Goal: Task Accomplishment & Management: Complete application form

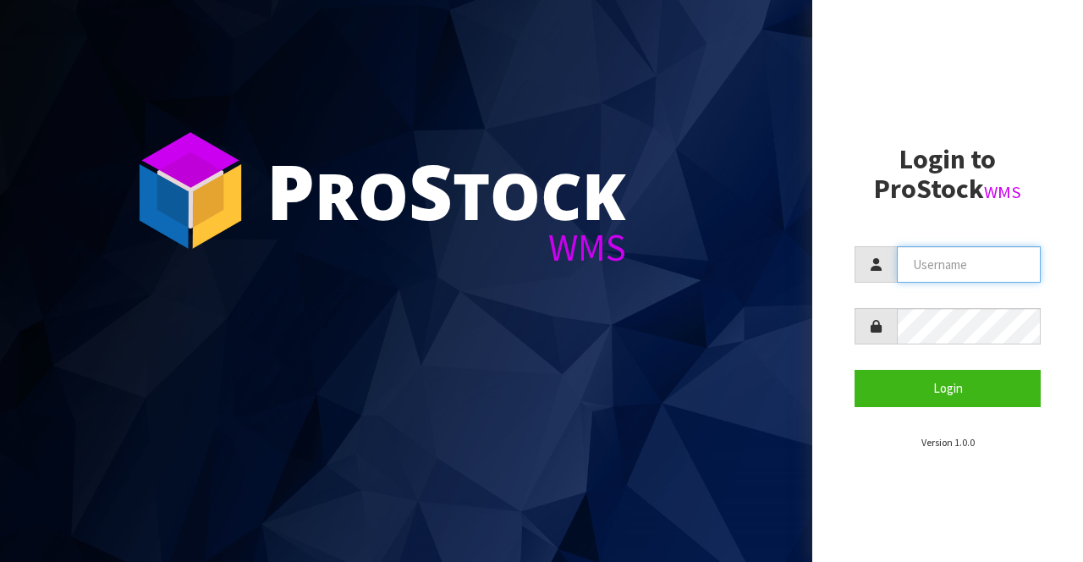
click at [977, 269] on input "text" at bounding box center [969, 264] width 144 height 36
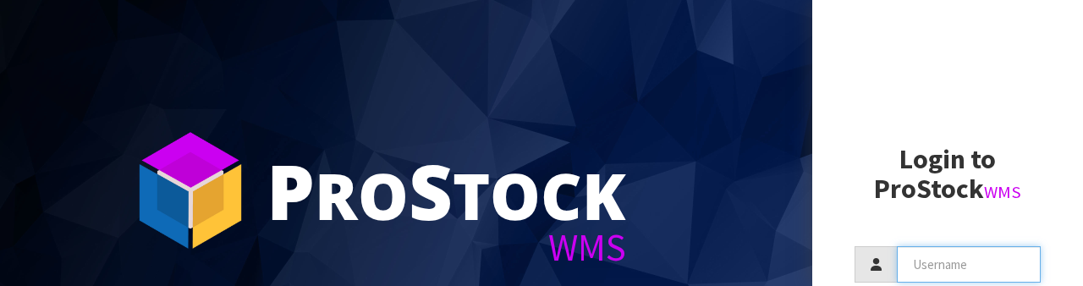
click at [966, 266] on input "text" at bounding box center [969, 264] width 144 height 36
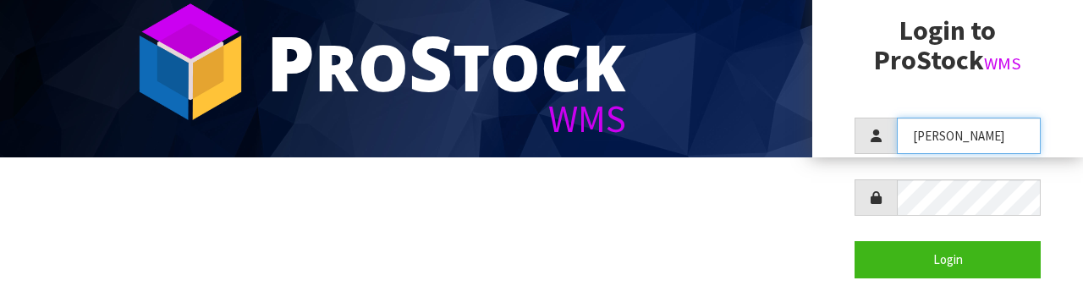
scroll to position [123, 0]
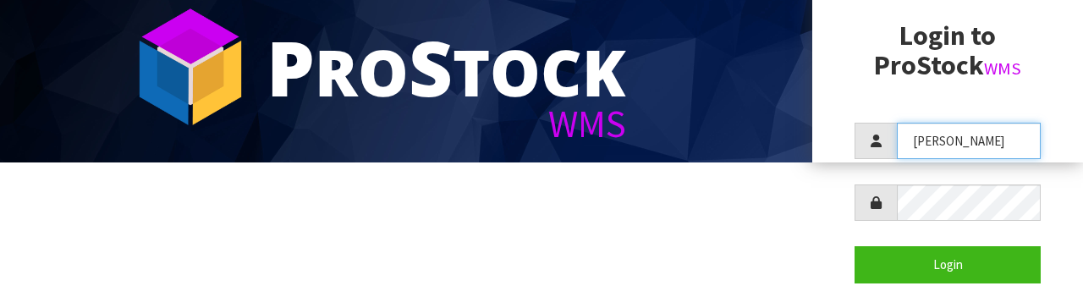
type input "Raj"
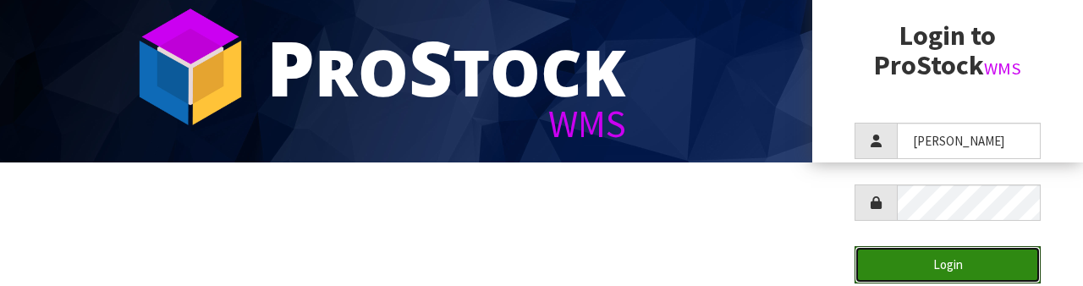
click at [987, 252] on button "Login" at bounding box center [947, 264] width 186 height 36
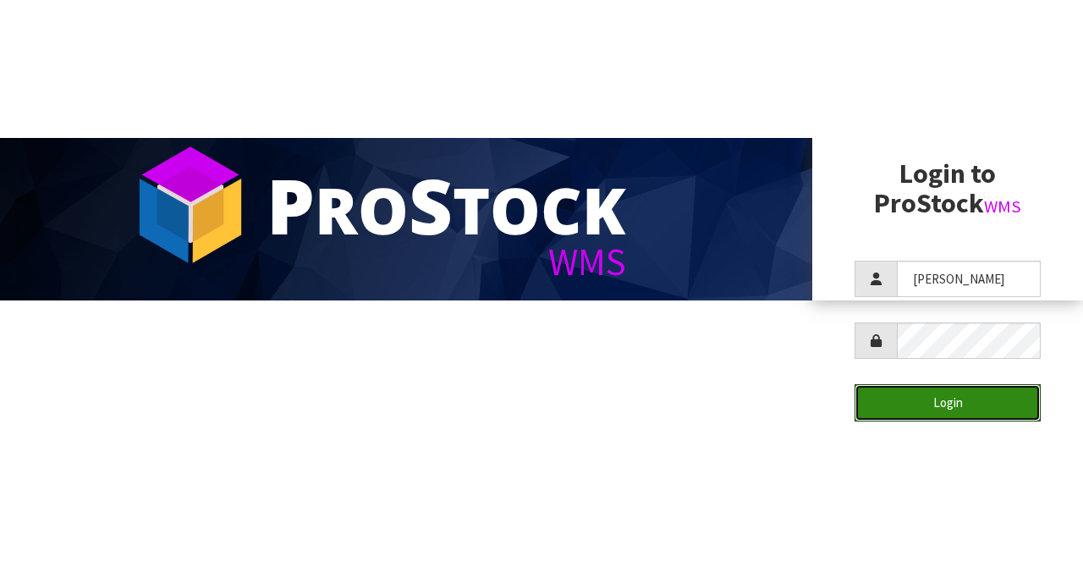
scroll to position [0, 0]
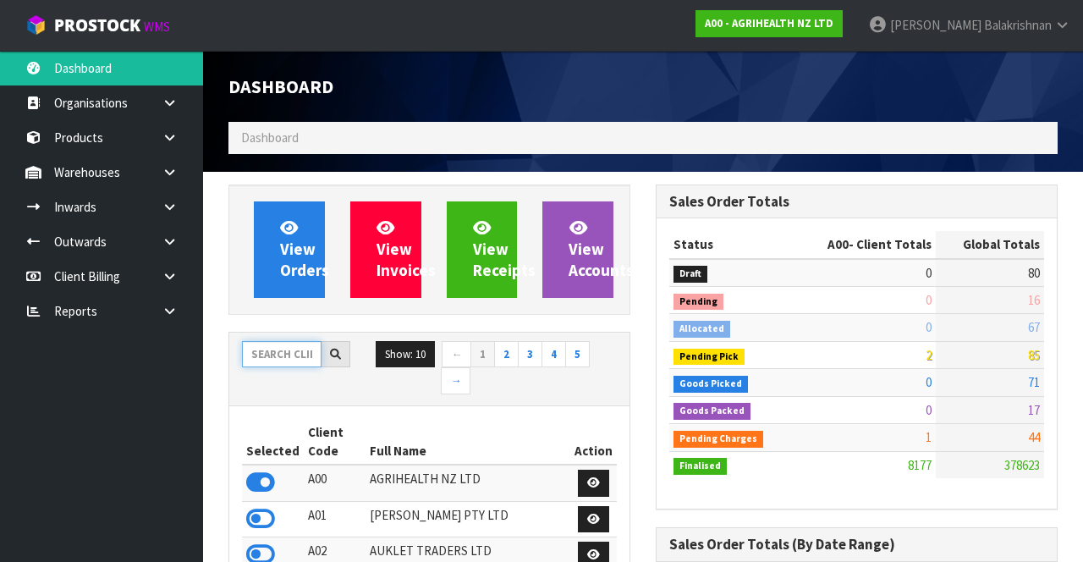
click at [272, 351] on input "text" at bounding box center [282, 354] width 80 height 26
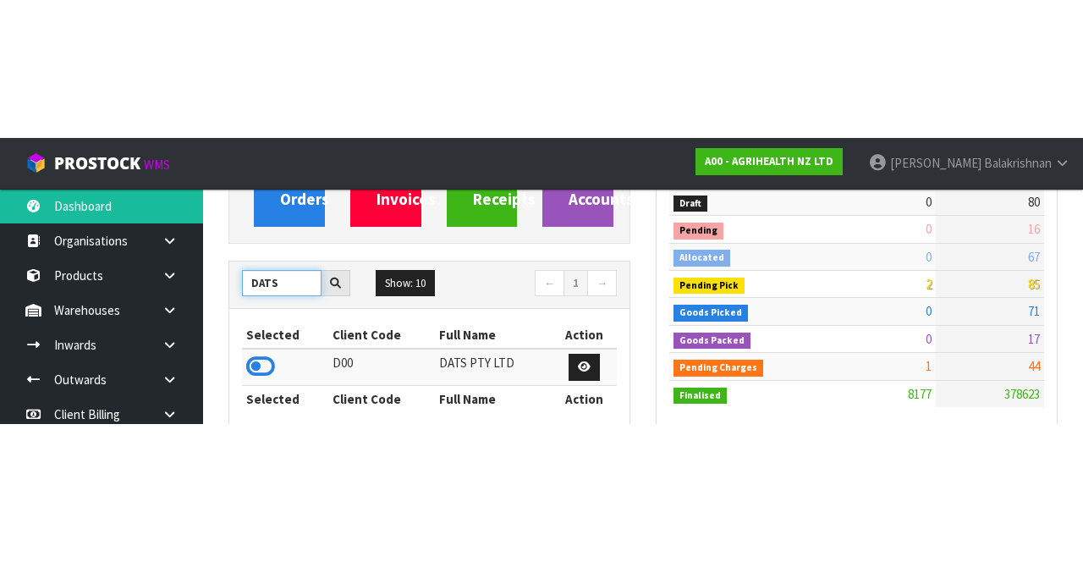
scroll to position [209, 0]
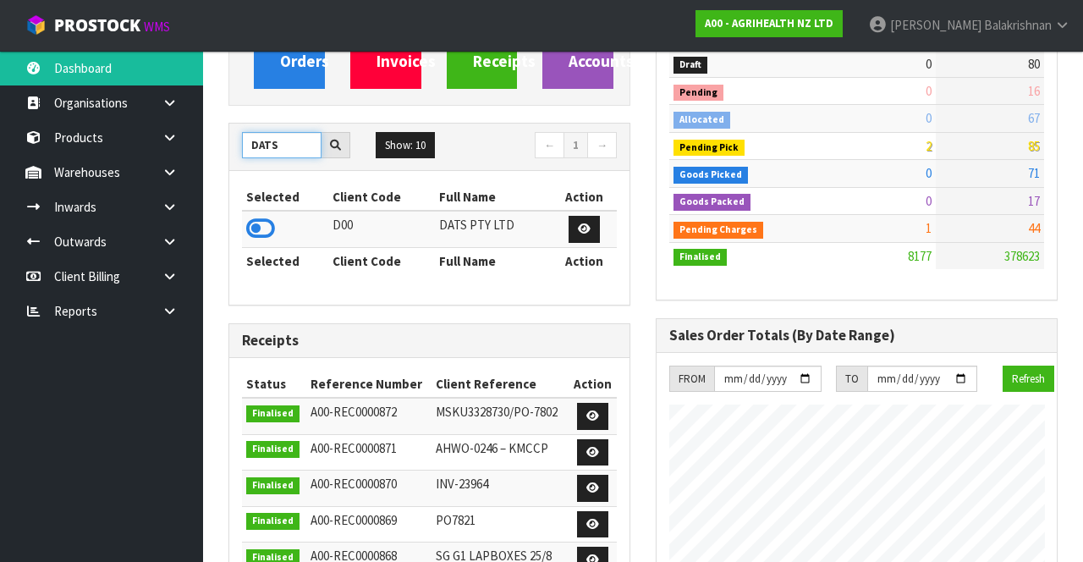
type input "DATS"
click at [249, 230] on icon at bounding box center [260, 228] width 29 height 25
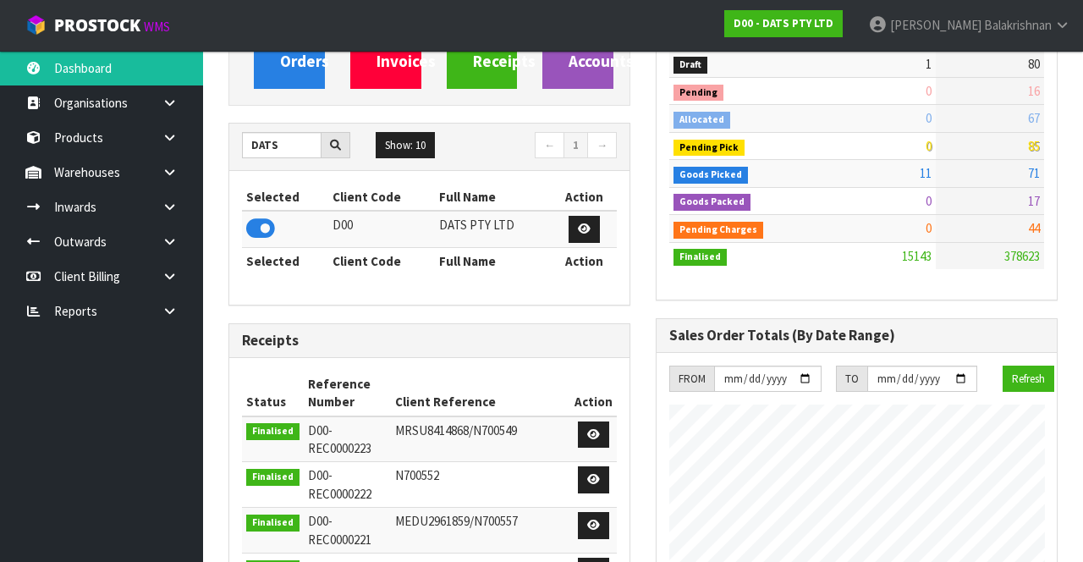
scroll to position [1383, 426]
click at [167, 113] on link at bounding box center [176, 102] width 54 height 35
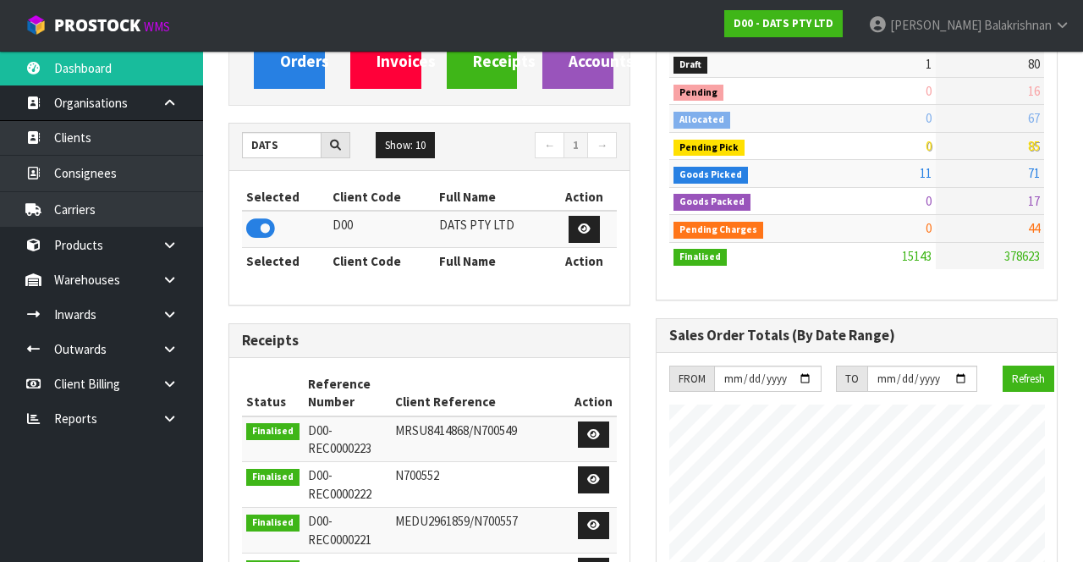
click at [166, 108] on link at bounding box center [176, 102] width 54 height 35
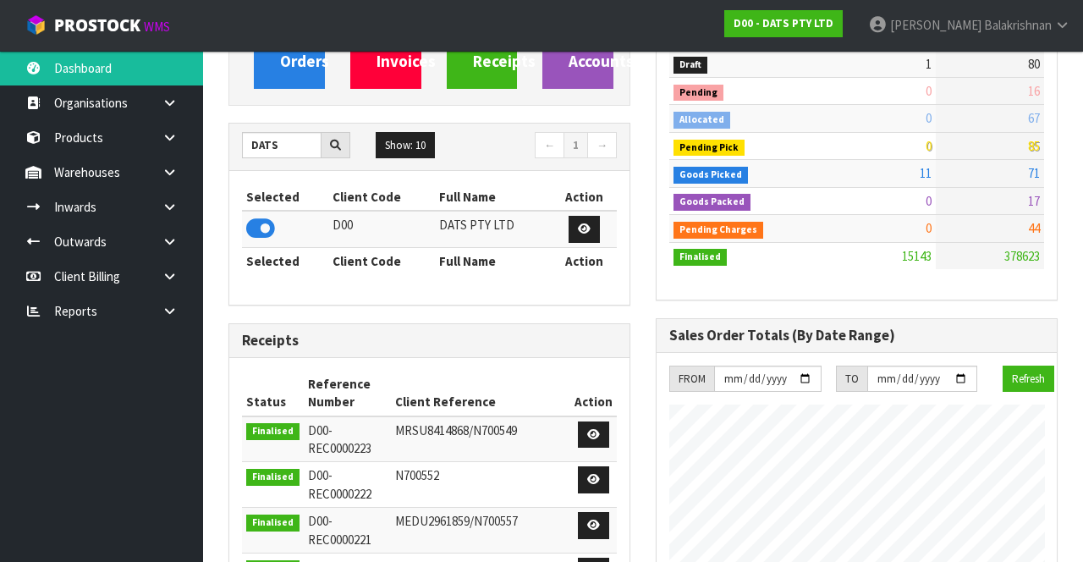
click at [166, 141] on icon at bounding box center [170, 137] width 16 height 13
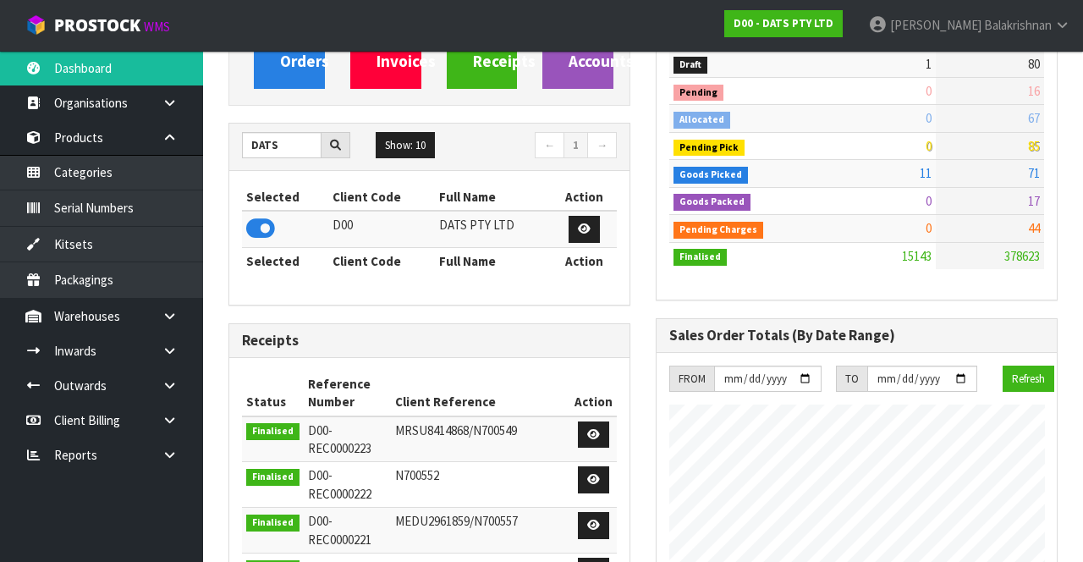
click at [168, 135] on icon at bounding box center [170, 137] width 16 height 13
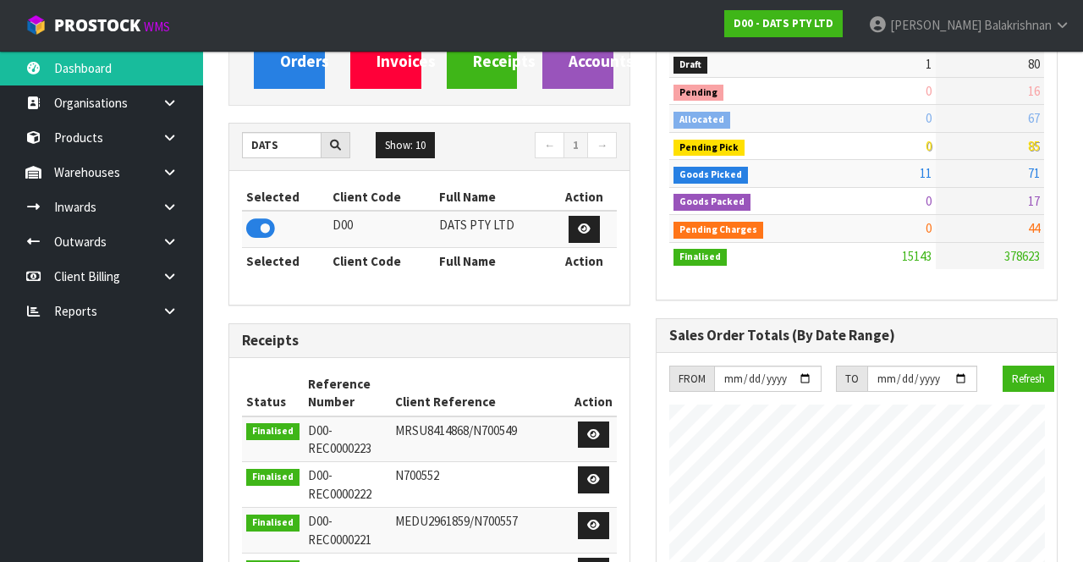
click at [169, 173] on icon at bounding box center [170, 172] width 16 height 13
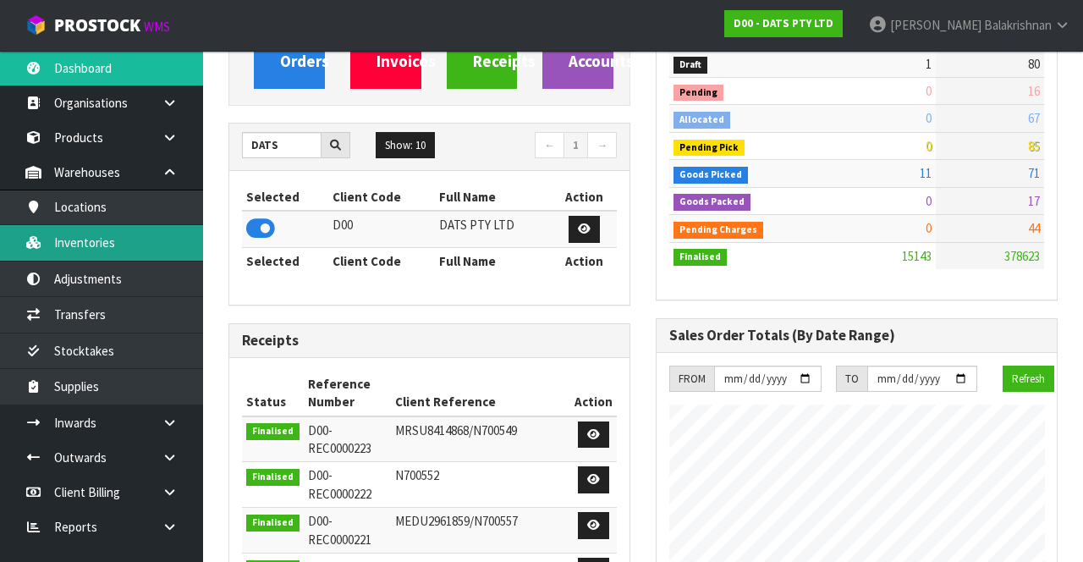
click at [66, 241] on link "Inventories" at bounding box center [101, 242] width 203 height 35
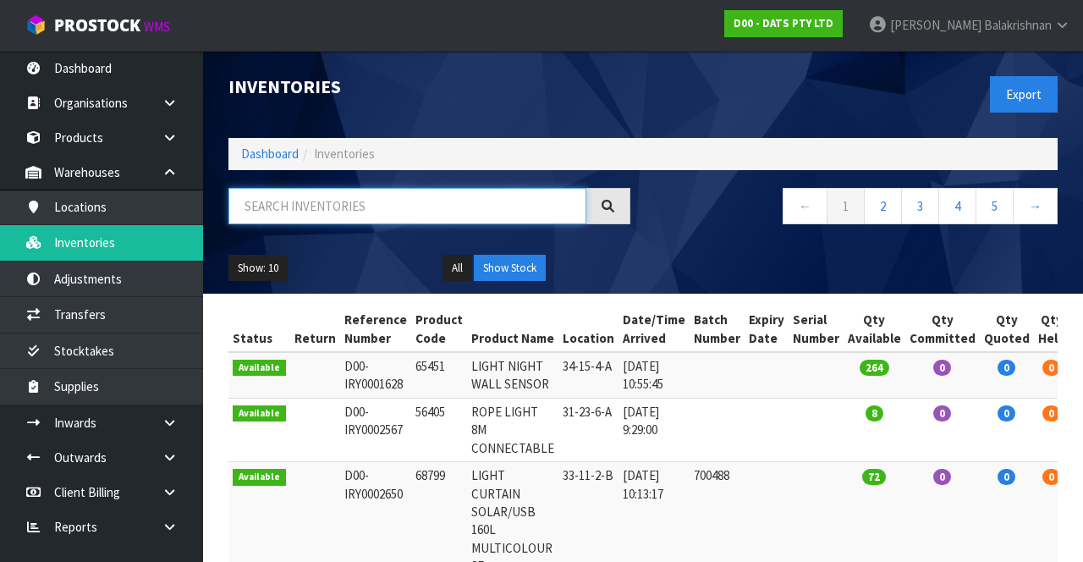
click at [294, 205] on input "text" at bounding box center [407, 206] width 358 height 36
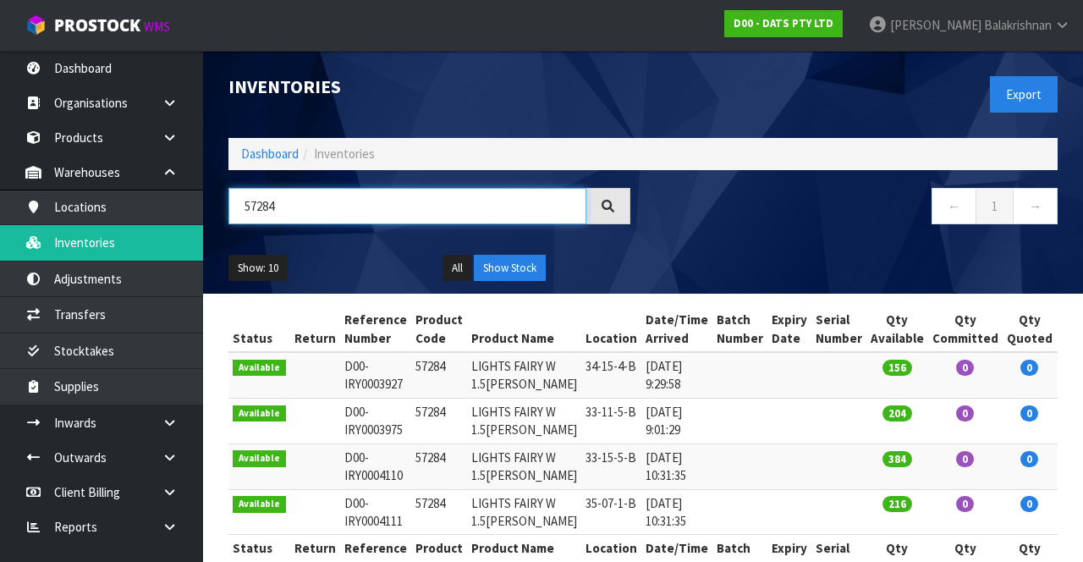
type input "57284"
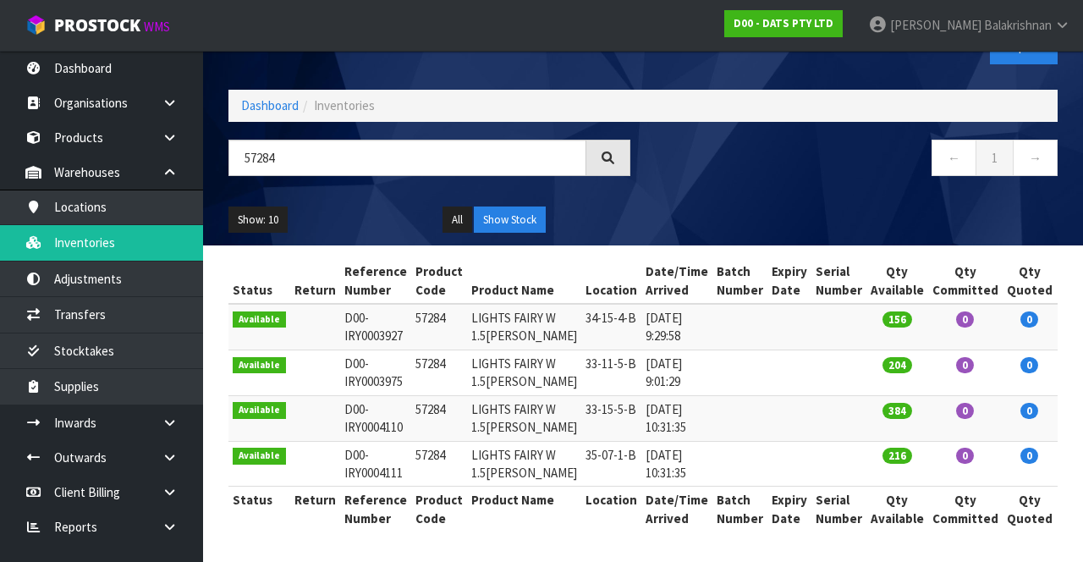
scroll to position [86, 0]
copy td "57284"
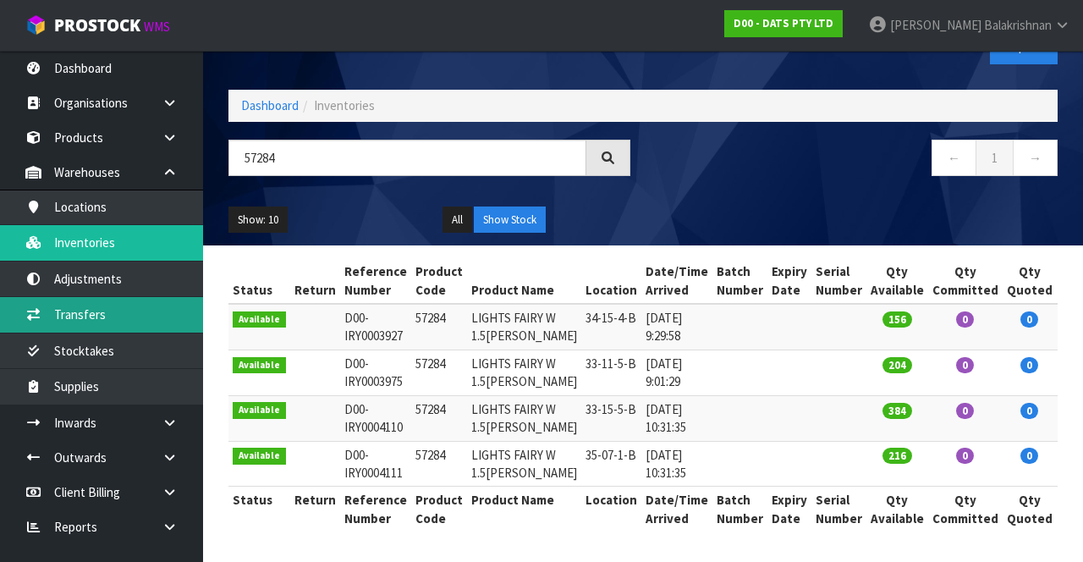
click at [47, 311] on link "Transfers" at bounding box center [101, 314] width 203 height 35
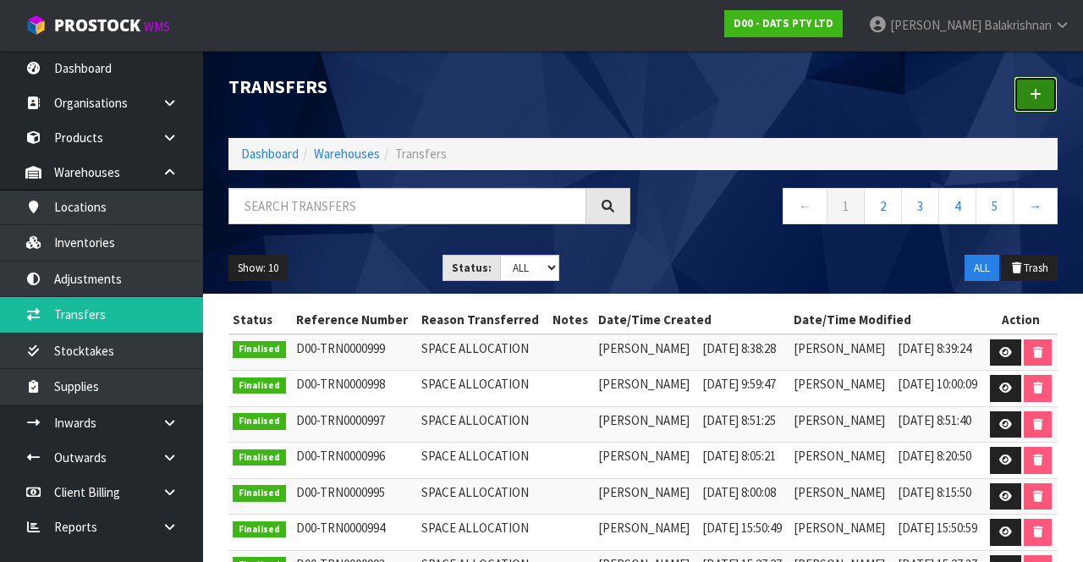
click at [1047, 102] on link at bounding box center [1035, 94] width 44 height 36
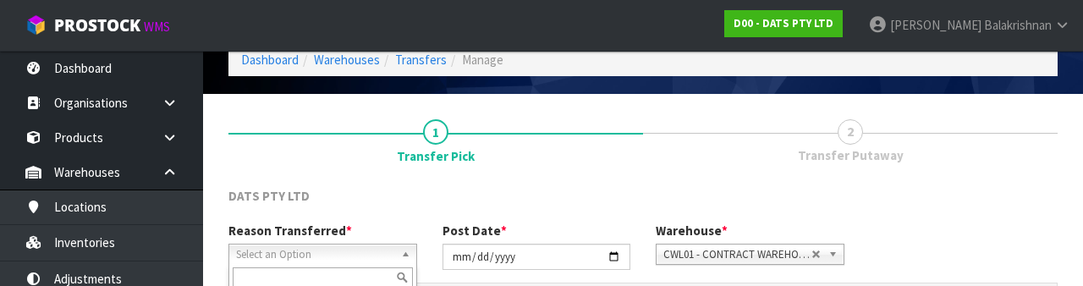
scroll to position [202, 0]
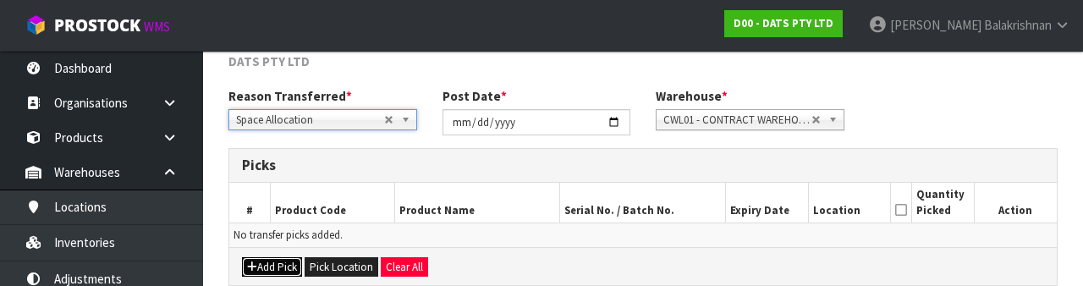
click at [268, 257] on button "Add Pick" at bounding box center [272, 267] width 60 height 20
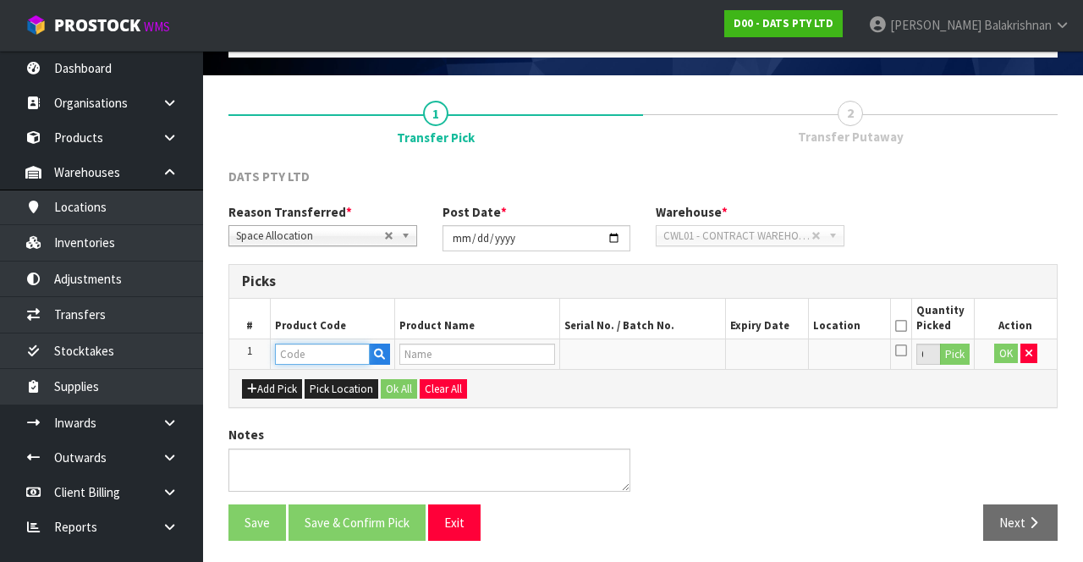
click at [319, 356] on input "text" at bounding box center [322, 353] width 95 height 21
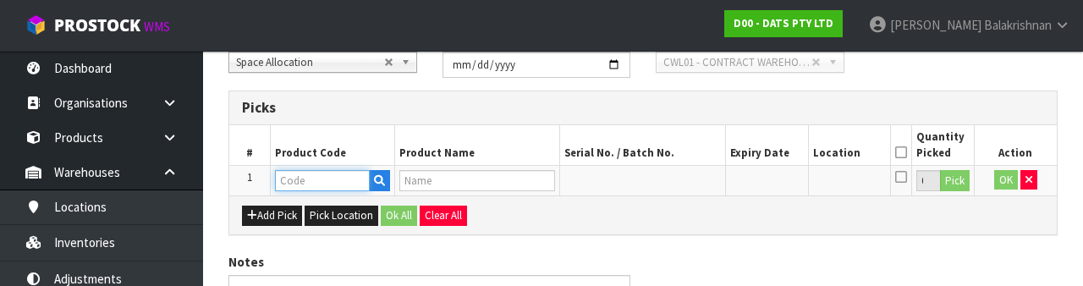
scroll to position [296, 0]
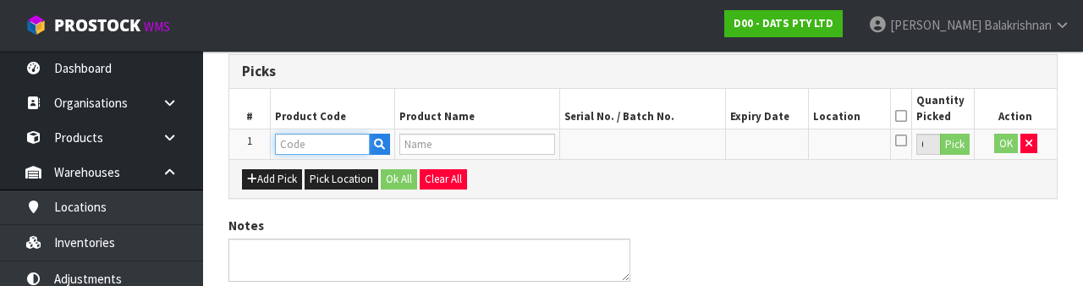
type input "57284"
type input "LIGHTS FAIRY W 1.5CM BALL"
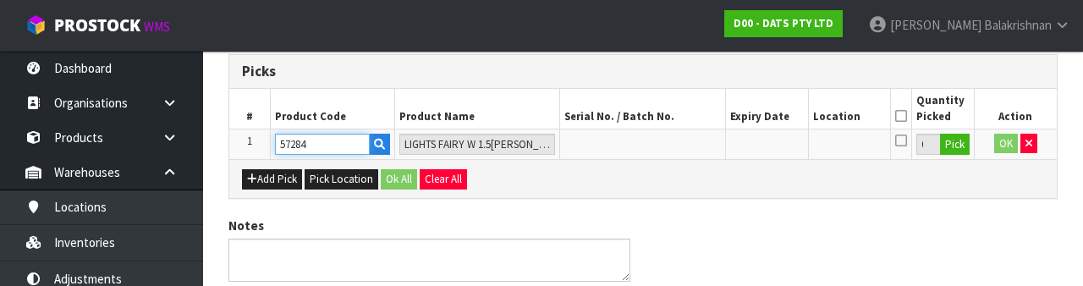
type input "57284"
click at [952, 143] on button "Pick" at bounding box center [955, 145] width 30 height 22
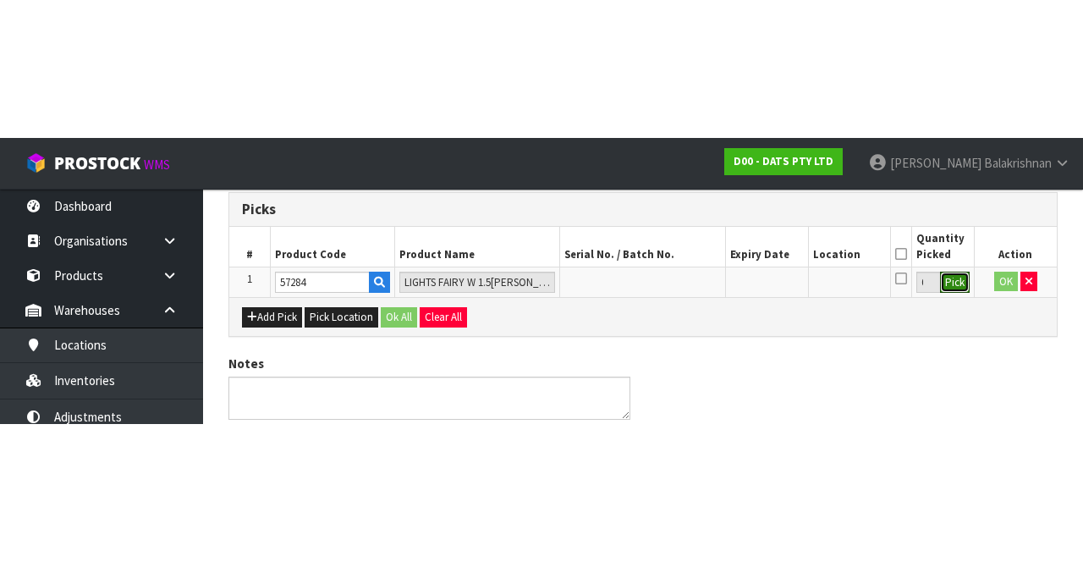
scroll to position [96, 0]
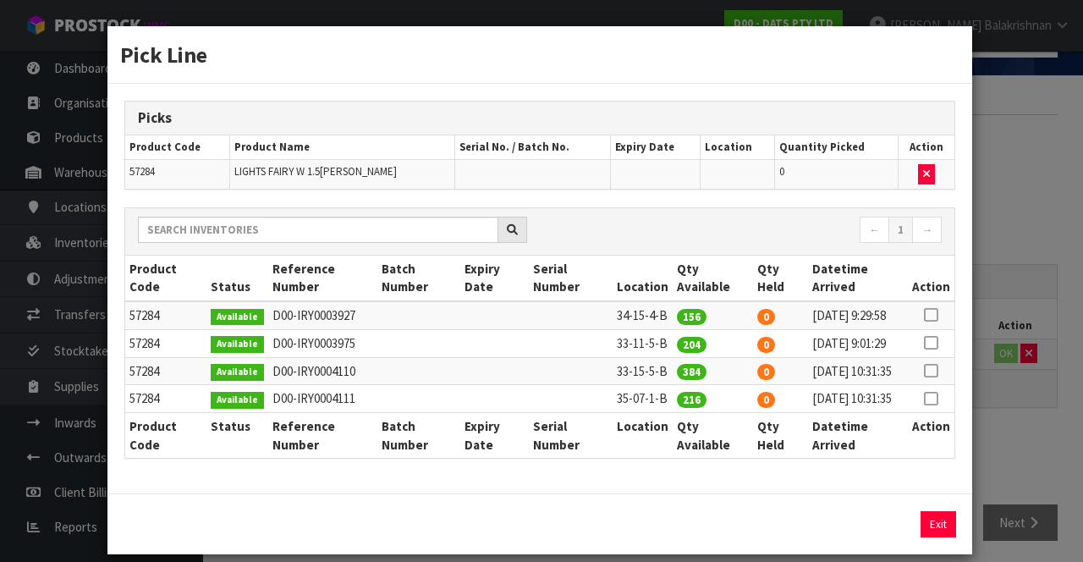
click at [932, 315] on icon at bounding box center [931, 315] width 14 height 1
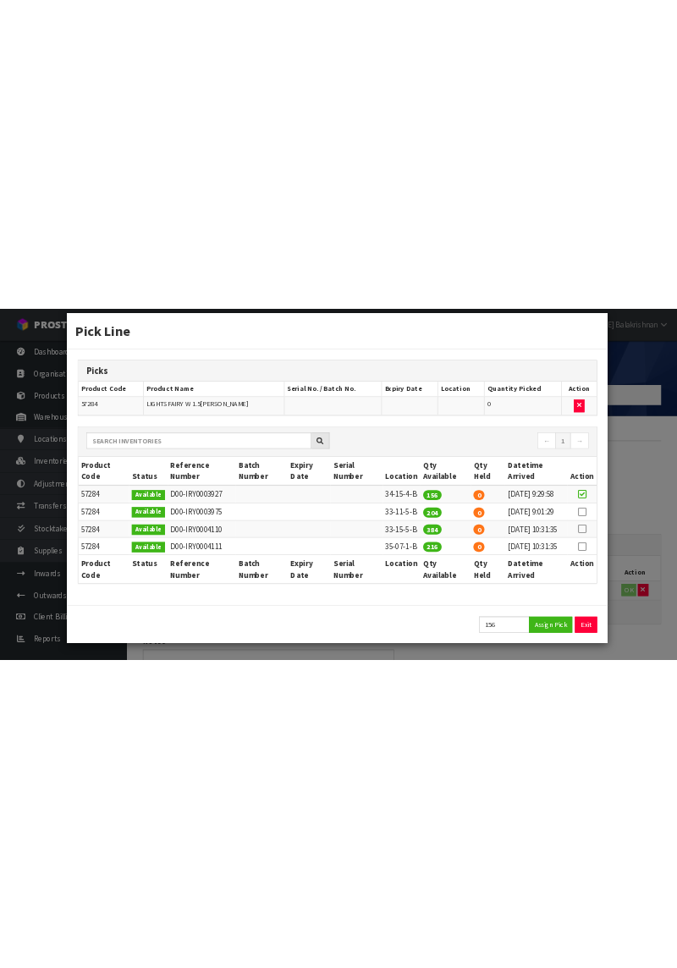
scroll to position [84, 0]
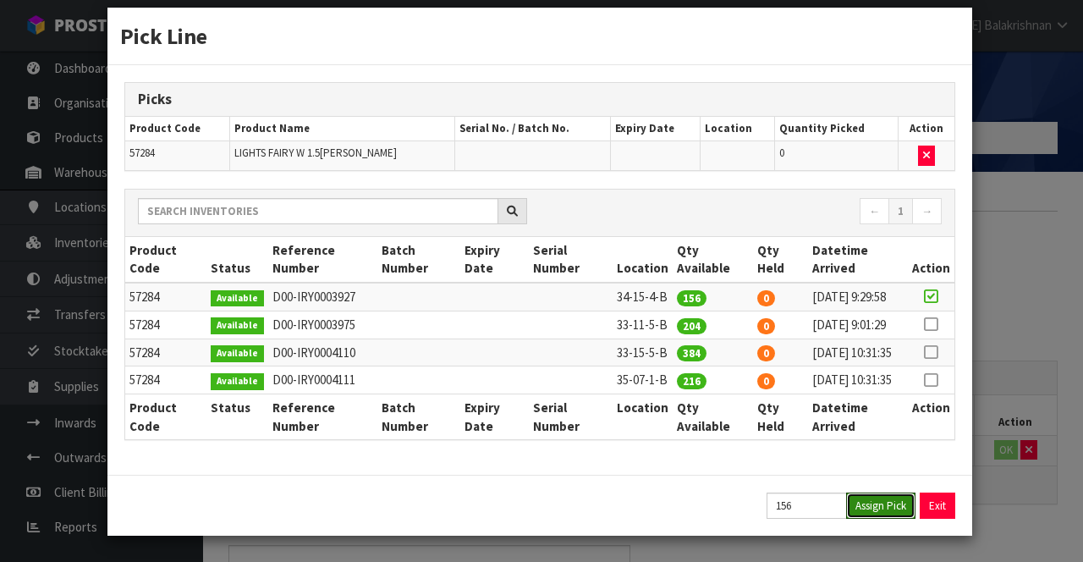
click at [886, 501] on button "Assign Pick" at bounding box center [880, 505] width 69 height 26
type input "156"
click at [929, 324] on icon at bounding box center [931, 324] width 14 height 1
click at [873, 492] on button "Assign Pick" at bounding box center [880, 505] width 69 height 26
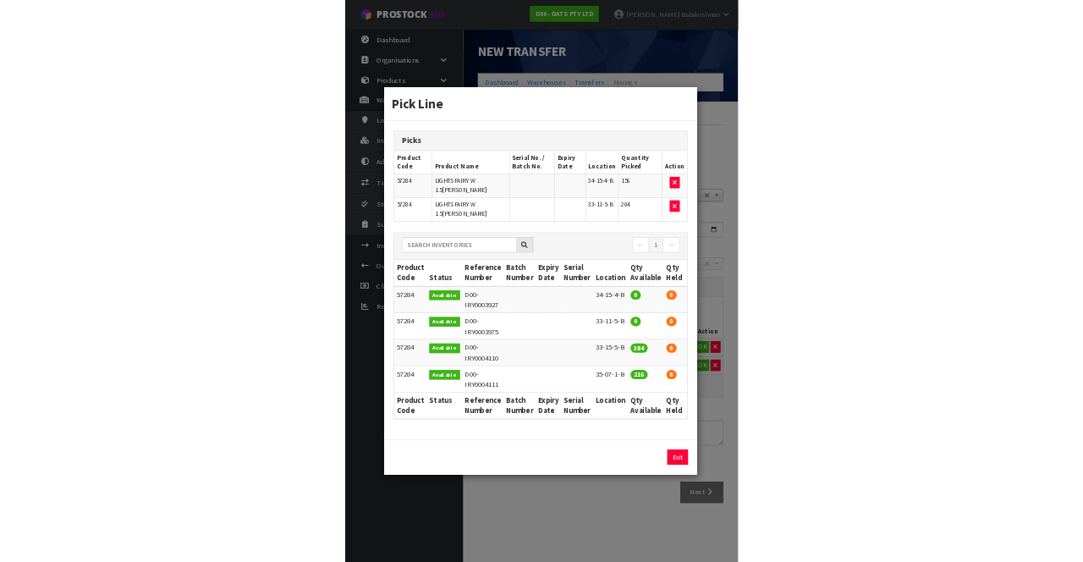
scroll to position [0, 0]
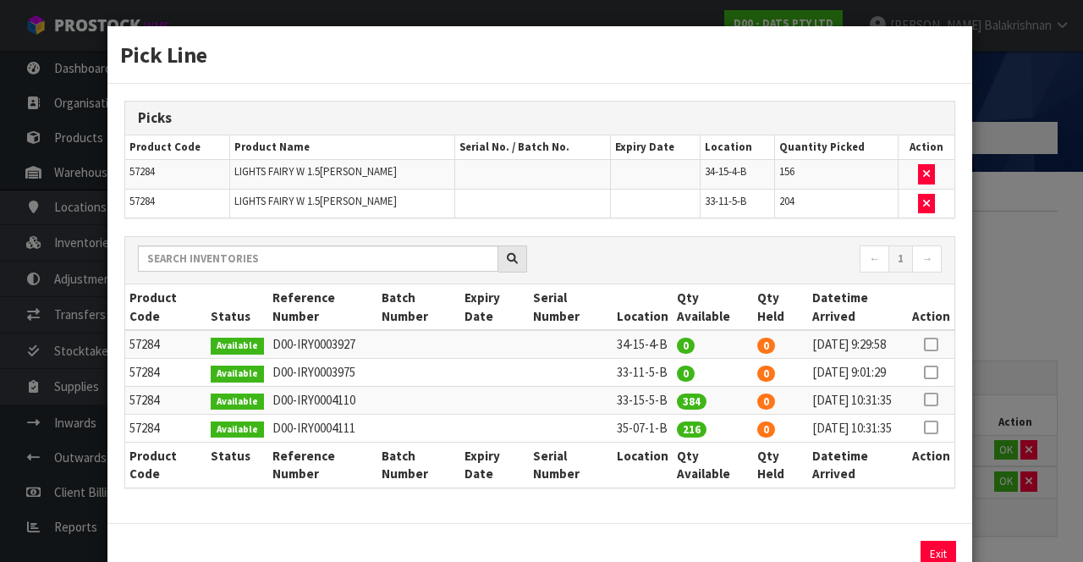
click at [933, 400] on icon at bounding box center [931, 399] width 14 height 1
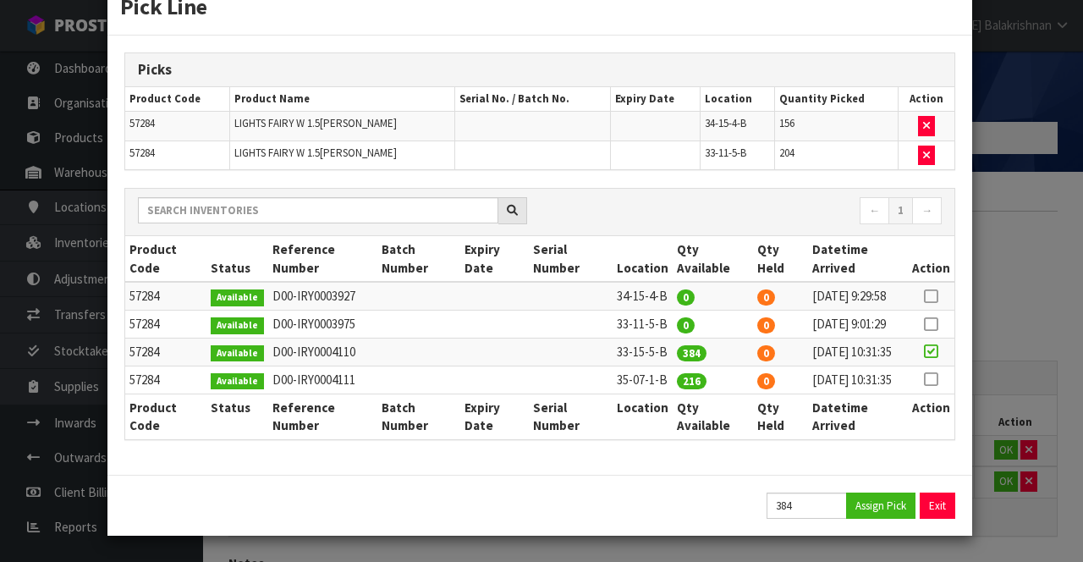
scroll to position [112, 0]
click at [886, 498] on button "Assign Pick" at bounding box center [880, 505] width 69 height 26
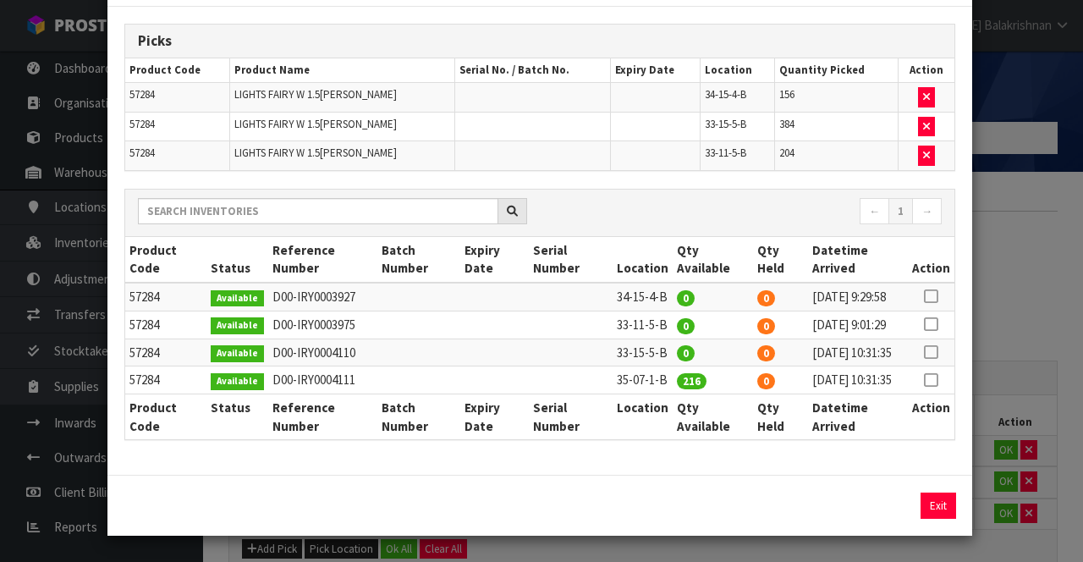
click at [934, 381] on icon at bounding box center [931, 380] width 14 height 1
click at [870, 519] on button "Assign Pick" at bounding box center [880, 505] width 69 height 26
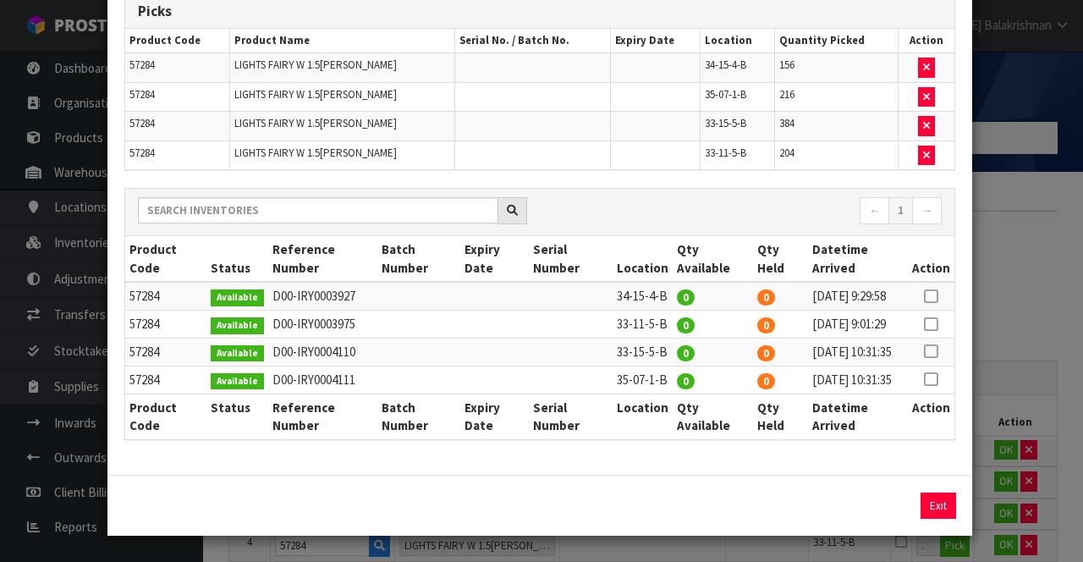
scroll to position [169, 0]
click at [941, 504] on button "Exit" at bounding box center [938, 505] width 36 height 26
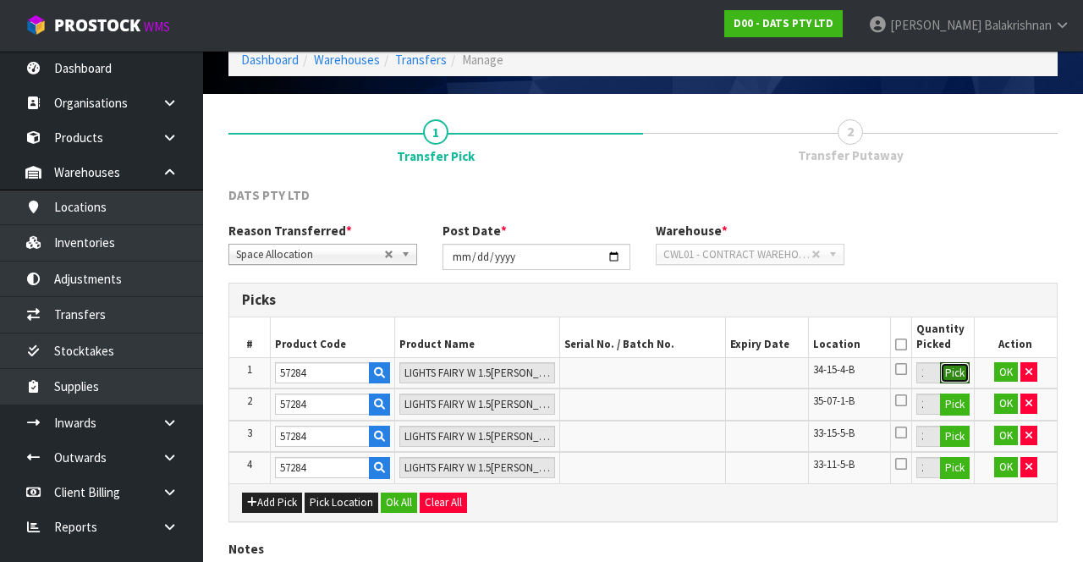
scroll to position [95, 0]
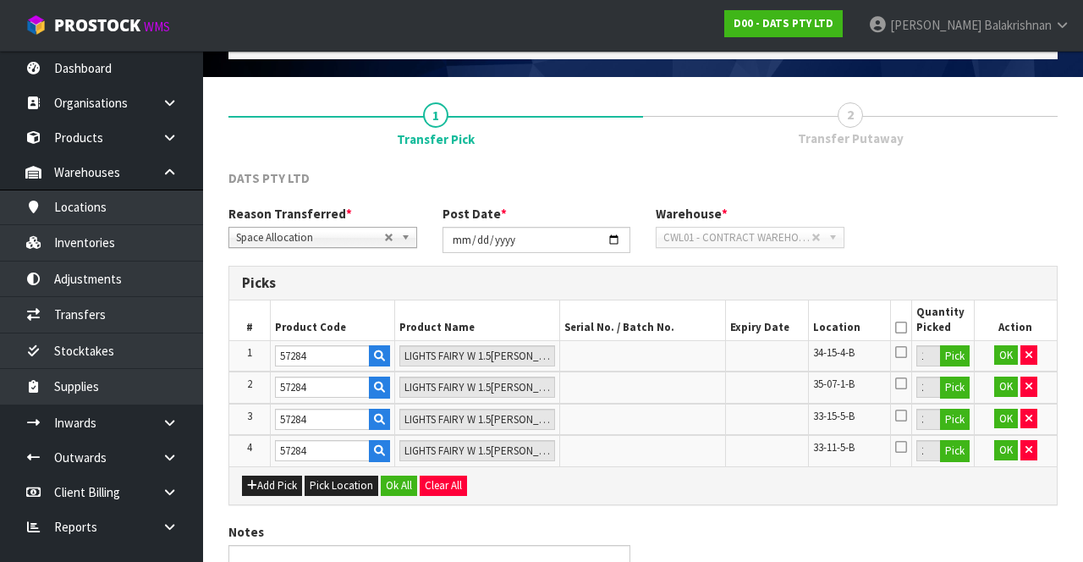
click at [903, 327] on icon at bounding box center [901, 327] width 12 height 1
click at [409, 480] on button "Ok All" at bounding box center [399, 485] width 36 height 20
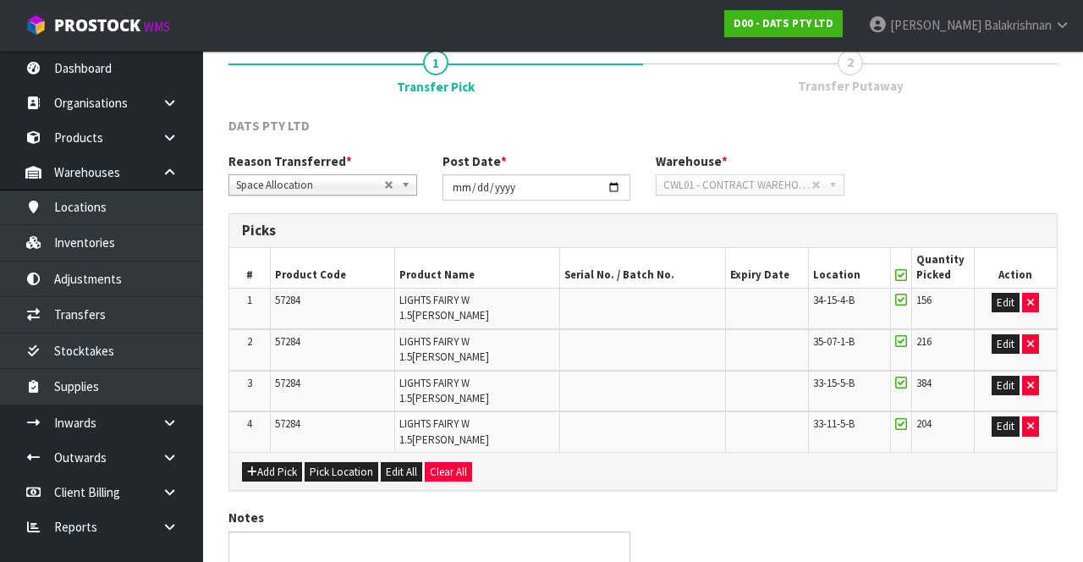
scroll to position [184, 0]
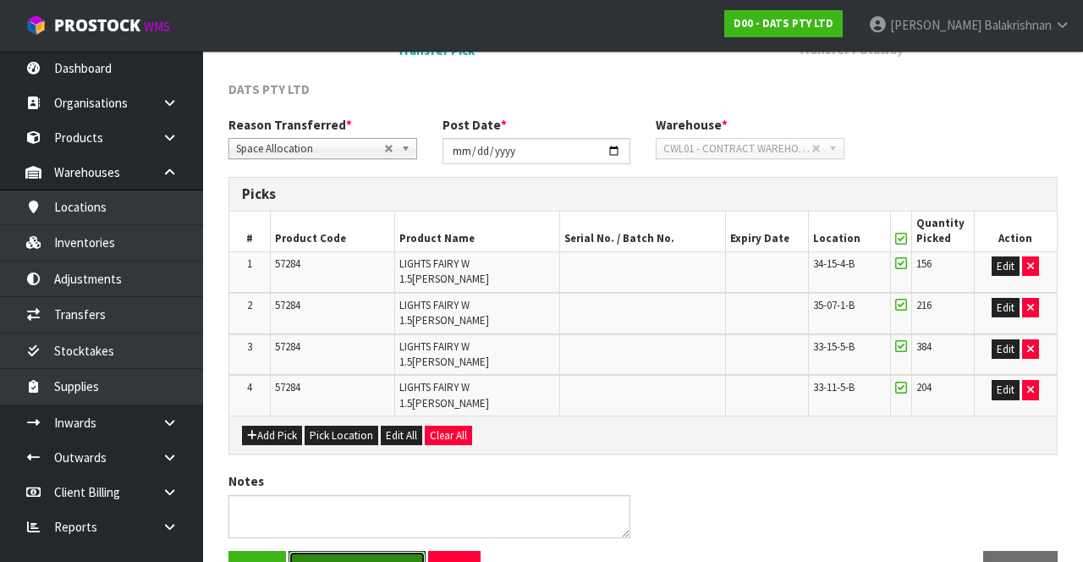
click at [355, 551] on button "Save & Confirm Pick" at bounding box center [356, 569] width 137 height 36
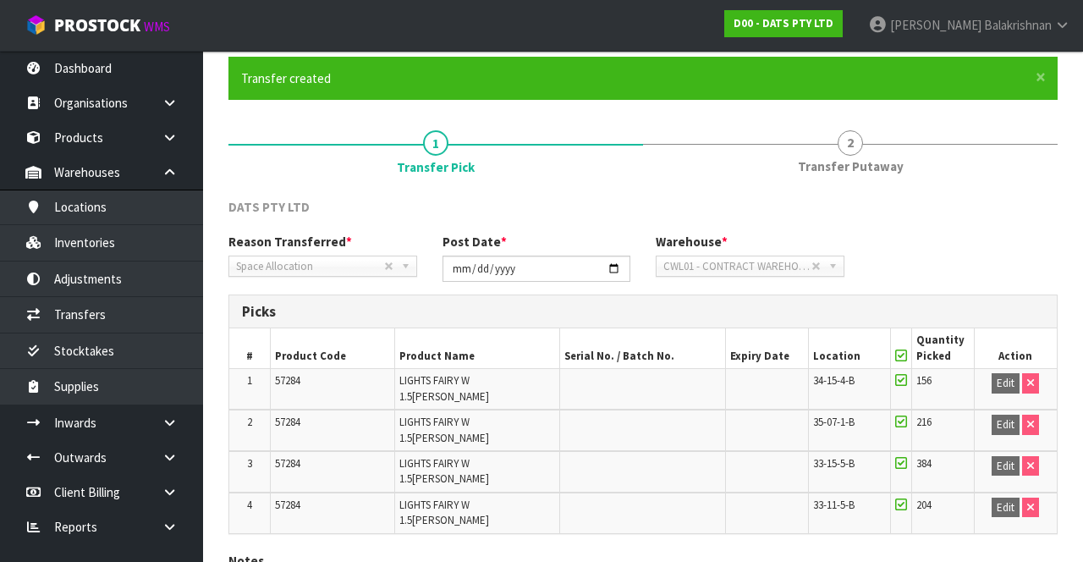
scroll to position [208, 0]
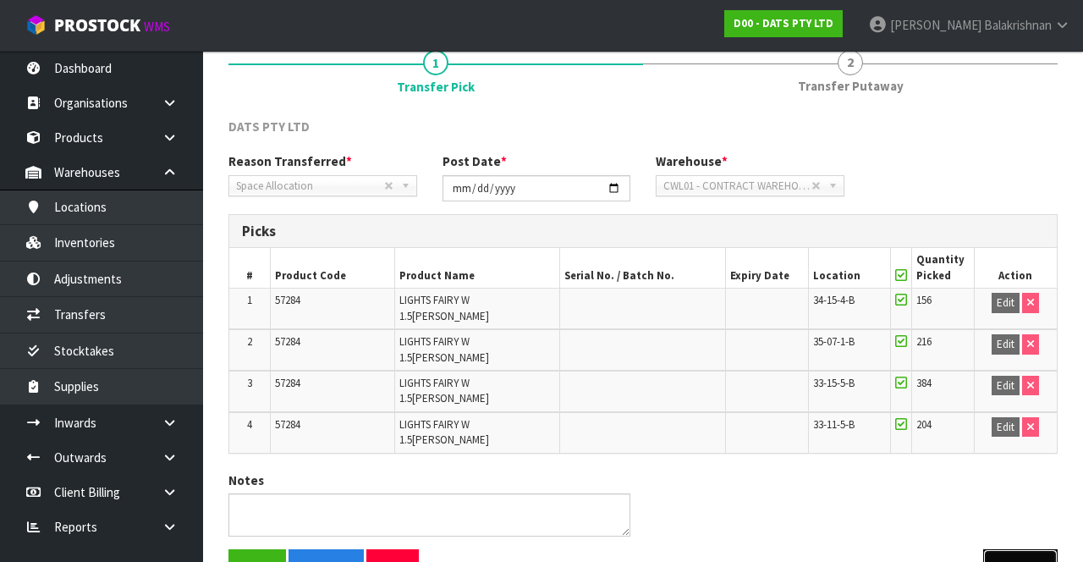
click at [1023, 549] on button "Next" at bounding box center [1020, 567] width 74 height 36
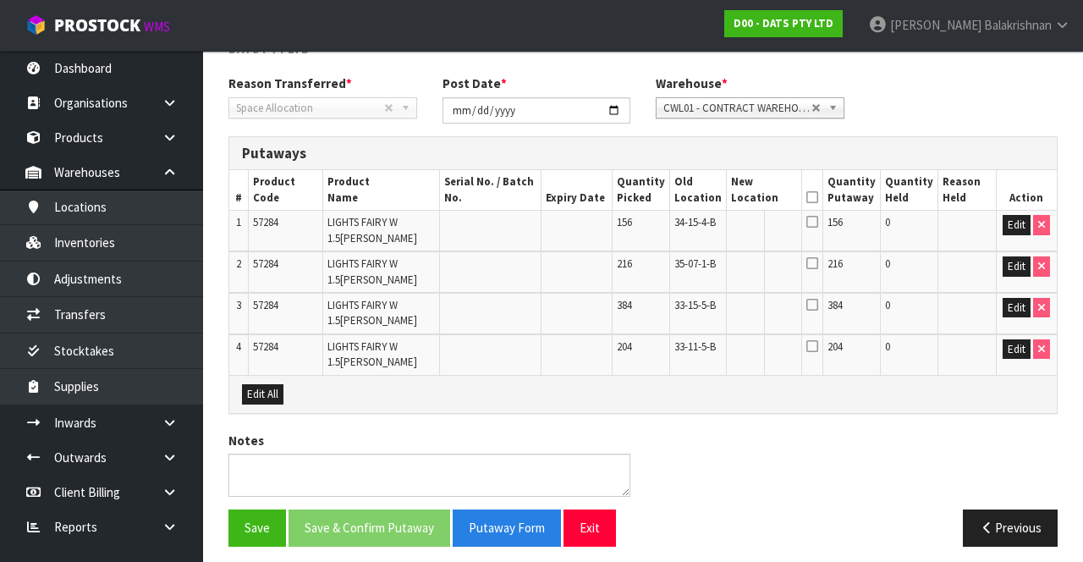
scroll to position [292, 0]
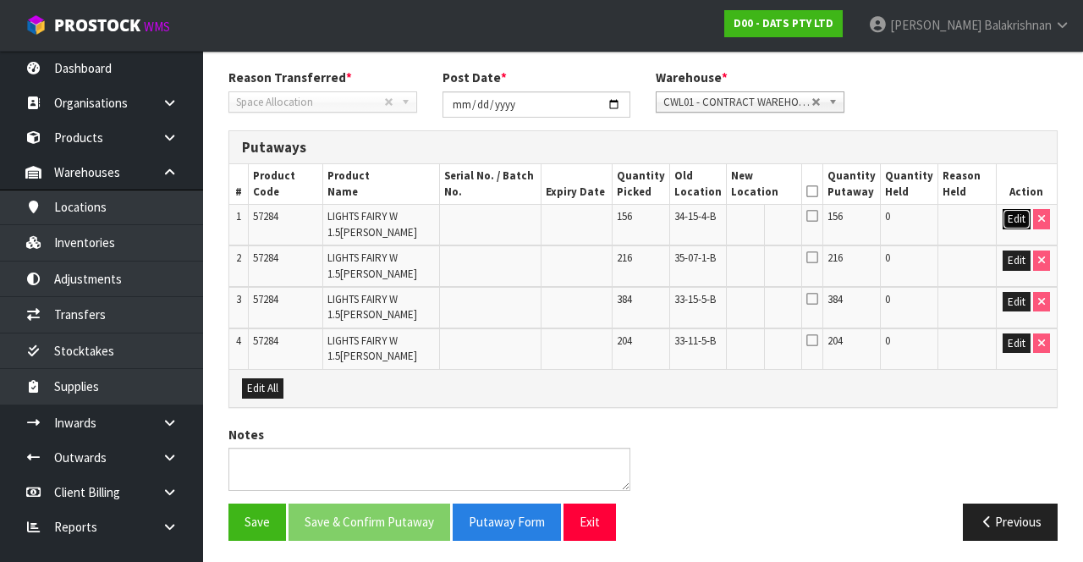
click at [1005, 213] on button "Edit" at bounding box center [1016, 219] width 28 height 20
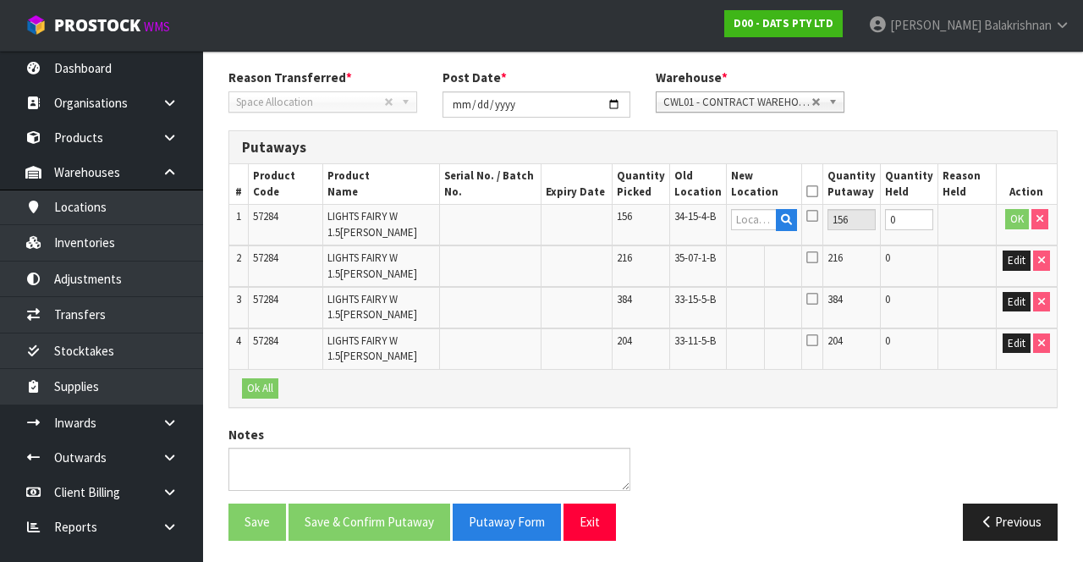
scroll to position [207, 0]
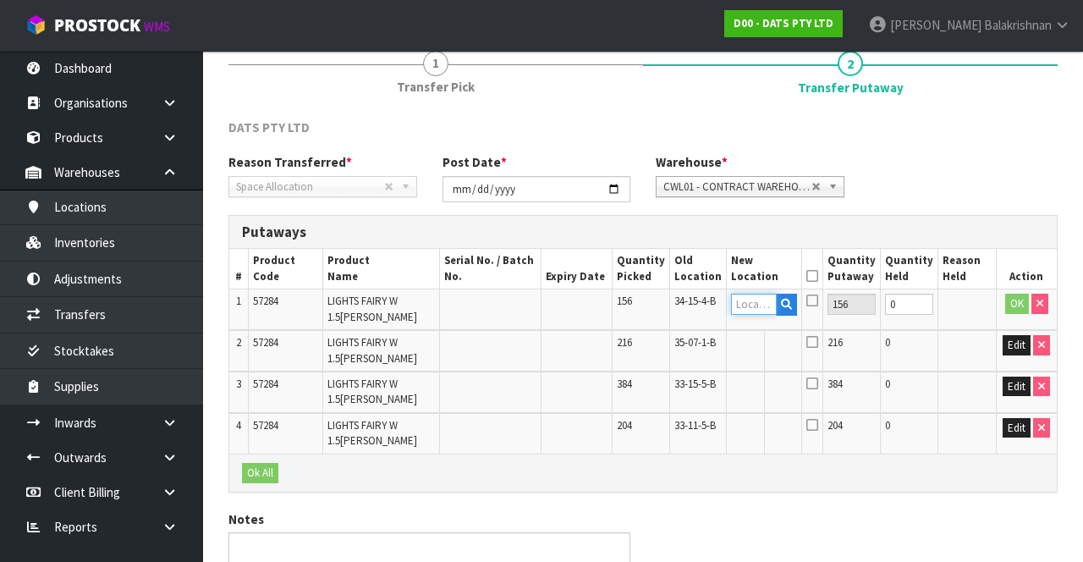
click at [769, 296] on input "text" at bounding box center [754, 304] width 46 height 21
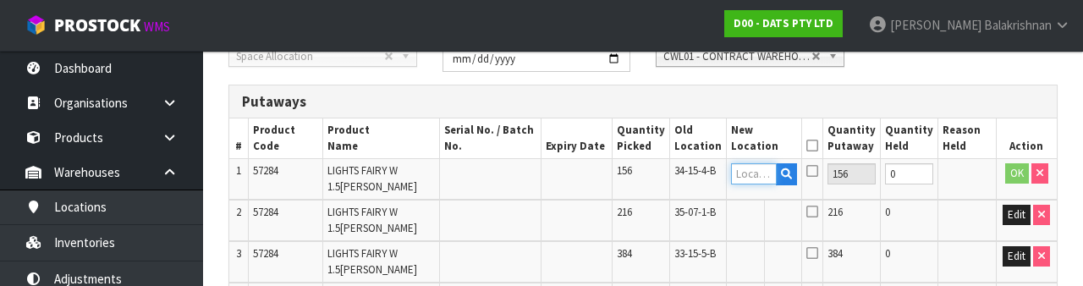
scroll to position [357, 0]
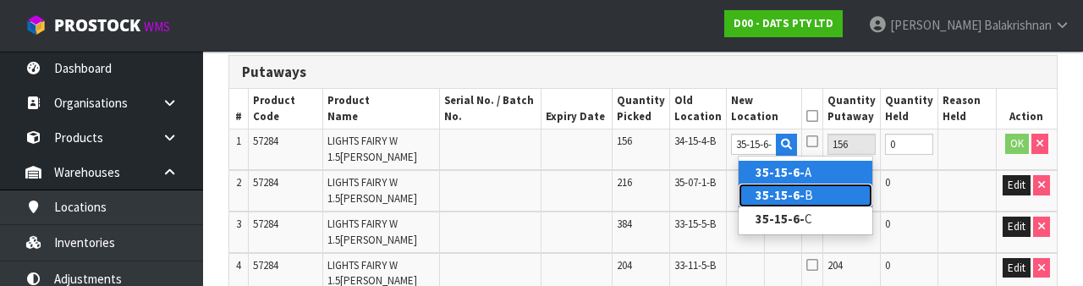
click at [825, 189] on link "35-15-6- B" at bounding box center [805, 195] width 134 height 23
type input "35-15-6-B"
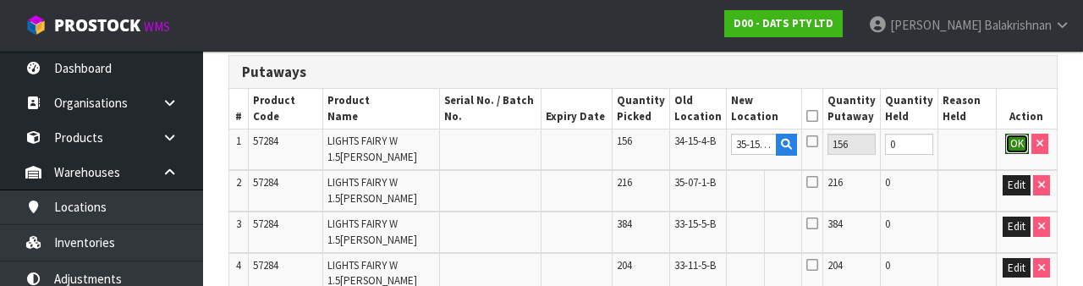
click at [1017, 145] on button "OK" at bounding box center [1017, 144] width 24 height 20
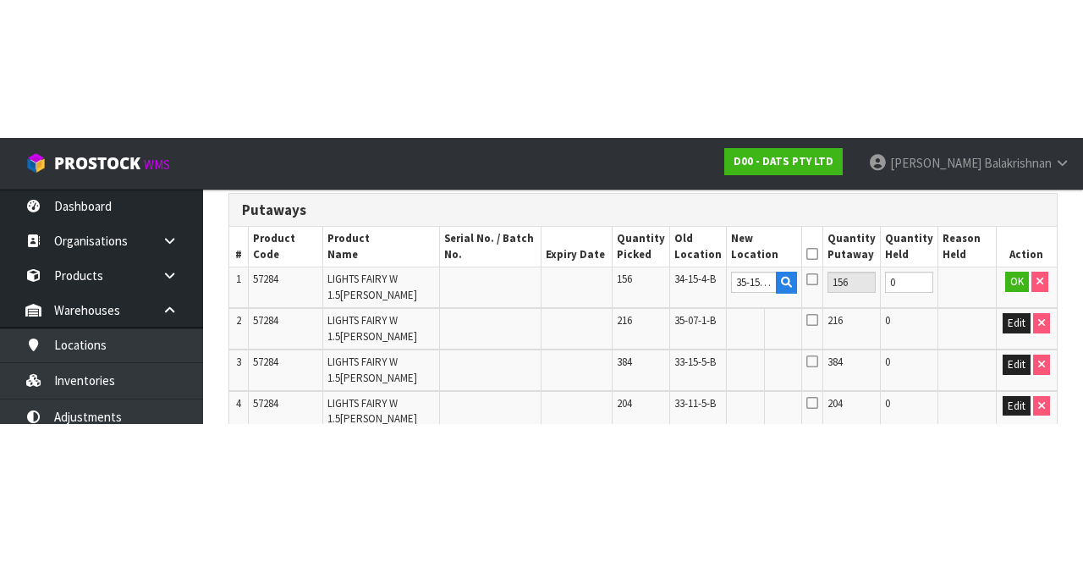
scroll to position [292, 0]
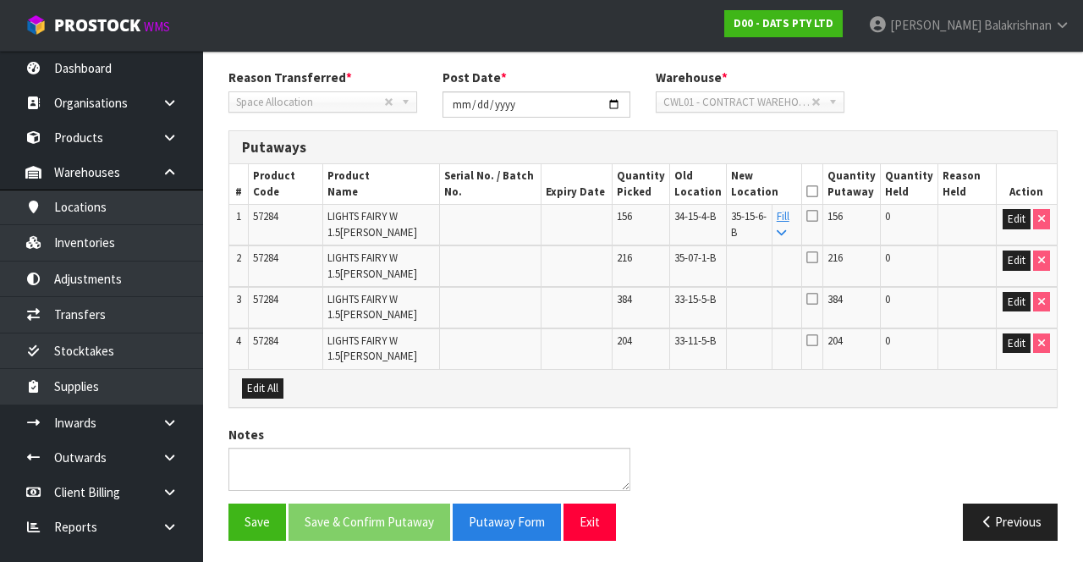
click at [789, 217] on link "Fill" at bounding box center [783, 224] width 13 height 30
click at [818, 191] on icon at bounding box center [812, 191] width 12 height 1
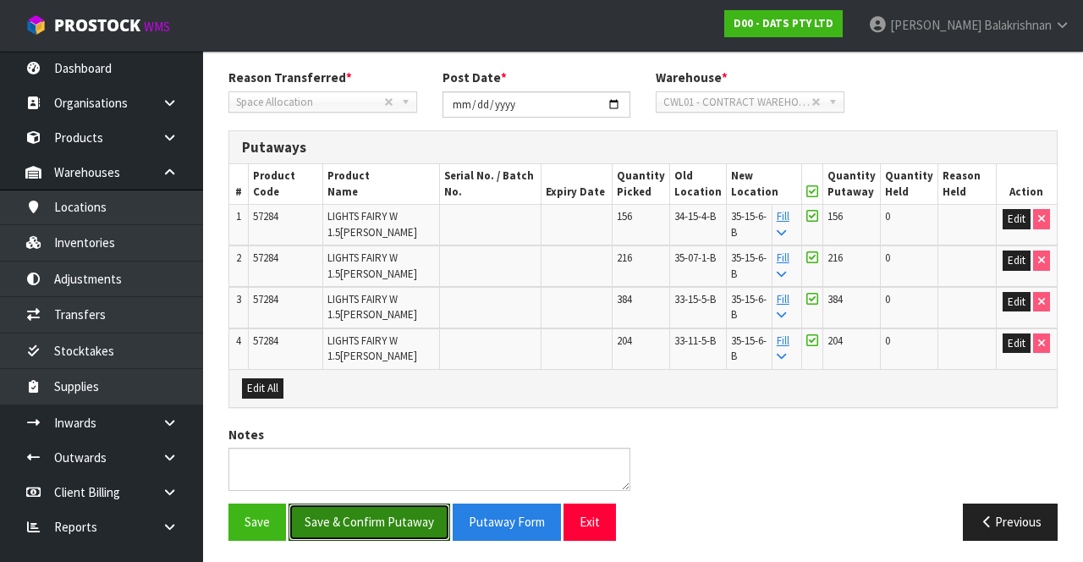
click at [377, 509] on button "Save & Confirm Putaway" at bounding box center [369, 521] width 162 height 36
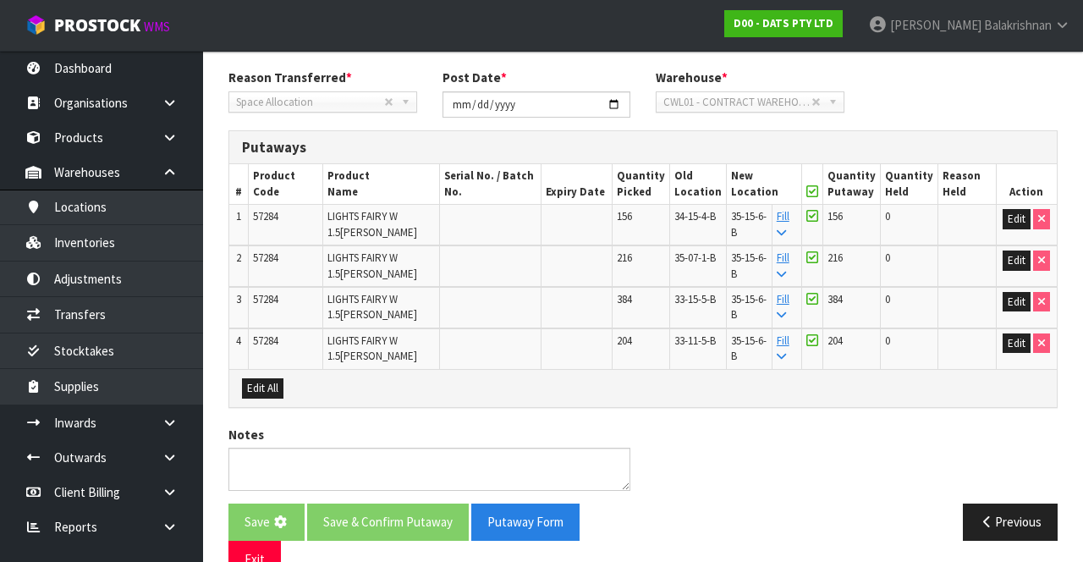
scroll to position [0, 0]
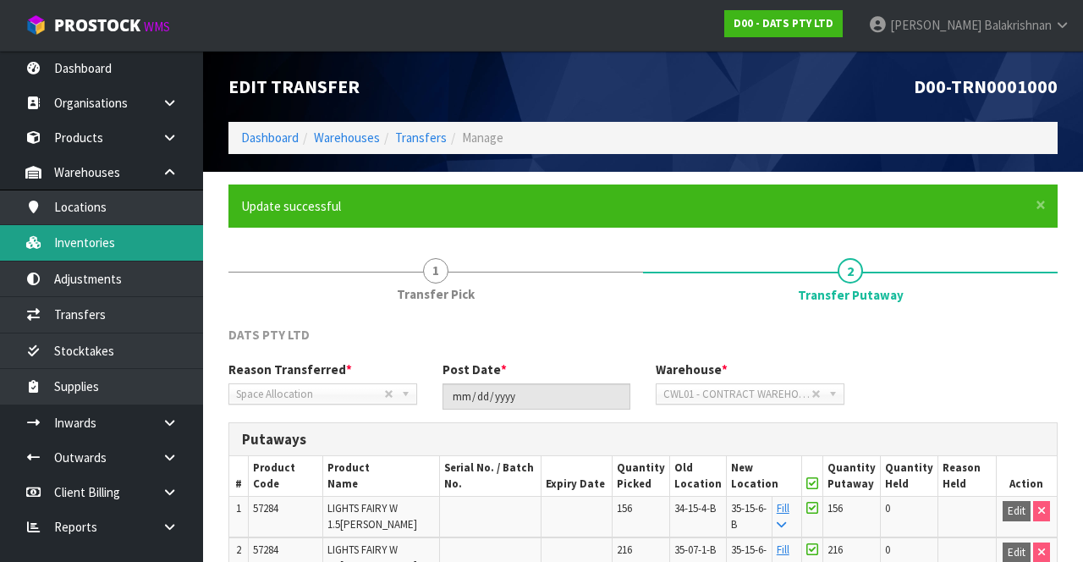
click at [66, 239] on link "Inventories" at bounding box center [101, 242] width 203 height 35
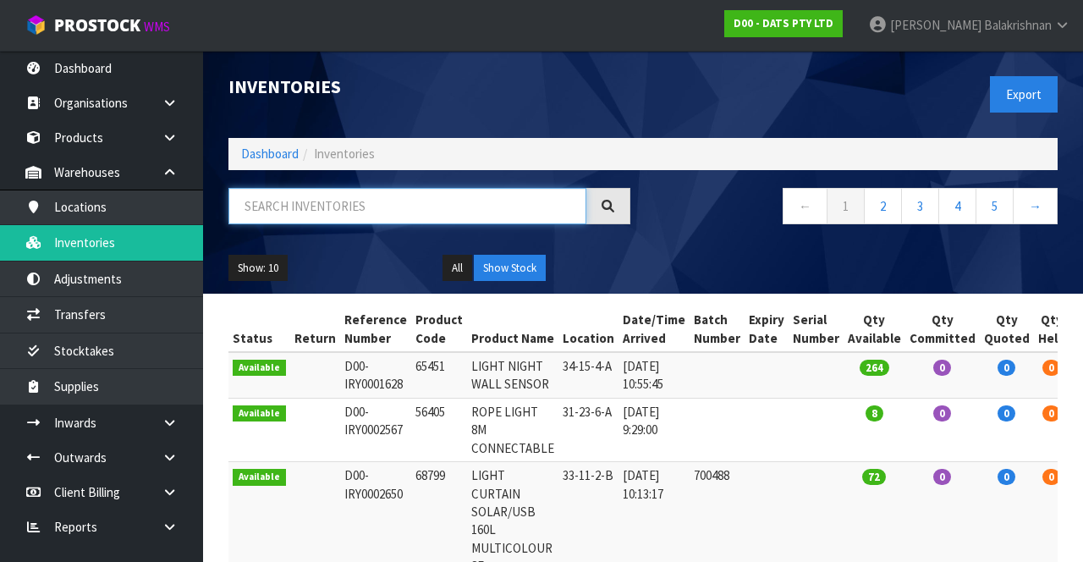
click at [298, 211] on input "text" at bounding box center [407, 206] width 358 height 36
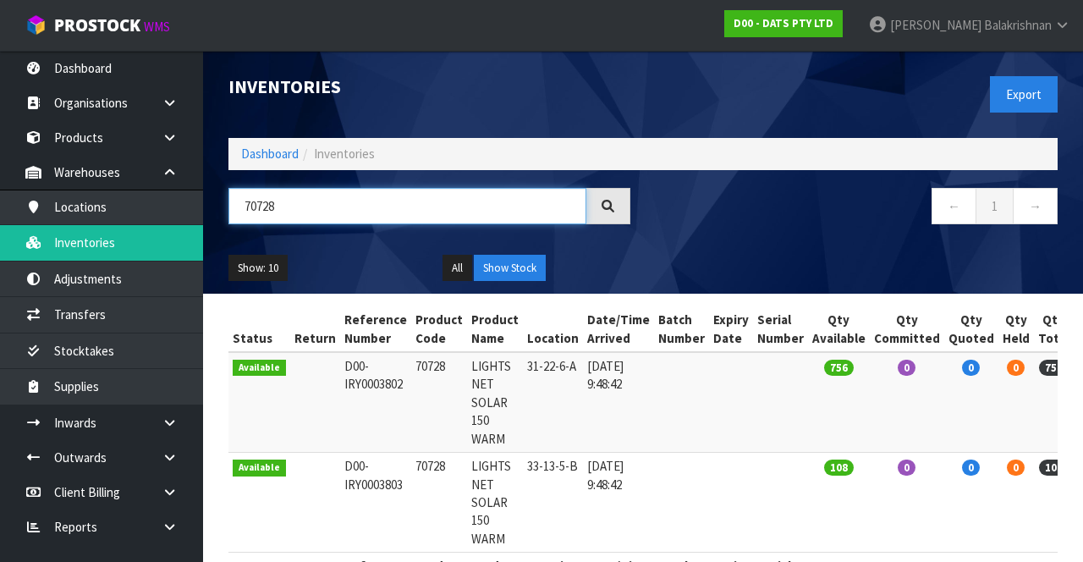
click at [376, 199] on input "70728" at bounding box center [407, 206] width 358 height 36
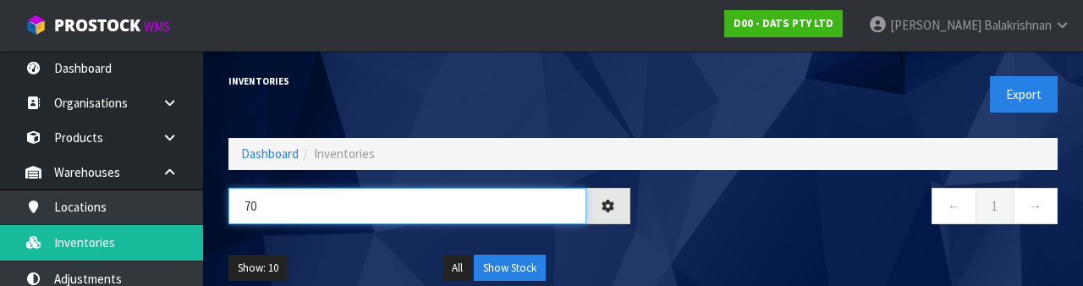
type input "7"
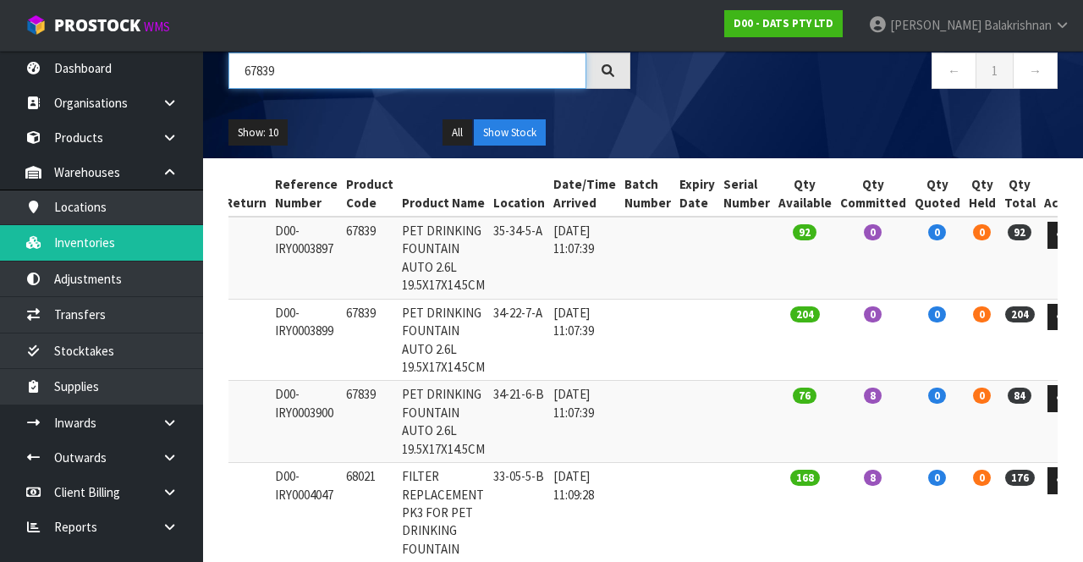
scroll to position [134, 0]
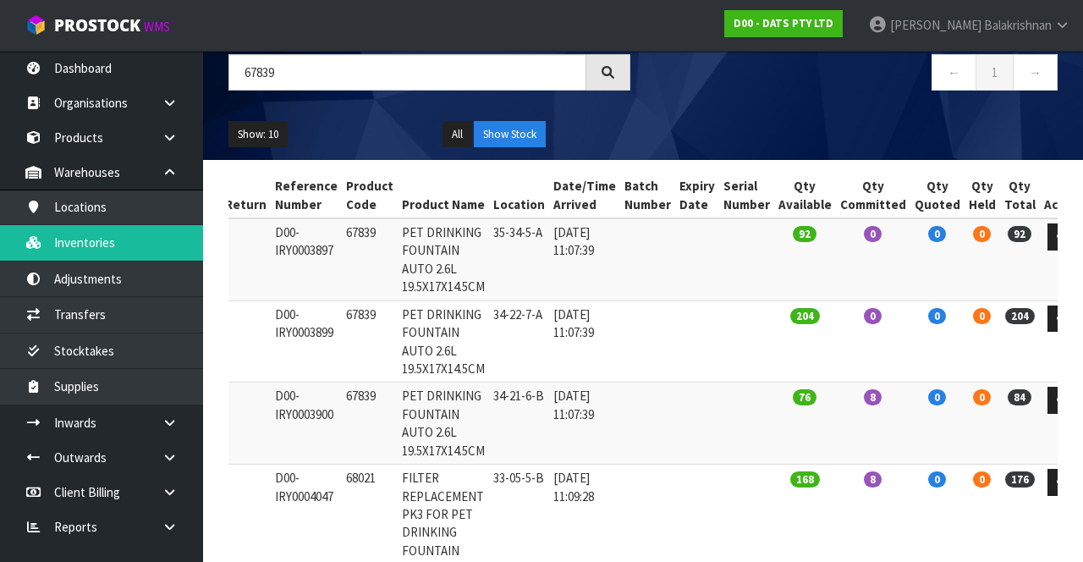
click at [964, 383] on td "0" at bounding box center [982, 423] width 36 height 82
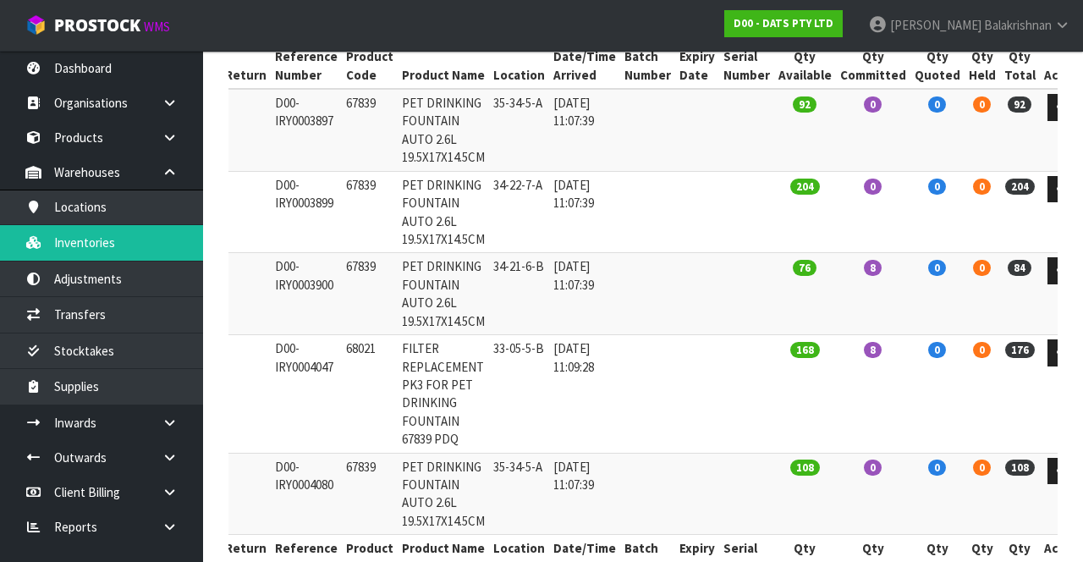
scroll to position [264, 0]
click at [910, 275] on td "0" at bounding box center [937, 293] width 54 height 82
click at [782, 211] on td "204" at bounding box center [805, 211] width 62 height 82
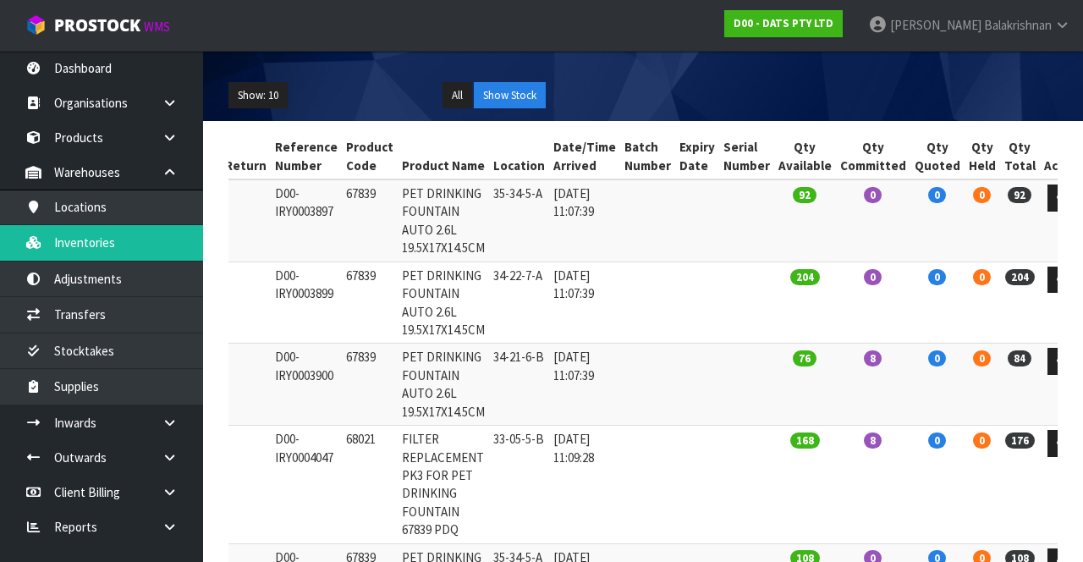
scroll to position [169, 0]
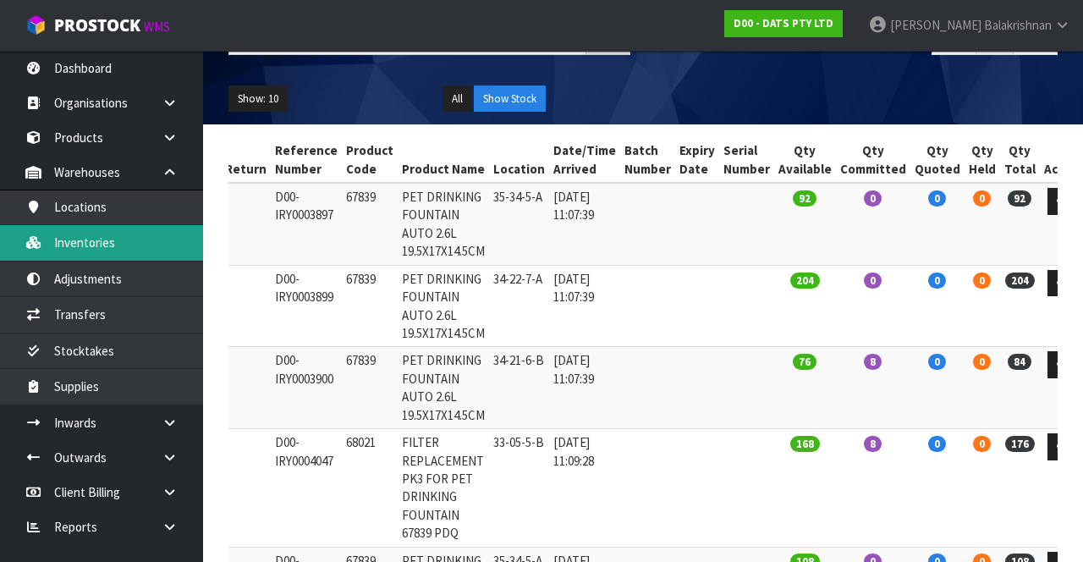
click at [95, 254] on link "Inventories" at bounding box center [101, 242] width 203 height 35
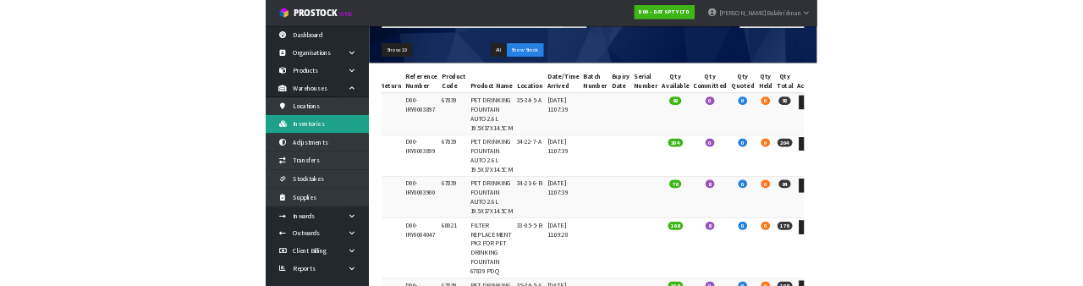
scroll to position [0, 0]
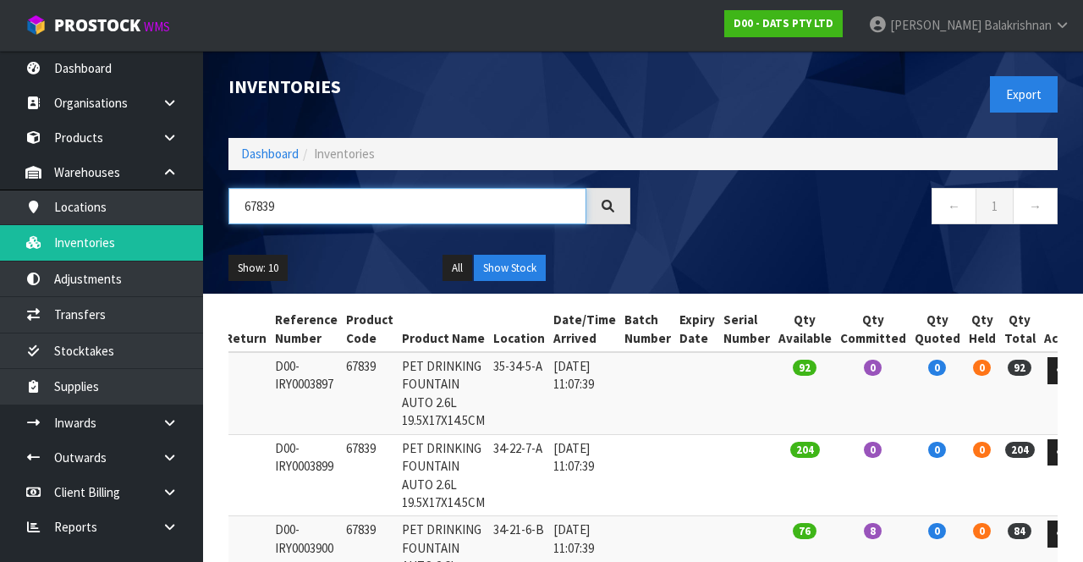
click at [431, 188] on input "67839" at bounding box center [407, 206] width 358 height 36
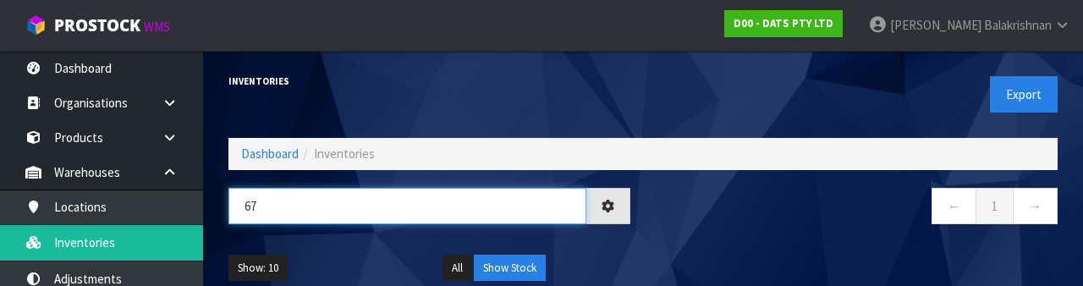
type input "6"
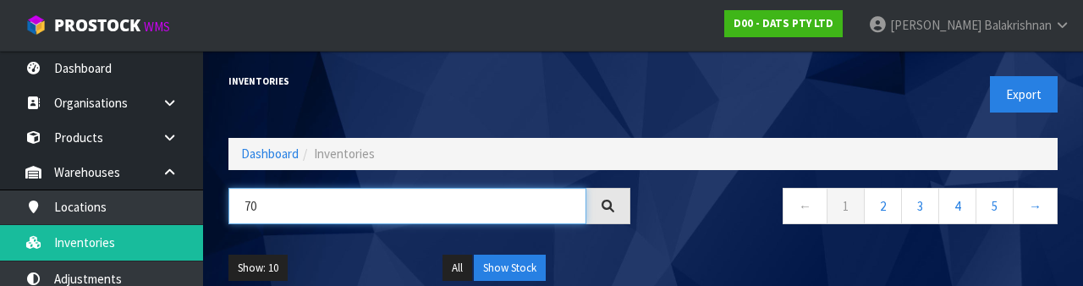
click at [344, 209] on input "70" at bounding box center [407, 206] width 358 height 36
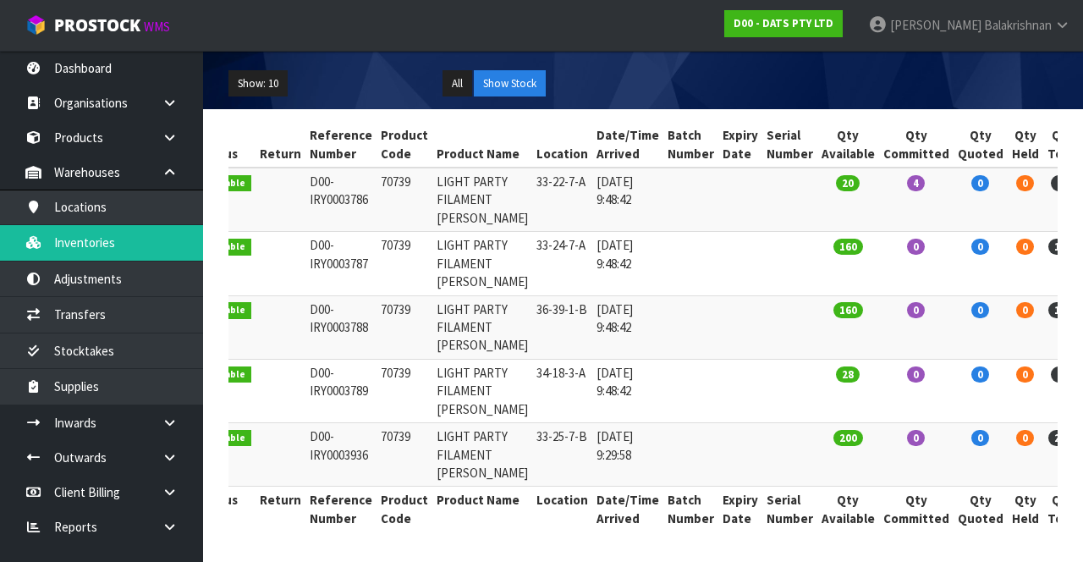
scroll to position [0, 36]
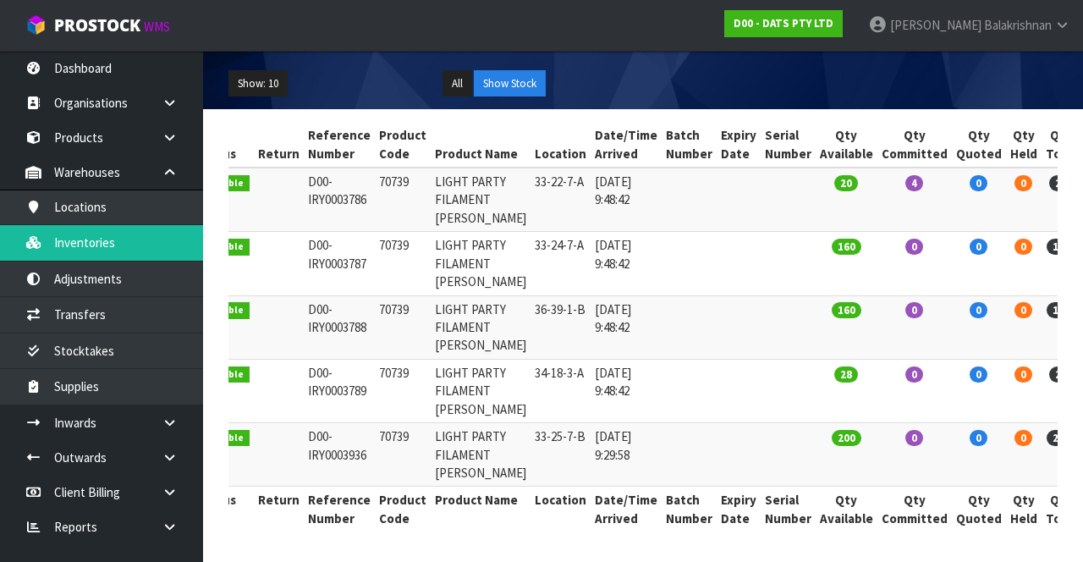
type input "70739"
copy td "70739"
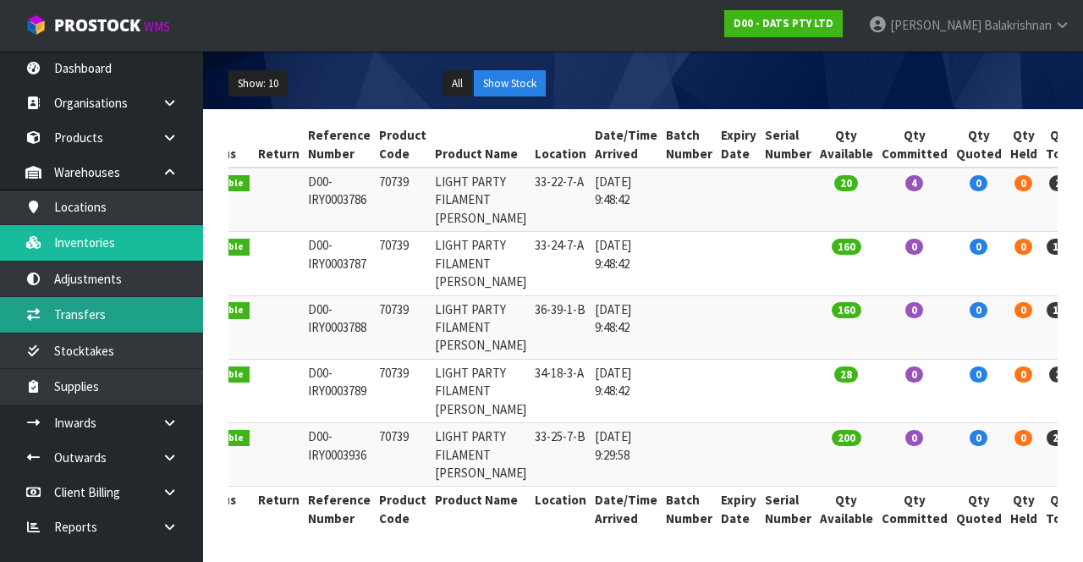
click at [116, 313] on link "Transfers" at bounding box center [101, 314] width 203 height 35
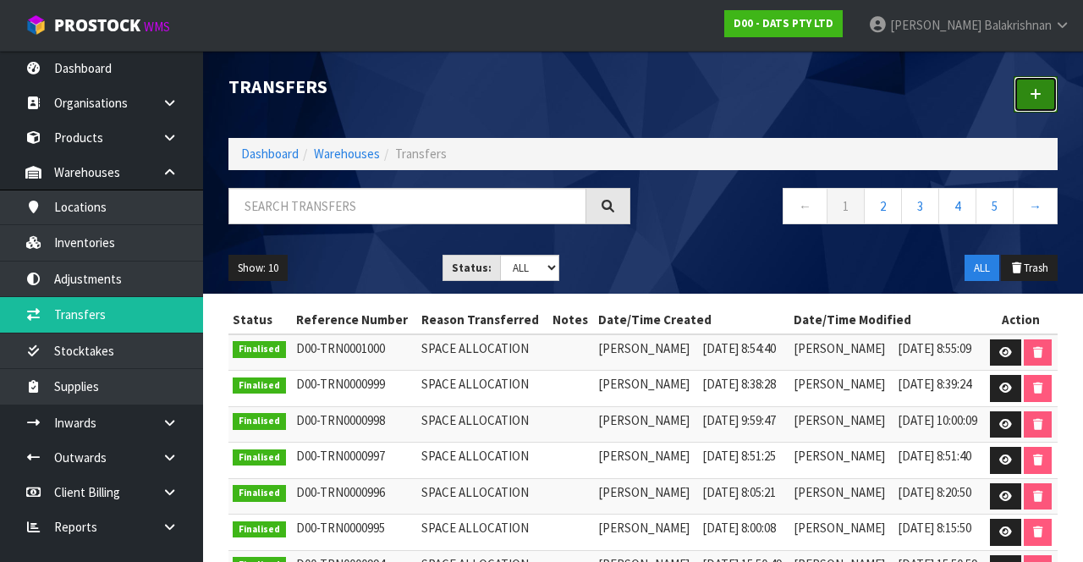
click at [1016, 93] on link at bounding box center [1035, 94] width 44 height 36
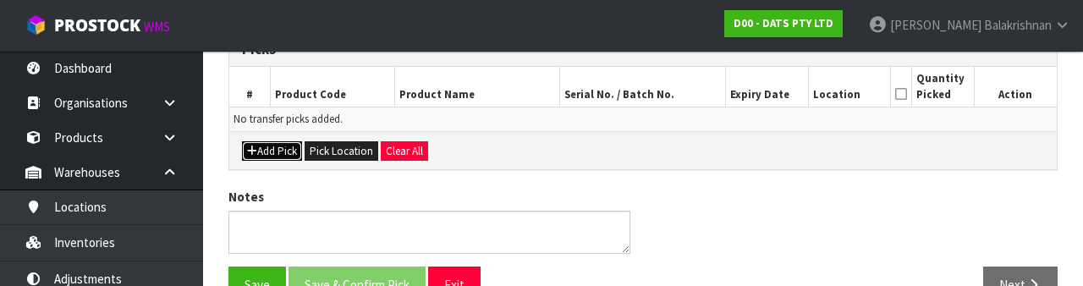
click at [247, 151] on icon "button" at bounding box center [252, 150] width 10 height 11
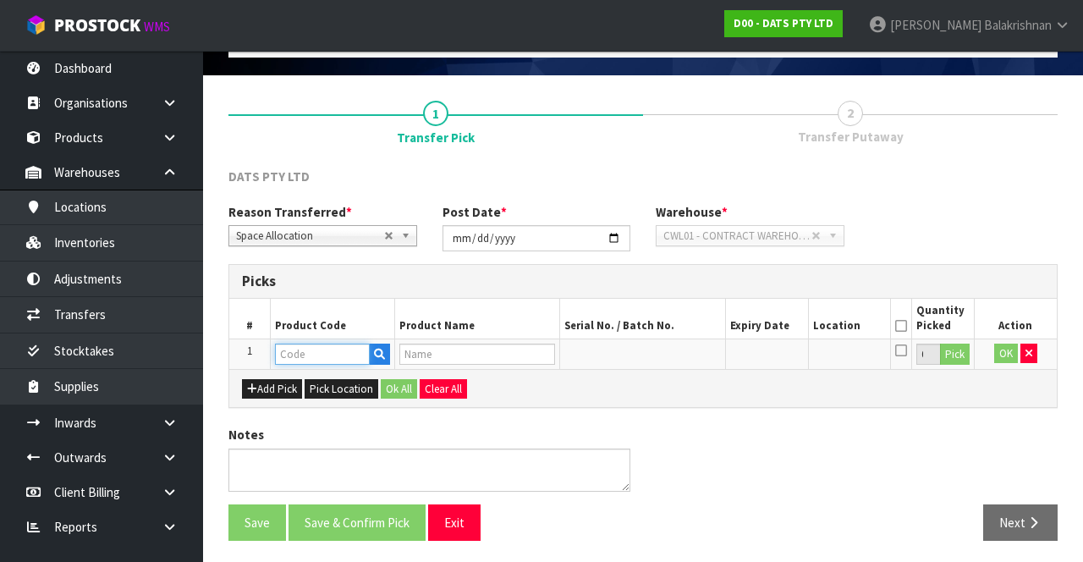
click at [326, 352] on input "text" at bounding box center [322, 353] width 95 height 21
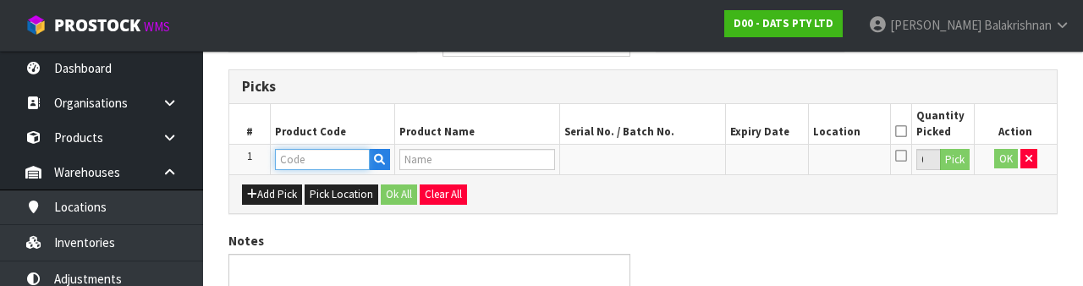
scroll to position [296, 0]
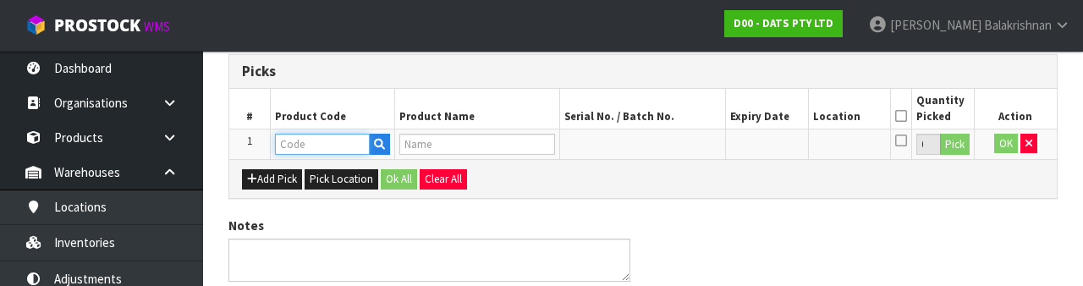
type input "70739"
type input "LIGHT PARTY FILAMENT W.WHITE"
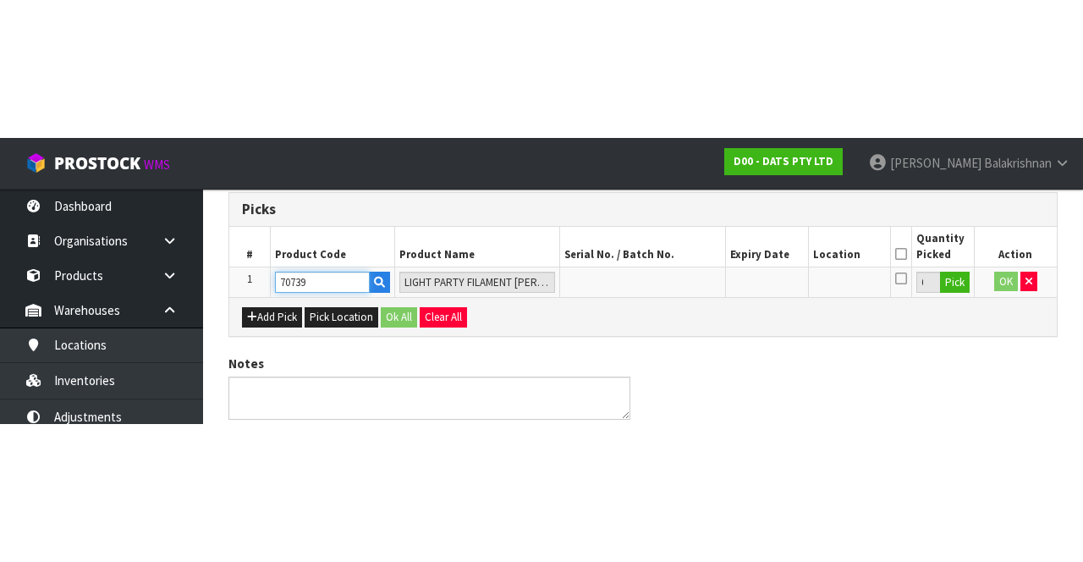
scroll to position [96, 0]
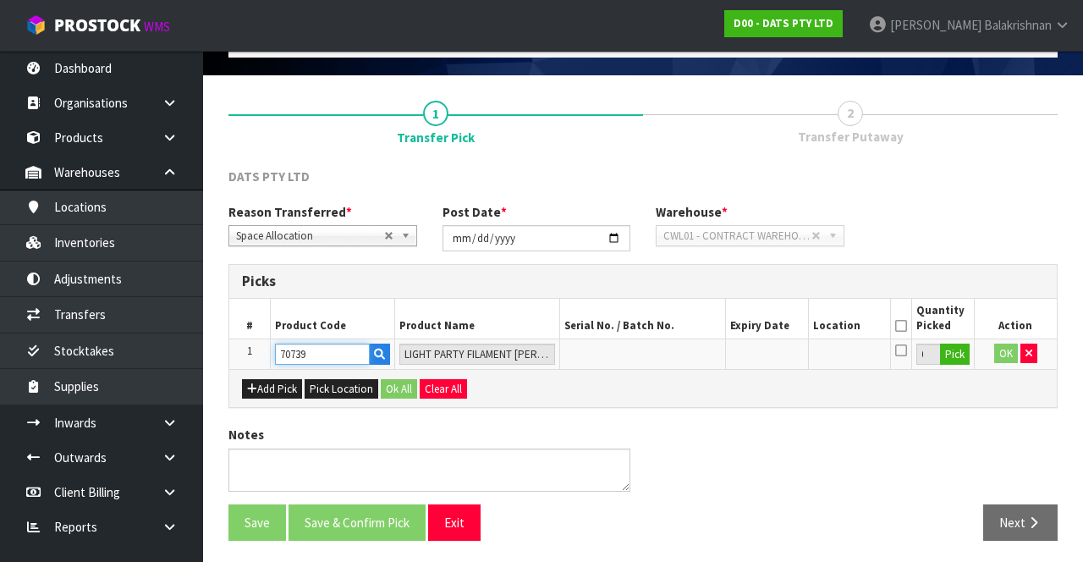
type input "70739"
click at [958, 361] on button "Pick" at bounding box center [955, 354] width 30 height 22
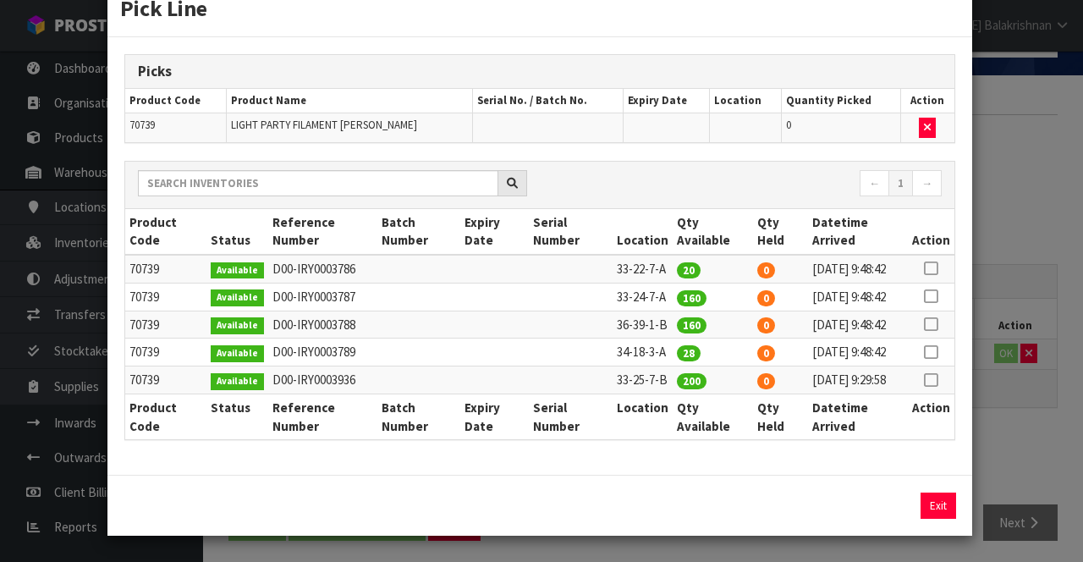
scroll to position [117, 0]
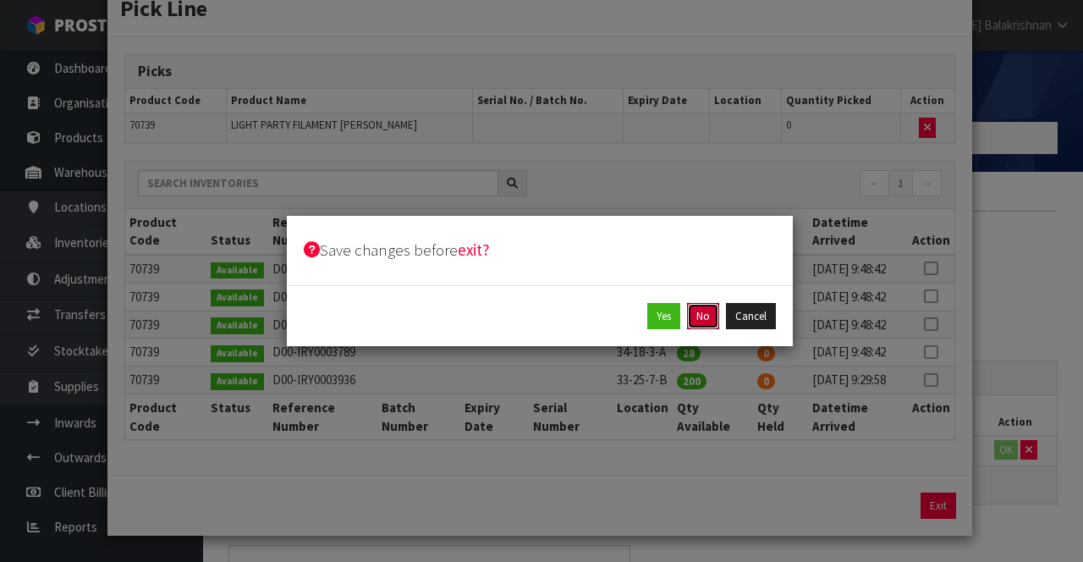
click at [705, 314] on button "No" at bounding box center [703, 316] width 32 height 27
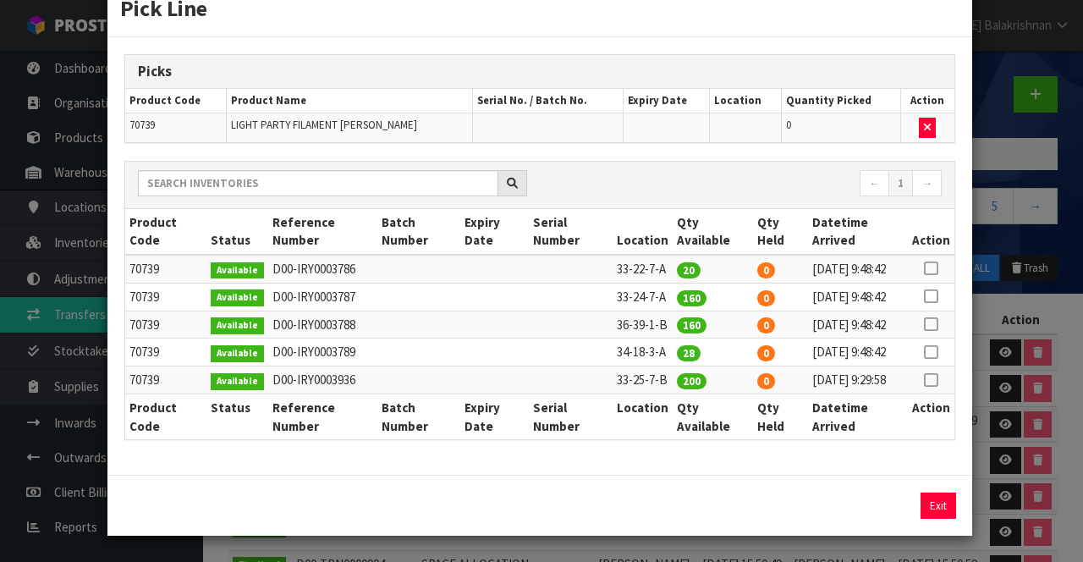
click at [1013, 279] on div "Pick Line Picks Product Code Product Name Serial No. / Batch No. Expiry Date Lo…" at bounding box center [541, 281] width 1083 height 562
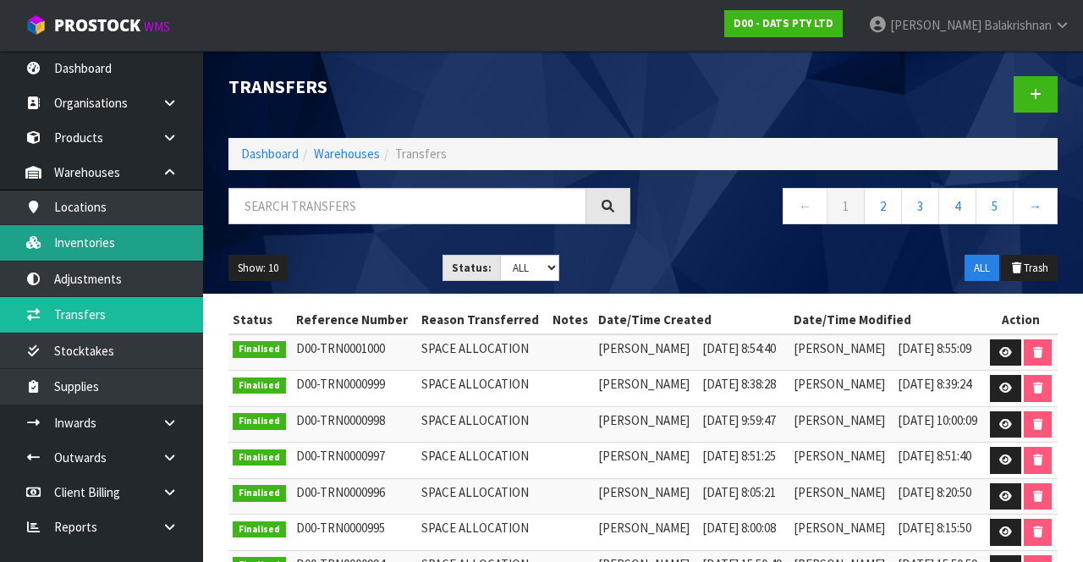
click at [120, 239] on link "Inventories" at bounding box center [101, 242] width 203 height 35
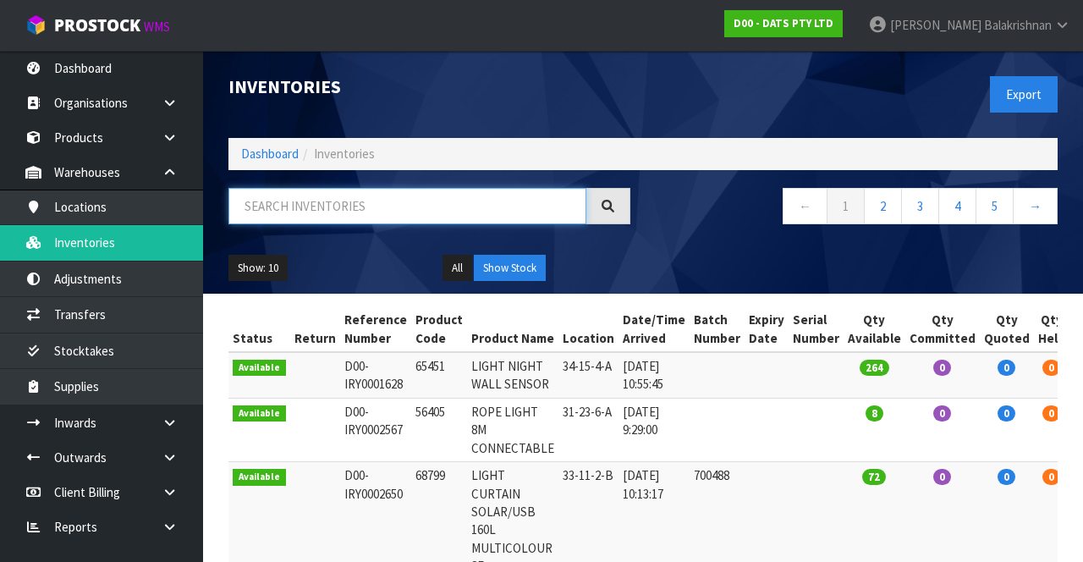
click at [383, 200] on input "text" at bounding box center [407, 206] width 358 height 36
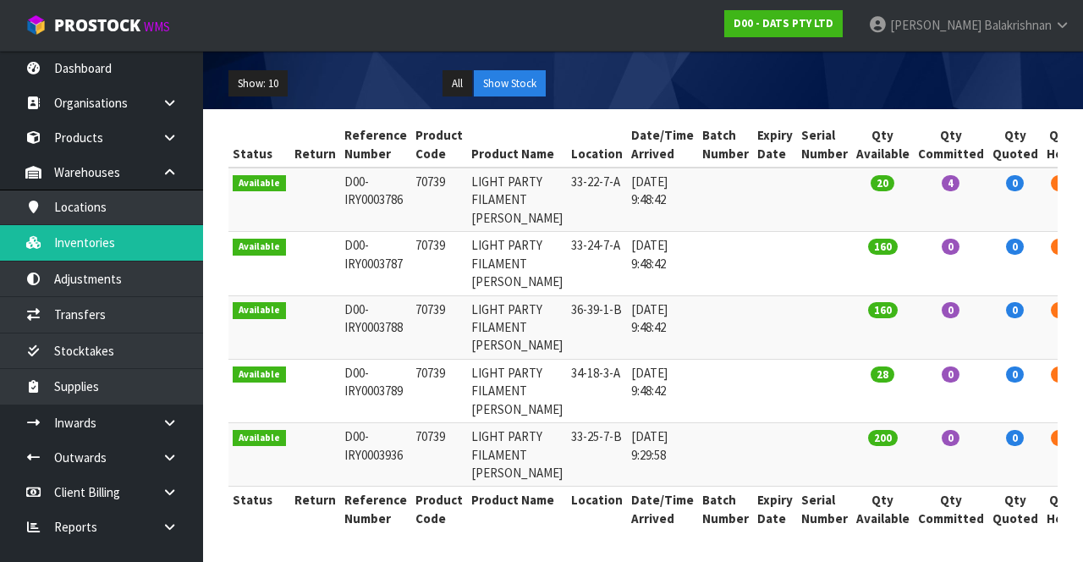
scroll to position [178, 0]
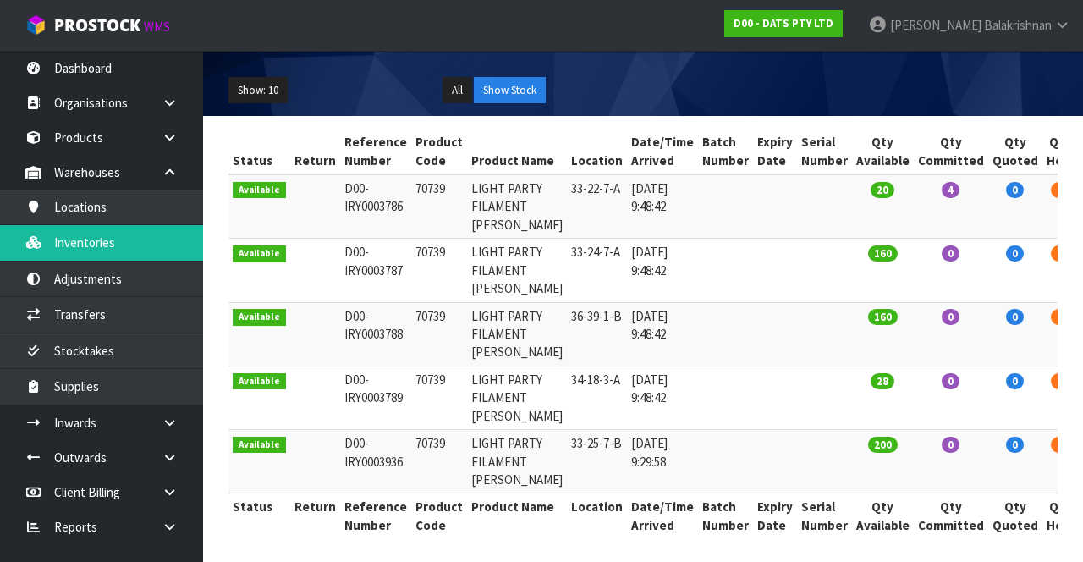
type input "70739"
copy td "70739"
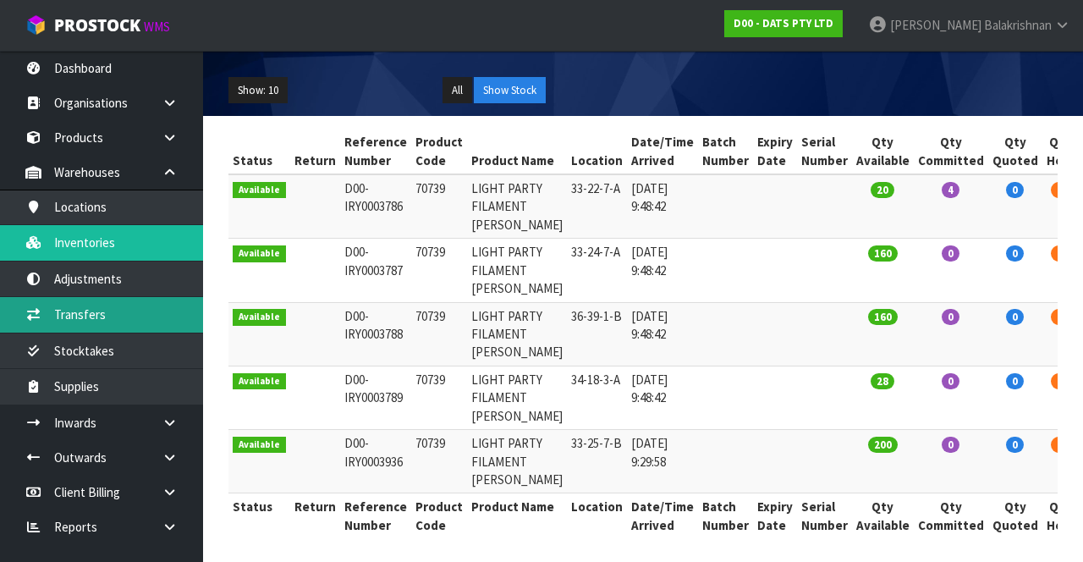
click at [113, 315] on link "Transfers" at bounding box center [101, 314] width 203 height 35
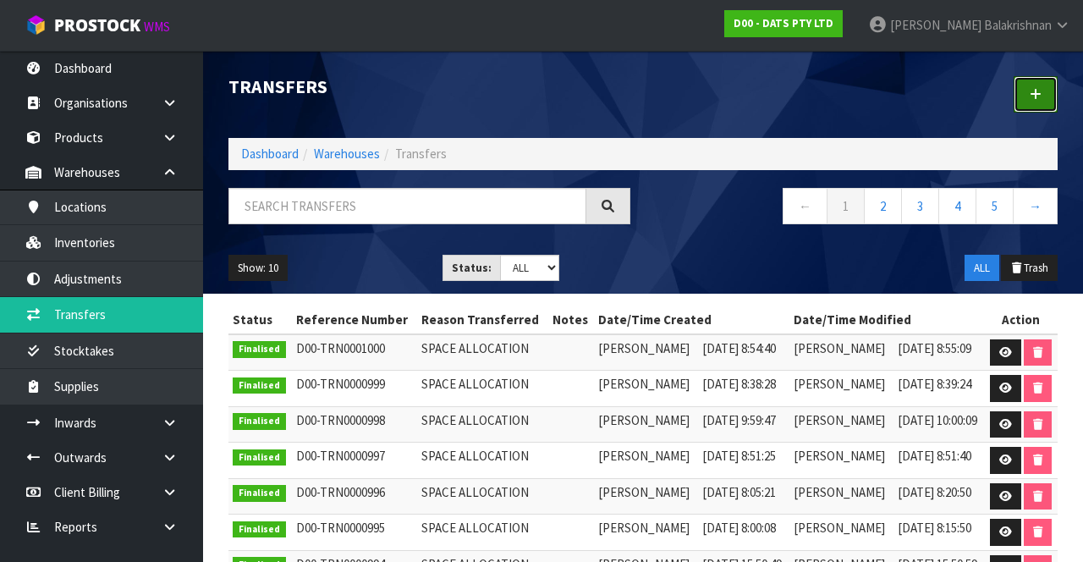
click at [1037, 102] on link at bounding box center [1035, 94] width 44 height 36
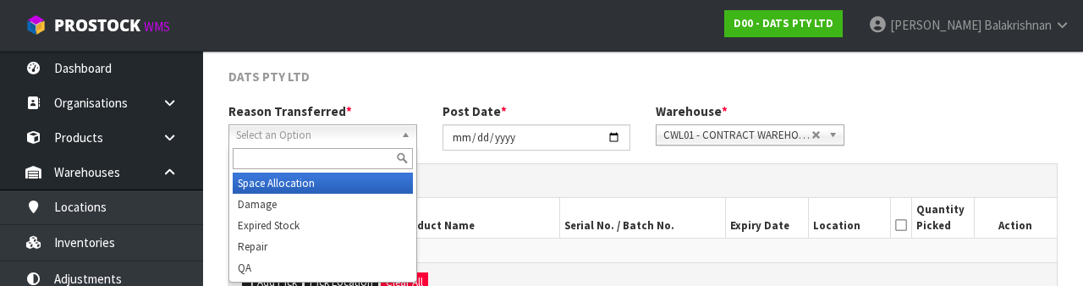
scroll to position [202, 0]
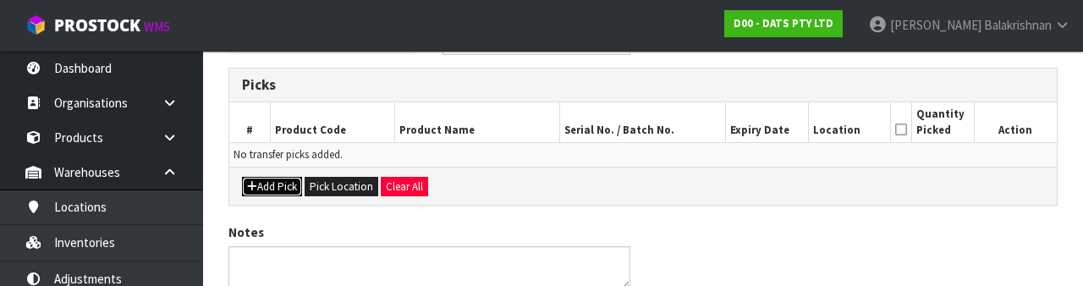
click at [261, 192] on button "Add Pick" at bounding box center [272, 187] width 60 height 20
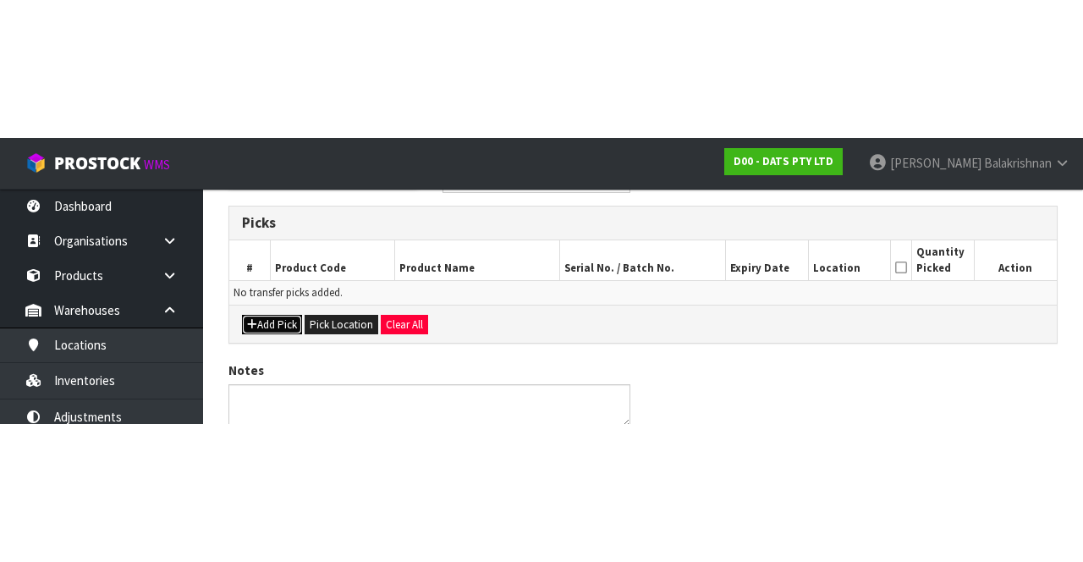
scroll to position [96, 0]
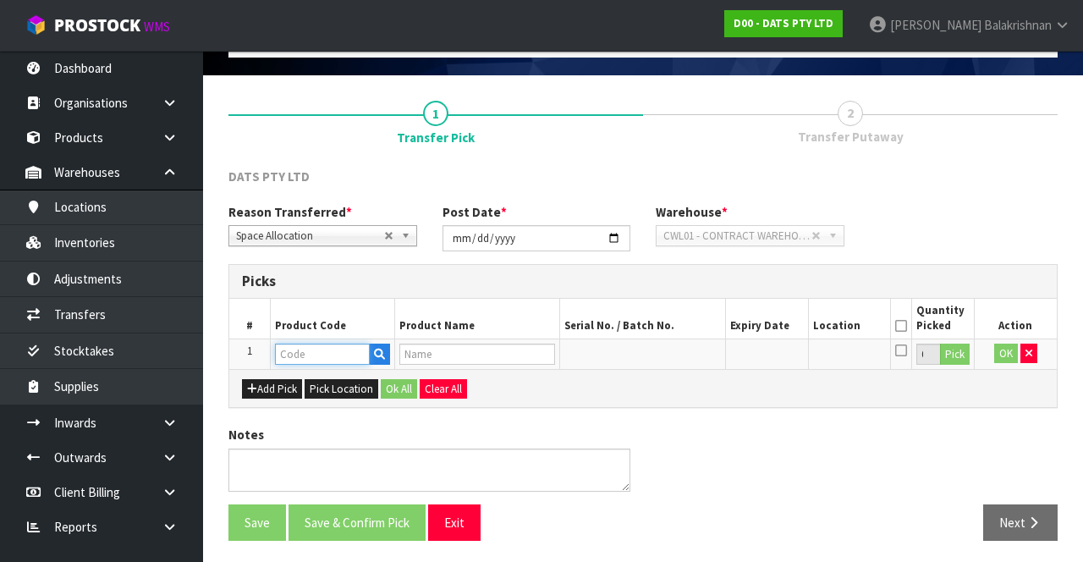
click at [332, 347] on input "text" at bounding box center [322, 353] width 95 height 21
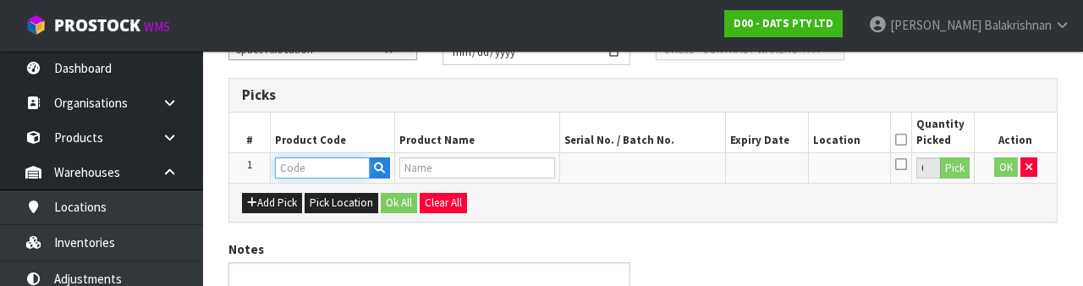
scroll to position [296, 0]
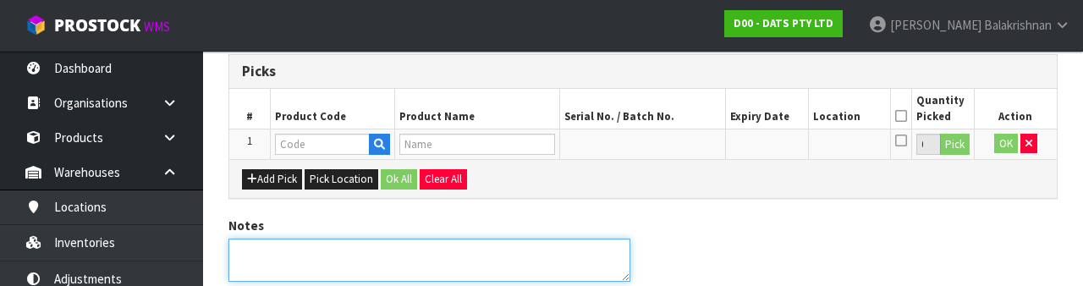
click at [478, 277] on textarea at bounding box center [429, 260] width 402 height 43
type textarea "70739"
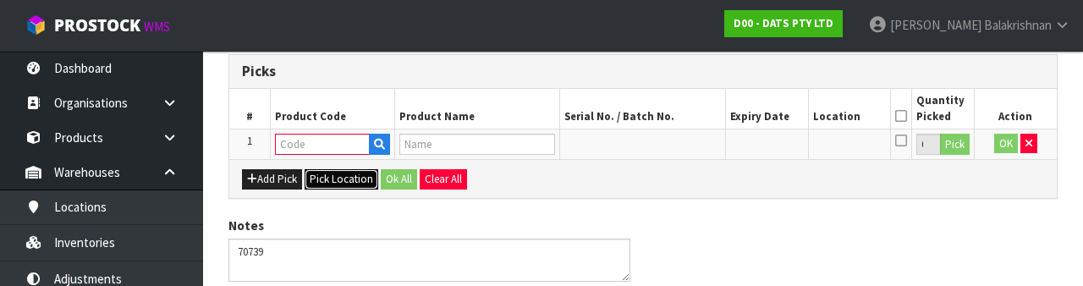
click at [312, 169] on button "Pick Location" at bounding box center [342, 179] width 74 height 20
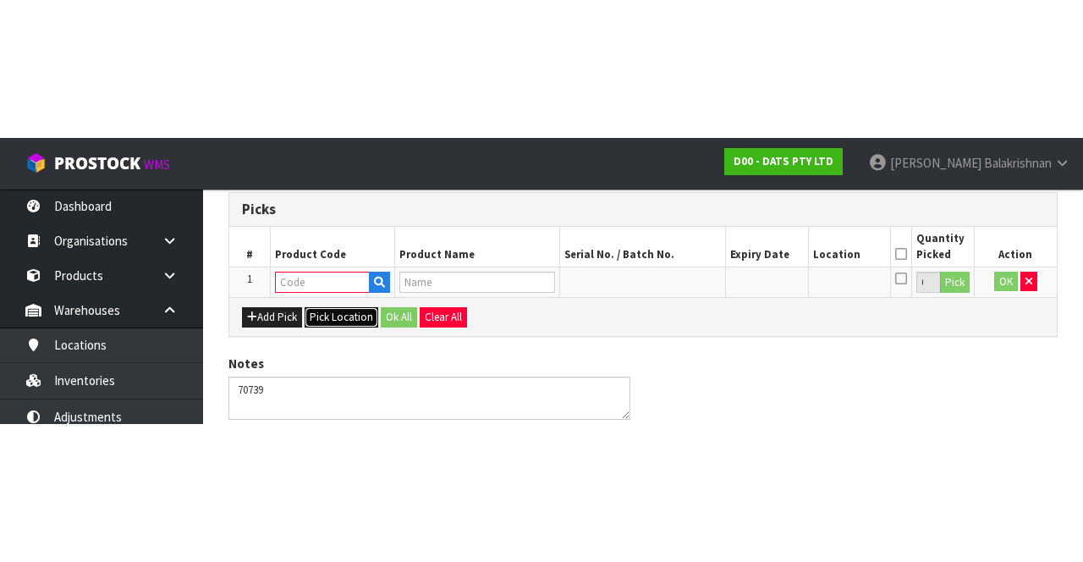
scroll to position [96, 0]
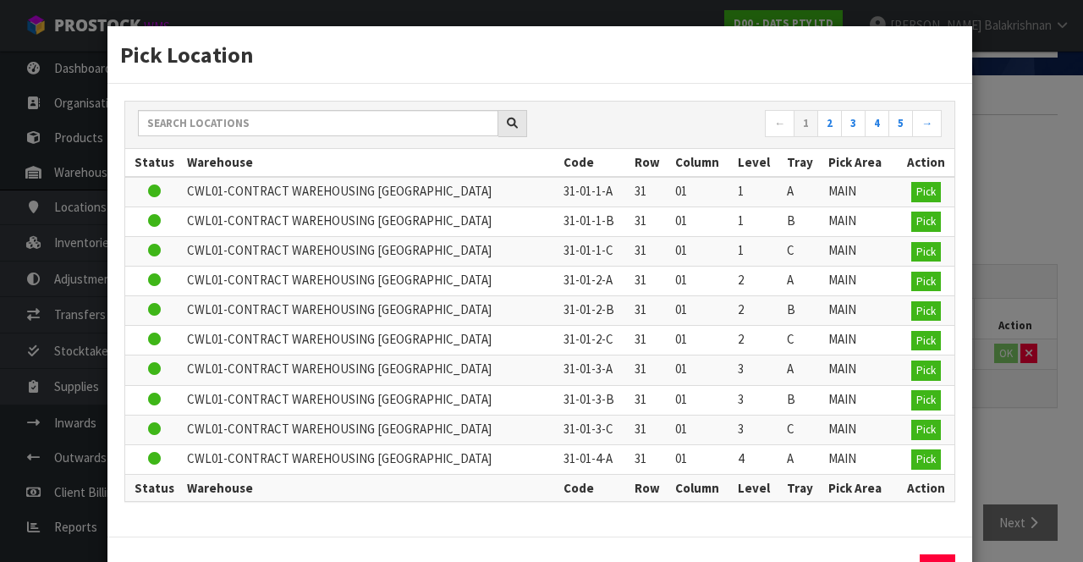
click at [1040, 390] on div "Pick Location ← 1 2 3 4 5 → Status Warehouse Code Row Column Level Tray Pick Ar…" at bounding box center [541, 281] width 1083 height 562
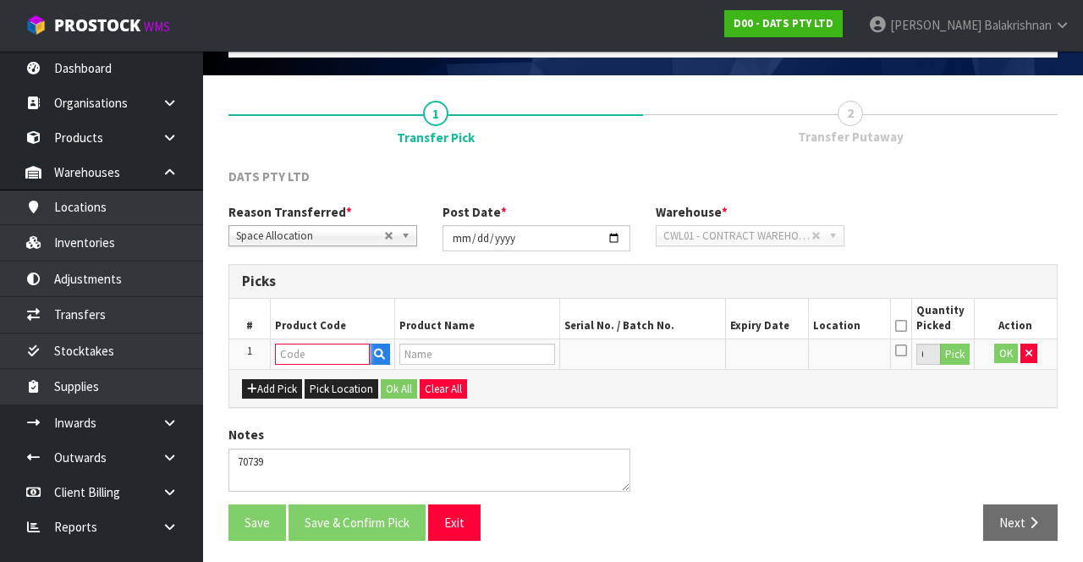
click at [328, 348] on input "text" at bounding box center [322, 353] width 95 height 21
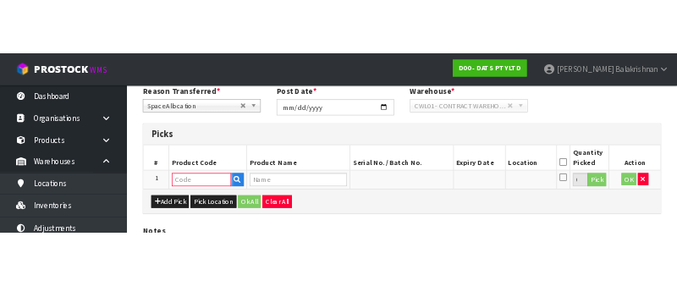
scroll to position [296, 0]
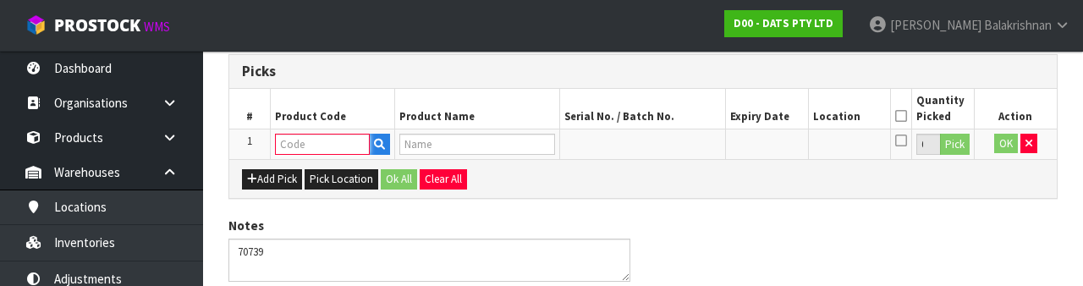
paste input "70739"
type input "70739"
type input "LIGHT PARTY FILAMENT W.WHITE"
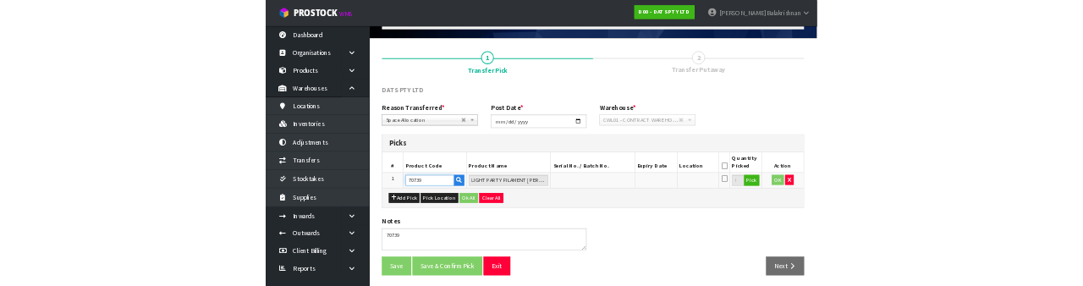
scroll to position [97, 0]
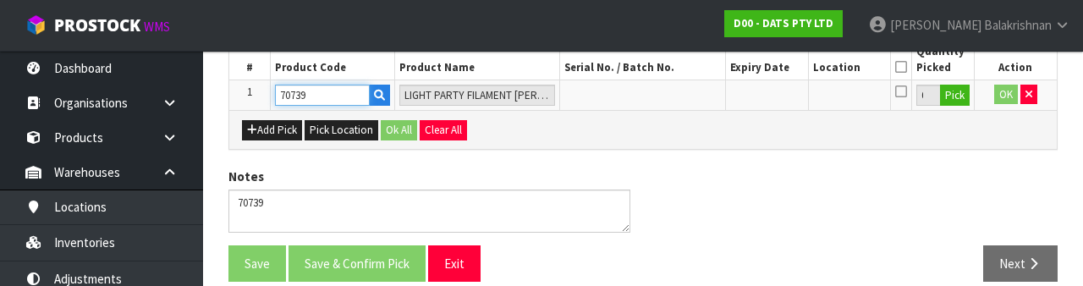
type input "70739"
click at [956, 95] on button "Pick" at bounding box center [955, 96] width 30 height 22
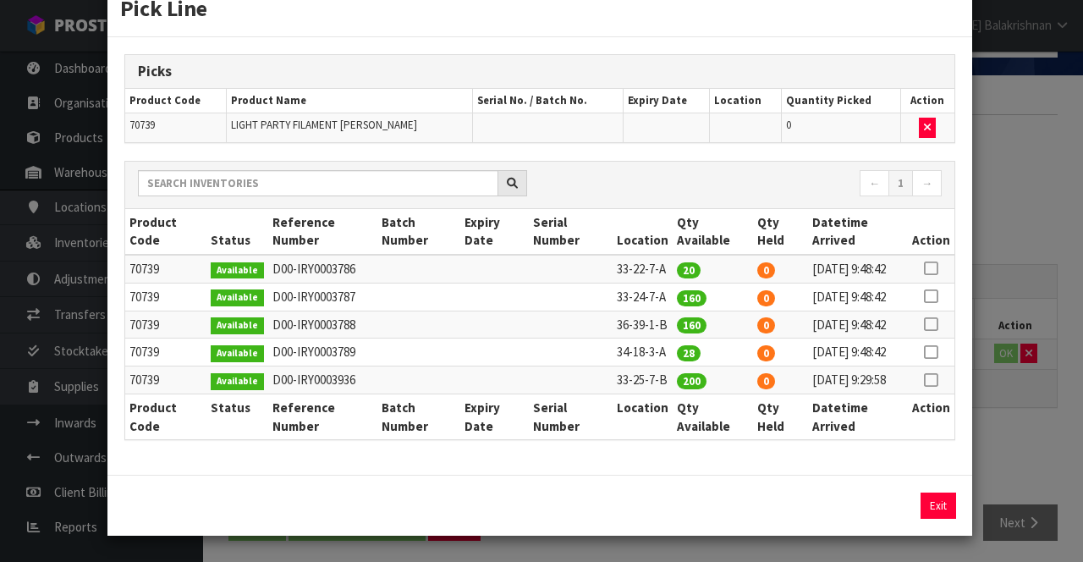
scroll to position [108, 0]
click at [935, 283] on td at bounding box center [931, 297] width 47 height 28
click at [931, 296] on icon at bounding box center [931, 296] width 14 height 1
click at [870, 519] on button "Assign Pick" at bounding box center [880, 505] width 69 height 26
type input "160"
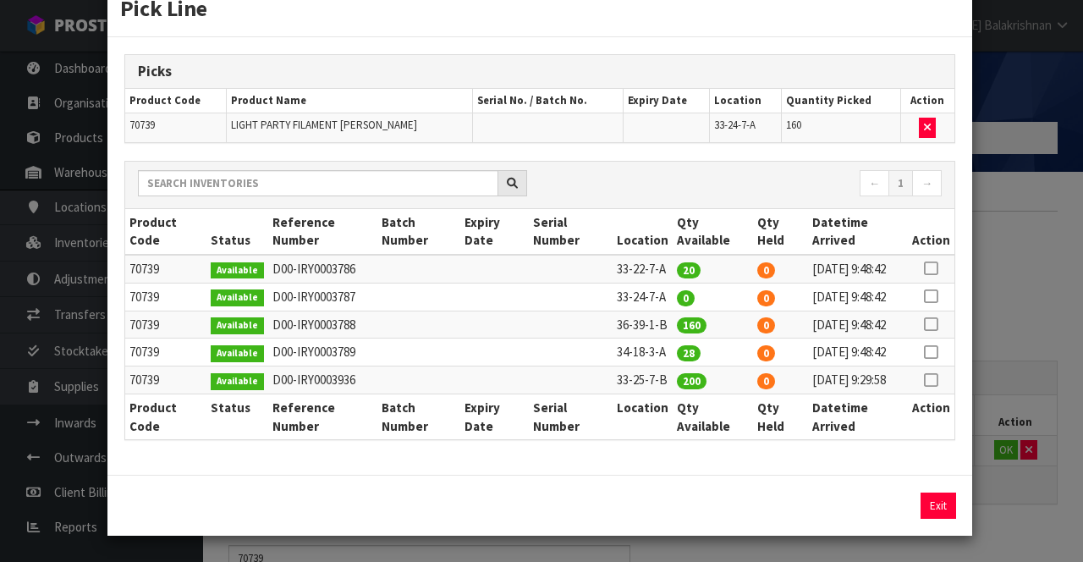
scroll to position [129, 0]
click at [700, 394] on th "Qty Available" at bounding box center [712, 416] width 81 height 45
click at [754, 255] on td "0" at bounding box center [780, 269] width 55 height 28
click at [744, 383] on td "200" at bounding box center [712, 380] width 81 height 28
click at [758, 385] on td "0" at bounding box center [780, 380] width 55 height 28
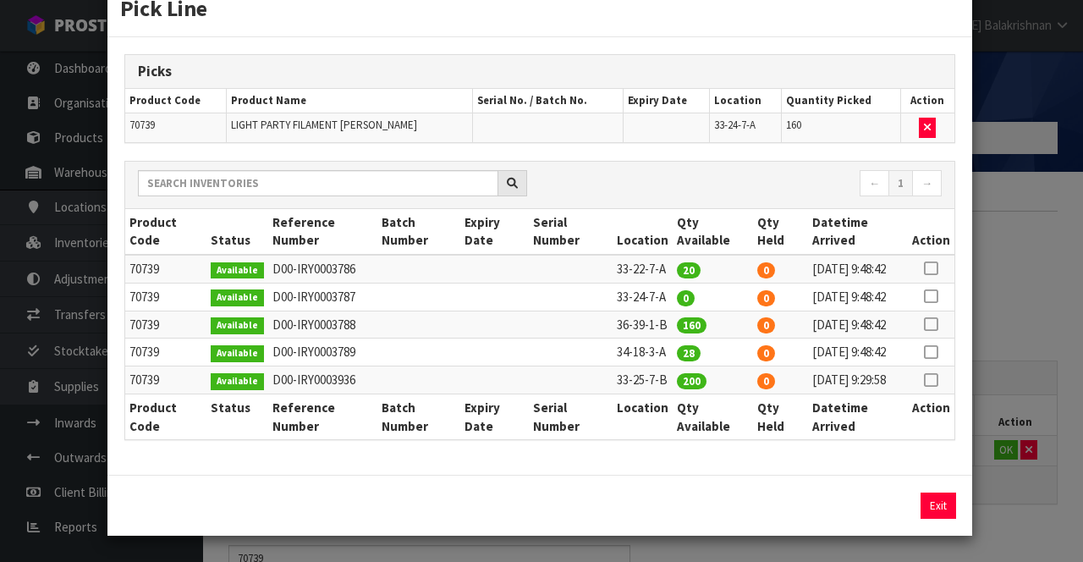
click at [760, 379] on td "0" at bounding box center [780, 380] width 55 height 28
click at [772, 283] on td "0" at bounding box center [780, 297] width 55 height 28
click at [778, 255] on td "0" at bounding box center [780, 269] width 55 height 28
click at [937, 501] on button "Exit" at bounding box center [938, 505] width 36 height 26
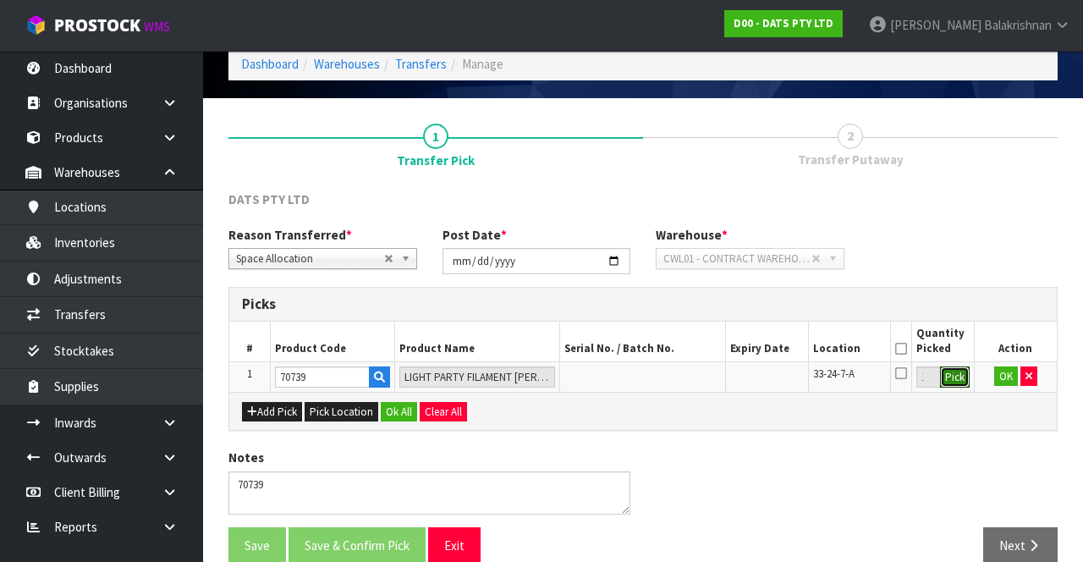
scroll to position [0, 0]
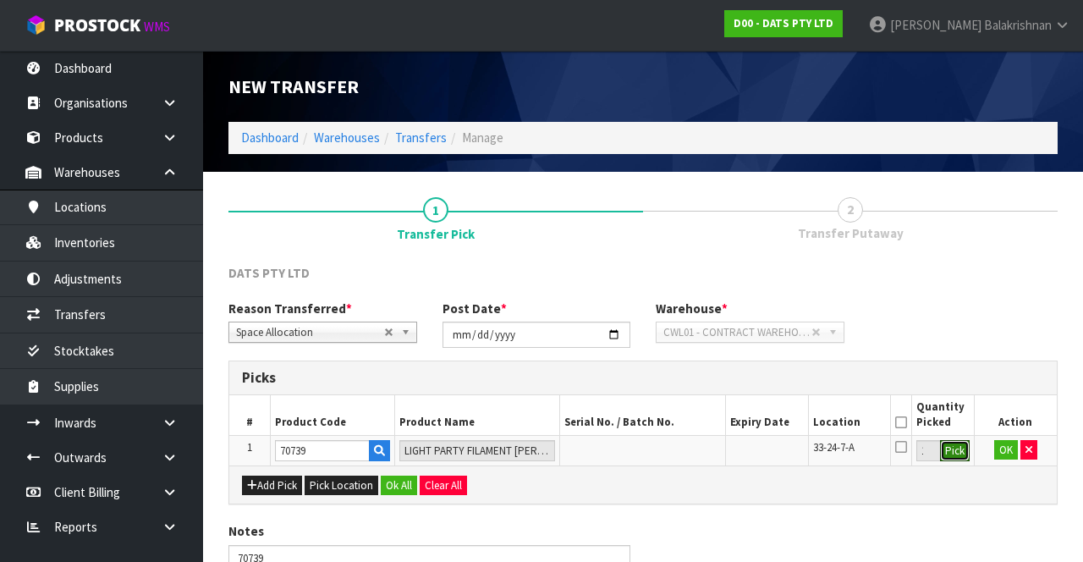
click at [952, 453] on button "Pick" at bounding box center [955, 451] width 30 height 22
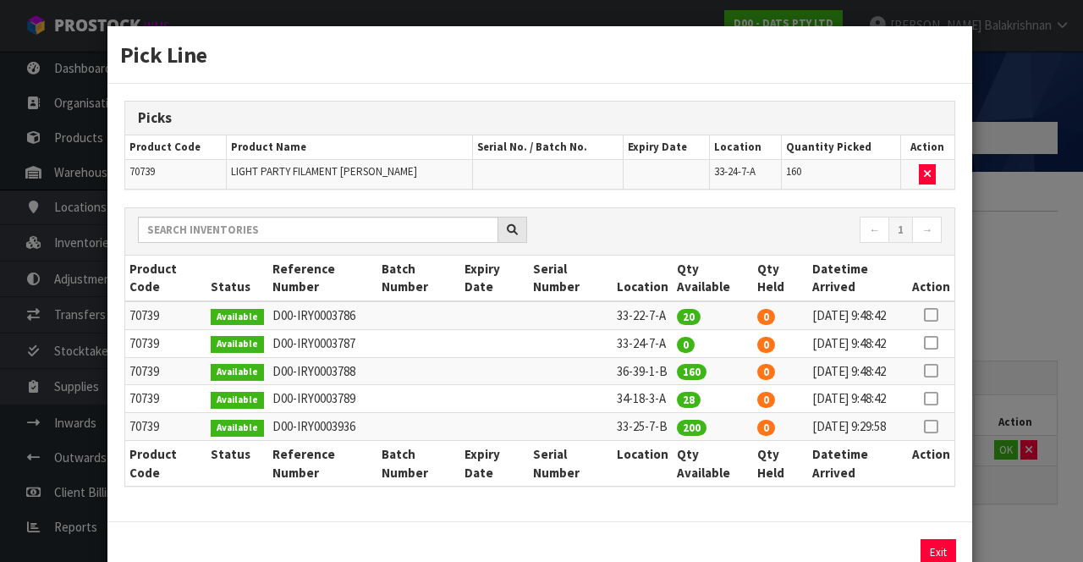
click at [937, 315] on icon at bounding box center [931, 315] width 14 height 1
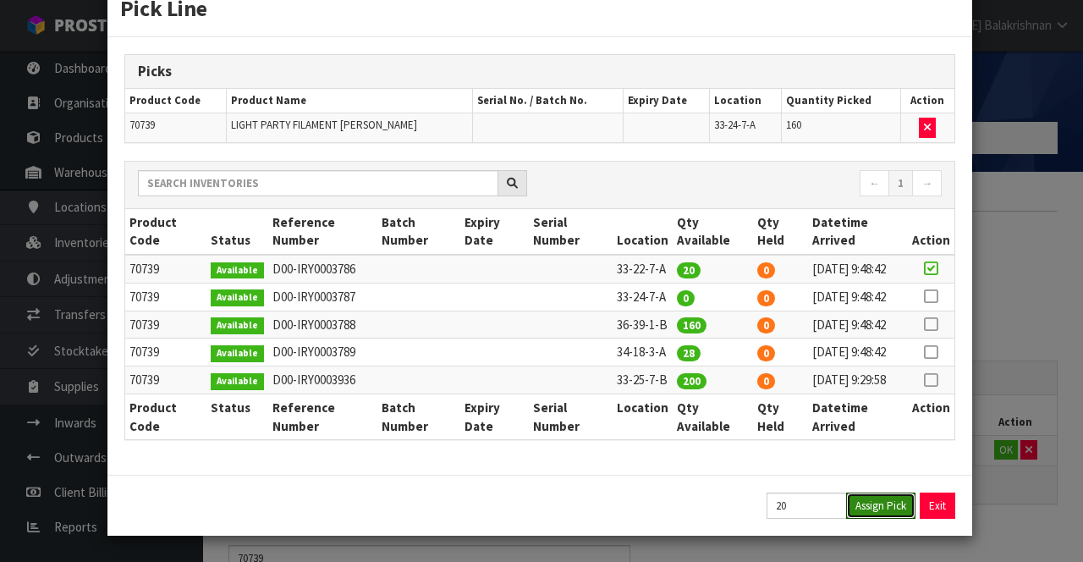
click at [880, 502] on button "Assign Pick" at bounding box center [880, 505] width 69 height 26
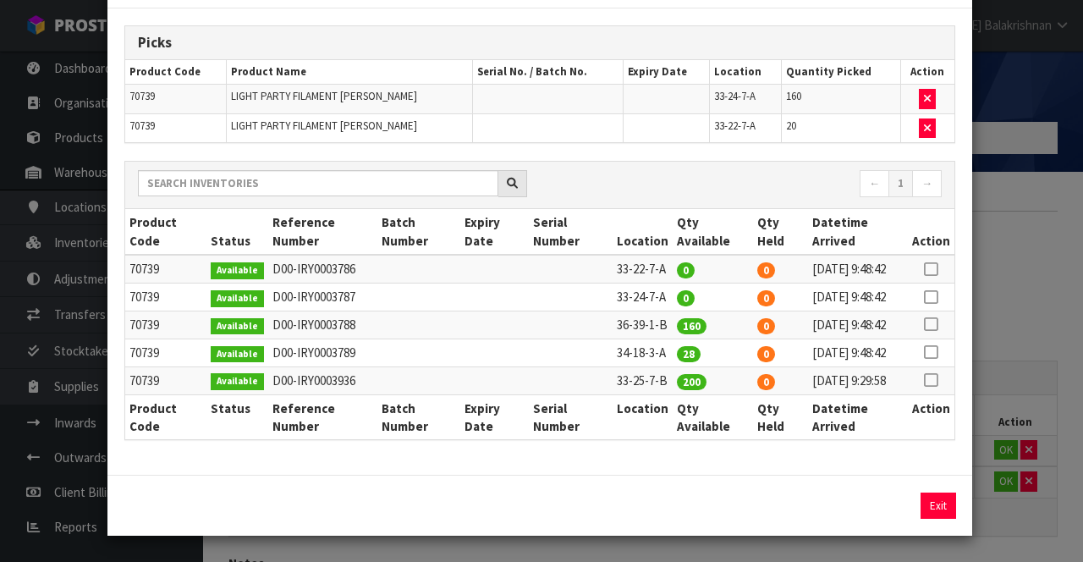
scroll to position [91, 0]
click at [934, 353] on icon at bounding box center [931, 352] width 14 height 1
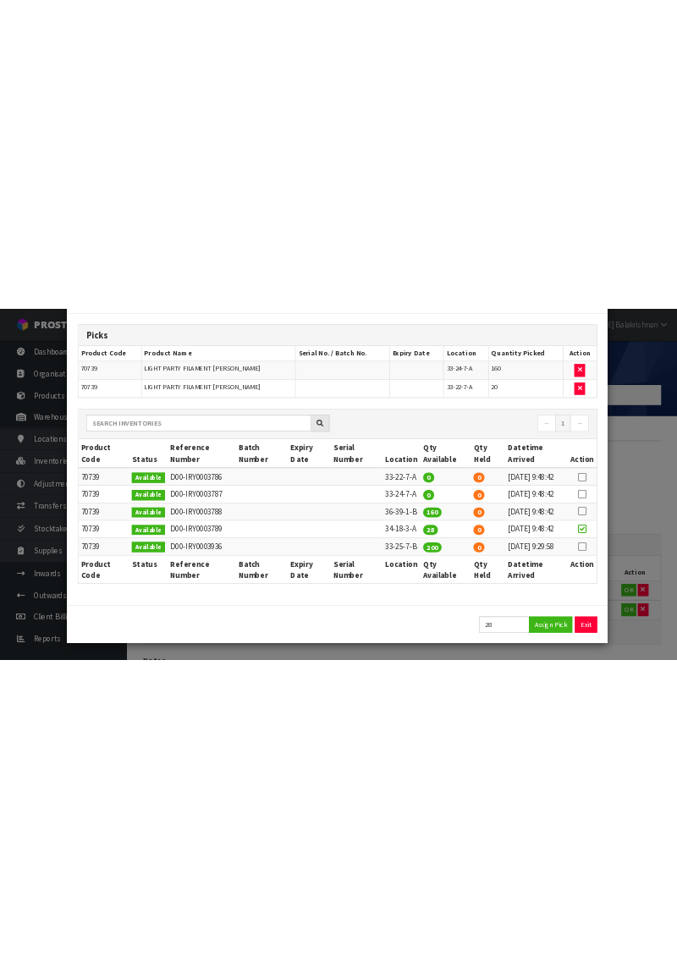
scroll to position [156, 0]
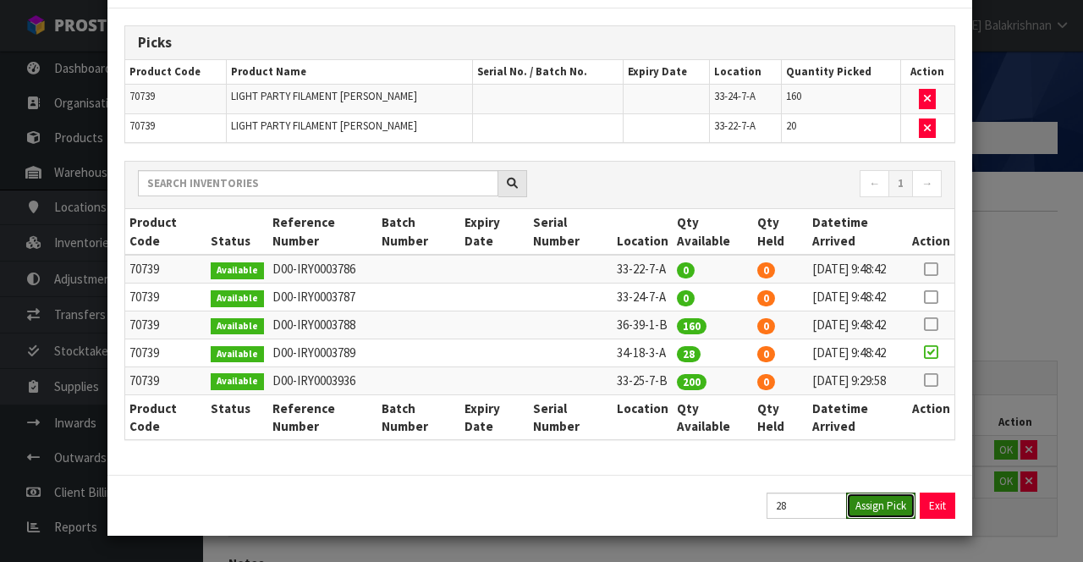
click at [888, 507] on button "Assign Pick" at bounding box center [880, 505] width 69 height 26
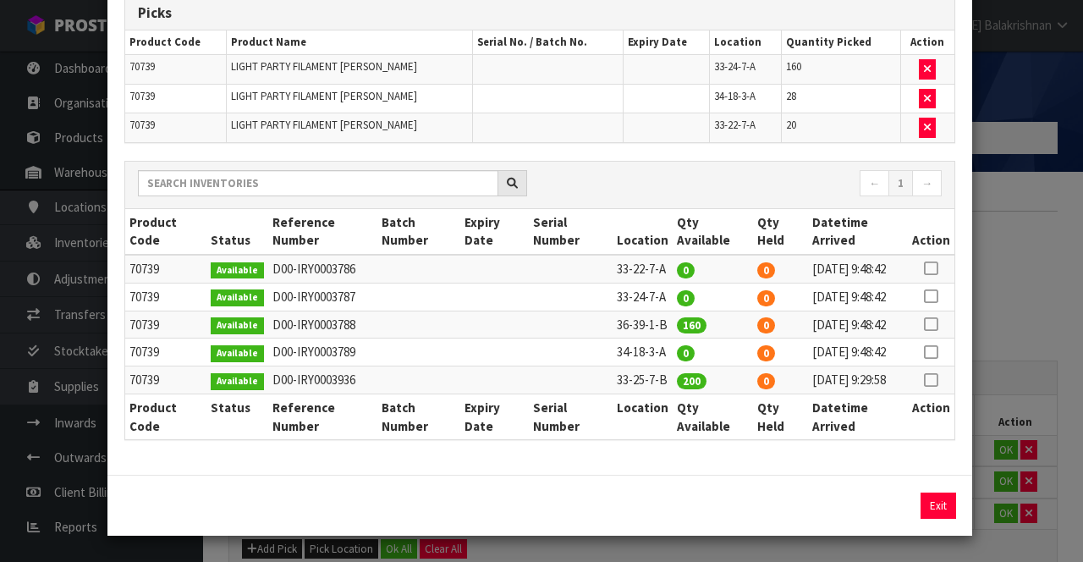
scroll to position [184, 0]
click at [947, 509] on button "Exit" at bounding box center [938, 505] width 36 height 26
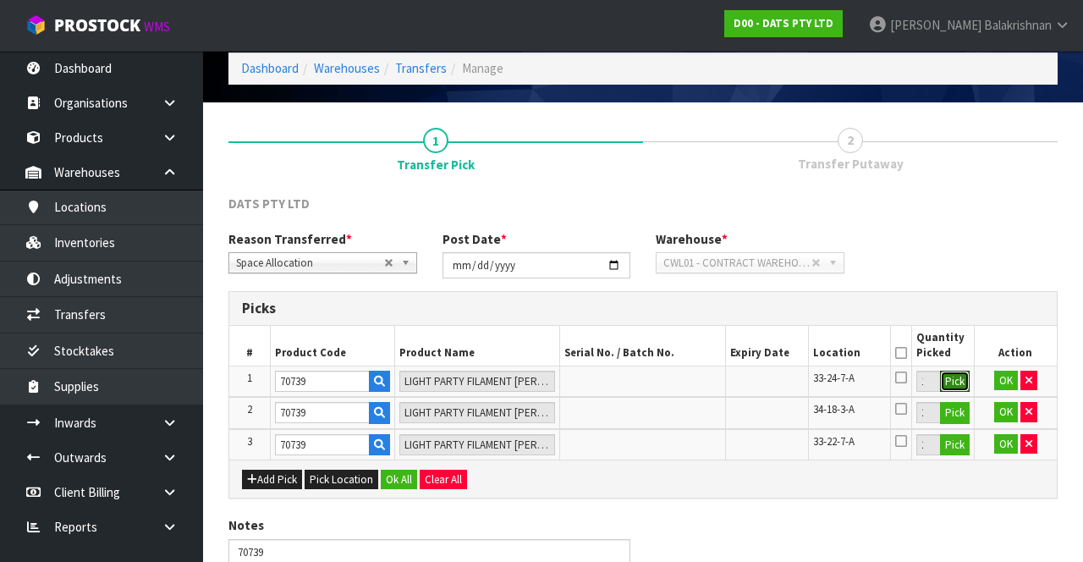
scroll to position [159, 0]
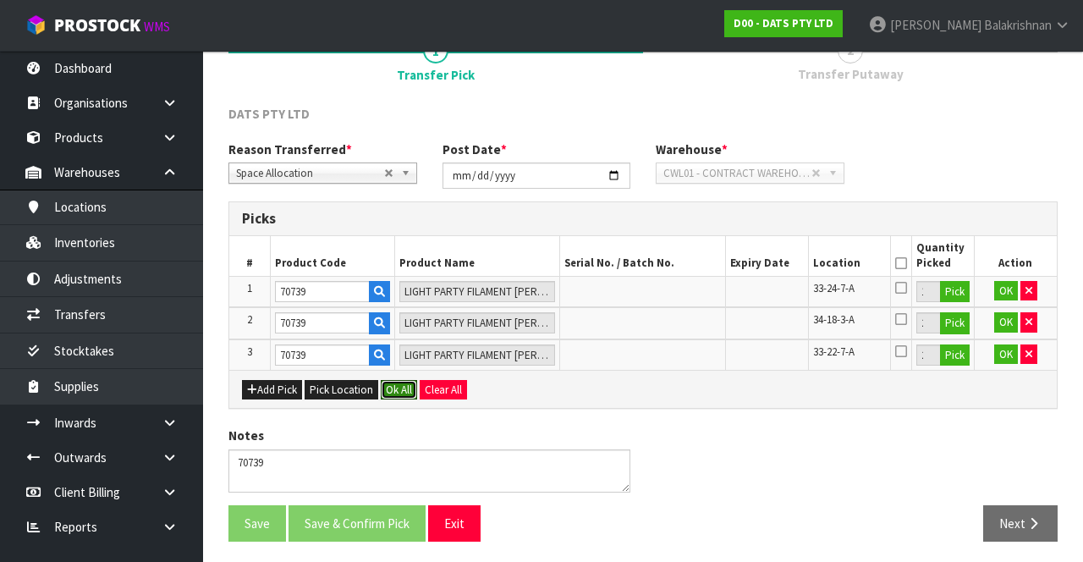
click at [386, 382] on button "Ok All" at bounding box center [399, 390] width 36 height 20
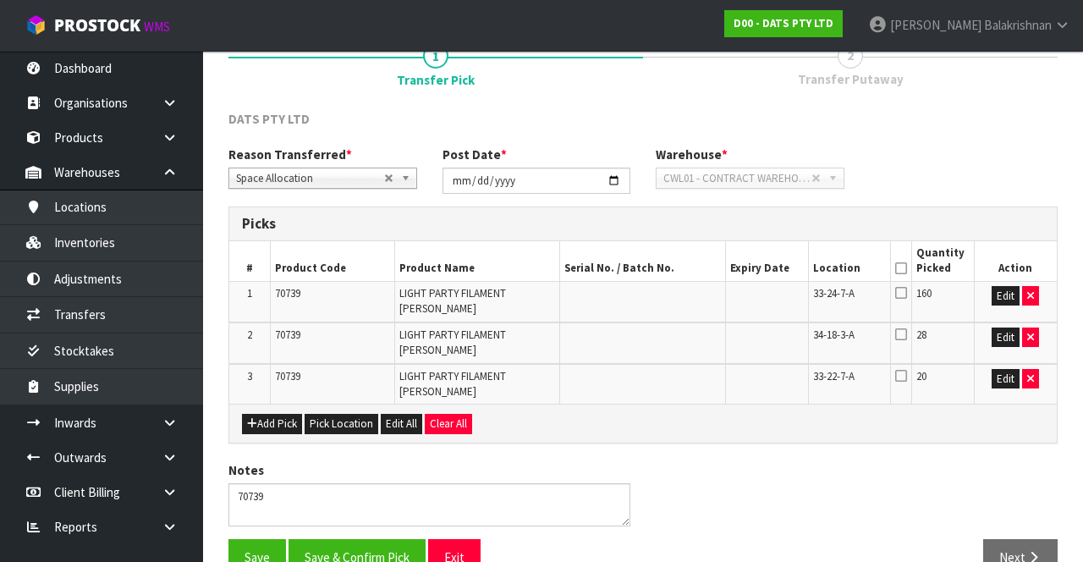
click at [907, 268] on icon at bounding box center [901, 268] width 12 height 1
click at [355, 539] on button "Save & Confirm Pick" at bounding box center [356, 557] width 137 height 36
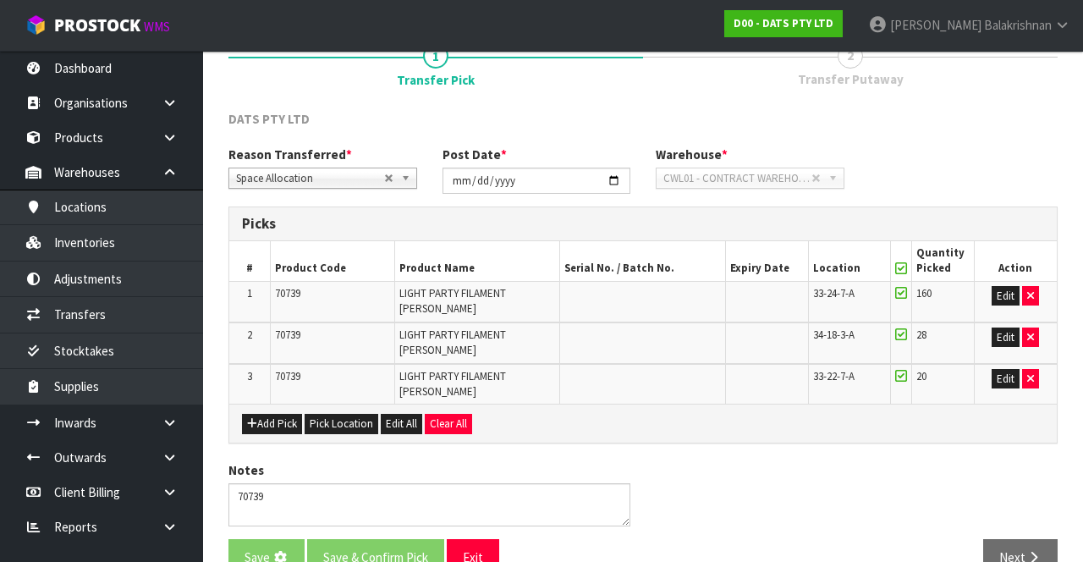
scroll to position [0, 0]
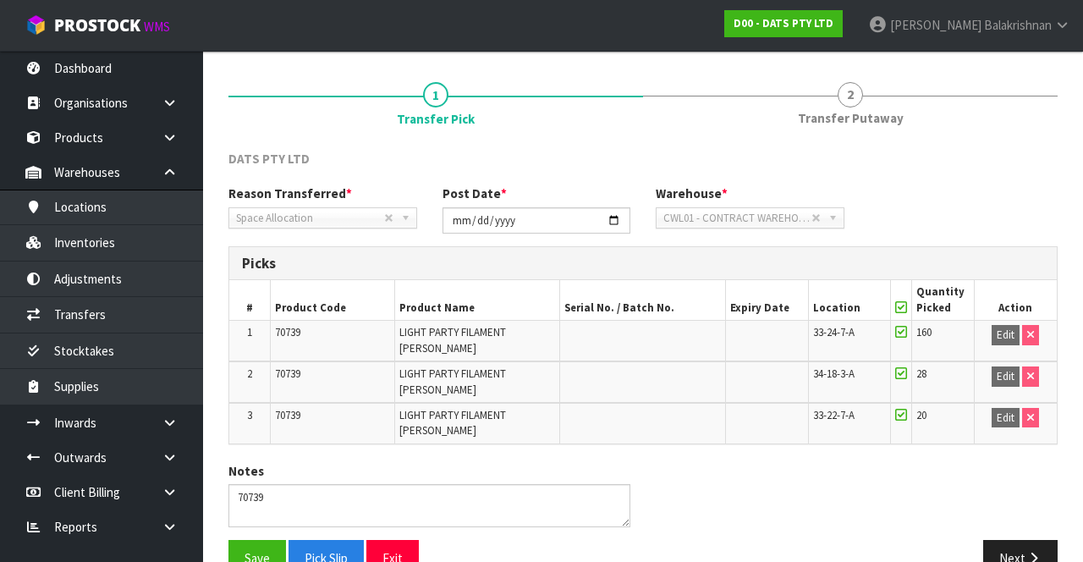
scroll to position [178, 0]
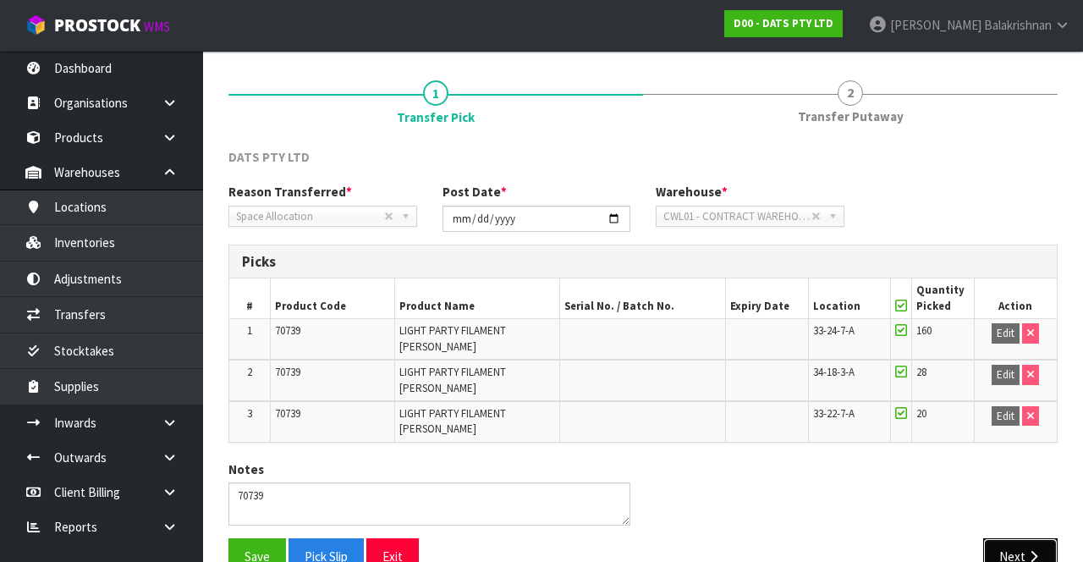
click at [1027, 538] on button "Next" at bounding box center [1020, 556] width 74 height 36
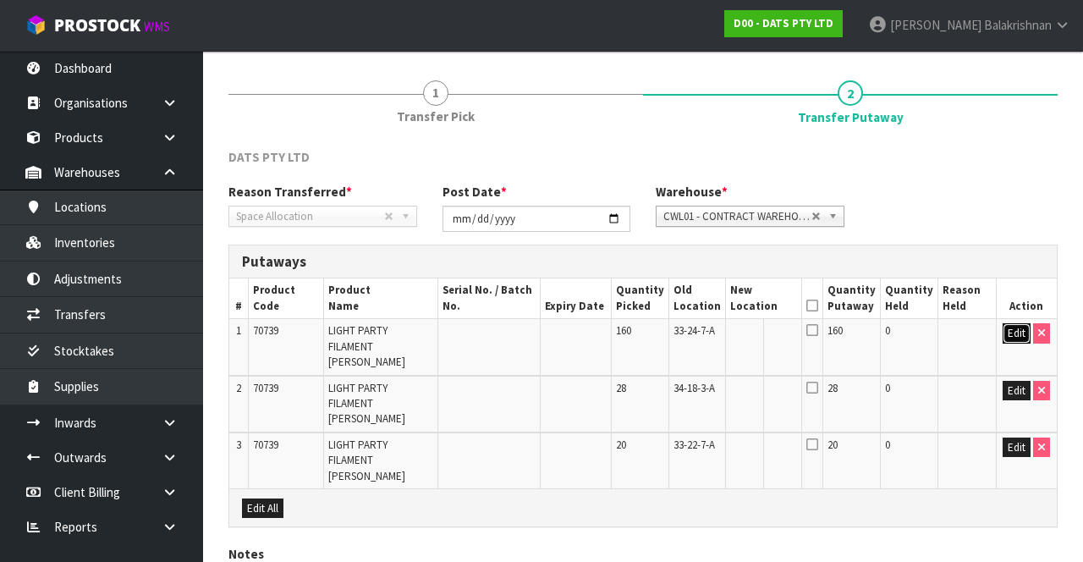
click at [1010, 336] on button "Edit" at bounding box center [1016, 333] width 28 height 20
click at [765, 325] on input "text" at bounding box center [753, 333] width 47 height 21
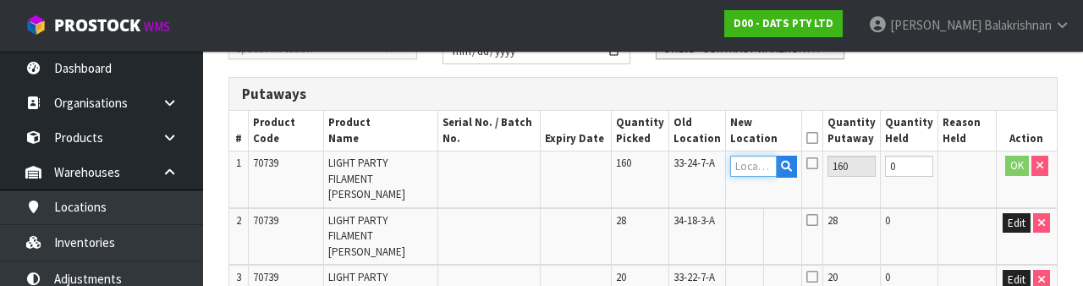
scroll to position [357, 0]
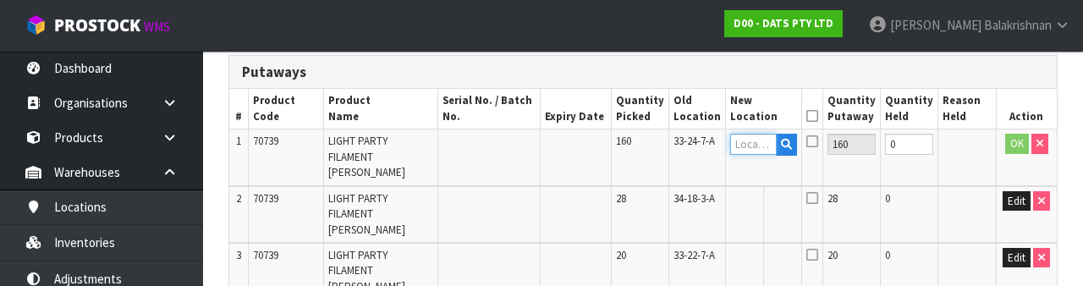
click at [765, 149] on input "text" at bounding box center [753, 144] width 47 height 21
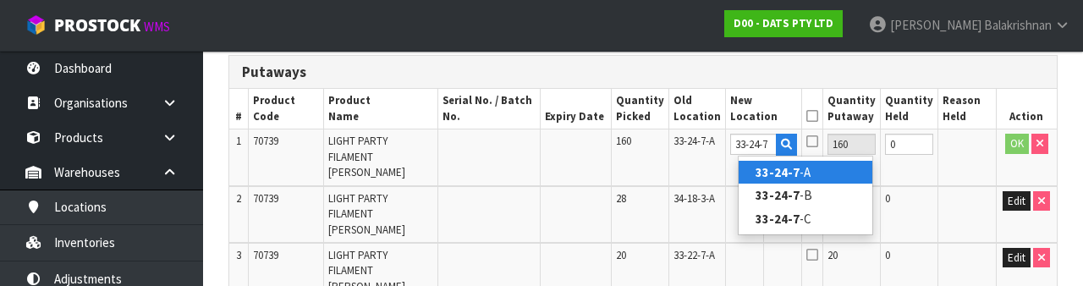
click at [832, 171] on link "33-24-7 -A" at bounding box center [805, 172] width 134 height 23
type input "33-24-7-A"
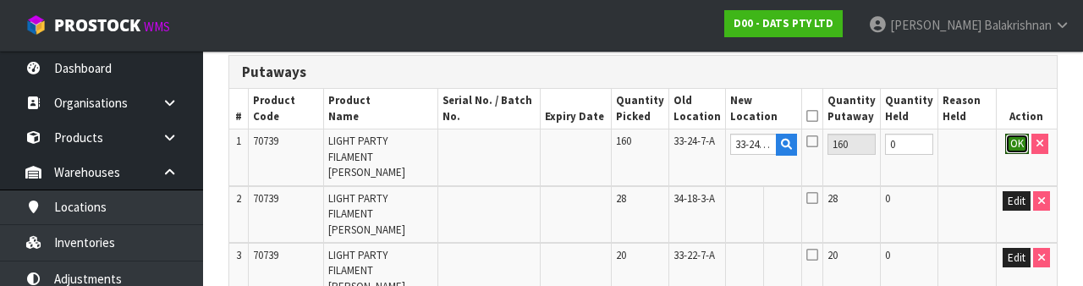
click at [1011, 140] on button "OK" at bounding box center [1017, 144] width 24 height 20
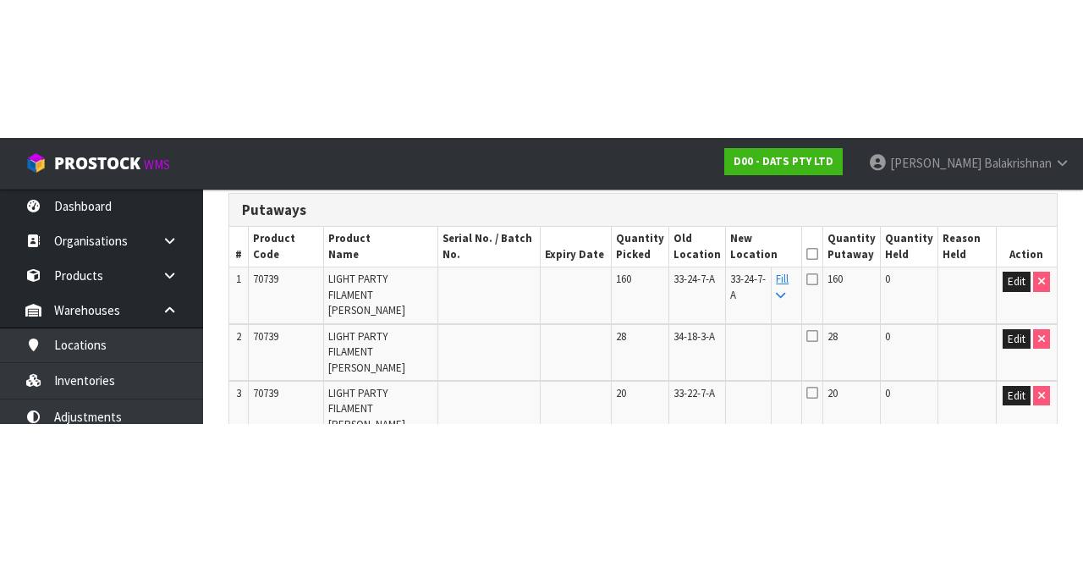
scroll to position [250, 0]
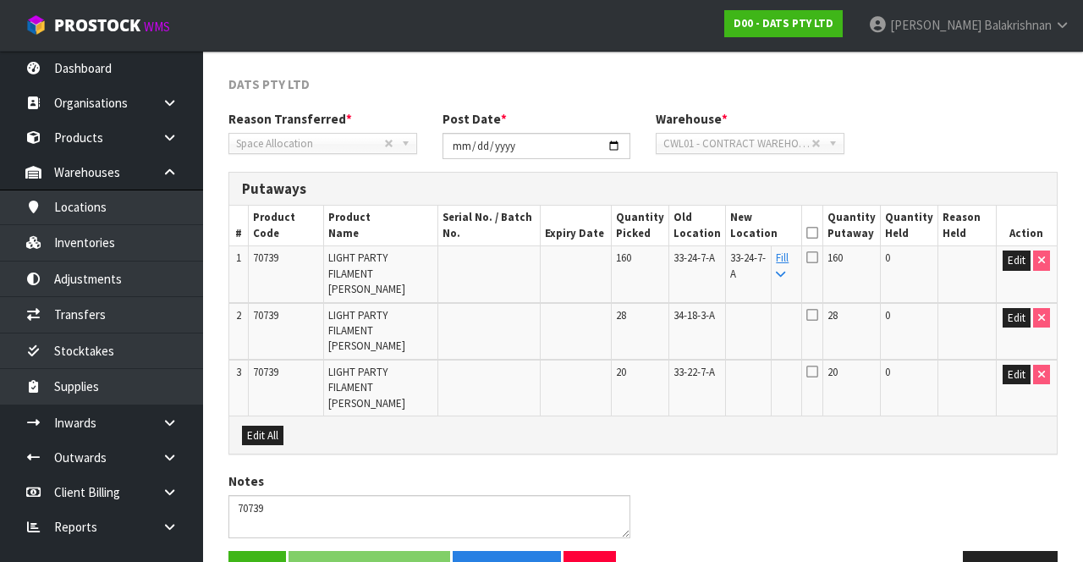
click at [798, 250] on td "Fill" at bounding box center [786, 274] width 30 height 57
click at [788, 252] on link "Fill" at bounding box center [782, 265] width 13 height 30
click at [818, 233] on icon at bounding box center [812, 233] width 12 height 1
click at [341, 551] on button "Save & Confirm Putaway" at bounding box center [369, 569] width 162 height 36
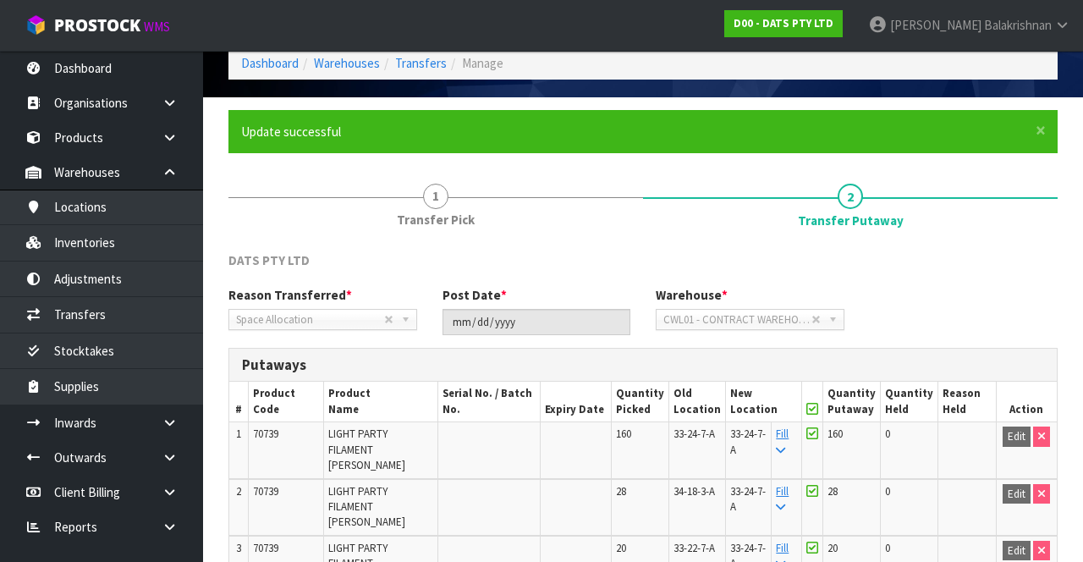
scroll to position [0, 0]
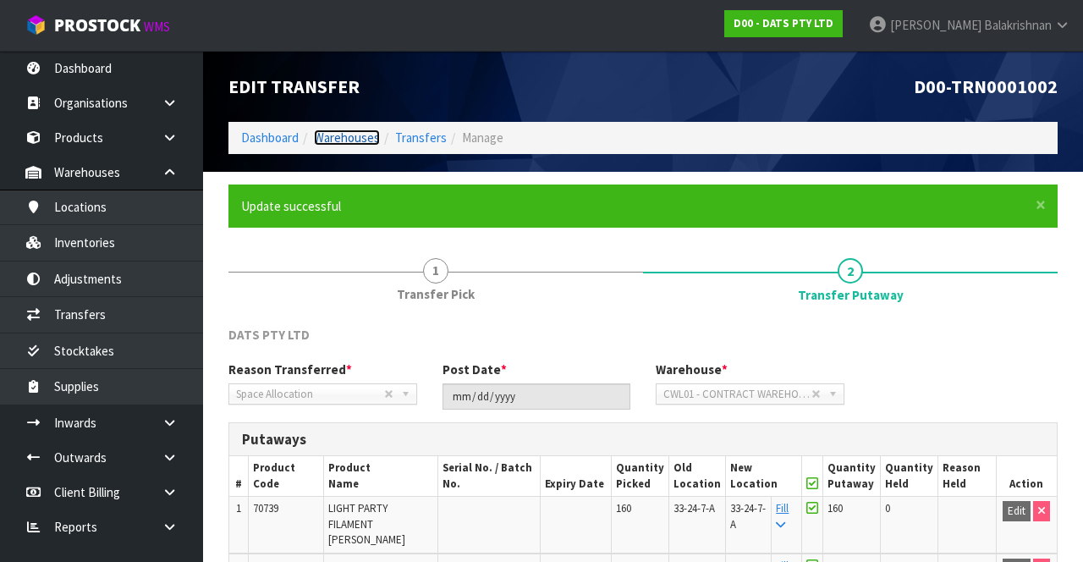
click at [330, 135] on link "Warehouses" at bounding box center [347, 137] width 66 height 16
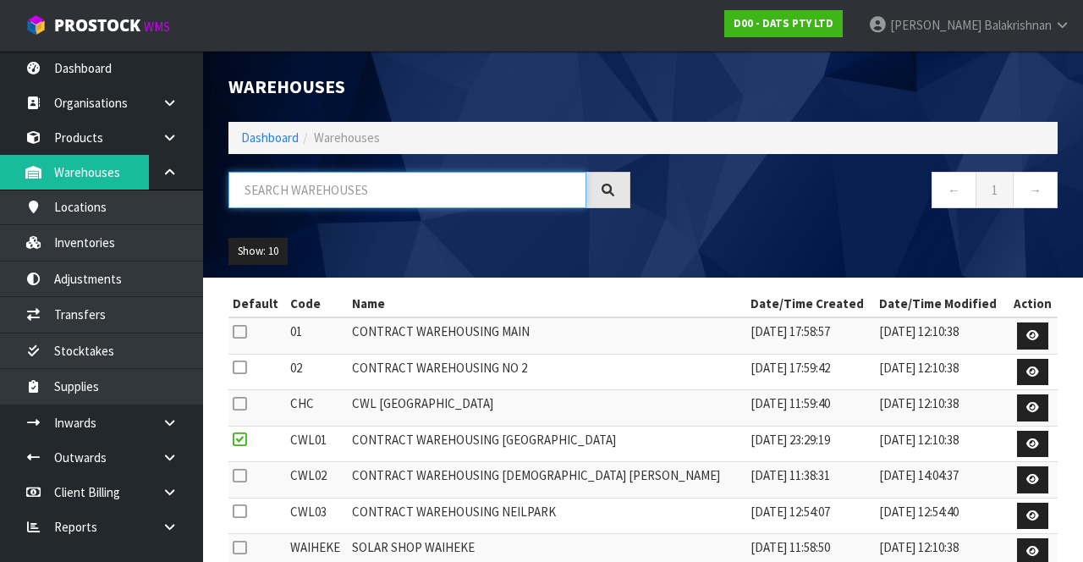
click at [283, 191] on input "text" at bounding box center [407, 190] width 358 height 36
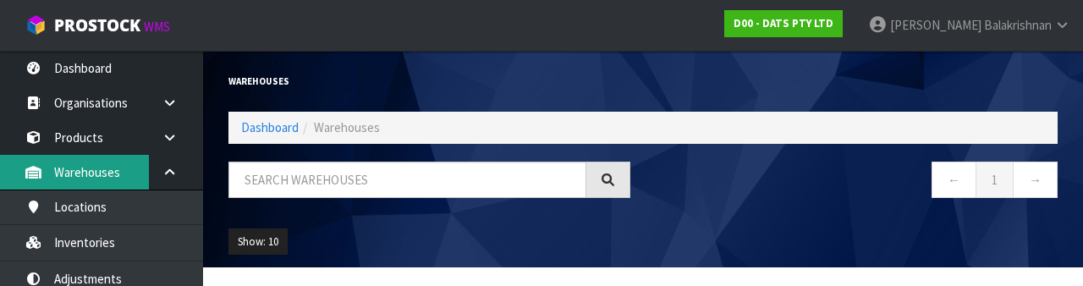
click at [47, 173] on link "Warehouses" at bounding box center [101, 172] width 203 height 35
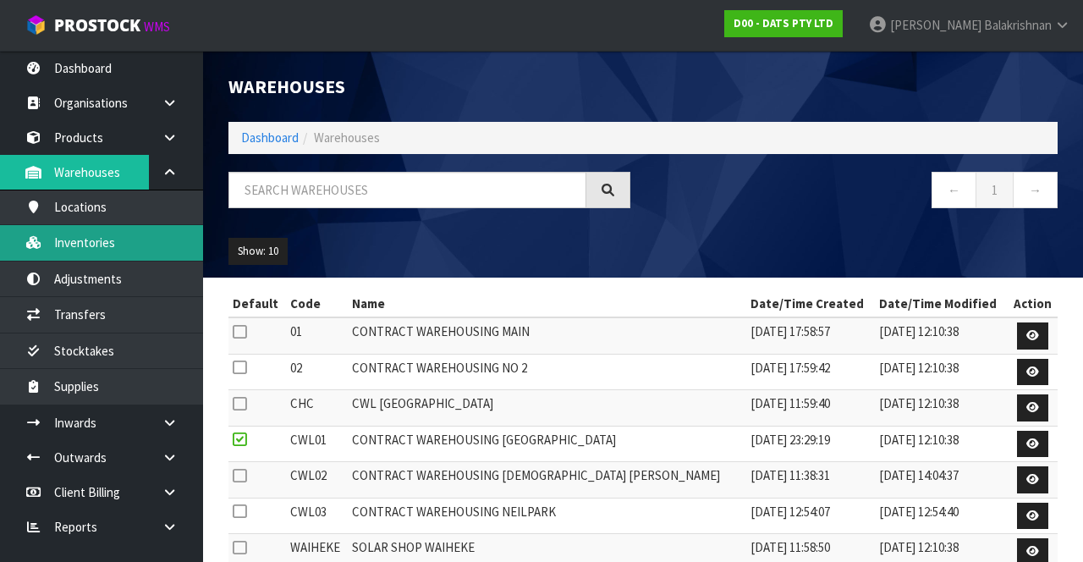
click at [61, 250] on link "Inventories" at bounding box center [101, 242] width 203 height 35
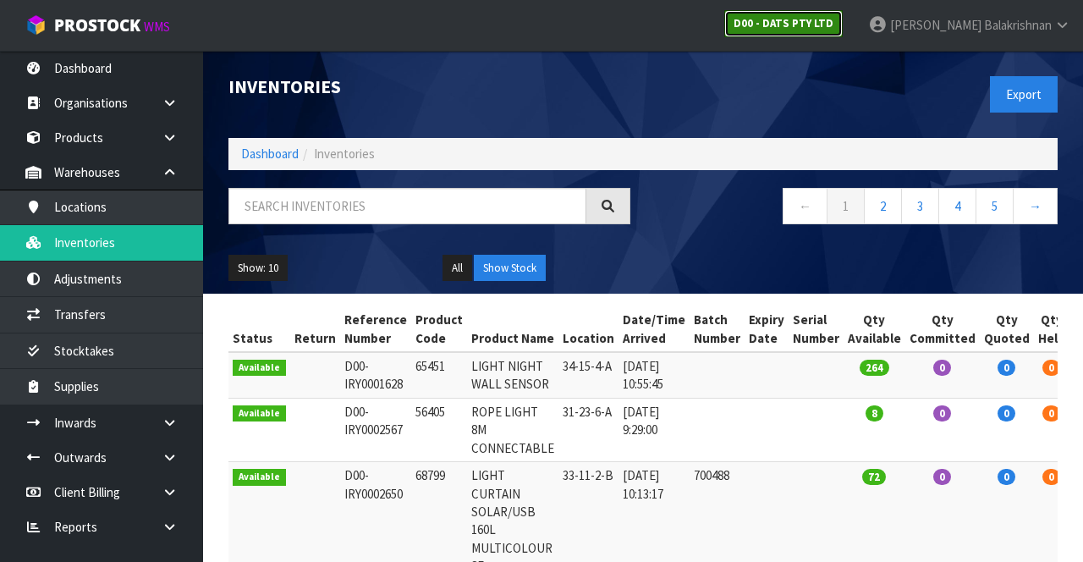
click at [833, 33] on link "D00 - DATS PTY LTD" at bounding box center [783, 23] width 118 height 27
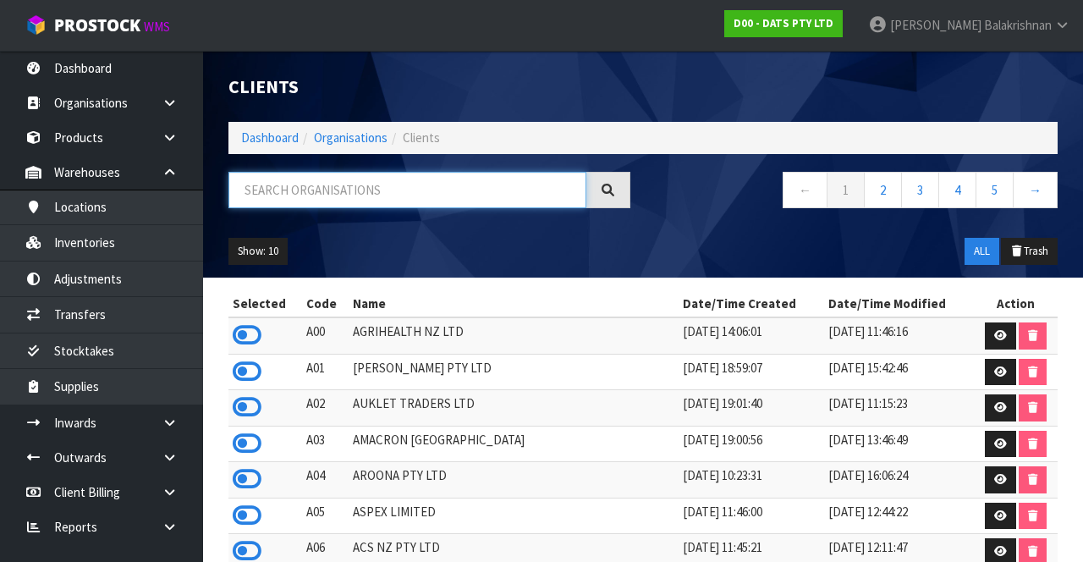
click at [278, 204] on input "text" at bounding box center [407, 190] width 358 height 36
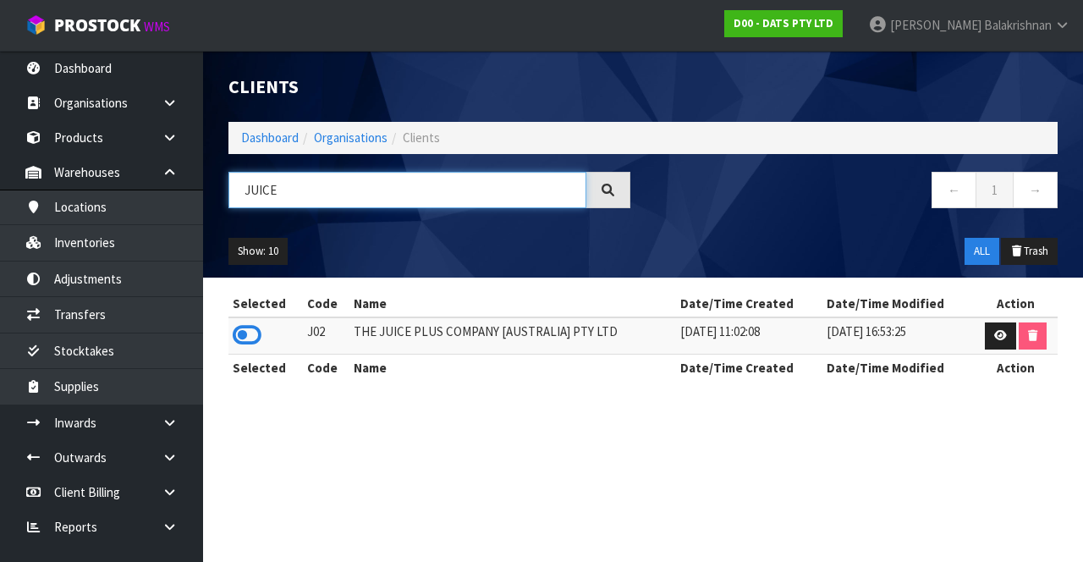
type input "JUICE"
click at [236, 323] on icon at bounding box center [247, 334] width 29 height 25
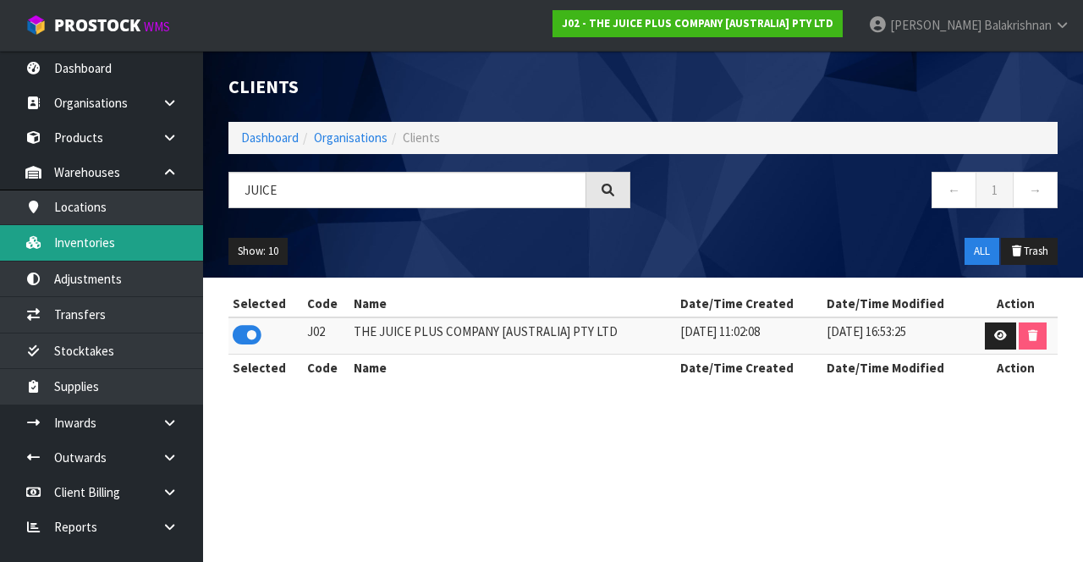
click at [54, 244] on link "Inventories" at bounding box center [101, 242] width 203 height 35
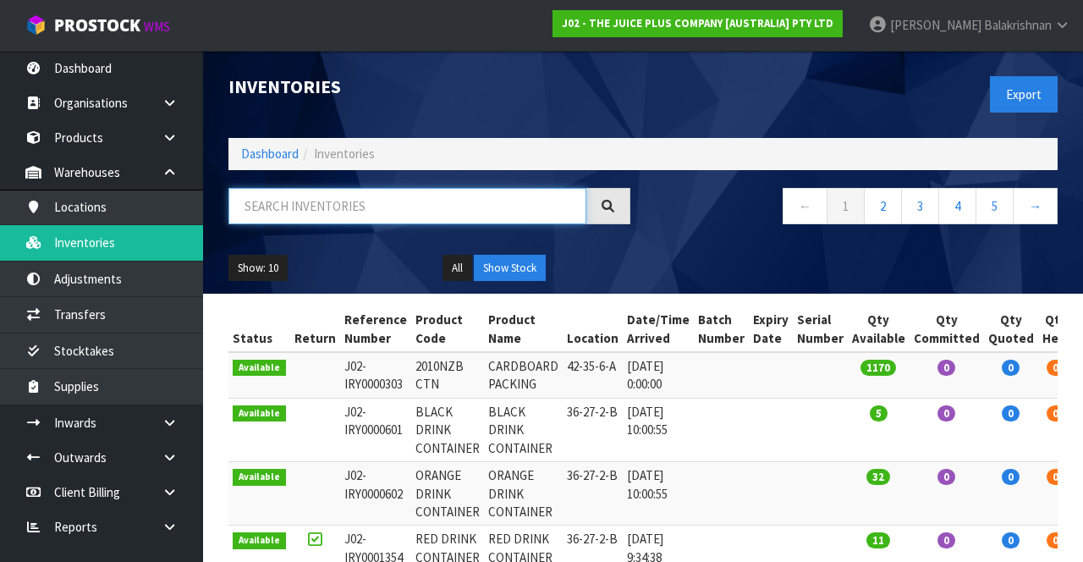
click at [267, 207] on input "text" at bounding box center [407, 206] width 358 height 36
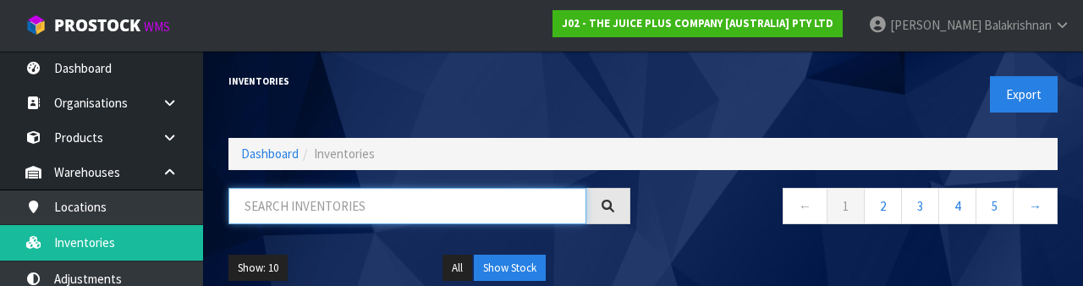
type input "G"
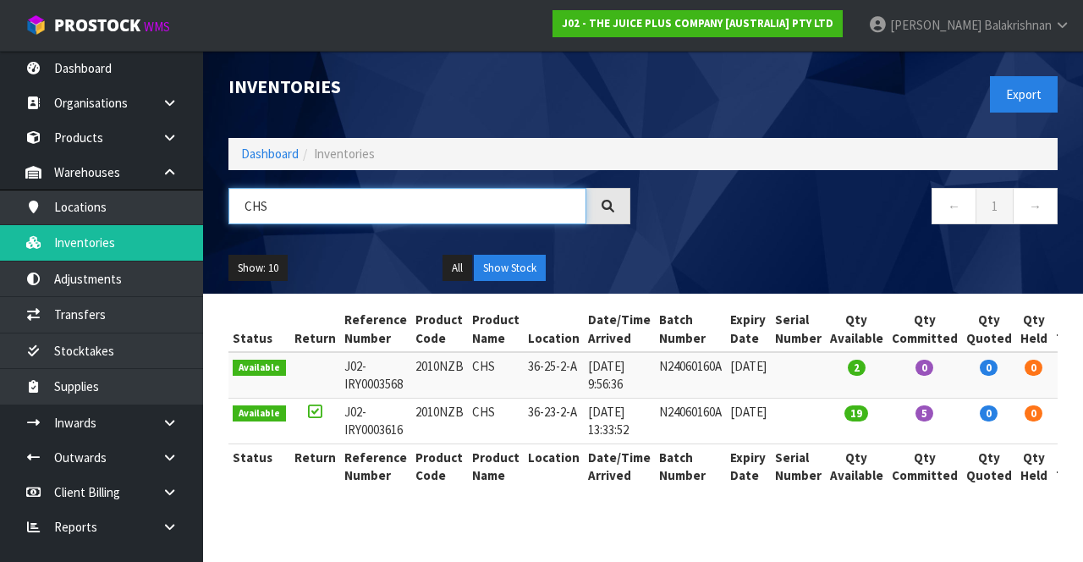
type input "CHS"
copy td "2010NZB"
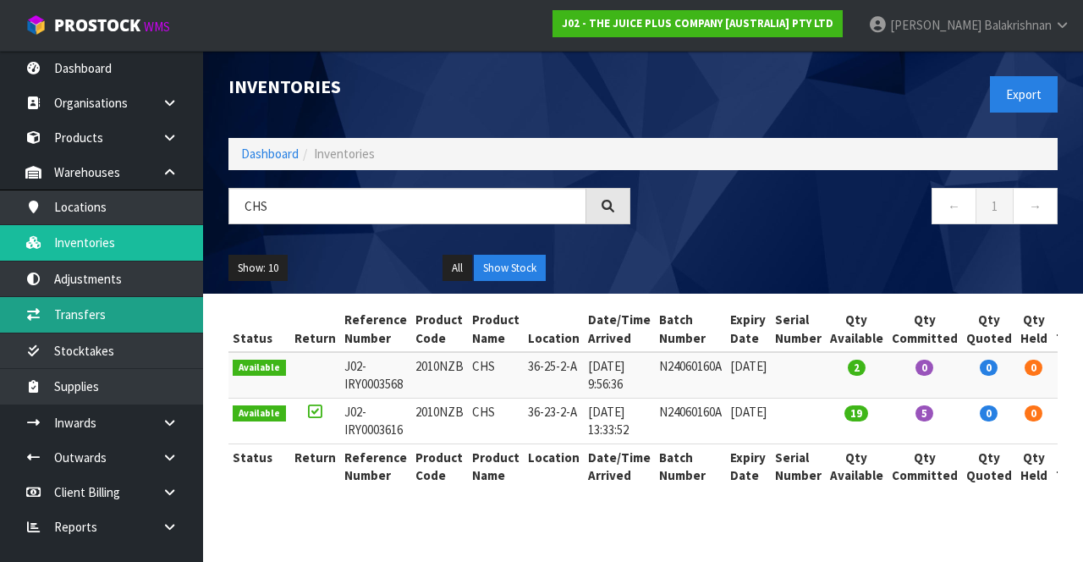
click at [63, 314] on link "Transfers" at bounding box center [101, 314] width 203 height 35
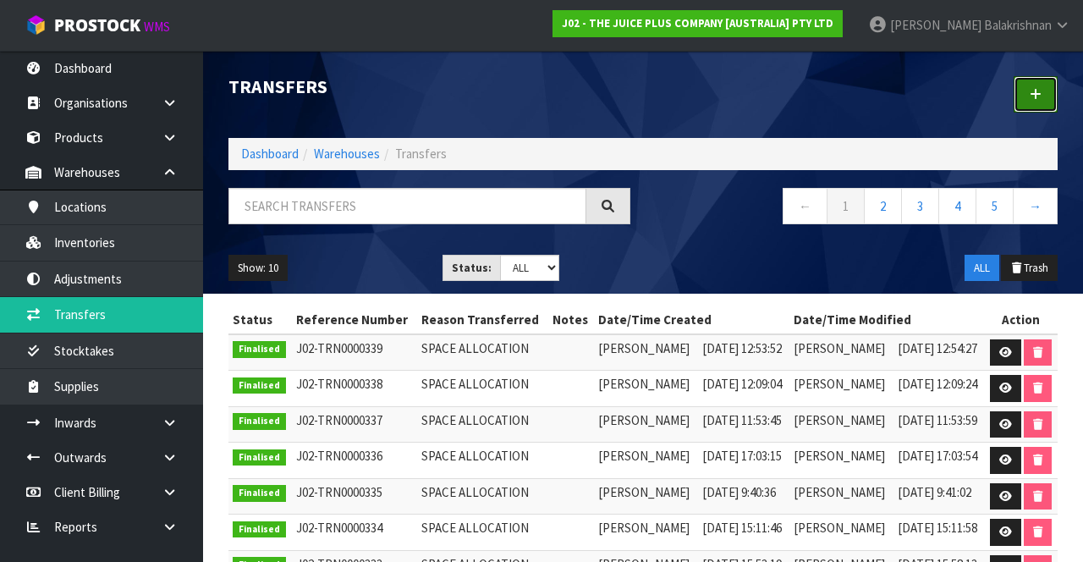
click at [1023, 83] on link at bounding box center [1035, 94] width 44 height 36
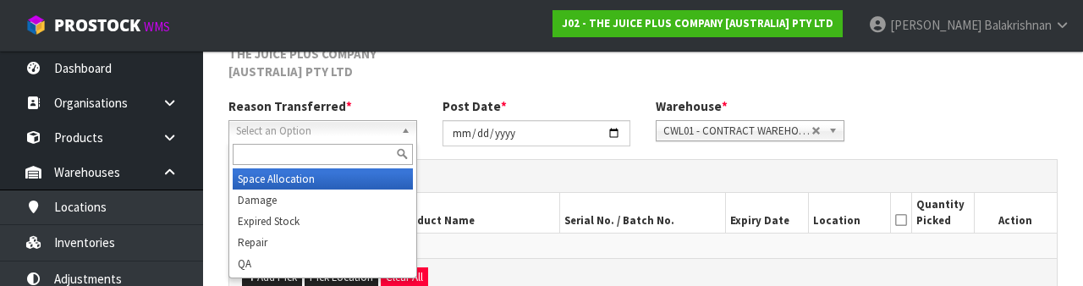
scroll to position [220, 0]
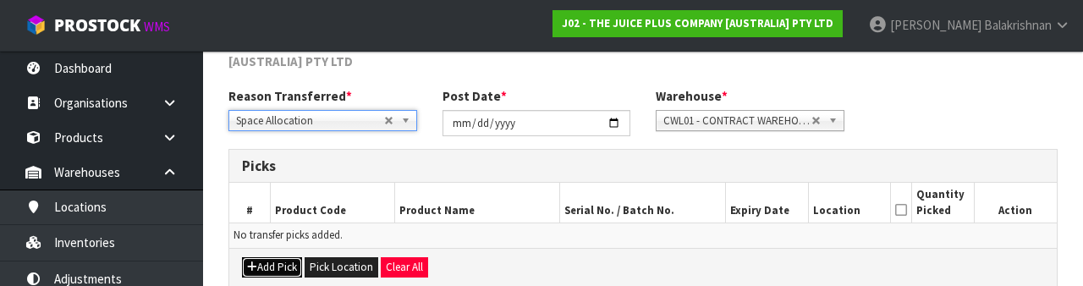
click at [252, 266] on icon "button" at bounding box center [252, 266] width 10 height 11
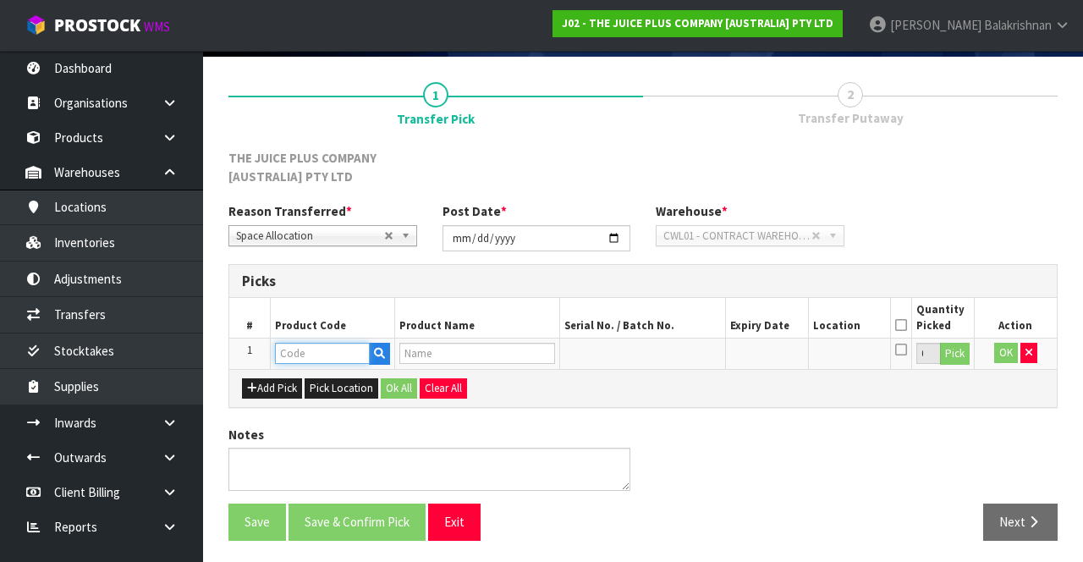
click at [288, 357] on input "text" at bounding box center [322, 353] width 95 height 21
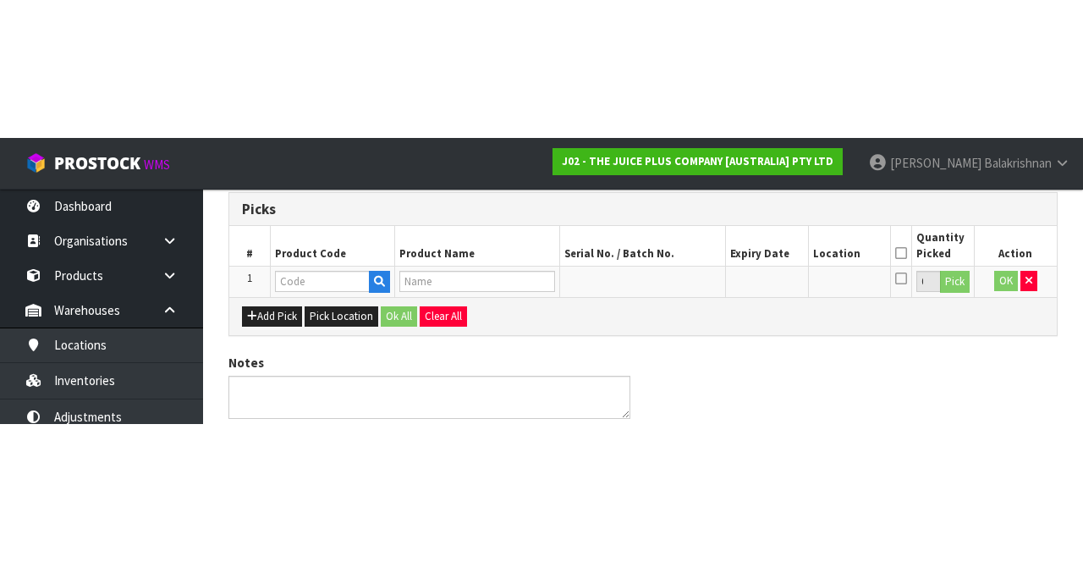
scroll to position [115, 0]
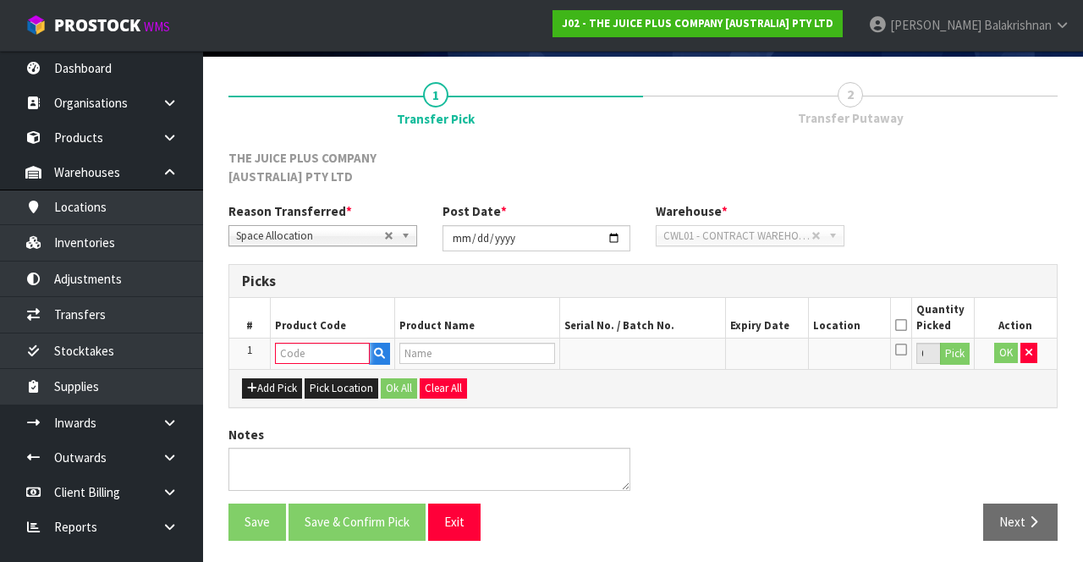
click at [316, 343] on input "text" at bounding box center [322, 353] width 95 height 21
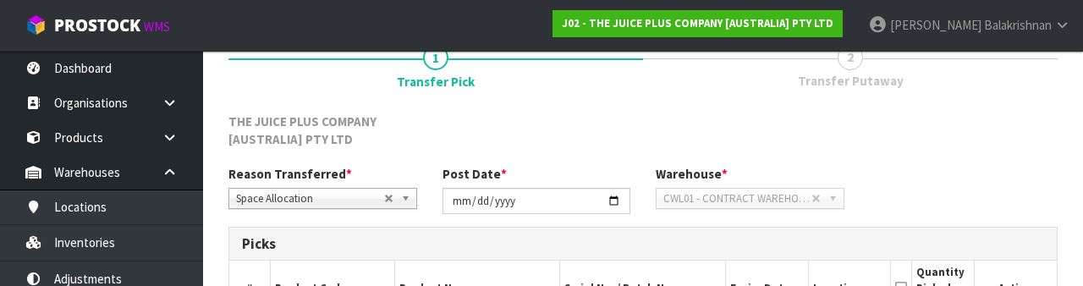
scroll to position [315, 0]
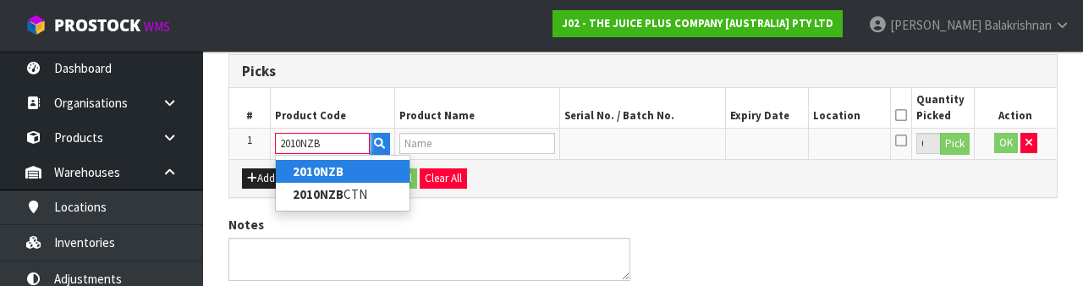
type input "2010NZB"
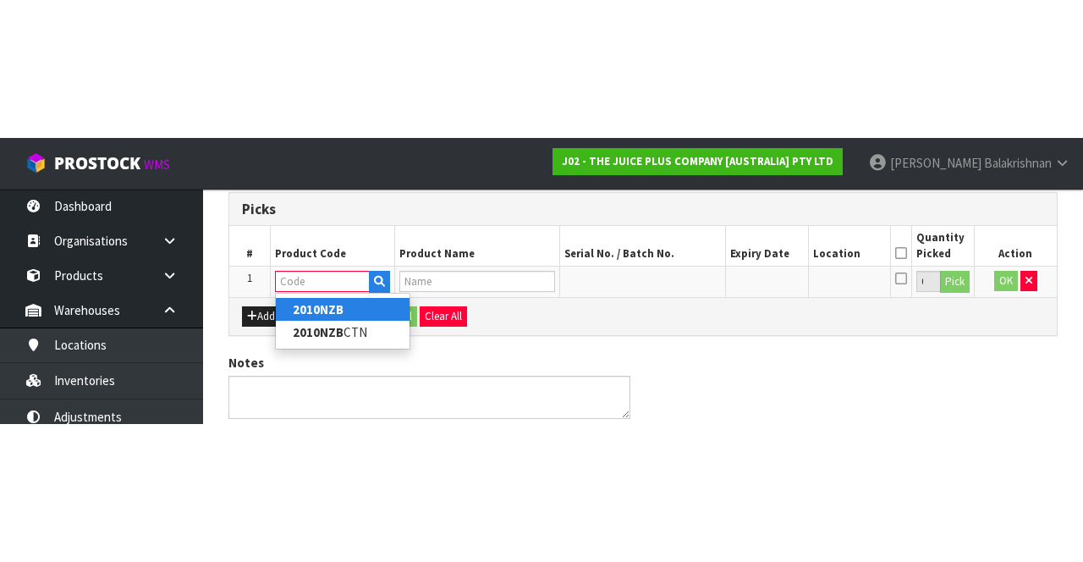
scroll to position [115, 0]
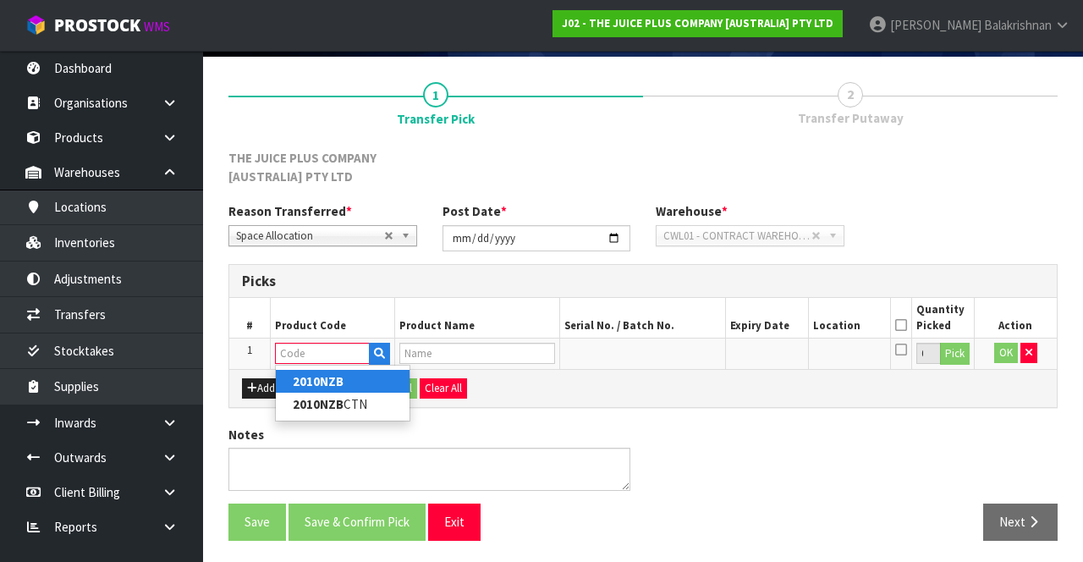
click at [293, 382] on strong "2010NZB" at bounding box center [318, 381] width 51 height 16
type input "2010NZB"
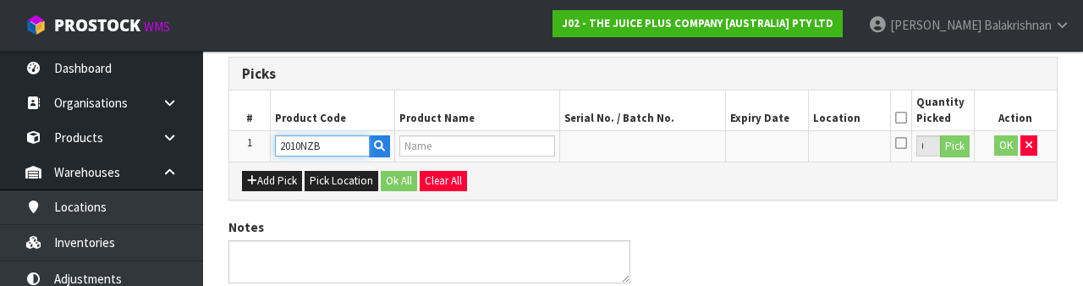
type input "CHS"
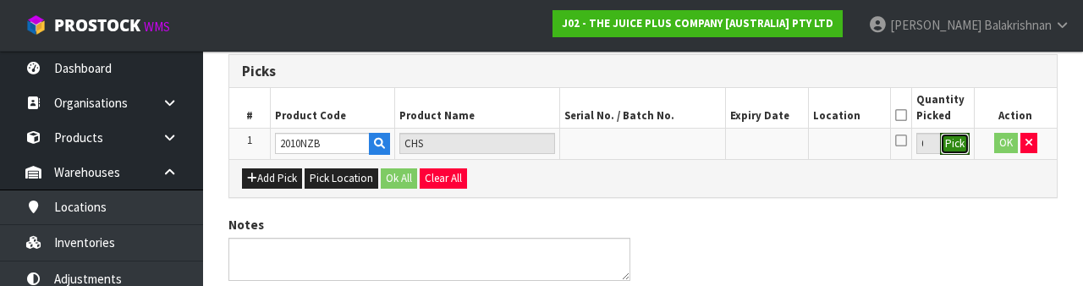
click at [954, 151] on button "Pick" at bounding box center [955, 144] width 30 height 22
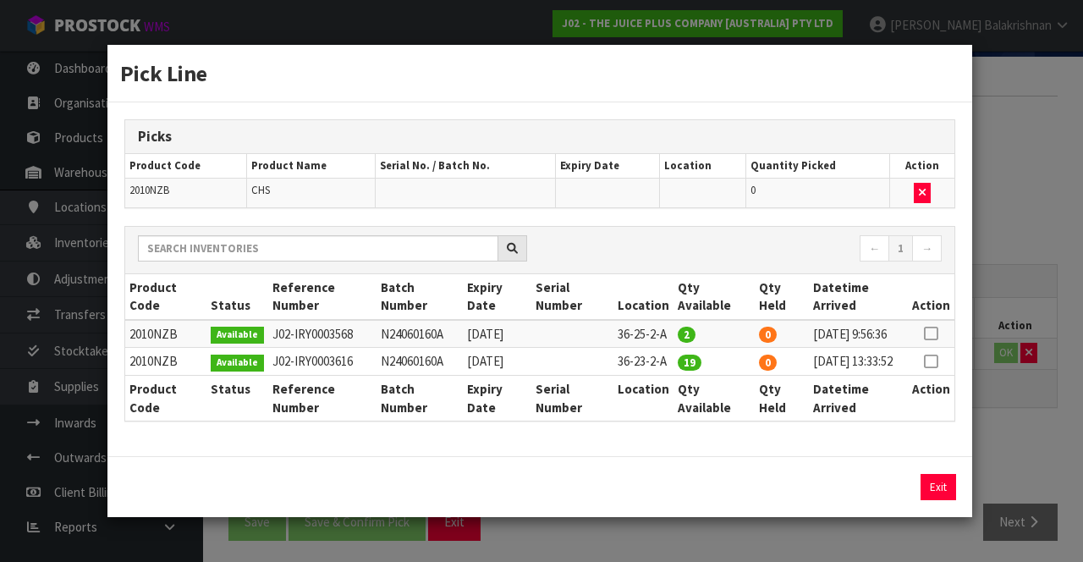
click at [932, 333] on icon at bounding box center [931, 333] width 14 height 1
click at [885, 500] on button "Assign Pick" at bounding box center [880, 487] width 69 height 26
type input "2"
click at [932, 361] on icon at bounding box center [931, 361] width 14 height 1
click at [878, 500] on button "Assign Pick" at bounding box center [880, 487] width 69 height 26
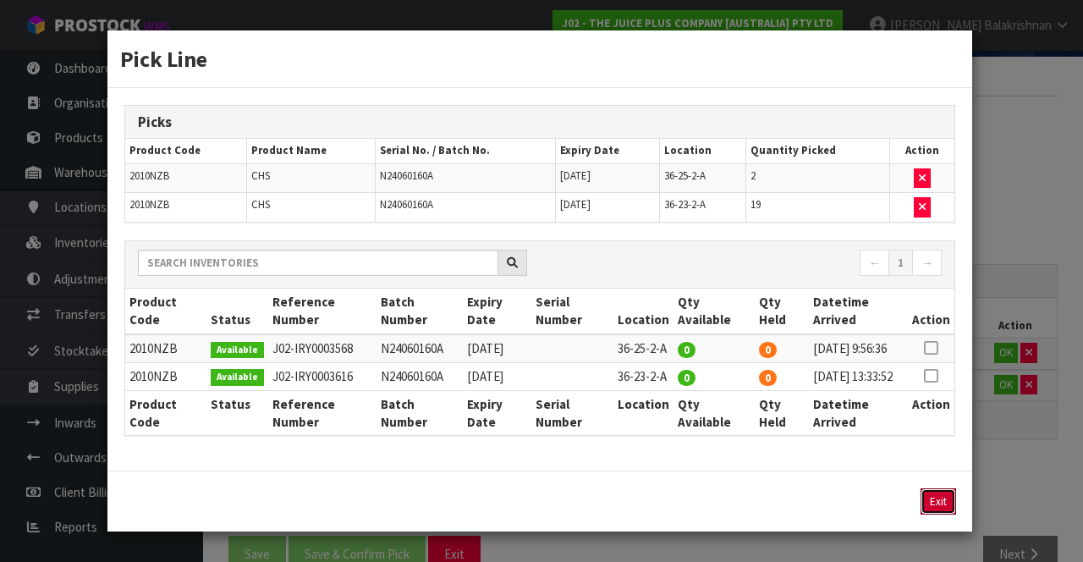
click at [946, 514] on button "Exit" at bounding box center [938, 501] width 36 height 26
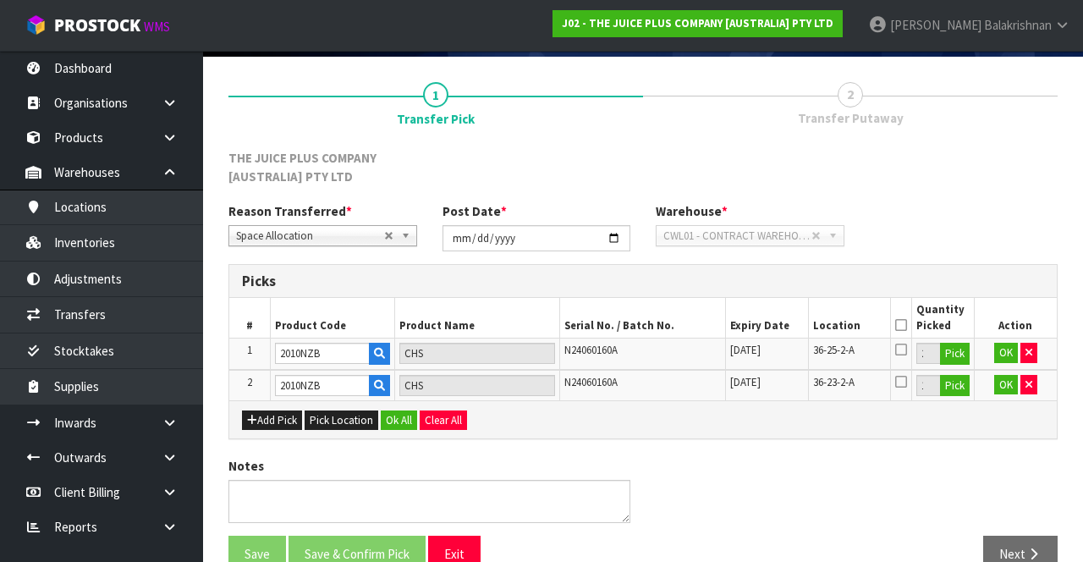
click at [903, 325] on icon at bounding box center [901, 325] width 12 height 1
click at [392, 410] on button "Ok All" at bounding box center [399, 420] width 36 height 20
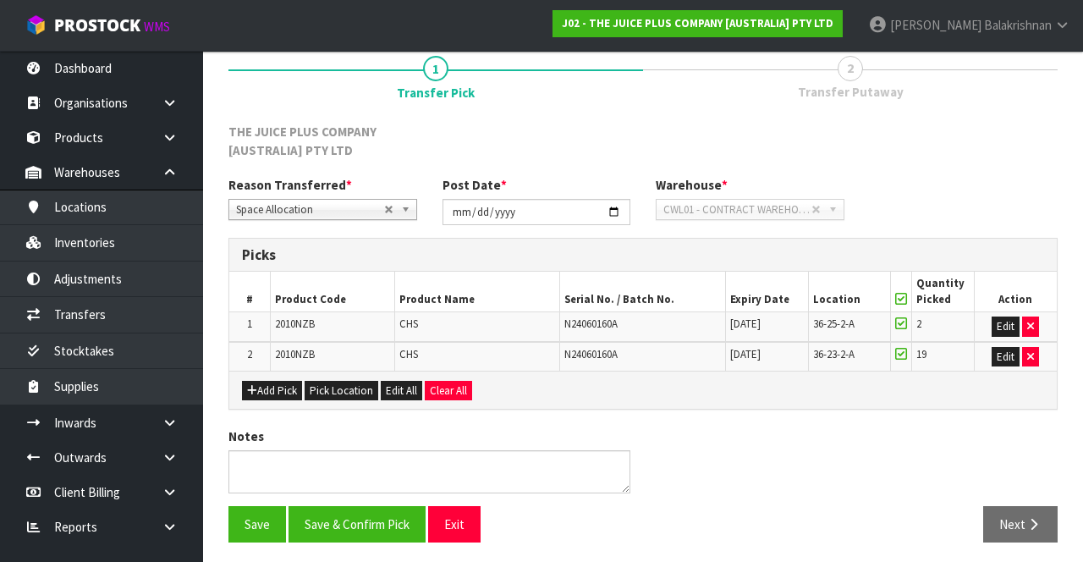
scroll to position [142, 0]
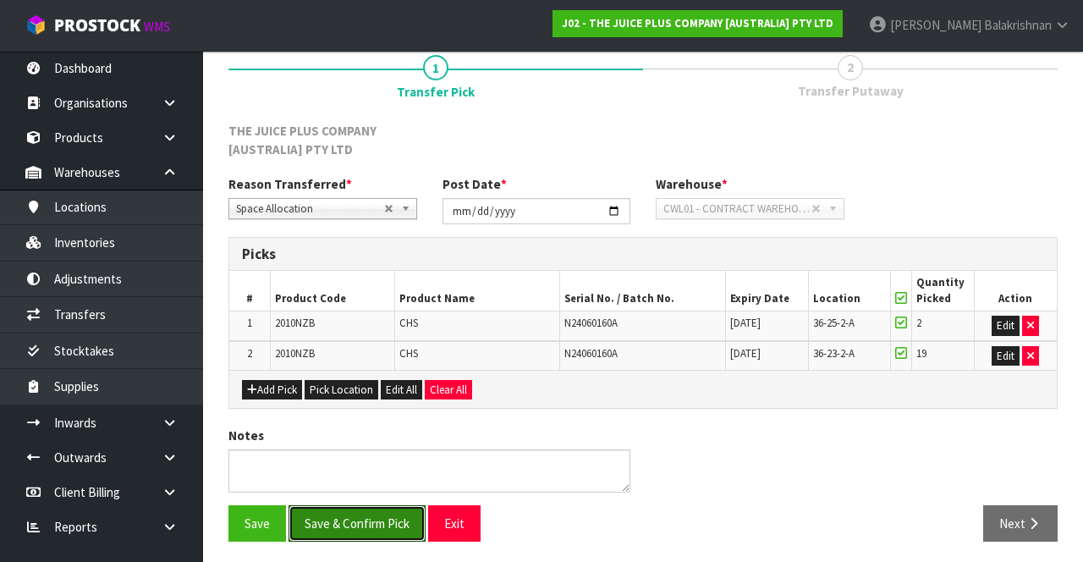
click at [346, 505] on button "Save & Confirm Pick" at bounding box center [356, 523] width 137 height 36
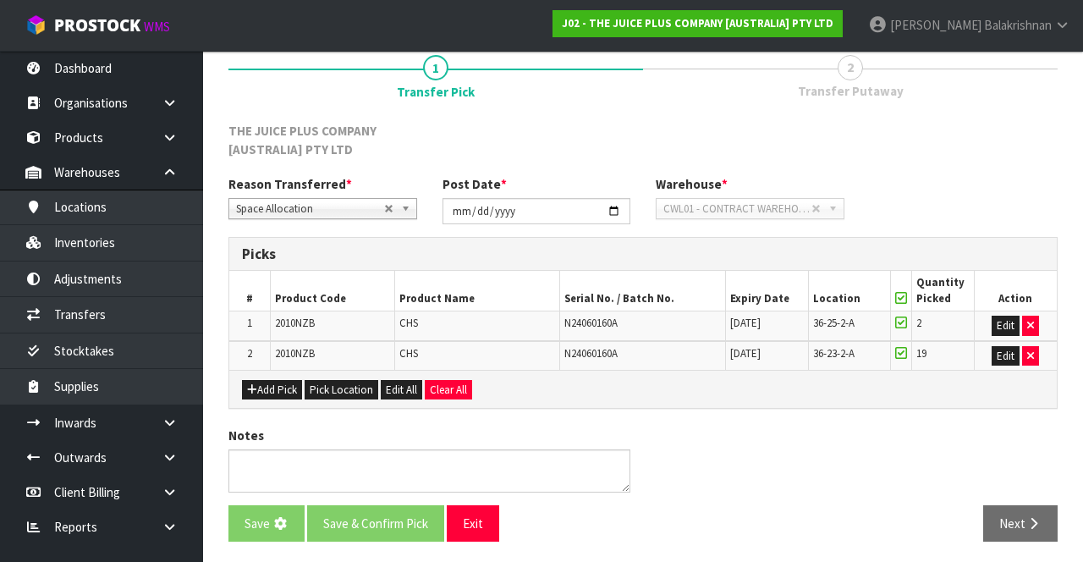
scroll to position [0, 0]
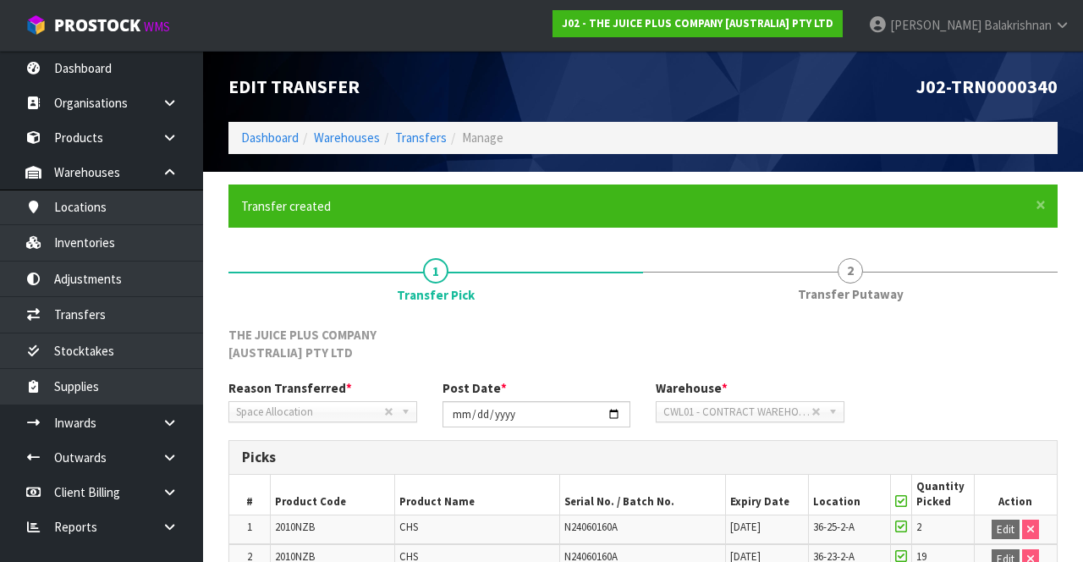
scroll to position [167, 0]
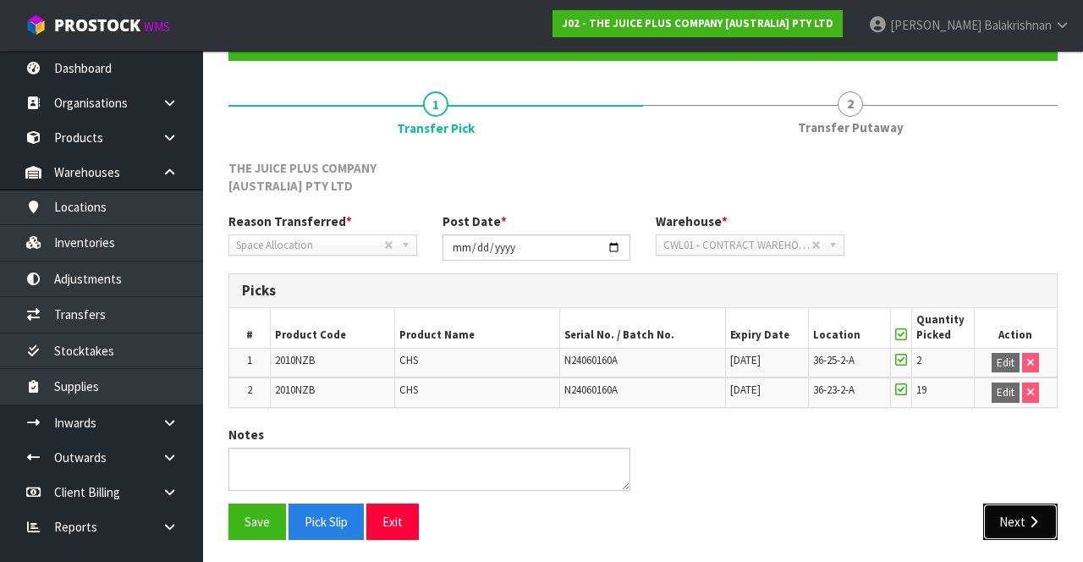
click at [1037, 517] on icon "button" at bounding box center [1033, 521] width 16 height 13
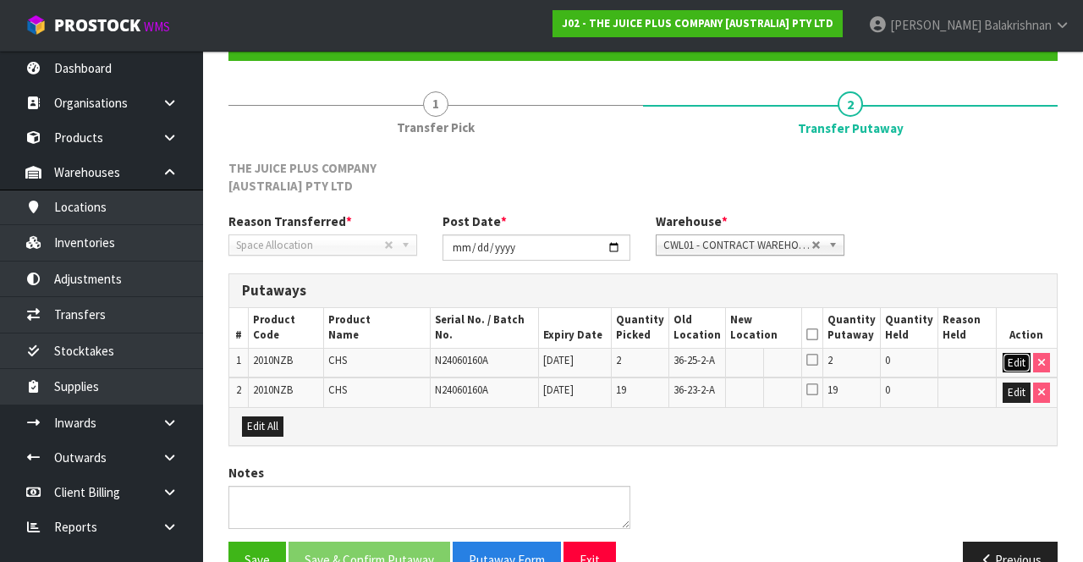
click at [1019, 354] on button "Edit" at bounding box center [1016, 363] width 28 height 20
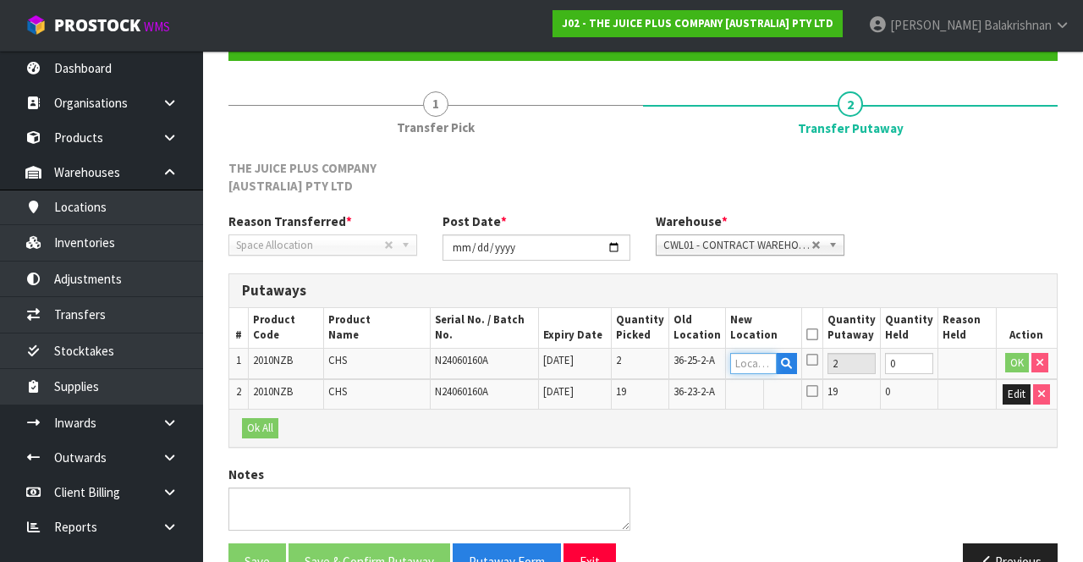
click at [777, 372] on input "text" at bounding box center [753, 363] width 47 height 21
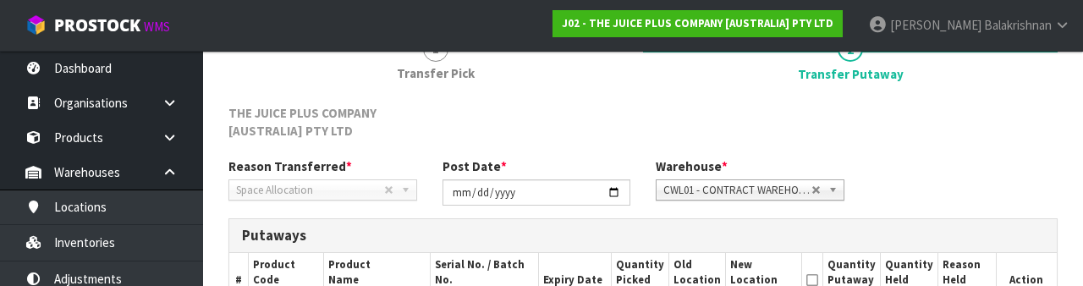
scroll to position [376, 0]
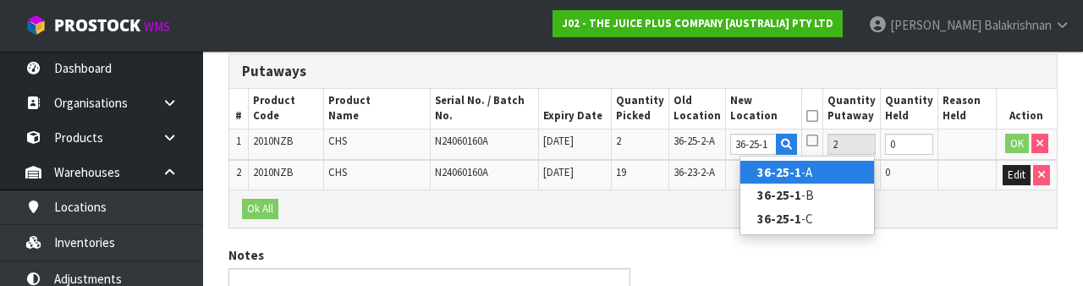
click at [846, 170] on link "36-25-1 -A" at bounding box center [807, 172] width 134 height 23
type input "36-25-1-A"
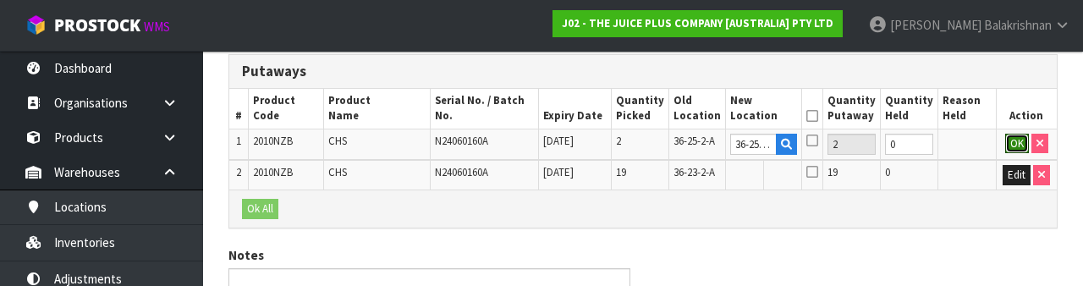
click at [1017, 144] on button "OK" at bounding box center [1017, 144] width 24 height 20
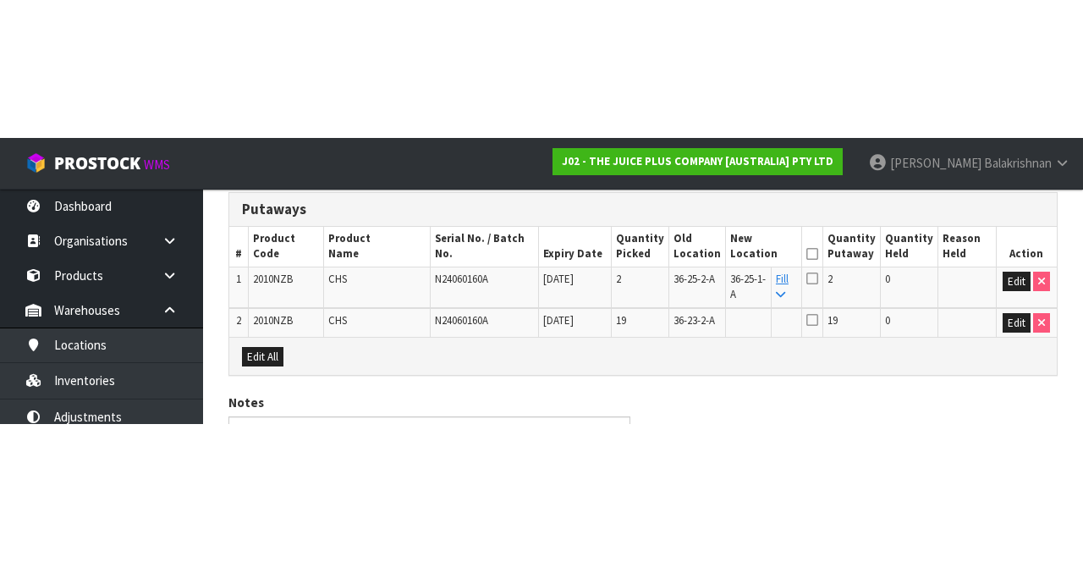
scroll to position [228, 0]
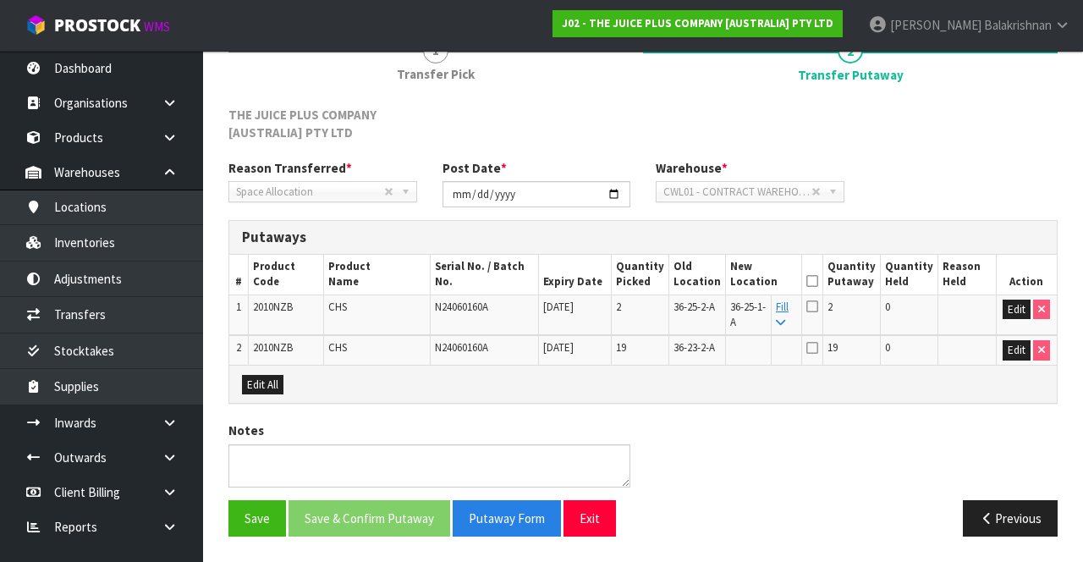
click at [788, 302] on link "Fill" at bounding box center [782, 314] width 13 height 30
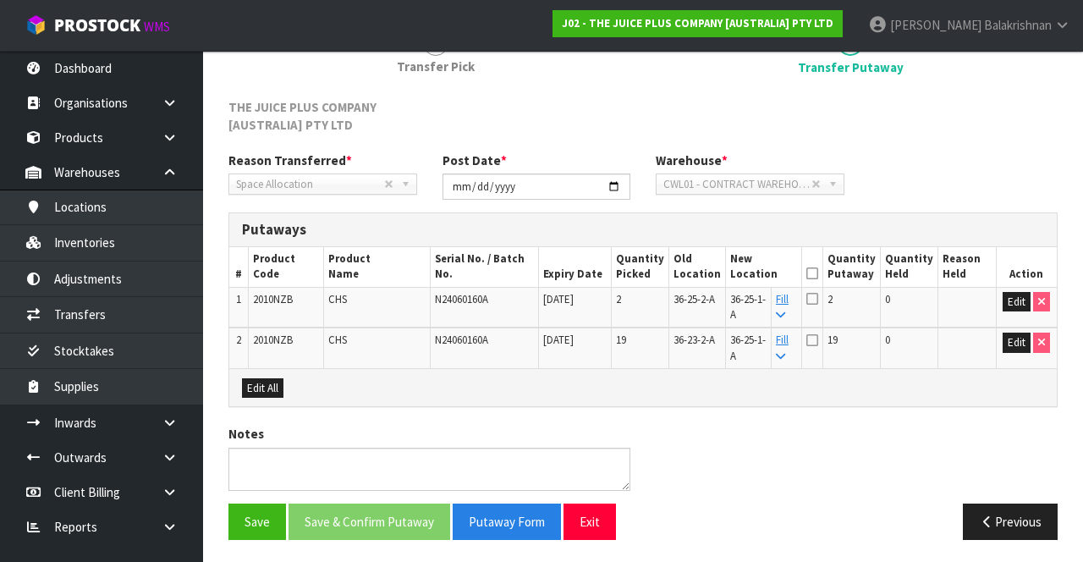
click at [818, 273] on icon at bounding box center [812, 273] width 12 height 1
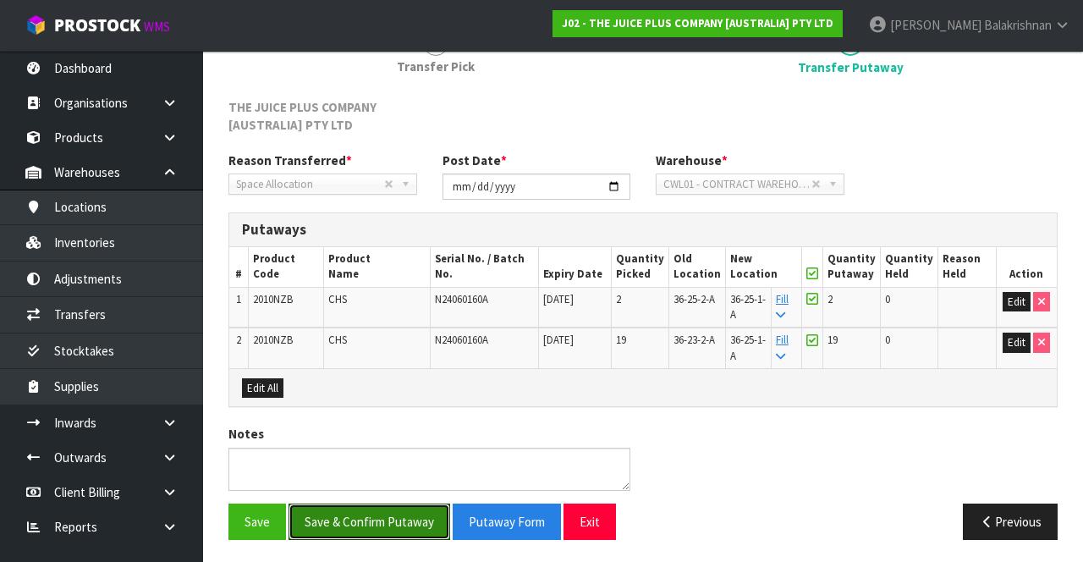
click at [332, 526] on button "Save & Confirm Putaway" at bounding box center [369, 521] width 162 height 36
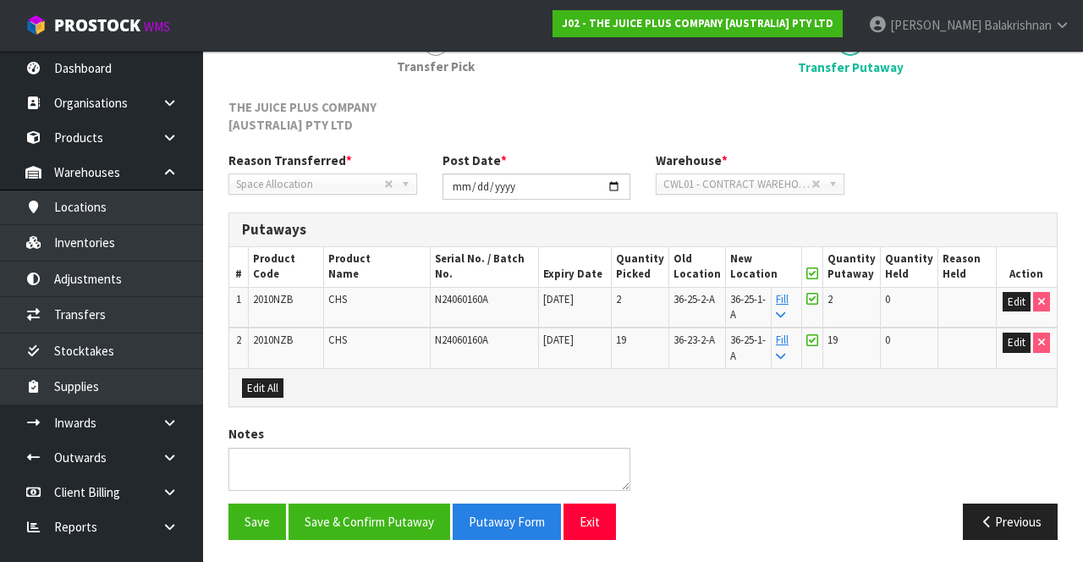
scroll to position [0, 0]
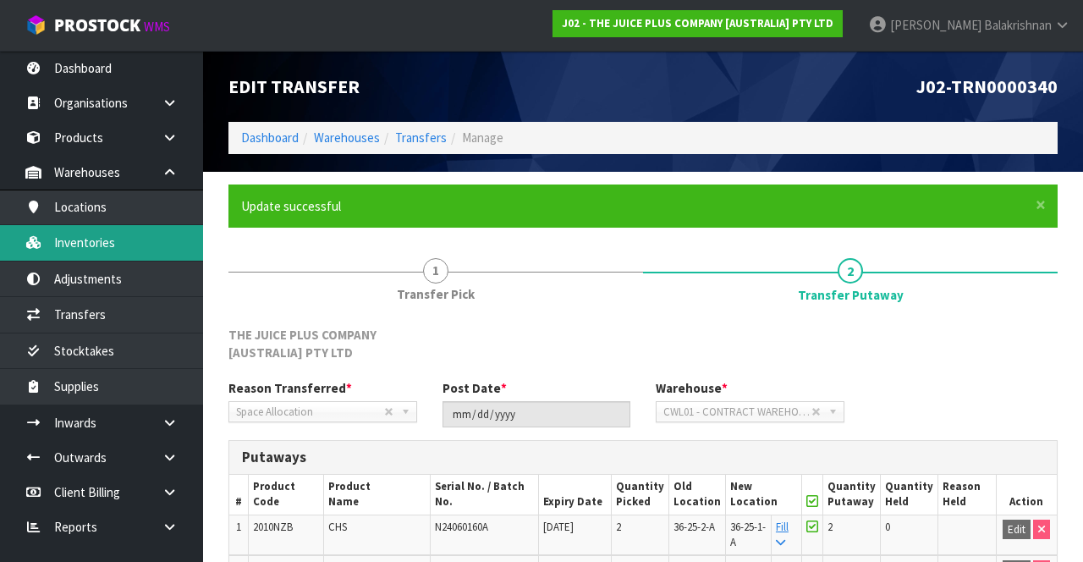
click at [96, 241] on link "Inventories" at bounding box center [101, 242] width 203 height 35
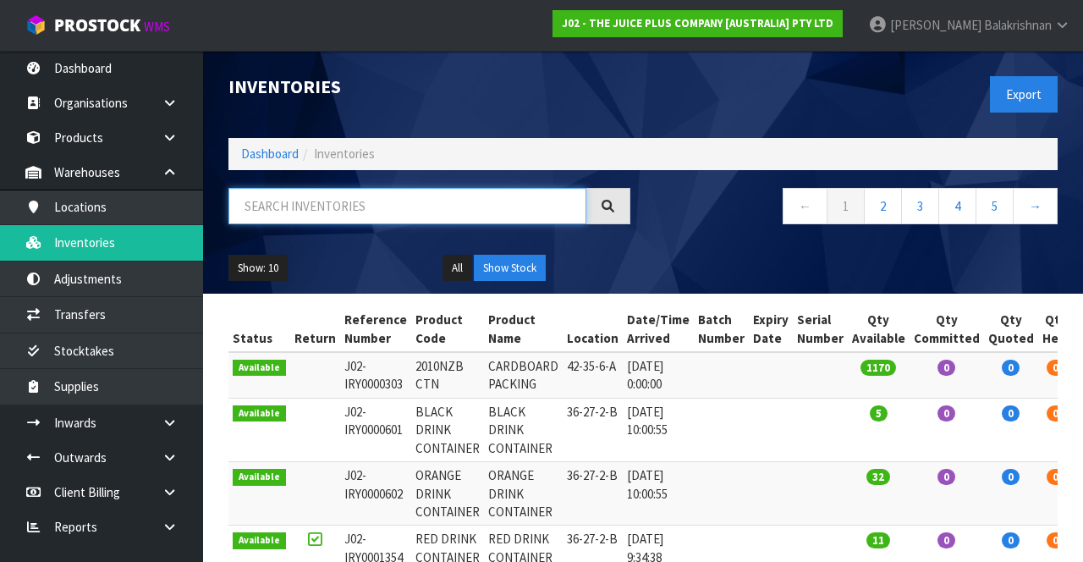
click at [338, 199] on input "text" at bounding box center [407, 206] width 358 height 36
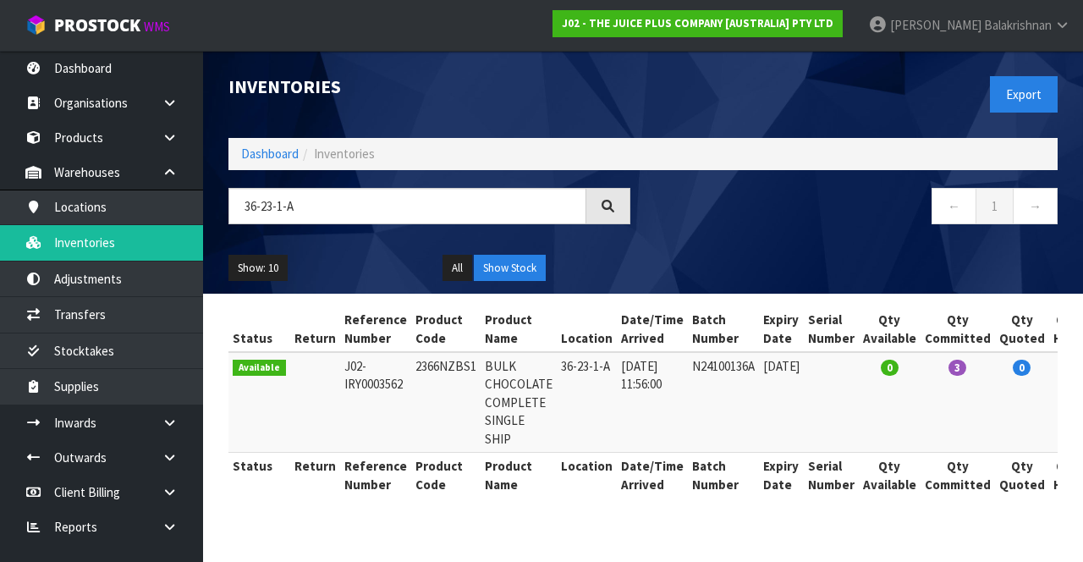
click at [966, 508] on div "Status Return Reference Number Product Code Product Name Location Date/Time Arr…" at bounding box center [642, 410] width 829 height 209
click at [322, 203] on input "36-23-1-A" at bounding box center [407, 206] width 358 height 36
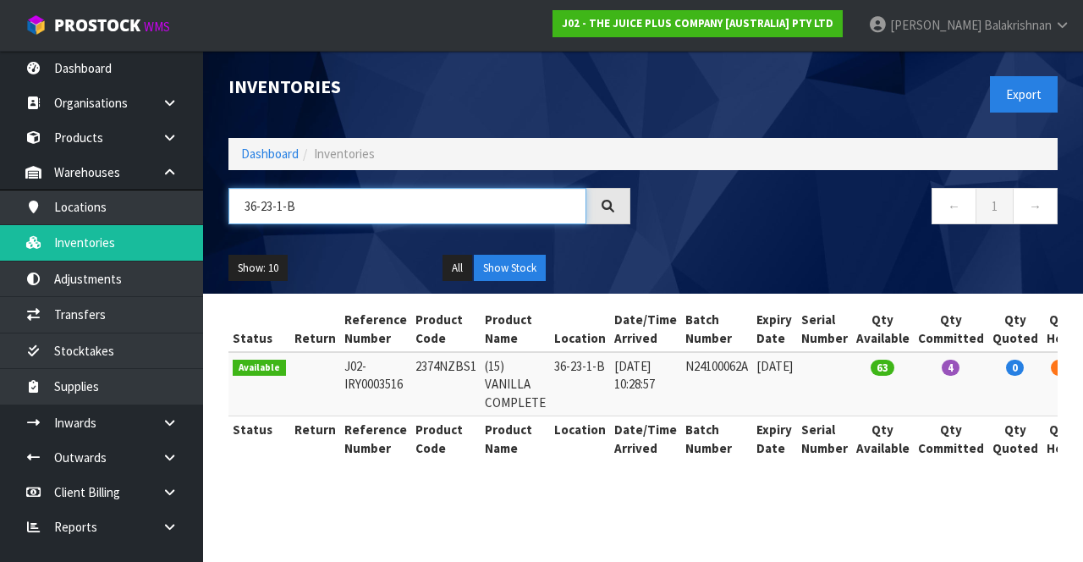
type input "36-23-1-B"
copy td "2374NZBS1"
click at [171, 457] on icon at bounding box center [170, 457] width 16 height 13
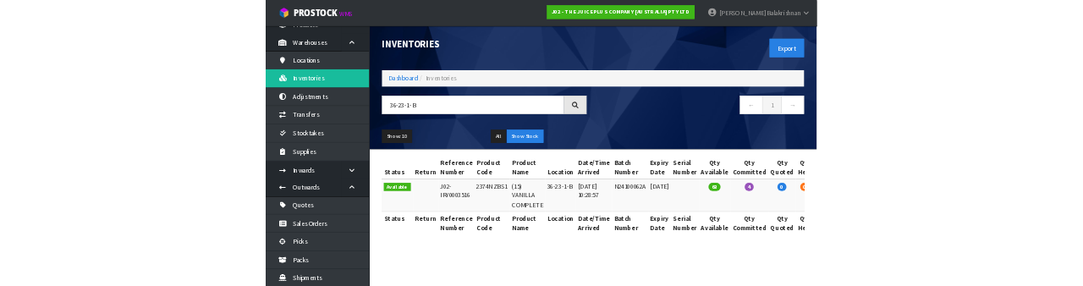
scroll to position [65, 0]
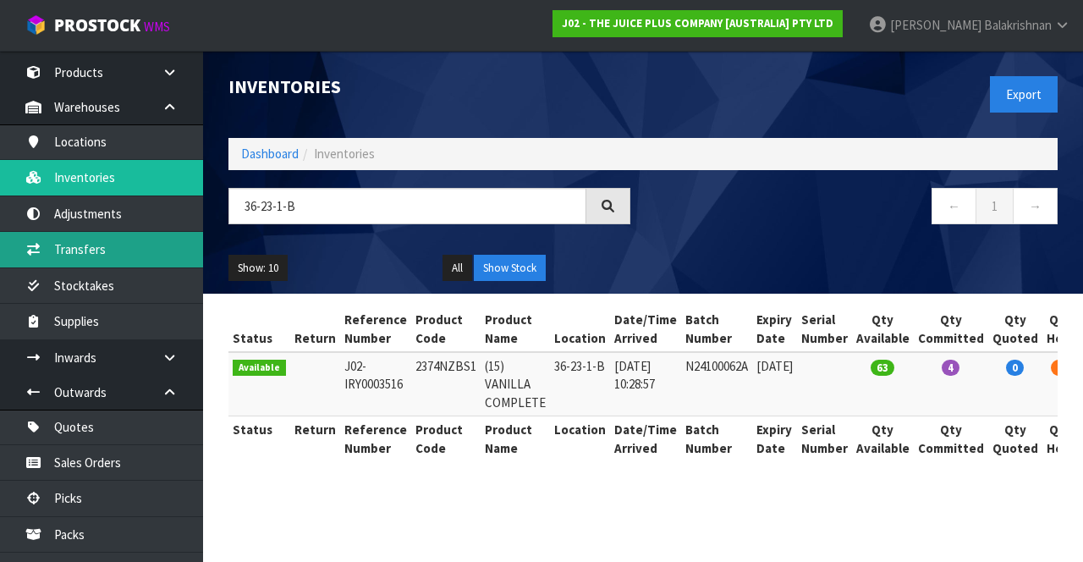
click at [126, 253] on link "Transfers" at bounding box center [101, 249] width 203 height 35
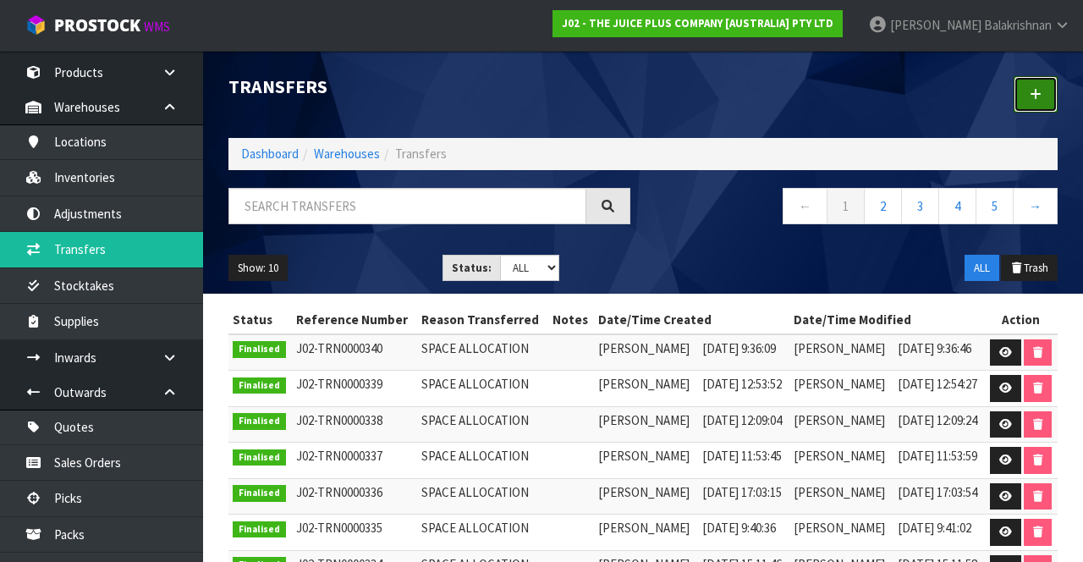
click at [1029, 91] on link at bounding box center [1035, 94] width 44 height 36
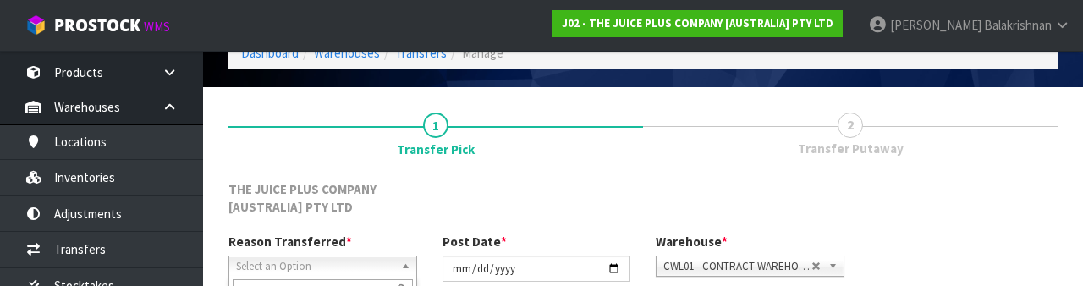
scroll to position [220, 0]
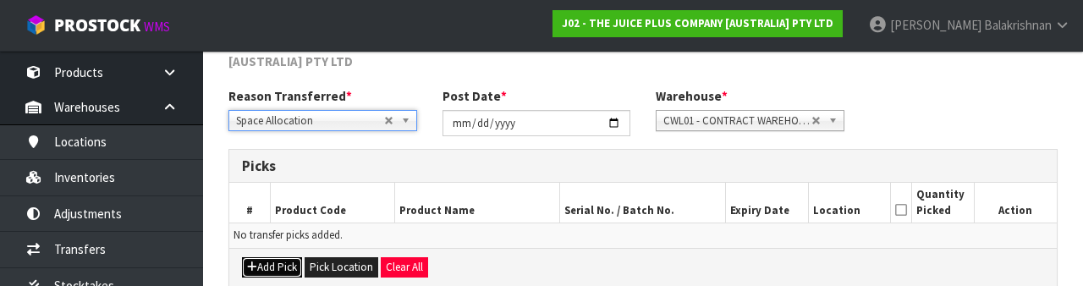
click at [264, 267] on button "Add Pick" at bounding box center [272, 267] width 60 height 20
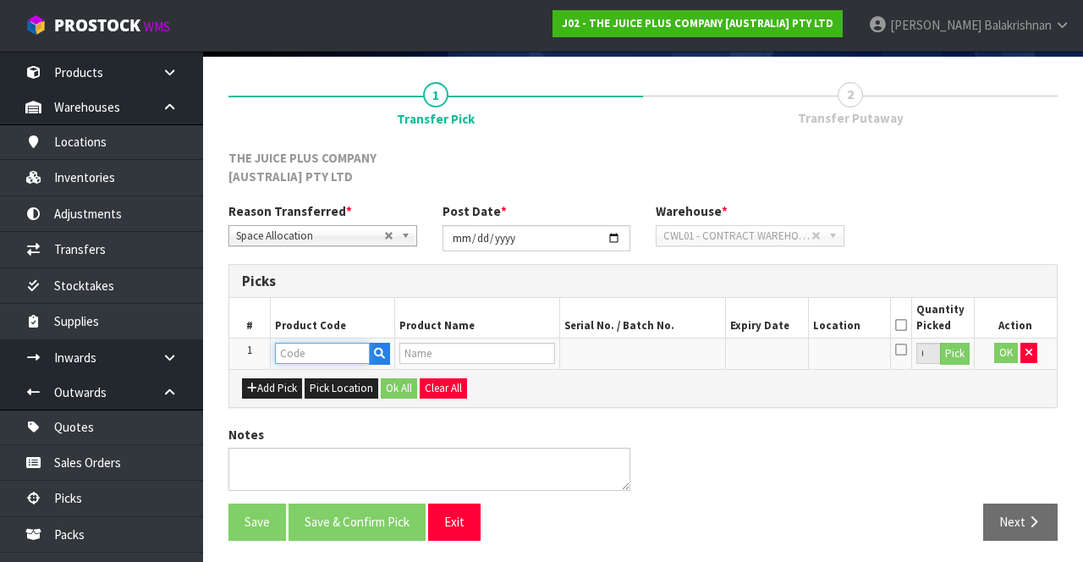
click at [315, 348] on input "text" at bounding box center [322, 353] width 95 height 21
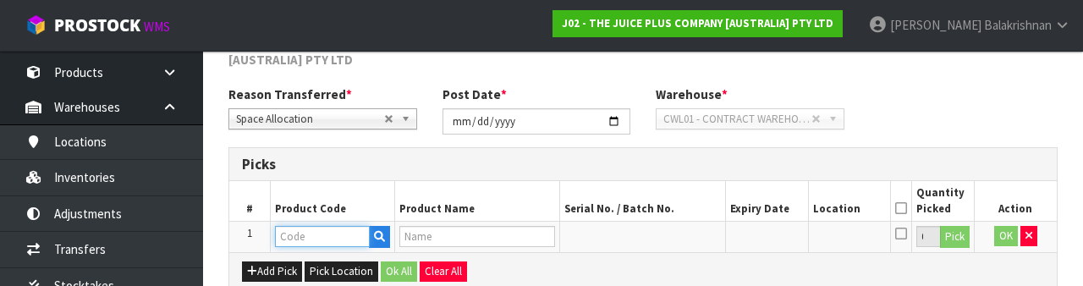
scroll to position [315, 0]
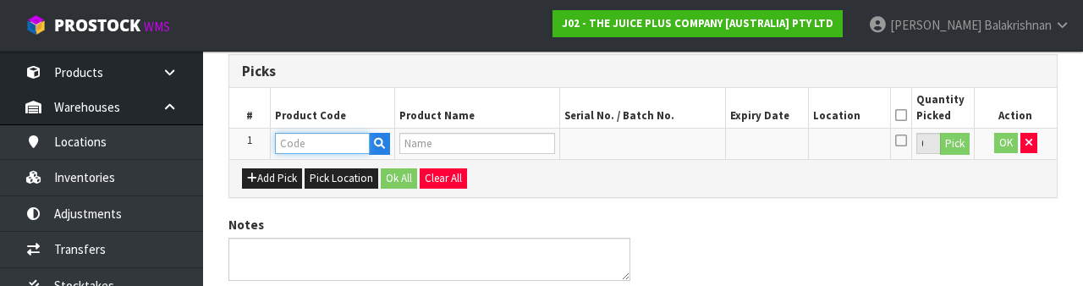
type input "2374NZBS1"
type input "(15) VANILLA COMPLETE"
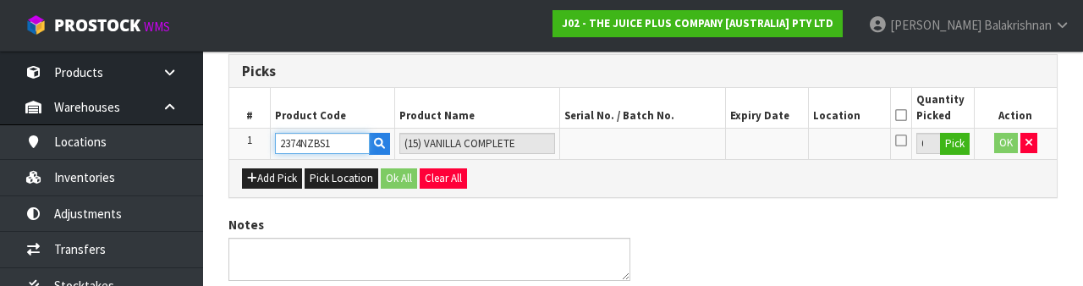
type input "2374NZBS1"
click at [966, 147] on button "Pick" at bounding box center [955, 144] width 30 height 22
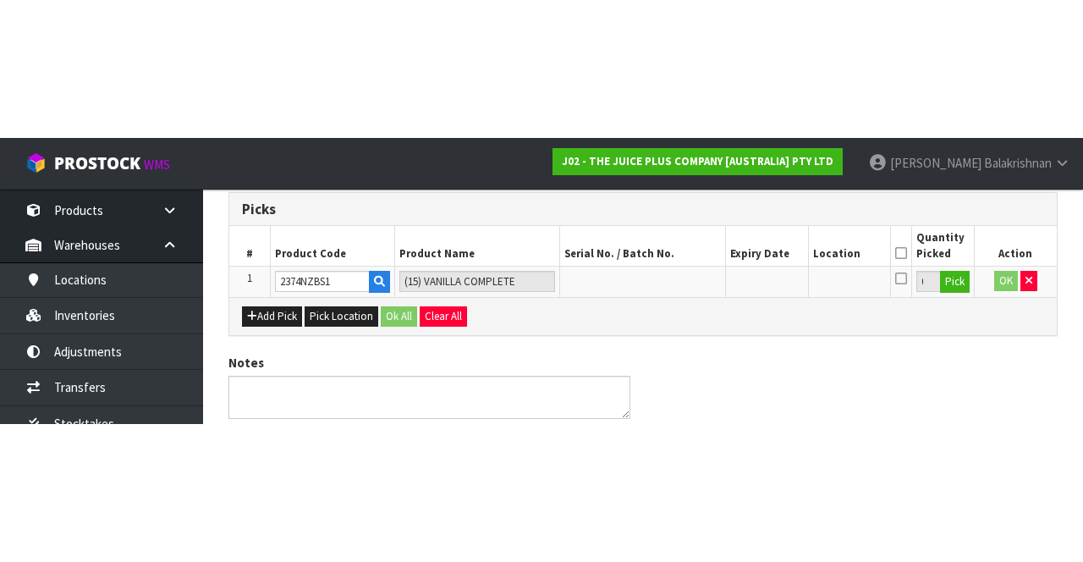
scroll to position [115, 0]
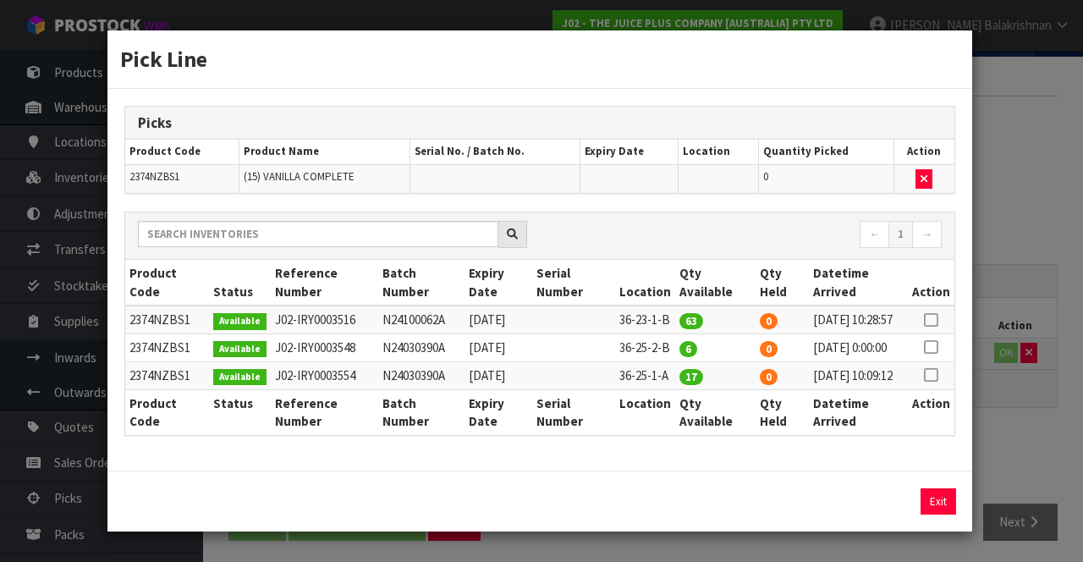
click at [932, 320] on icon at bounding box center [931, 320] width 14 height 1
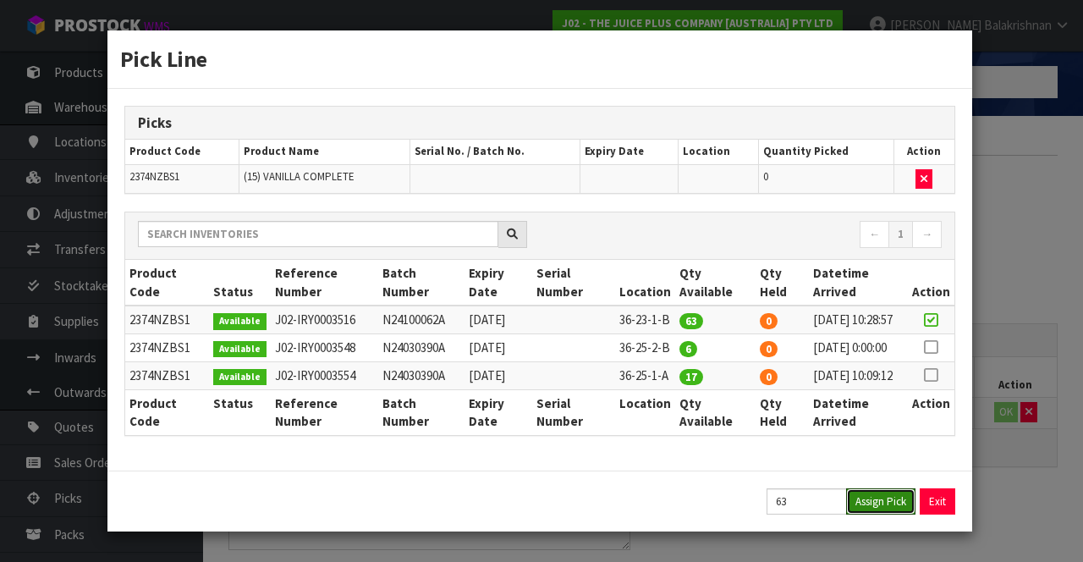
click at [883, 514] on button "Assign Pick" at bounding box center [880, 501] width 69 height 26
type input "63"
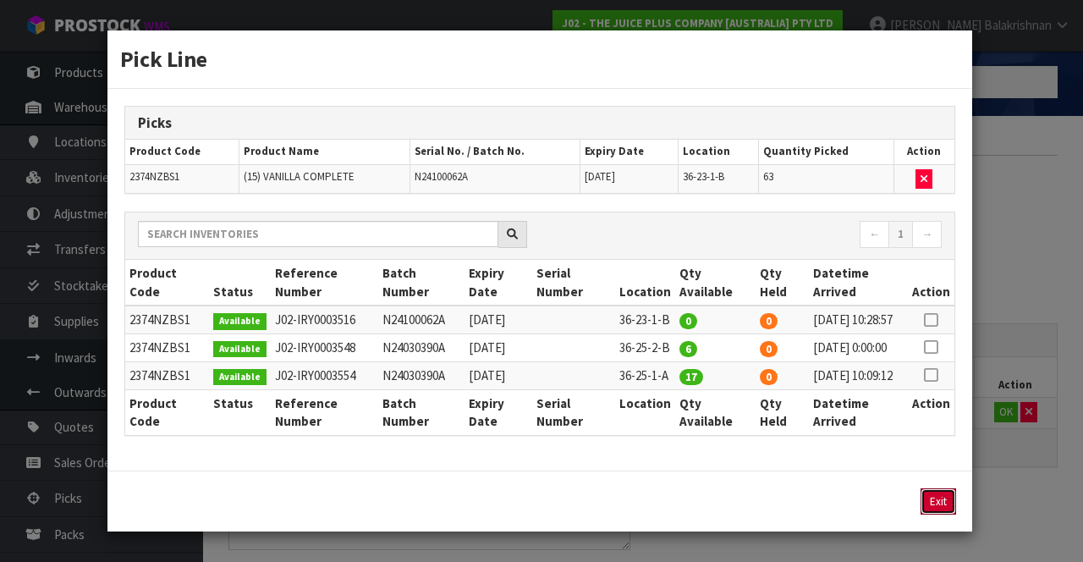
click at [943, 508] on button "Exit" at bounding box center [938, 501] width 36 height 26
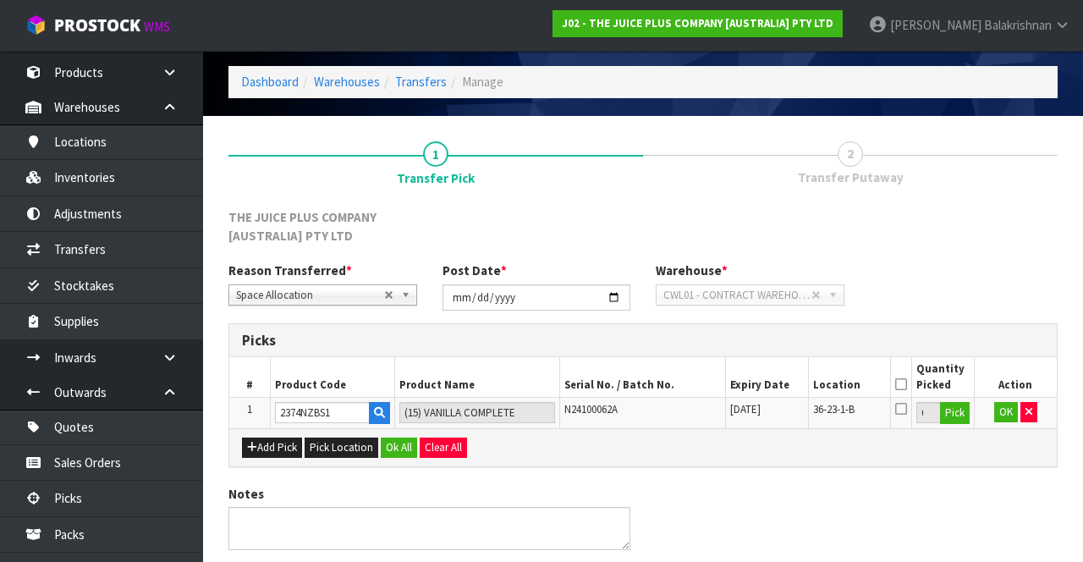
click at [903, 384] on icon at bounding box center [901, 384] width 12 height 1
click at [398, 446] on button "Ok All" at bounding box center [399, 447] width 36 height 20
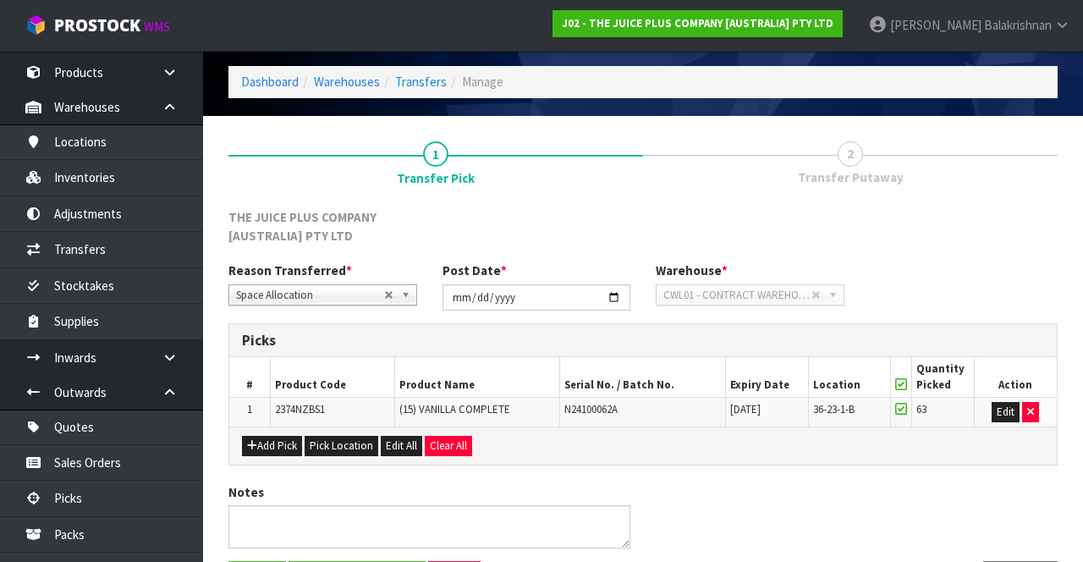
scroll to position [113, 0]
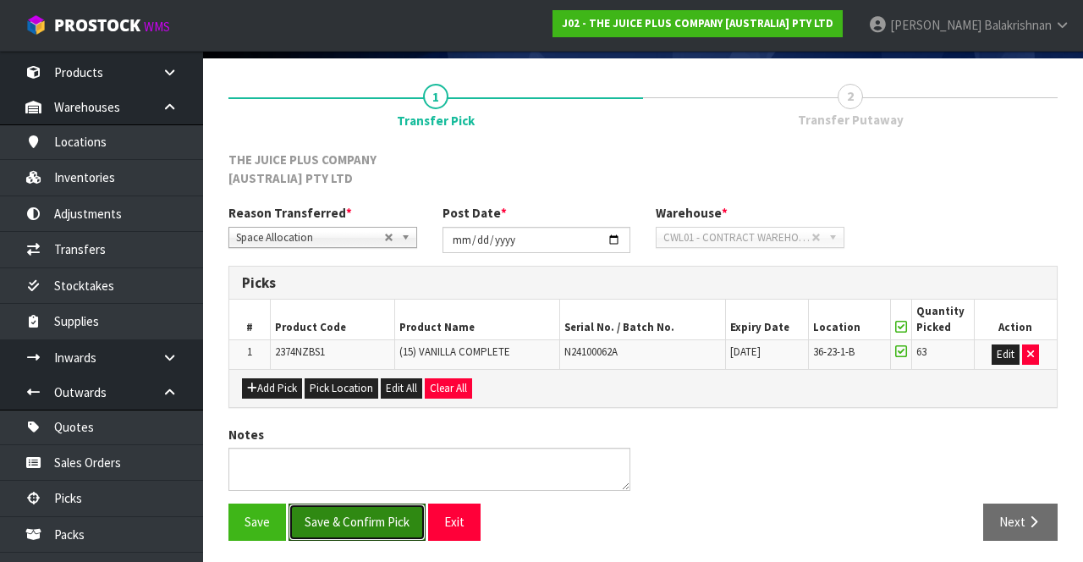
click at [367, 513] on button "Save & Confirm Pick" at bounding box center [356, 521] width 137 height 36
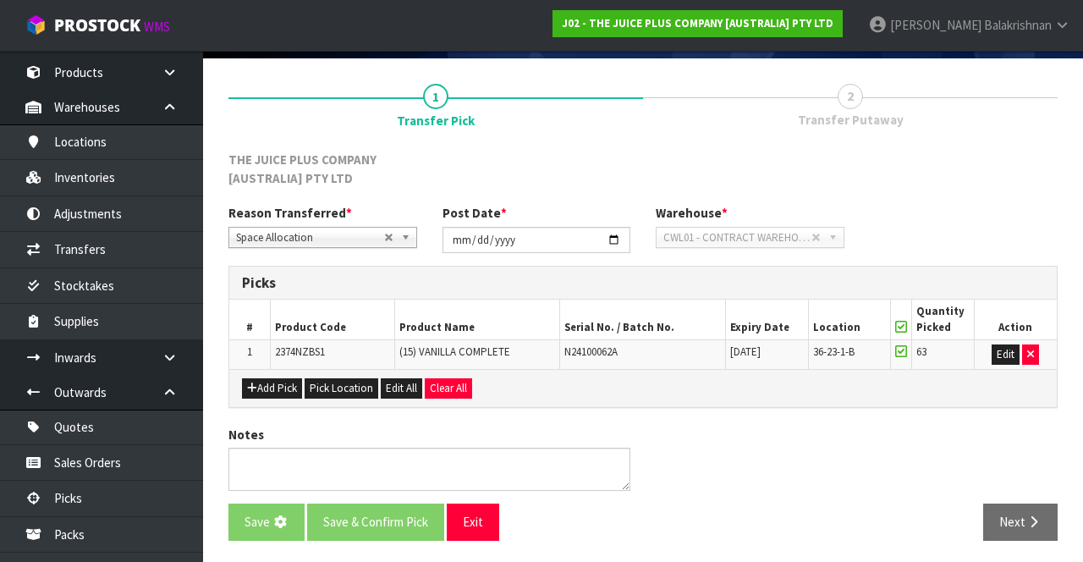
scroll to position [0, 0]
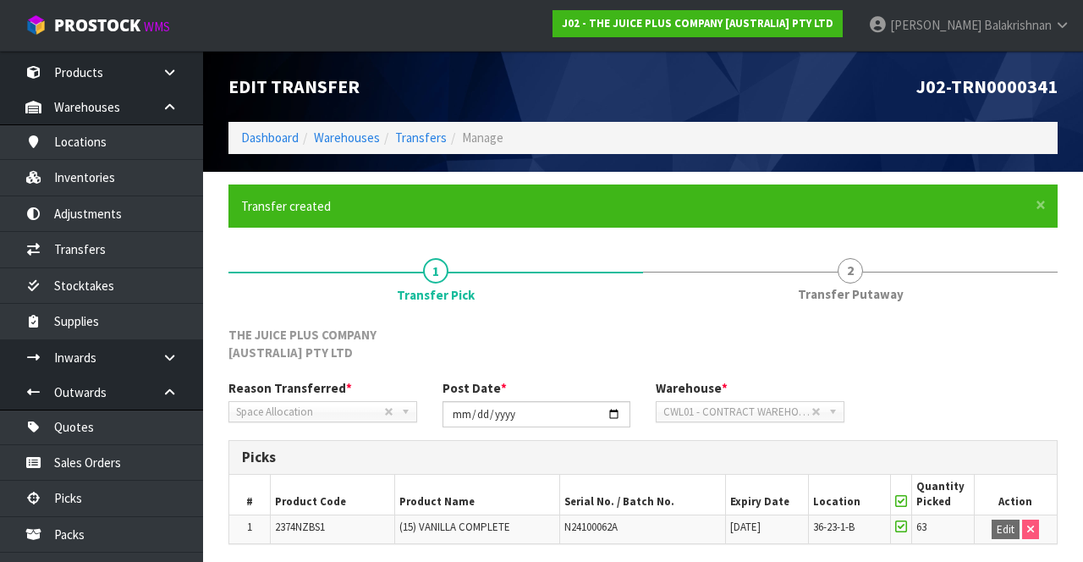
scroll to position [137, 0]
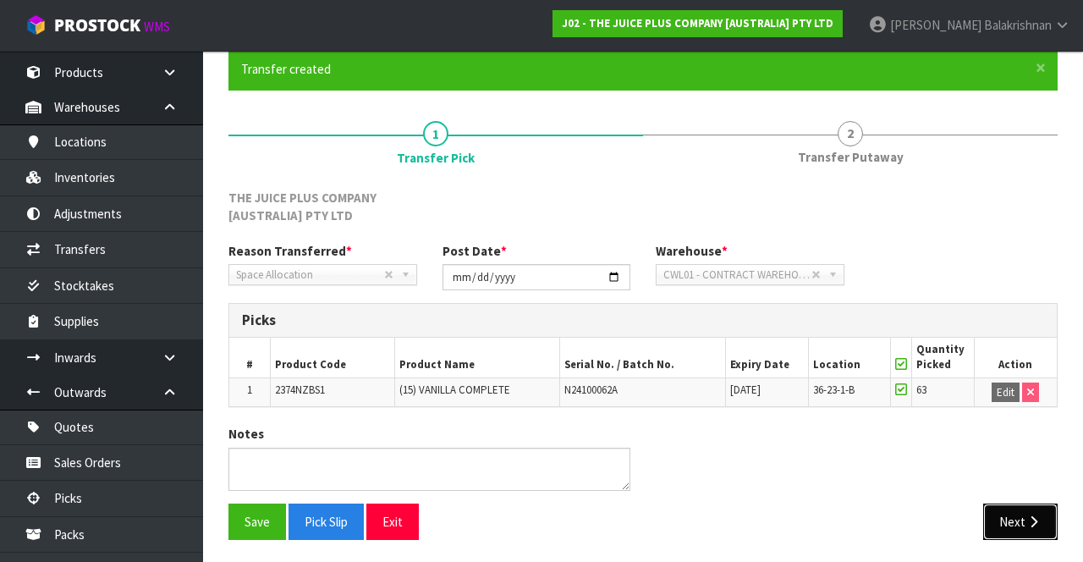
click at [1027, 515] on icon "button" at bounding box center [1033, 521] width 16 height 13
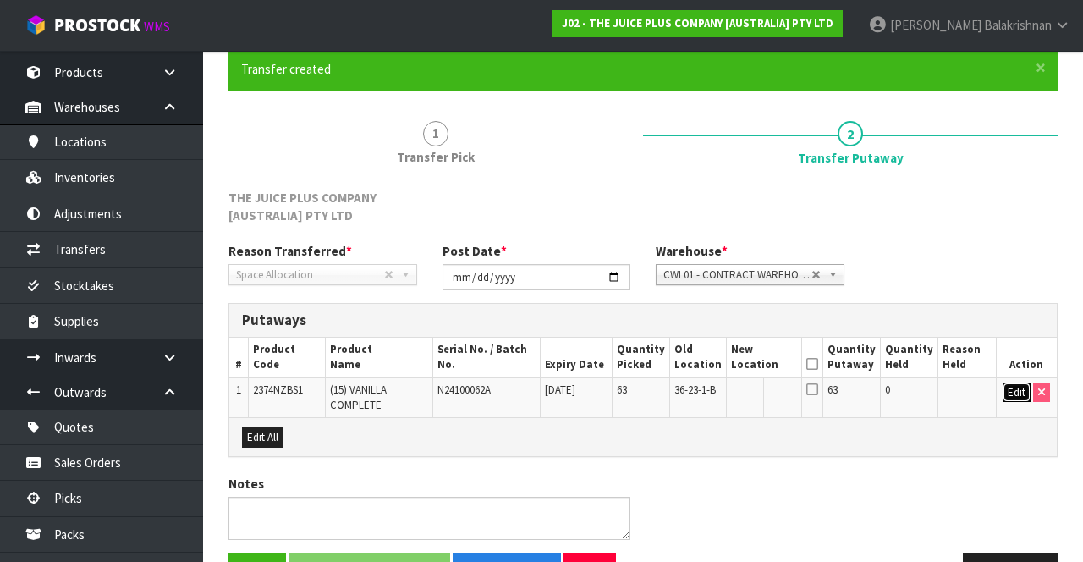
click at [1012, 387] on button "Edit" at bounding box center [1016, 392] width 28 height 20
click at [755, 389] on input "text" at bounding box center [755, 392] width 47 height 21
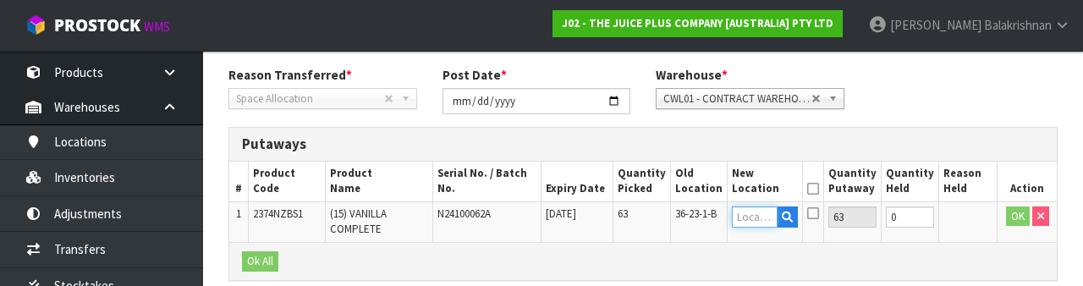
scroll to position [376, 0]
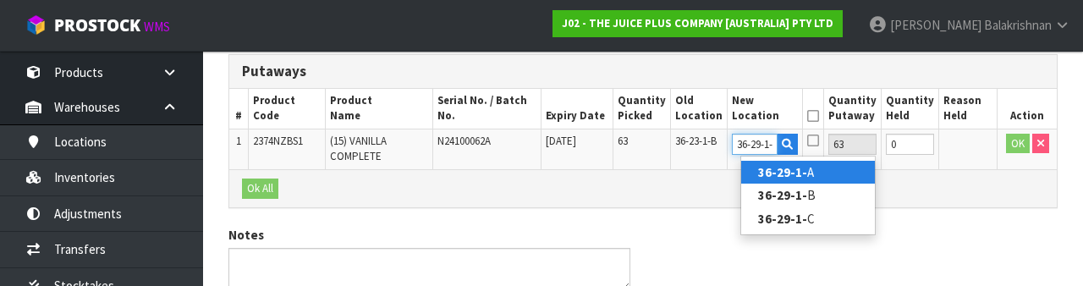
type input "36-29-1-A"
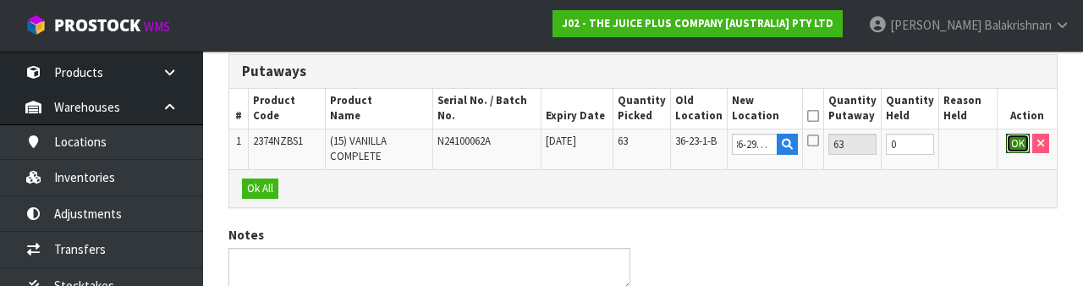
click at [1007, 150] on button "OK" at bounding box center [1018, 144] width 24 height 20
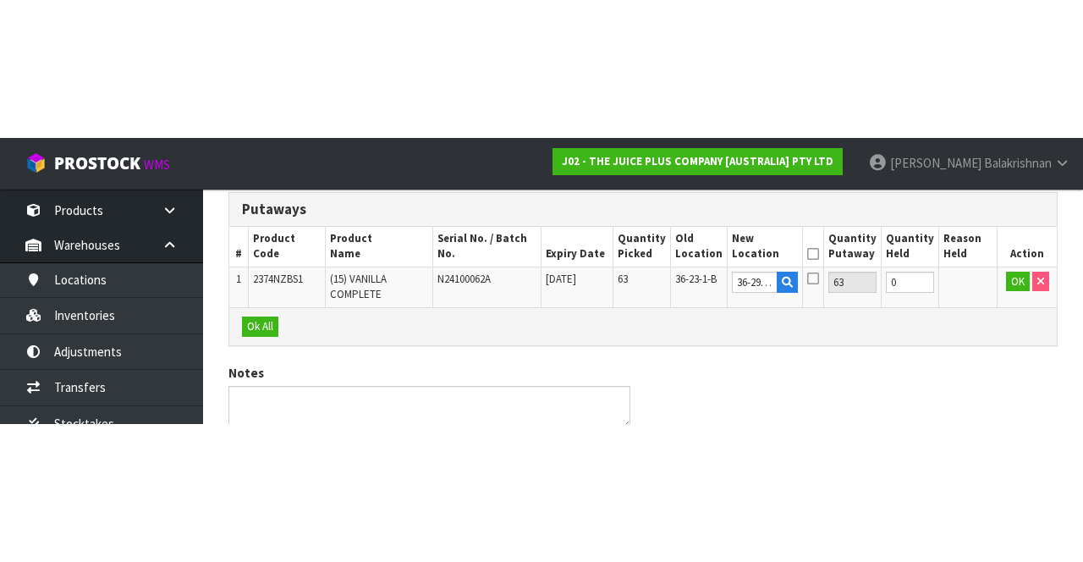
scroll to position [186, 0]
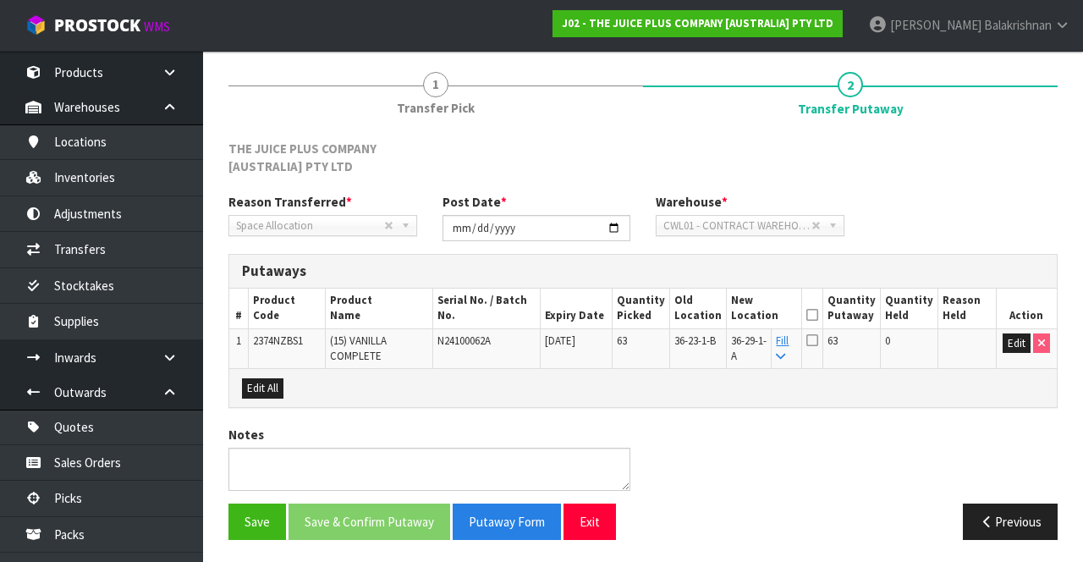
click at [818, 315] on icon at bounding box center [812, 315] width 12 height 1
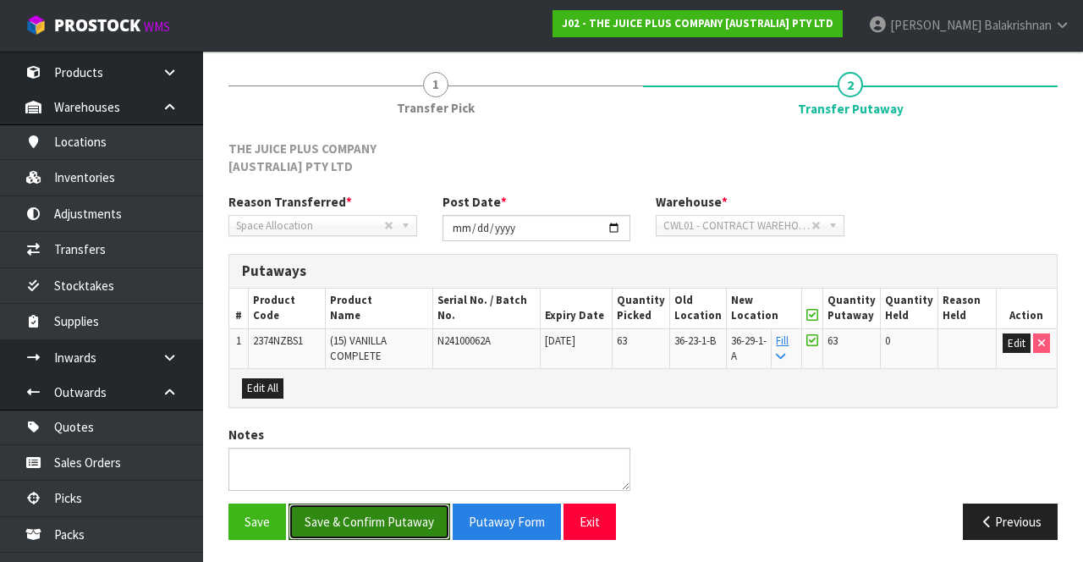
click at [389, 521] on button "Save & Confirm Putaway" at bounding box center [369, 521] width 162 height 36
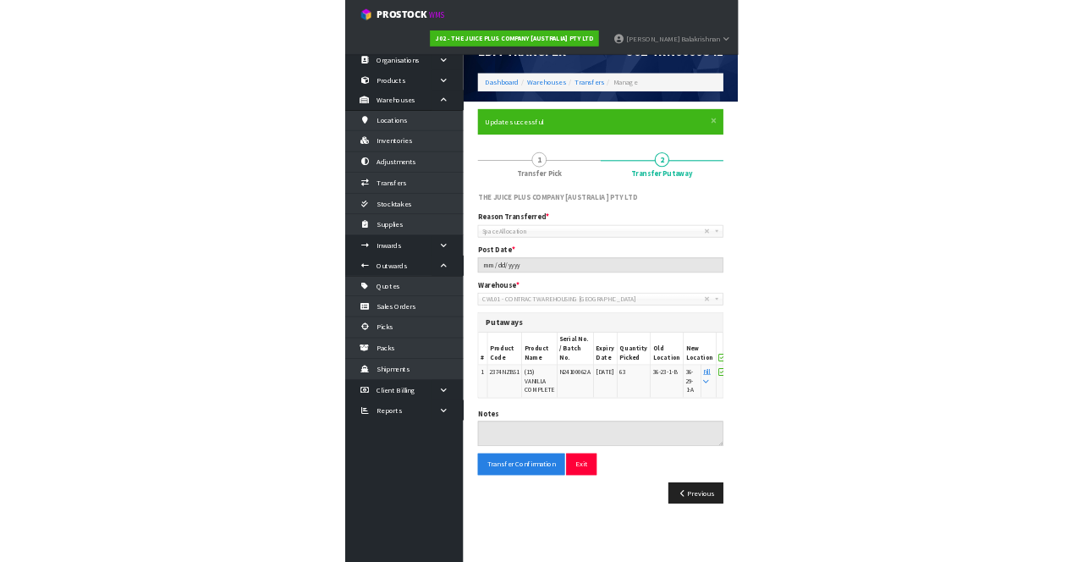
scroll to position [0, 0]
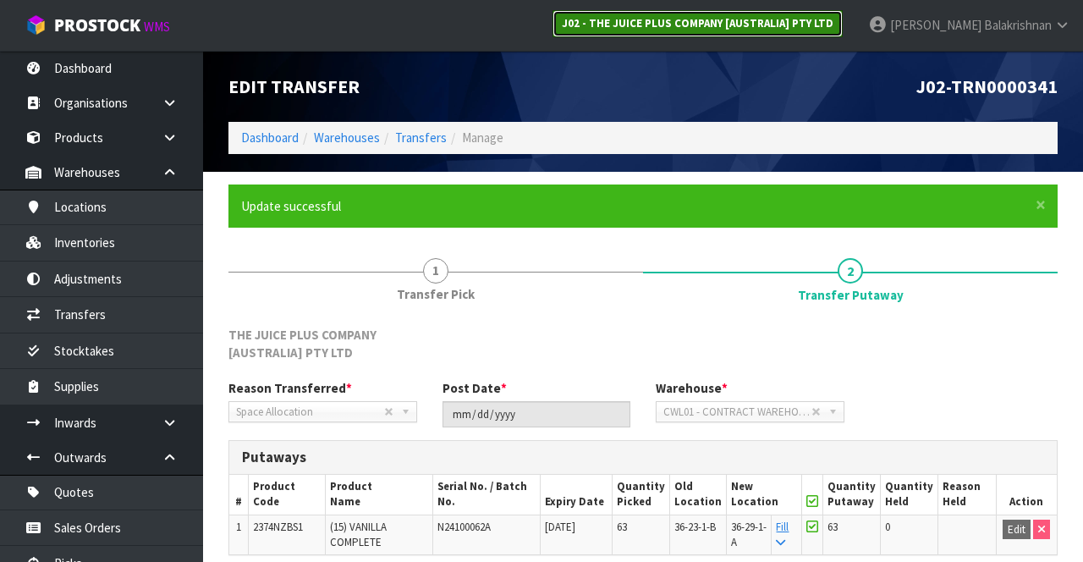
click at [817, 32] on link "J02 - THE JUICE PLUS COMPANY [AUSTRALIA] PTY LTD" at bounding box center [697, 23] width 290 height 27
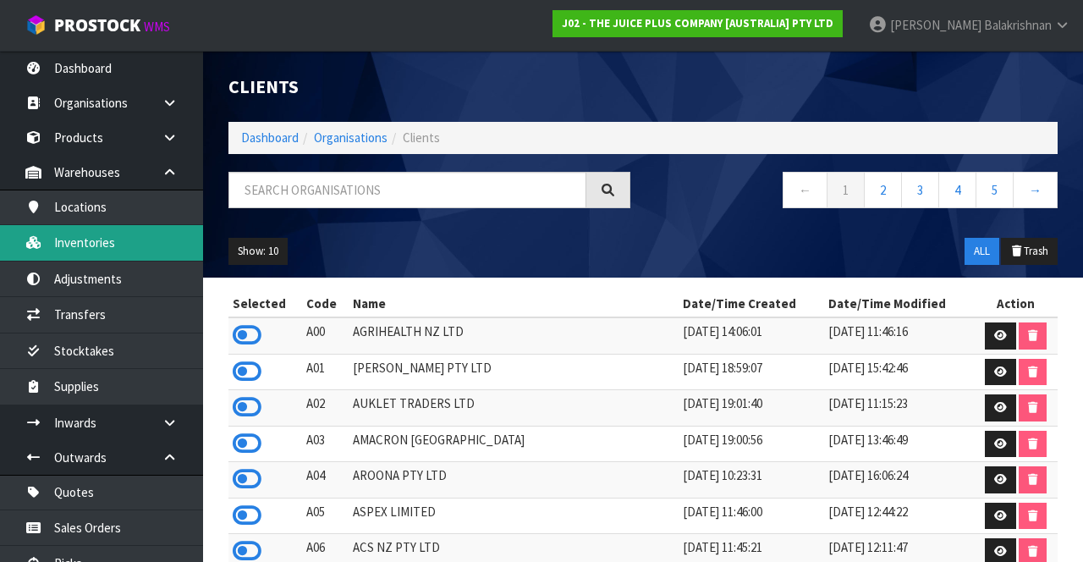
click at [127, 242] on link "Inventories" at bounding box center [101, 242] width 203 height 35
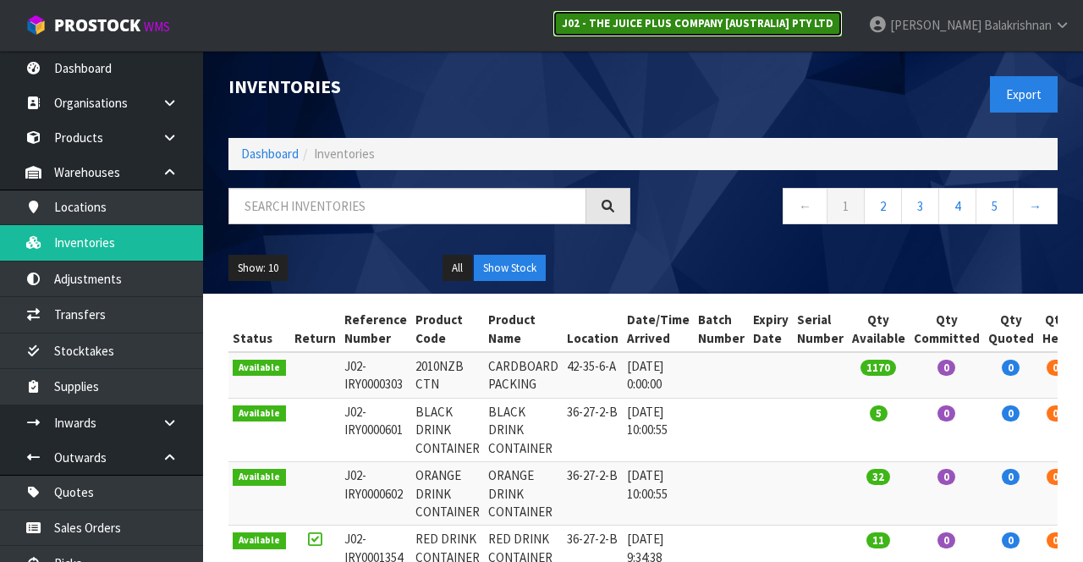
click at [785, 34] on link "J02 - THE JUICE PLUS COMPANY [AUSTRALIA] PTY LTD" at bounding box center [697, 23] width 290 height 27
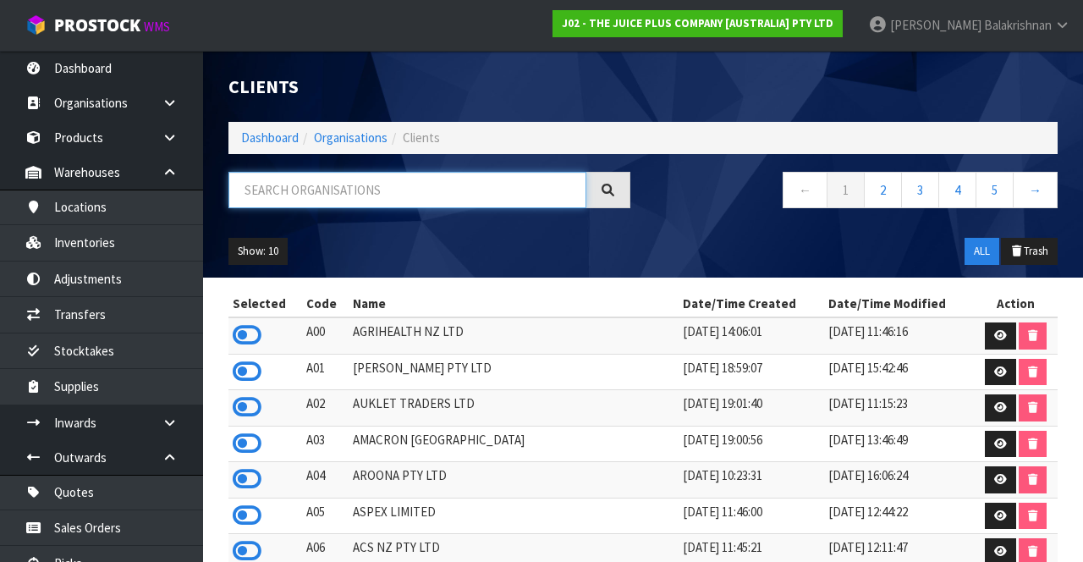
click at [397, 185] on input "text" at bounding box center [407, 190] width 358 height 36
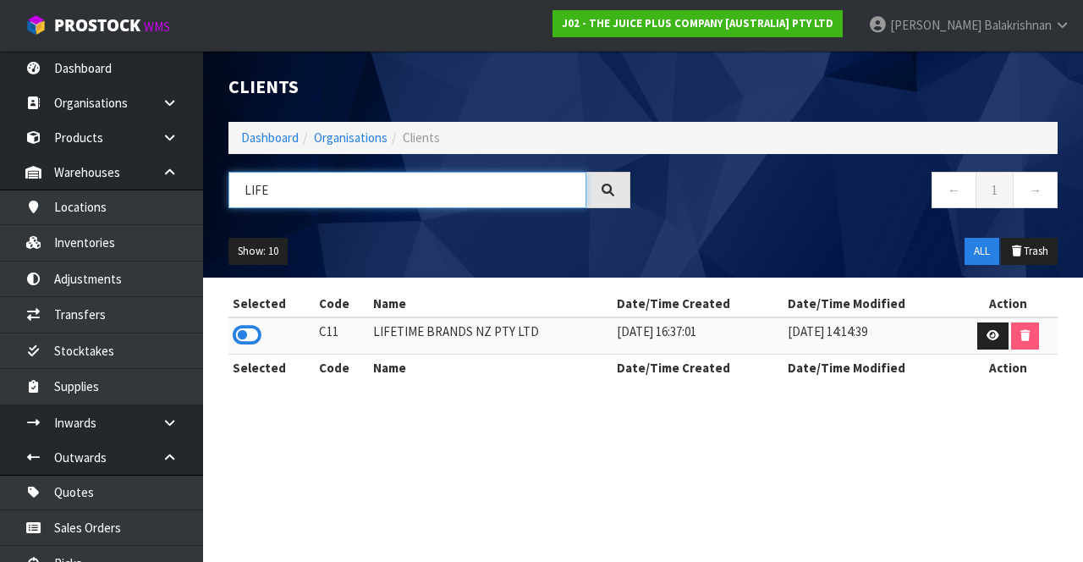
type input "LIFE"
click at [249, 337] on icon at bounding box center [247, 334] width 29 height 25
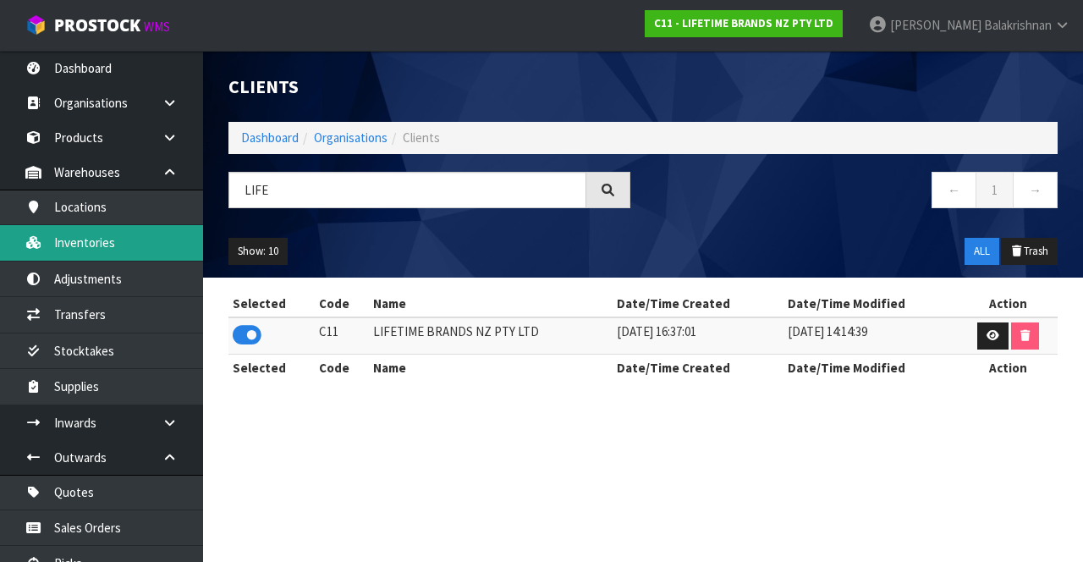
click at [132, 250] on link "Inventories" at bounding box center [101, 242] width 203 height 35
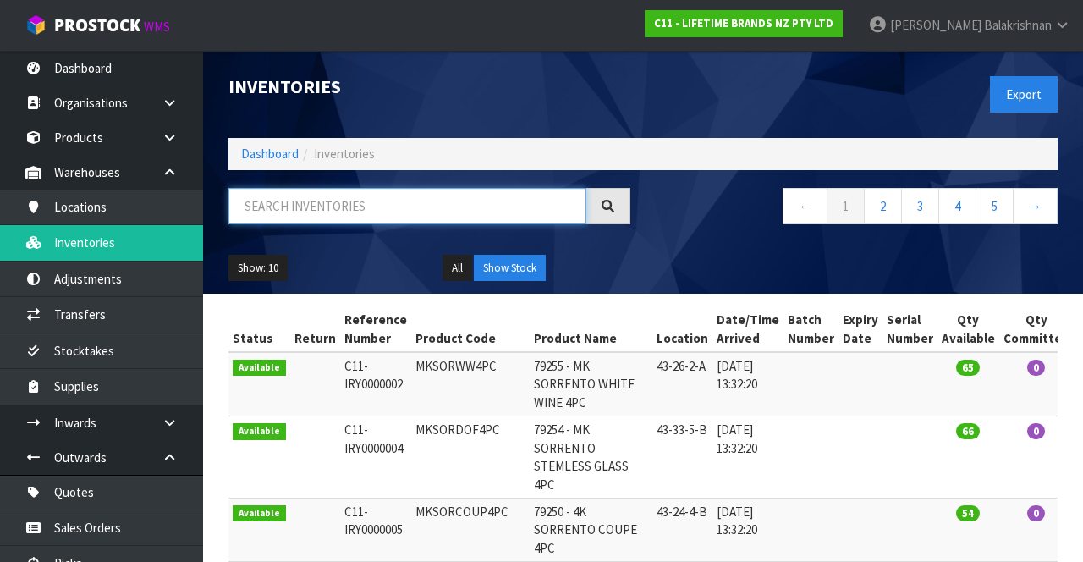
click at [372, 206] on input "text" at bounding box center [407, 206] width 358 height 36
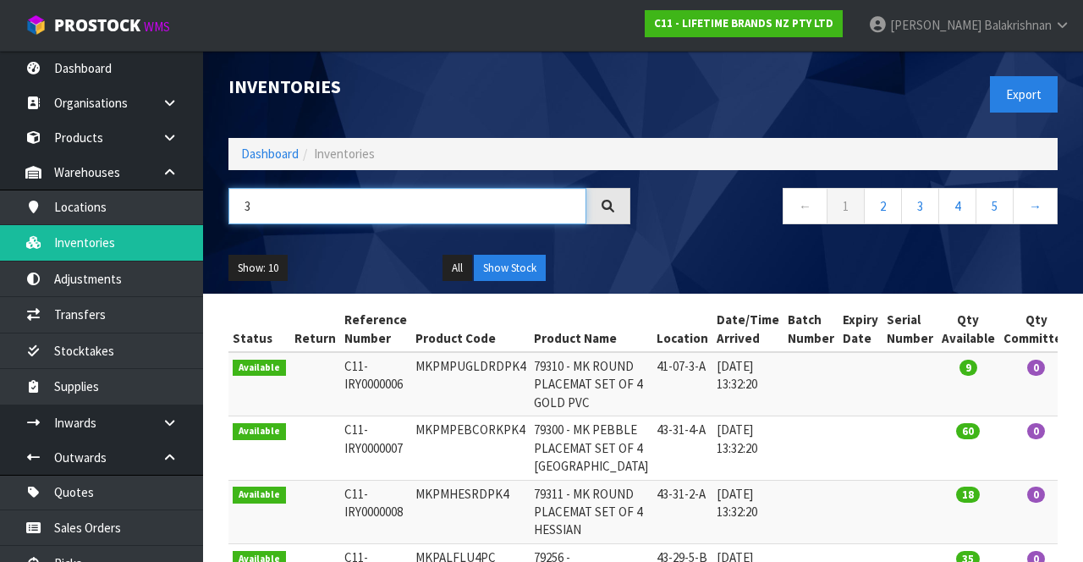
click at [436, 198] on input "3" at bounding box center [407, 206] width 358 height 36
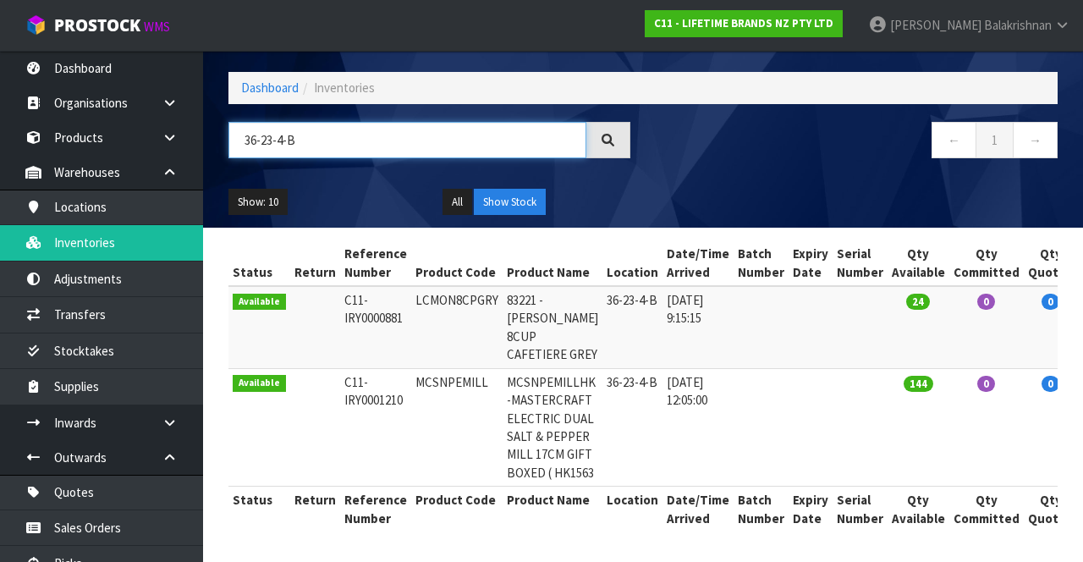
type input "36-23-4-B"
copy td "LCMON8CPGRY"
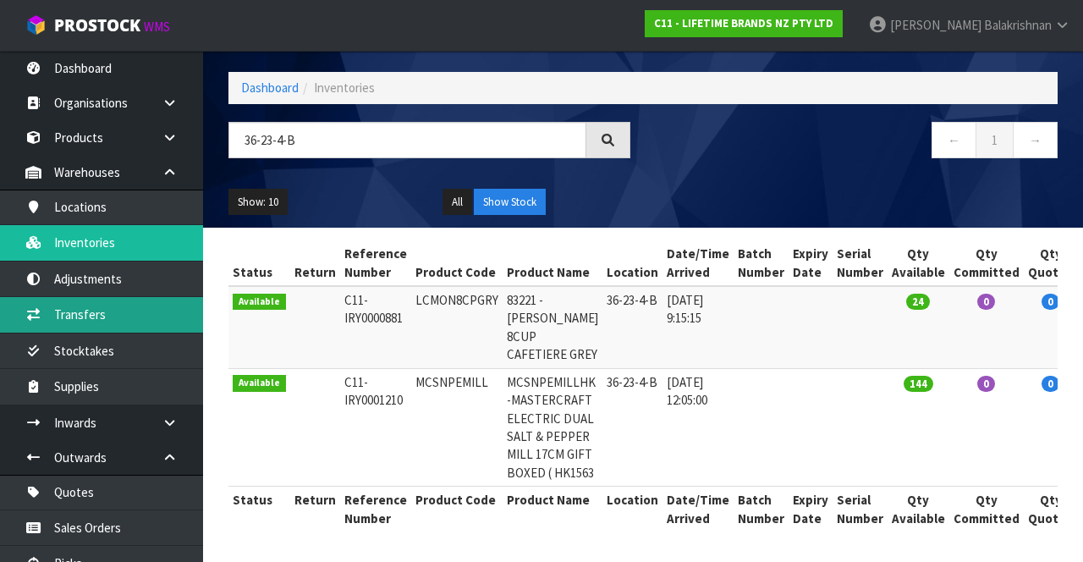
click at [132, 310] on link "Transfers" at bounding box center [101, 314] width 203 height 35
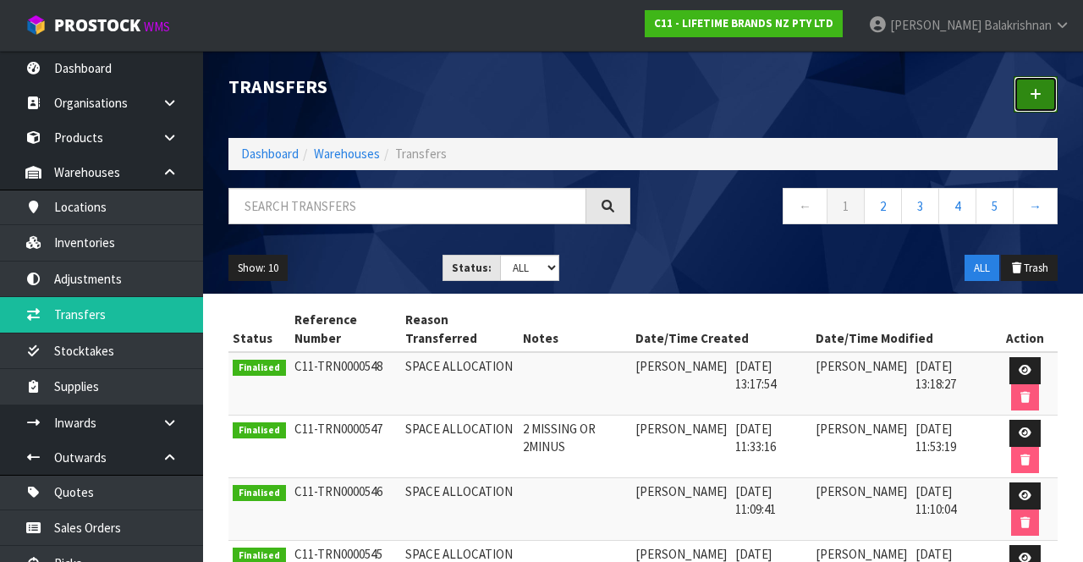
click at [1049, 101] on link at bounding box center [1035, 94] width 44 height 36
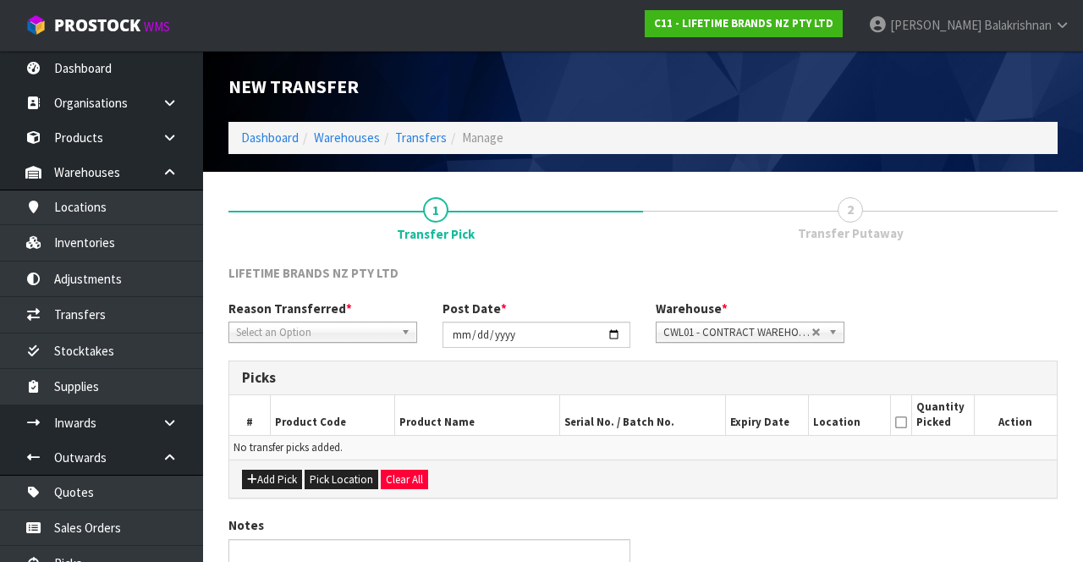
click at [346, 313] on span "*" at bounding box center [349, 308] width 6 height 16
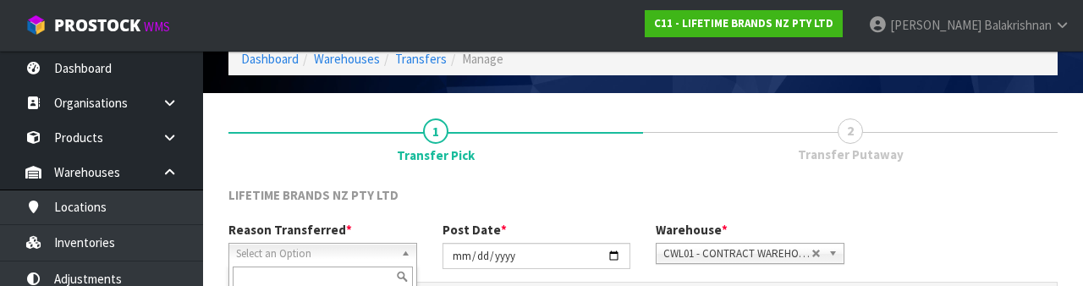
scroll to position [202, 0]
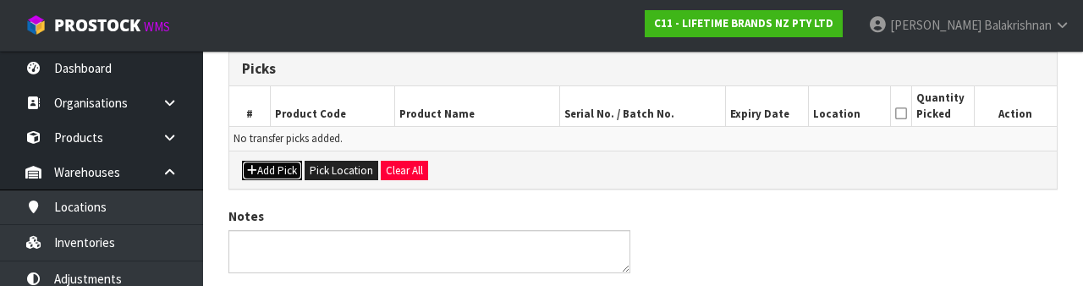
click at [272, 168] on button "Add Pick" at bounding box center [272, 171] width 60 height 20
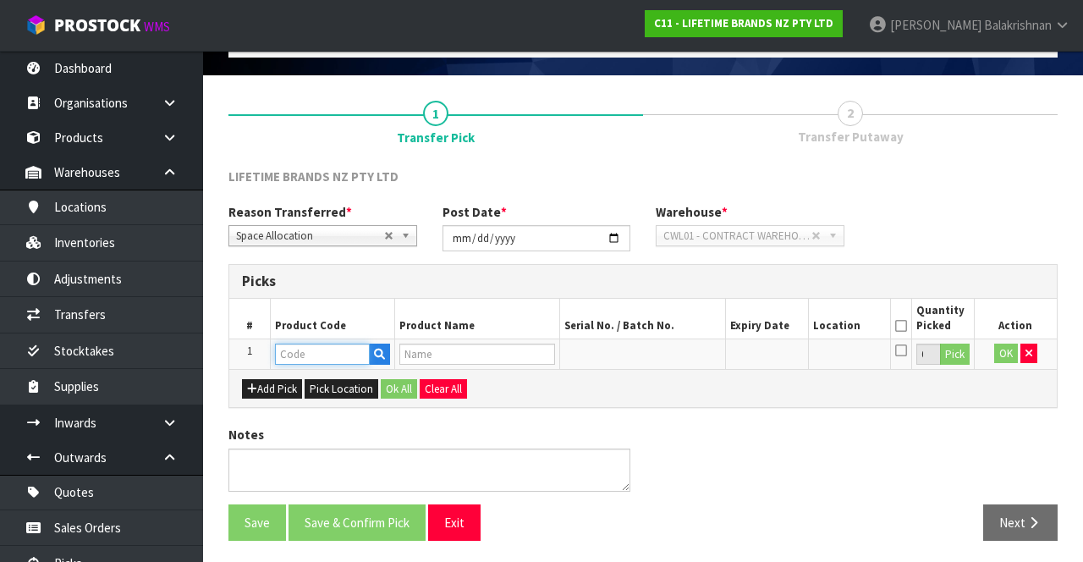
click at [317, 350] on input "text" at bounding box center [322, 353] width 95 height 21
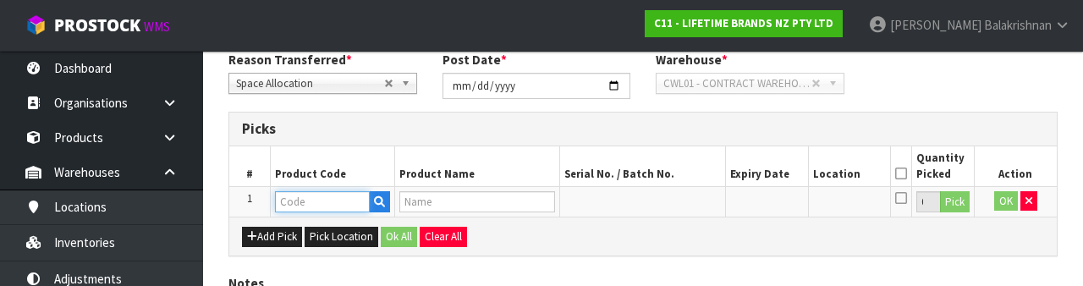
scroll to position [296, 0]
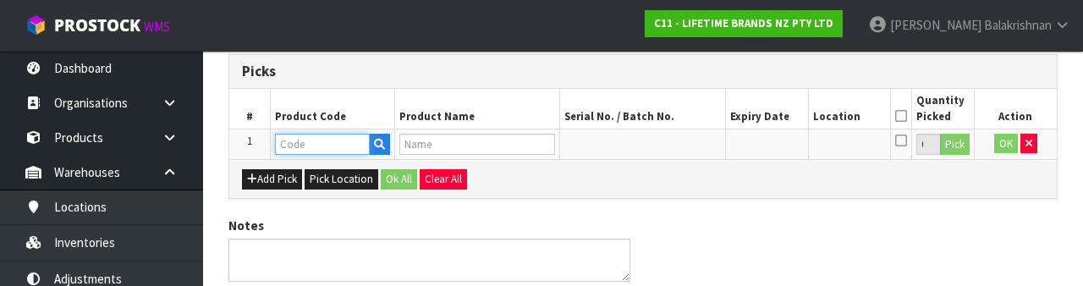
type input "LCMON8CPGRY"
type input "83221 - LC MONACO 8CUP CAFETIERE GREY"
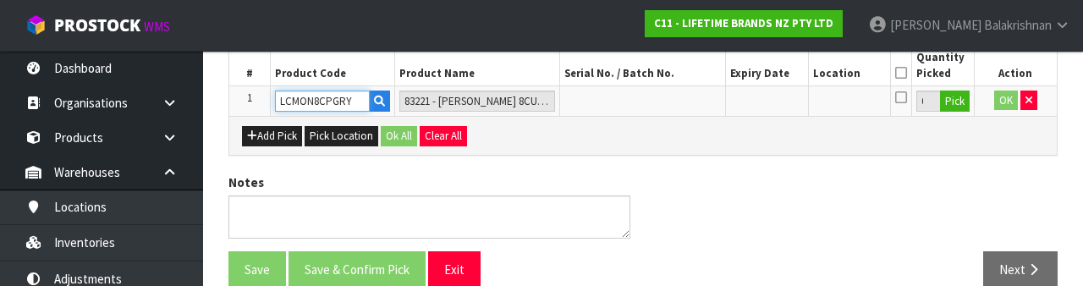
scroll to position [343, 0]
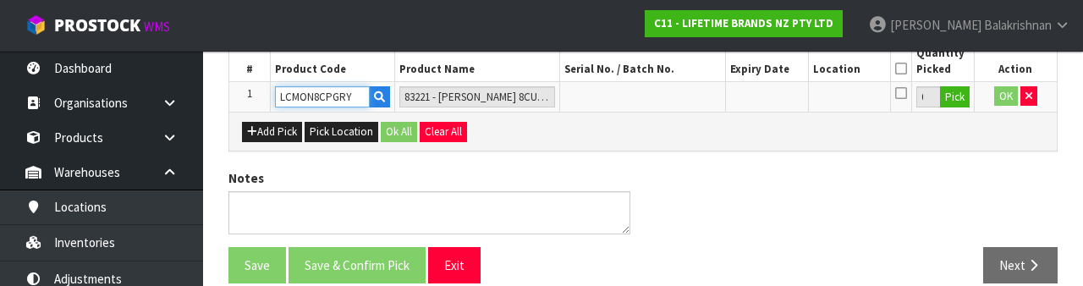
type input "LCMON8CPGRY"
click at [963, 98] on button "Pick" at bounding box center [955, 97] width 30 height 22
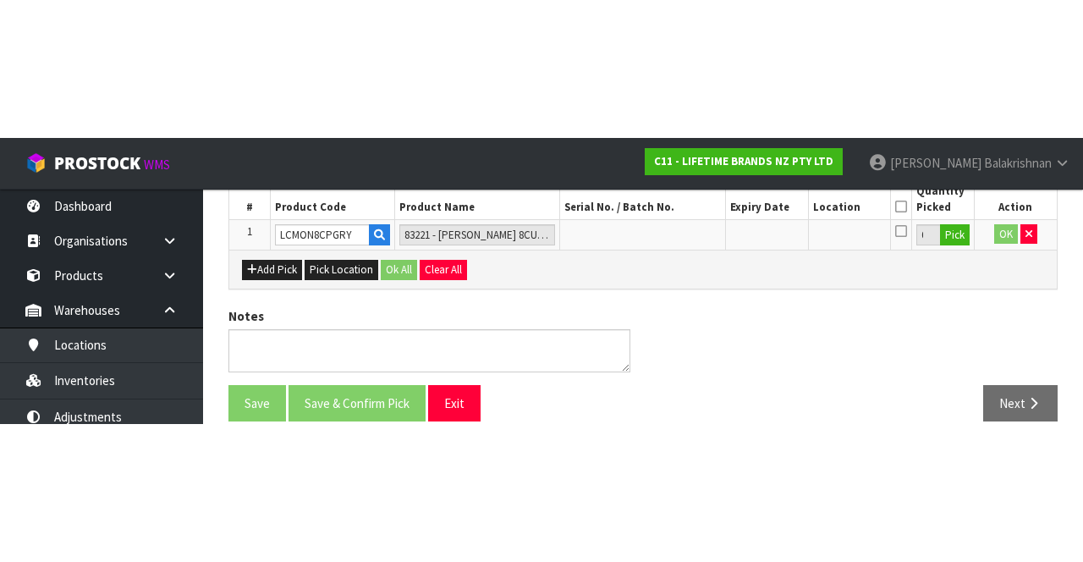
scroll to position [96, 0]
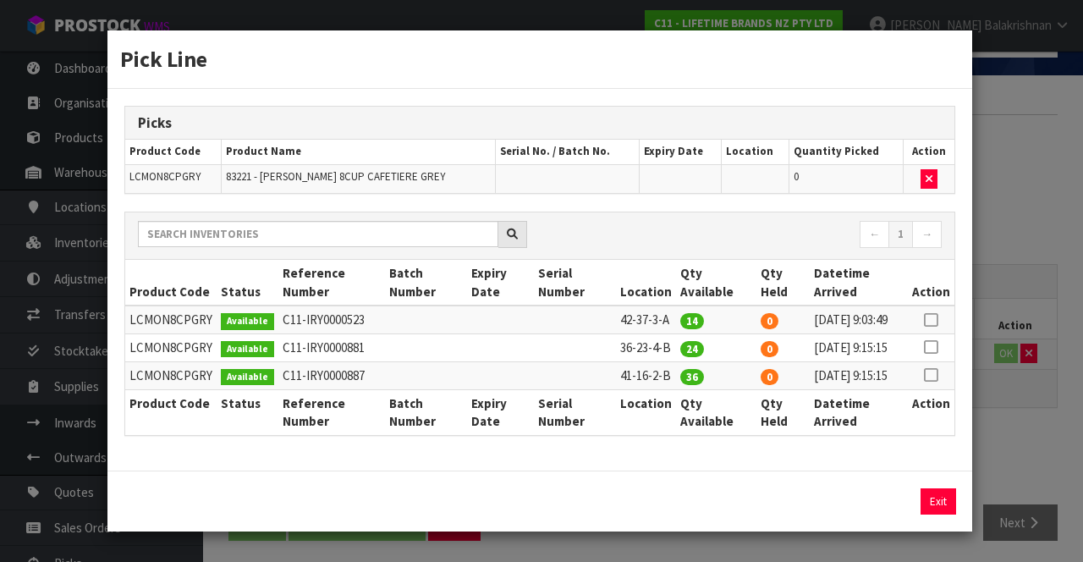
click at [932, 348] on icon at bounding box center [931, 347] width 14 height 1
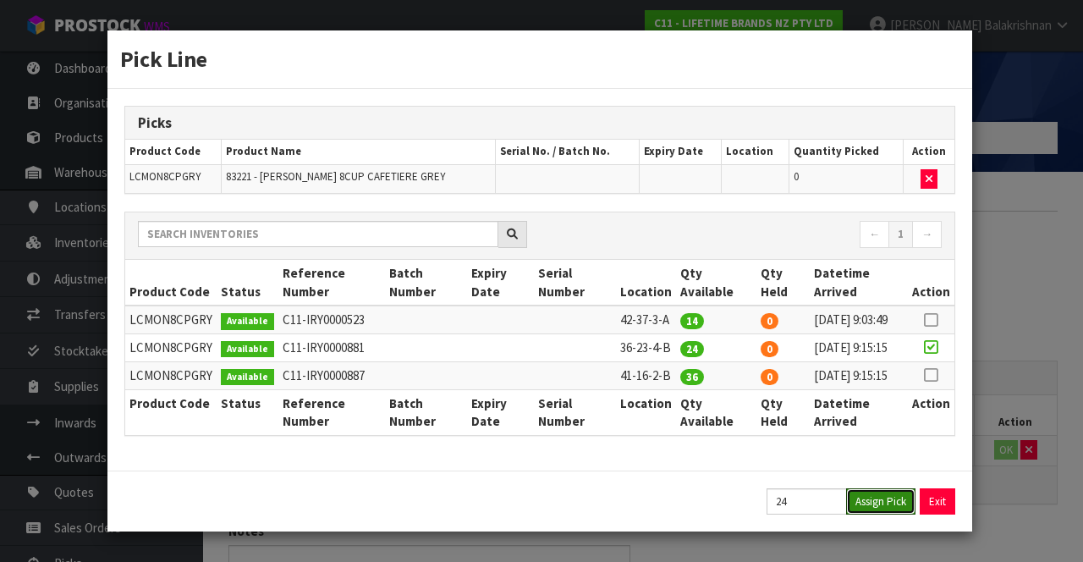
click at [885, 514] on button "Assign Pick" at bounding box center [880, 501] width 69 height 26
type input "24"
click at [947, 514] on button "Exit" at bounding box center [938, 501] width 36 height 26
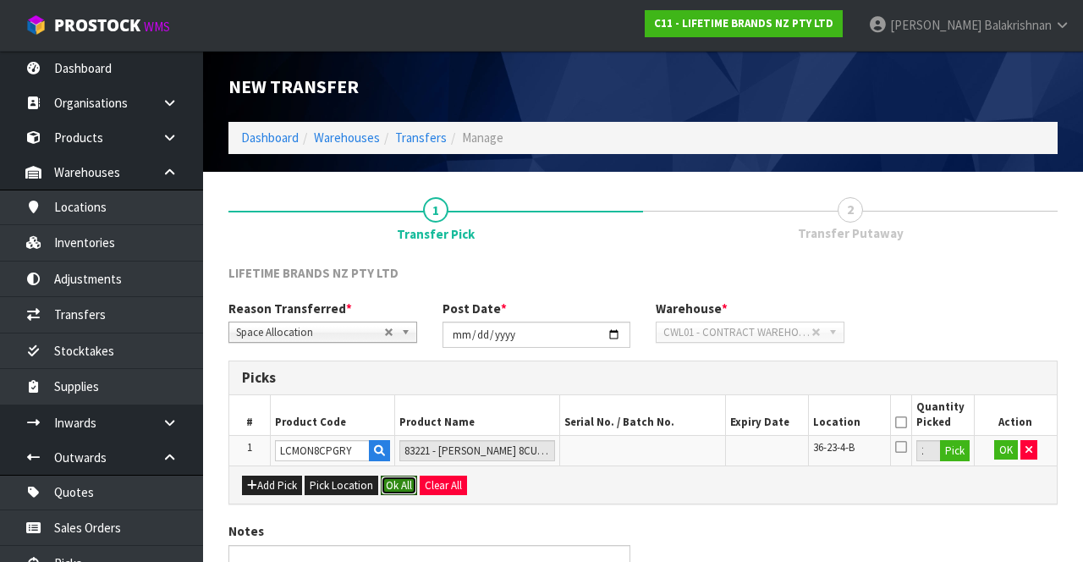
click at [410, 477] on button "Ok All" at bounding box center [399, 485] width 36 height 20
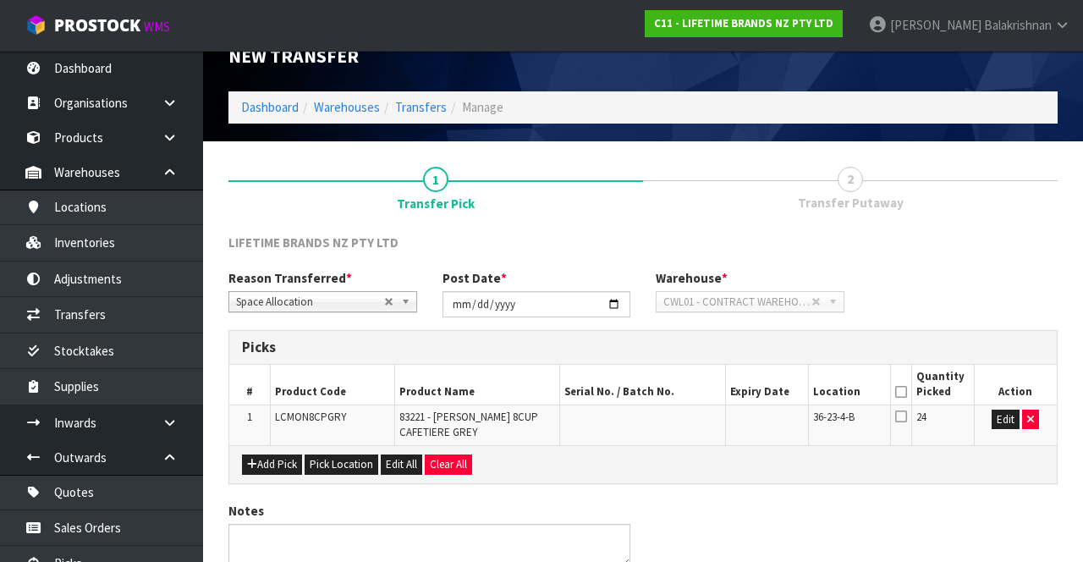
scroll to position [107, 0]
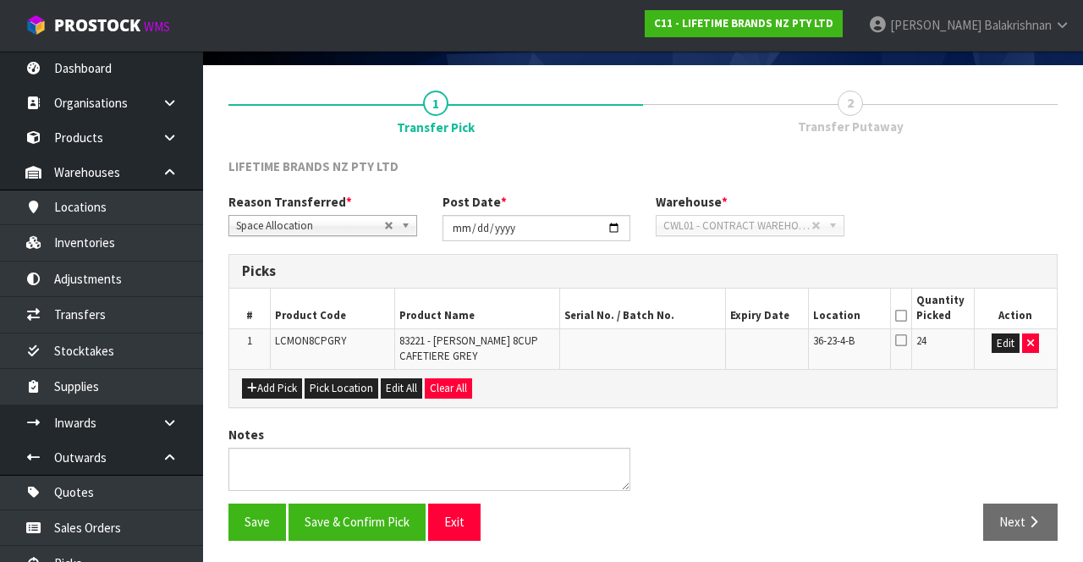
click at [906, 316] on icon at bounding box center [901, 316] width 12 height 1
click at [389, 513] on button "Save & Confirm Pick" at bounding box center [356, 521] width 137 height 36
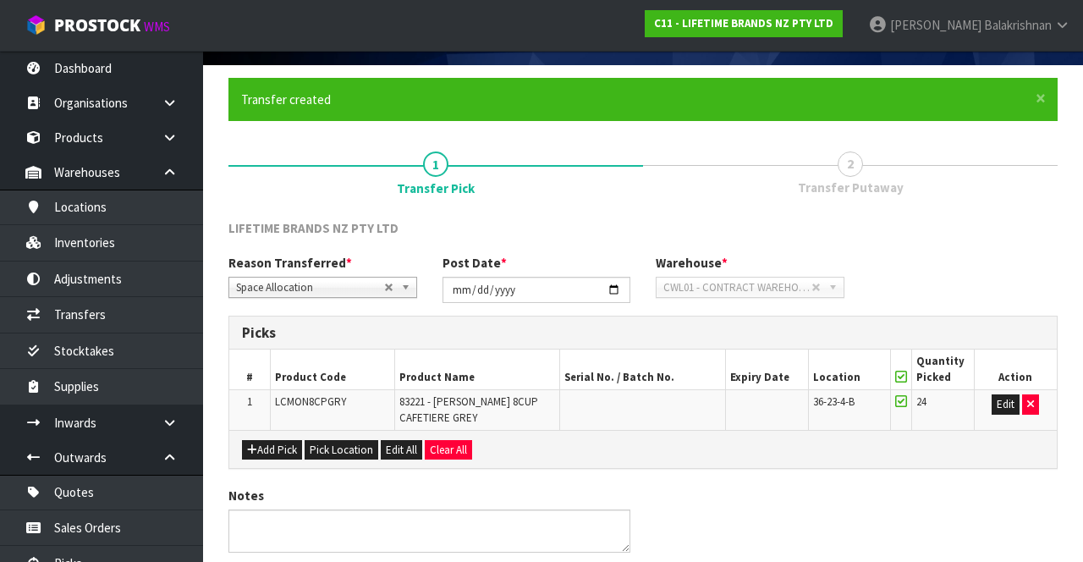
scroll to position [0, 0]
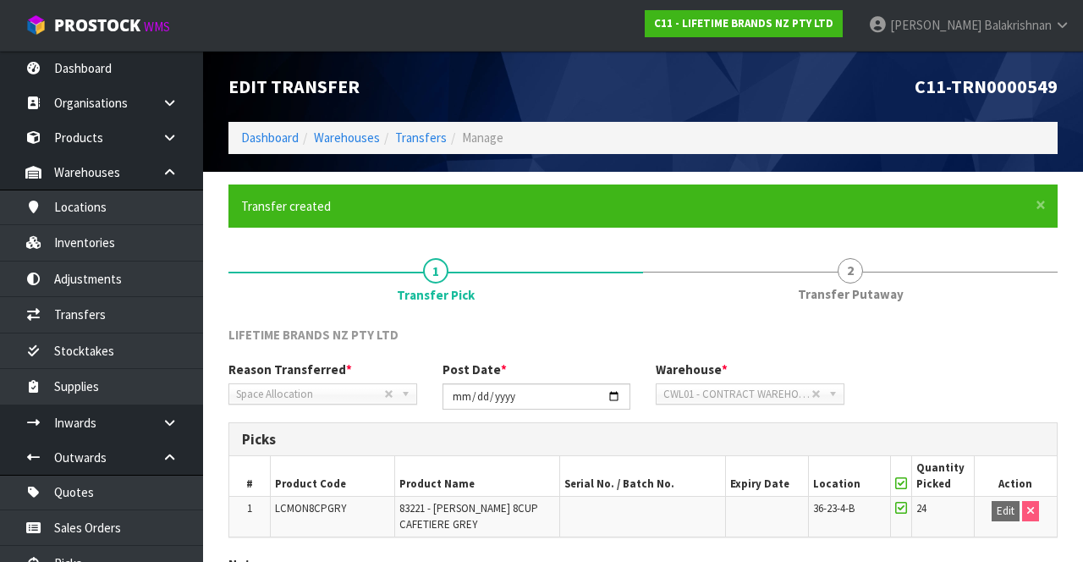
scroll to position [131, 0]
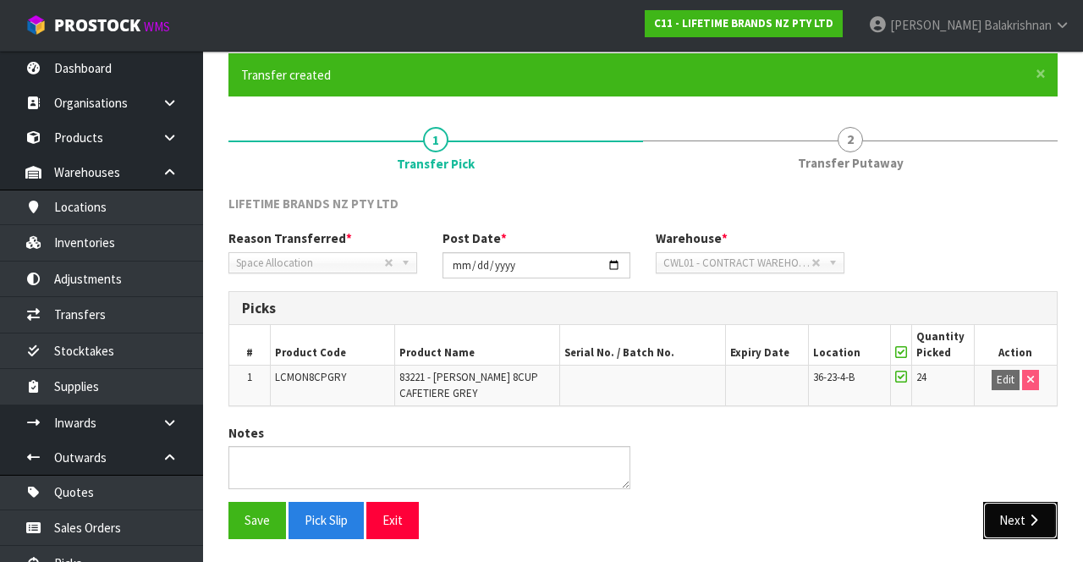
click at [1023, 519] on button "Next" at bounding box center [1020, 520] width 74 height 36
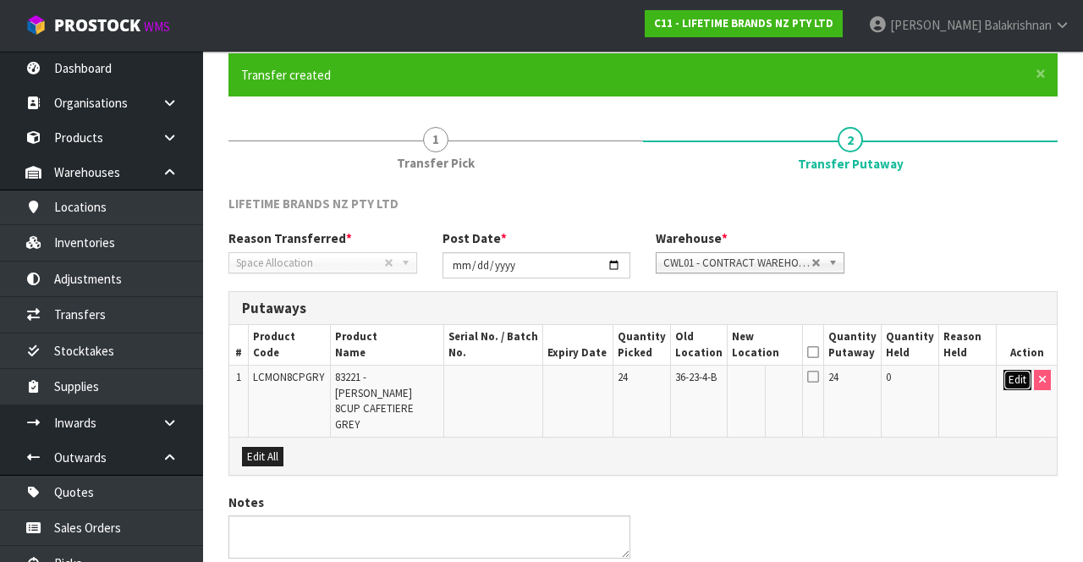
click at [1003, 386] on button "Edit" at bounding box center [1017, 380] width 28 height 20
click at [771, 376] on input "text" at bounding box center [756, 380] width 46 height 21
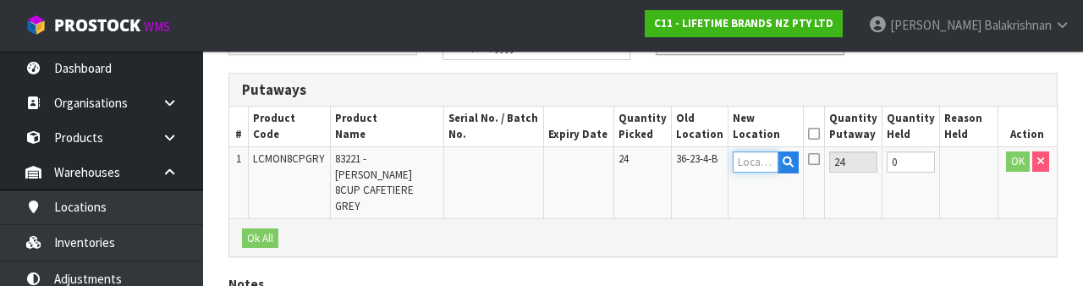
scroll to position [357, 0]
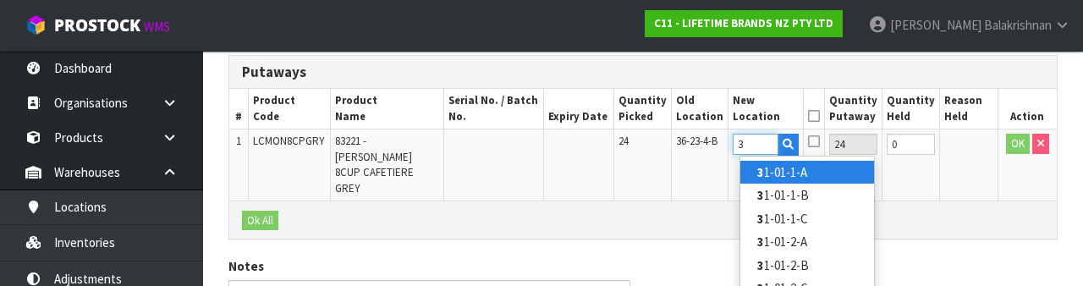
type input "3"
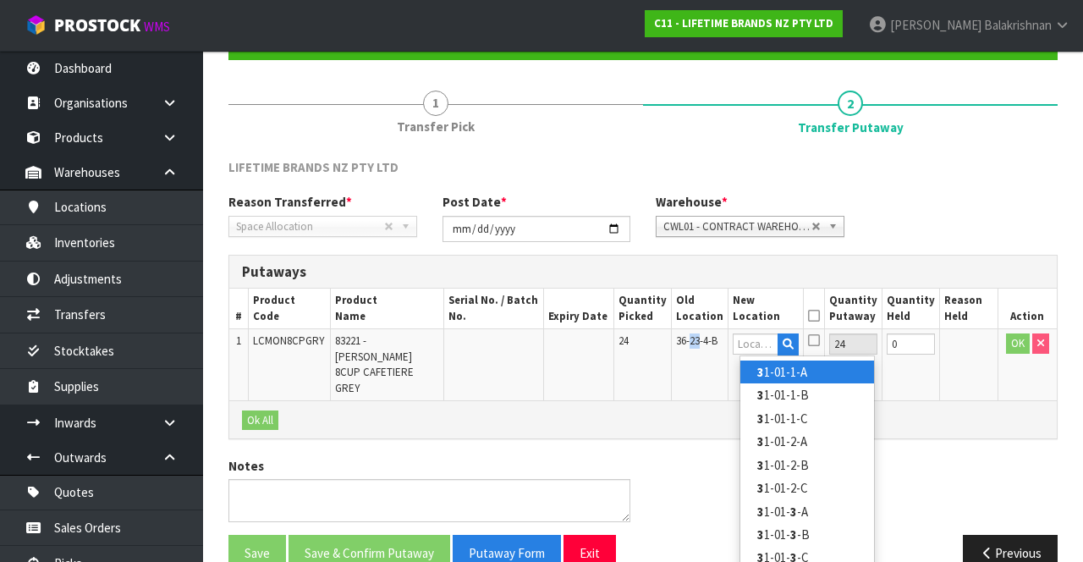
scroll to position [202, 0]
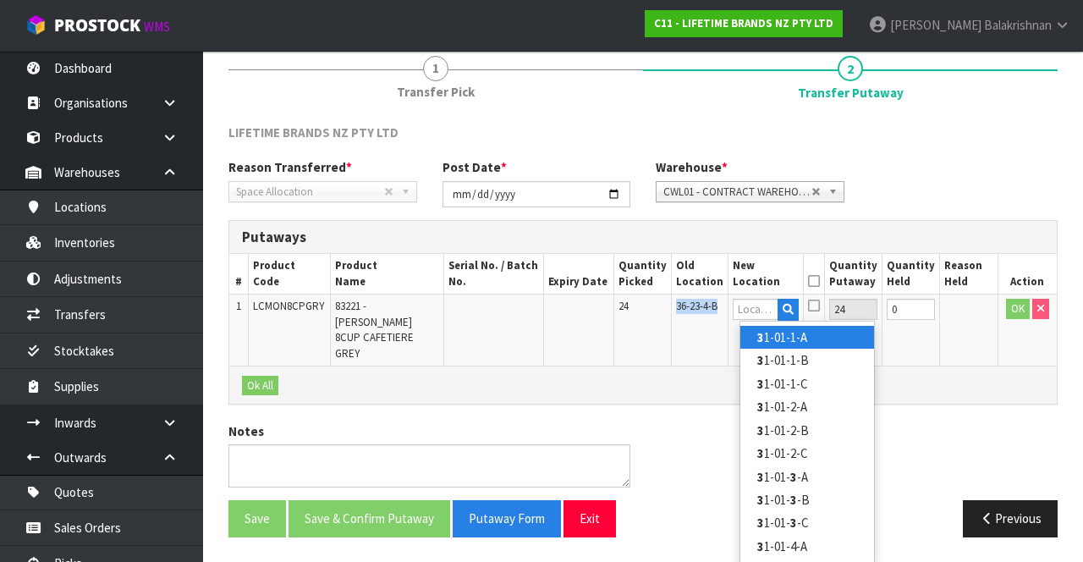
copy span "36-23-4-B"
click at [778, 304] on input "text" at bounding box center [756, 309] width 46 height 21
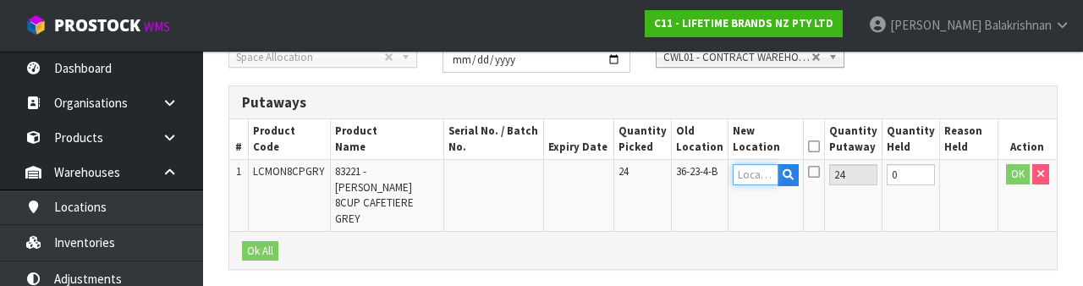
scroll to position [357, 0]
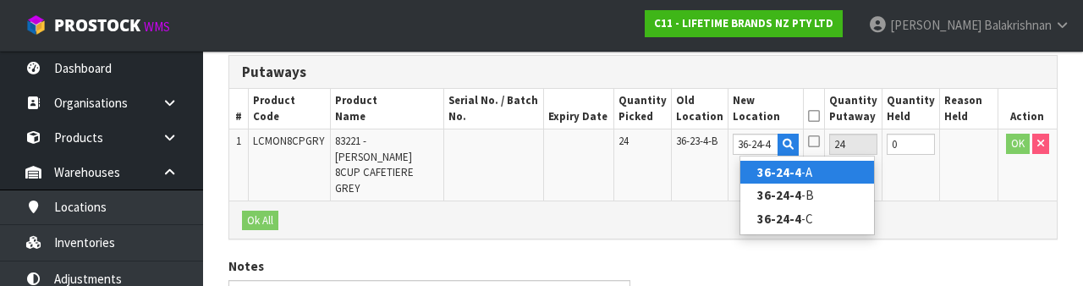
click at [812, 179] on link "36-24-4 -A" at bounding box center [807, 172] width 134 height 23
type input "36-24-4-A"
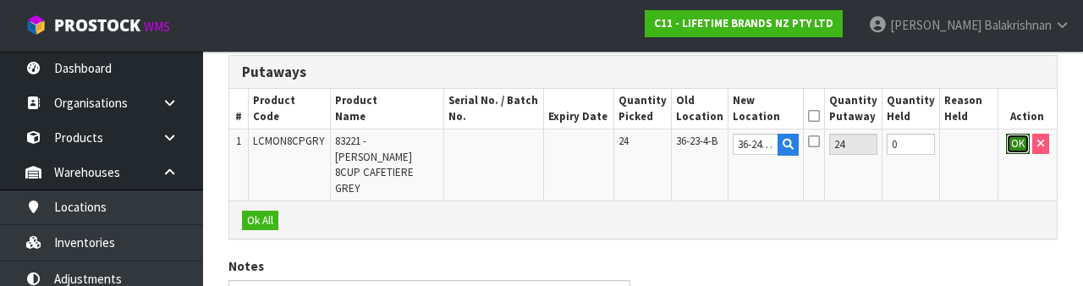
click at [1009, 144] on button "OK" at bounding box center [1018, 144] width 24 height 20
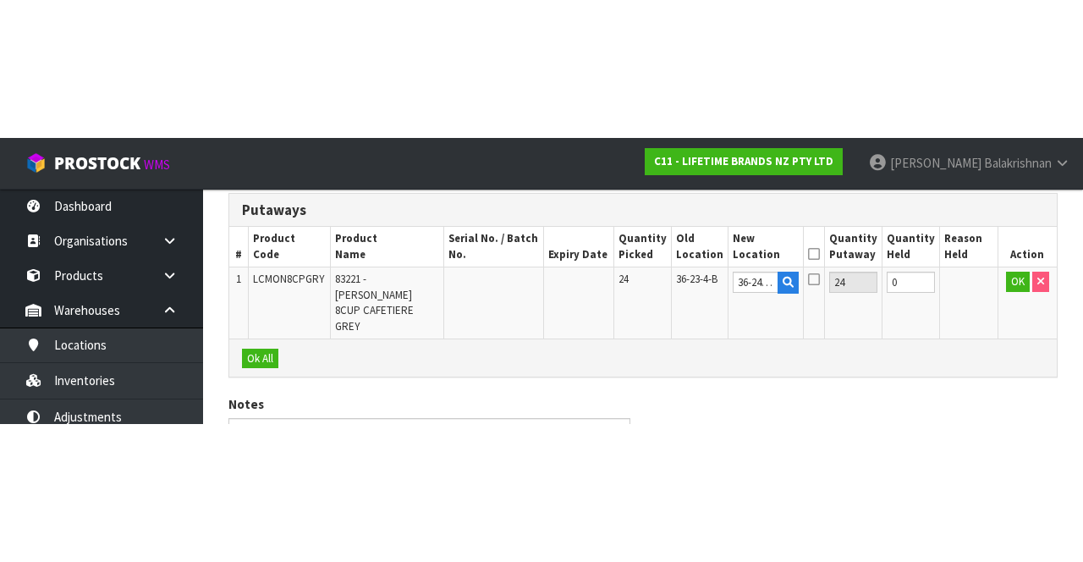
scroll to position [167, 0]
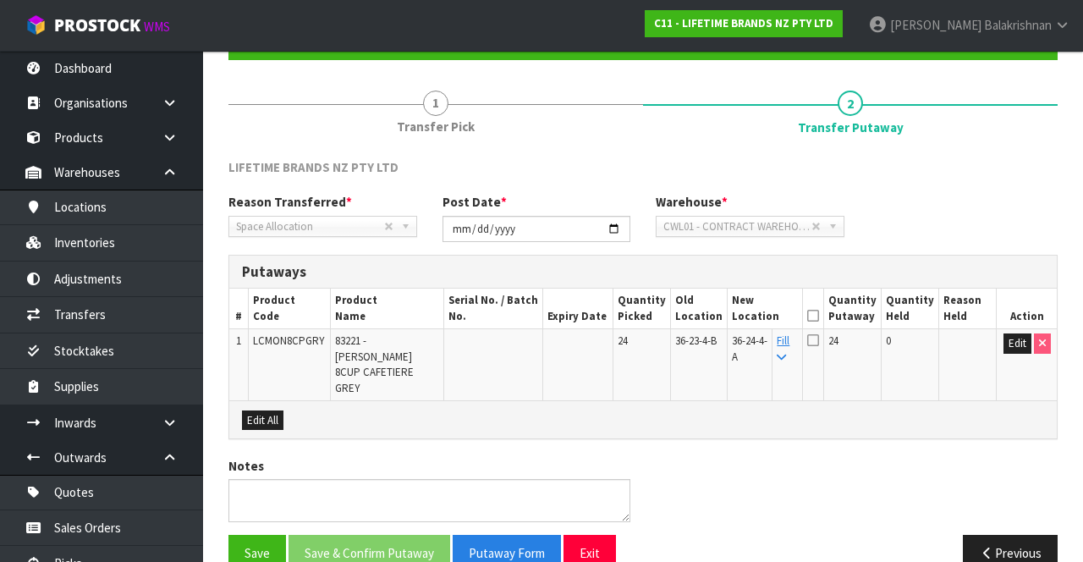
click at [819, 316] on icon at bounding box center [813, 316] width 12 height 1
click at [392, 535] on button "Save & Confirm Putaway" at bounding box center [369, 553] width 162 height 36
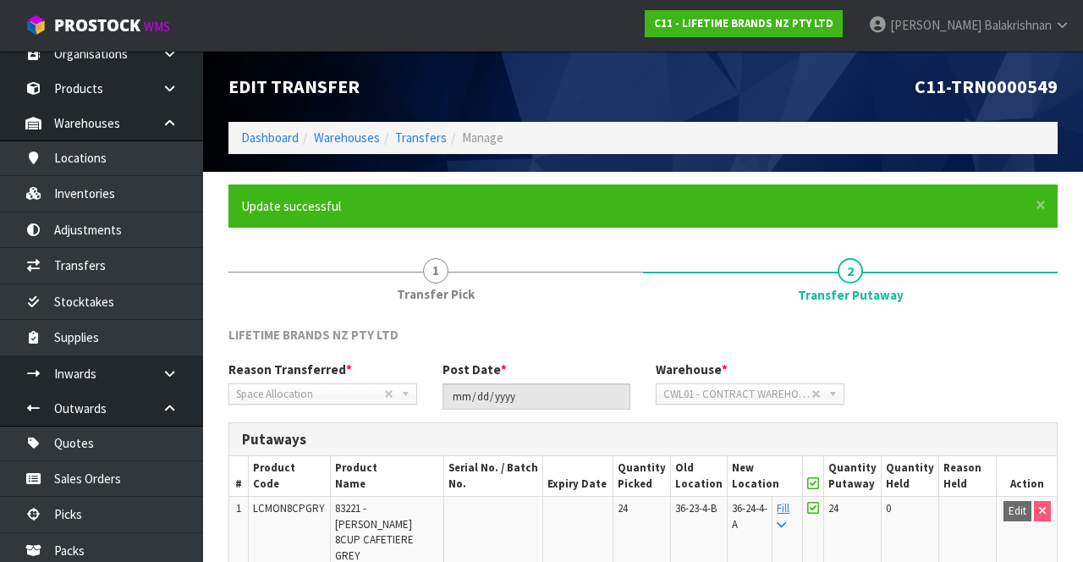
scroll to position [42, 0]
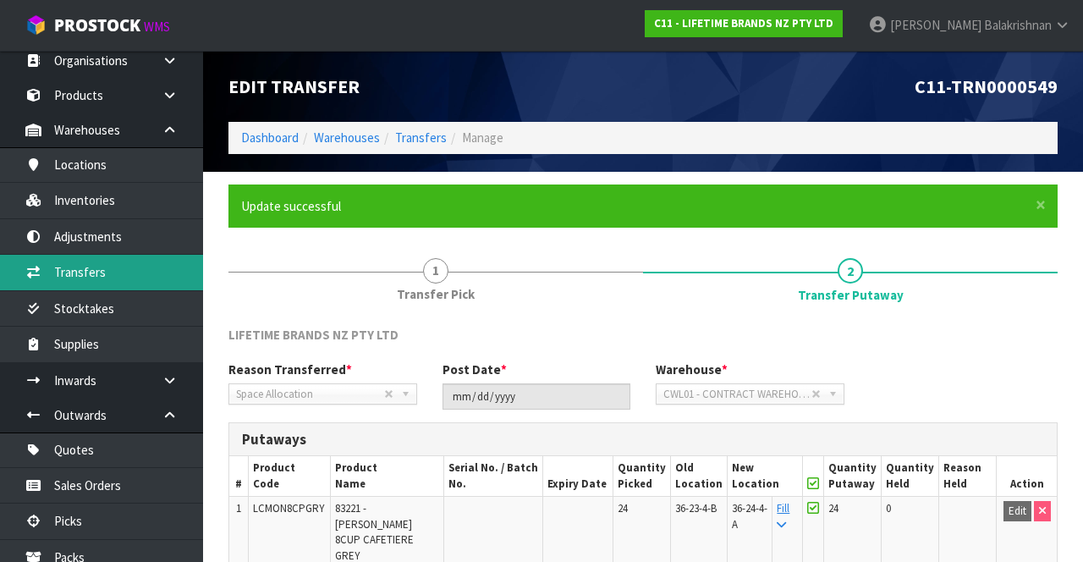
click at [116, 274] on link "Transfers" at bounding box center [101, 272] width 203 height 35
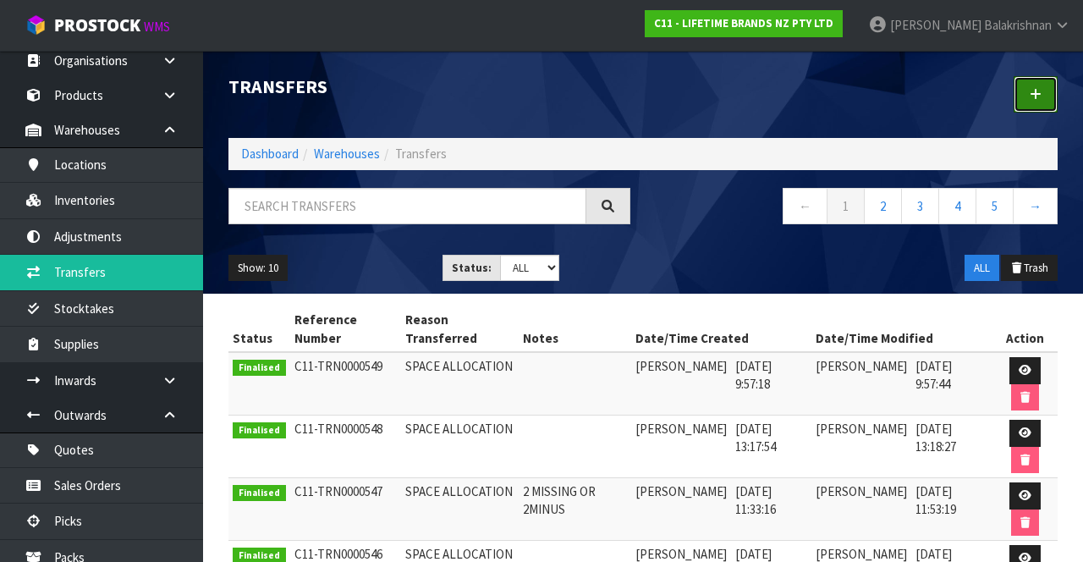
click at [1033, 98] on icon at bounding box center [1035, 94] width 12 height 13
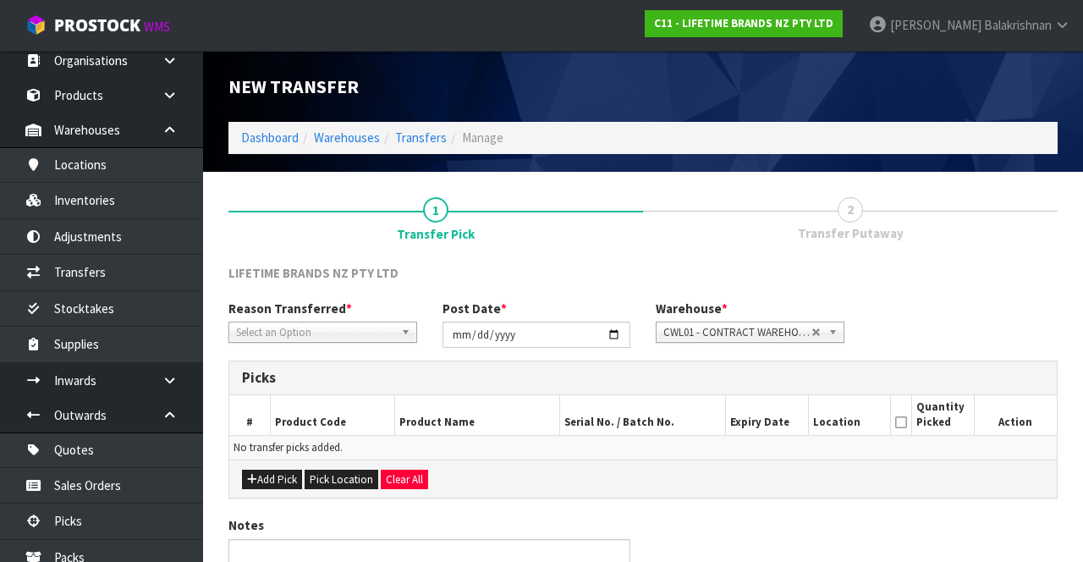
click at [346, 313] on span "*" at bounding box center [349, 308] width 6 height 16
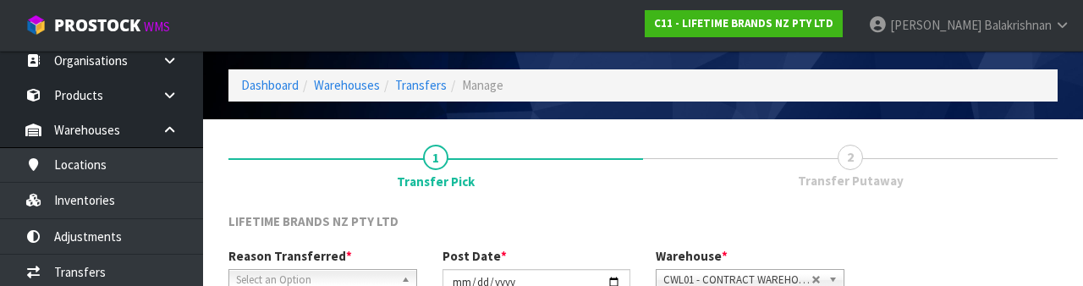
scroll to position [202, 0]
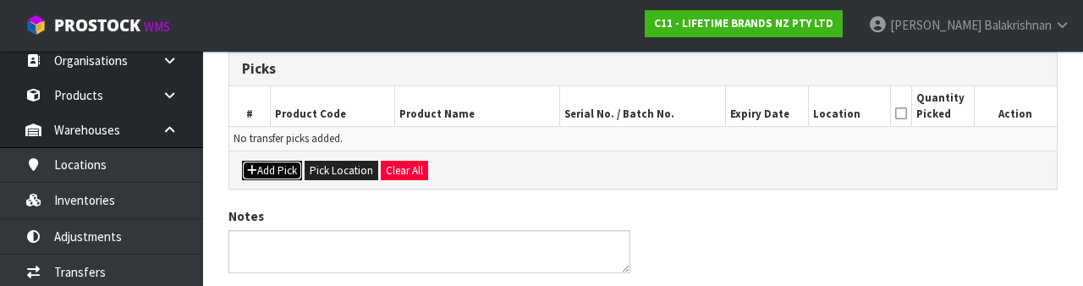
click at [269, 167] on button "Add Pick" at bounding box center [272, 171] width 60 height 20
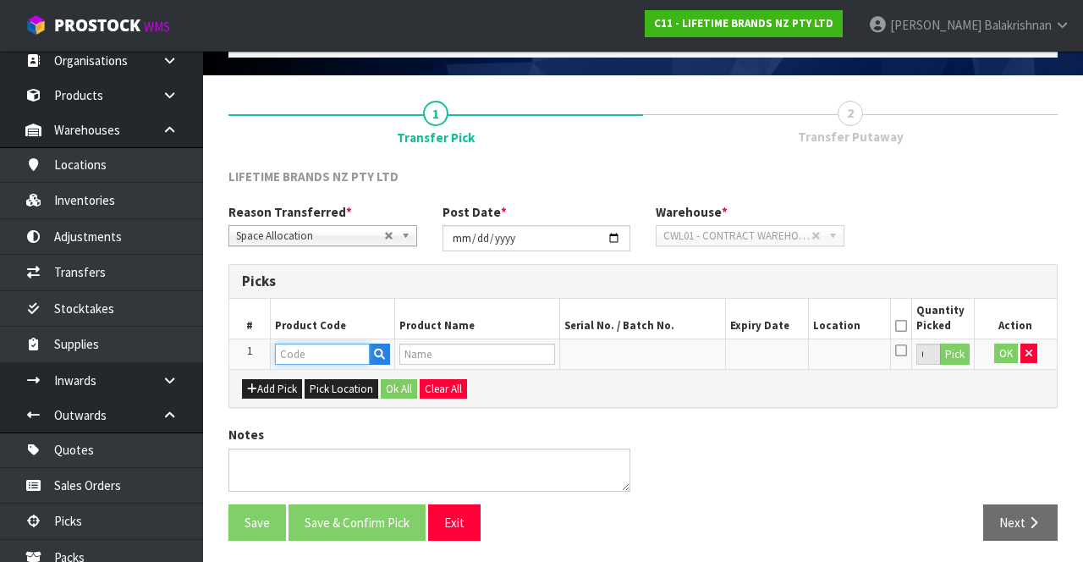
click at [325, 348] on input "text" at bounding box center [322, 353] width 95 height 21
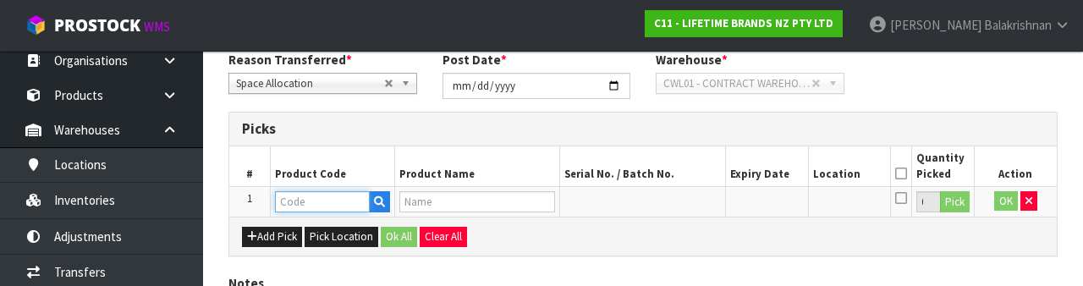
scroll to position [296, 0]
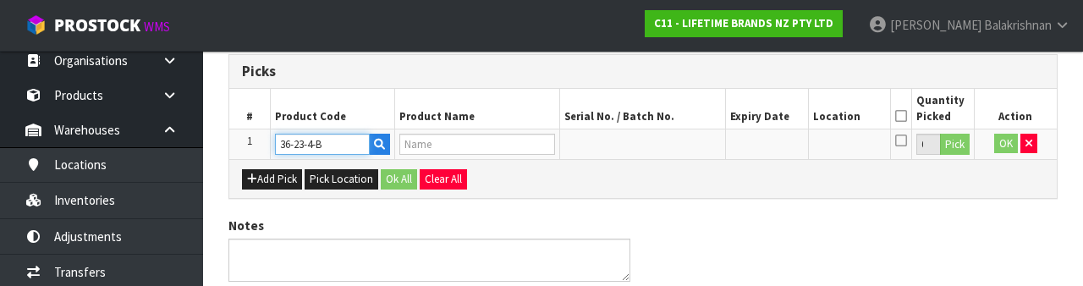
type input "36-23-4-B"
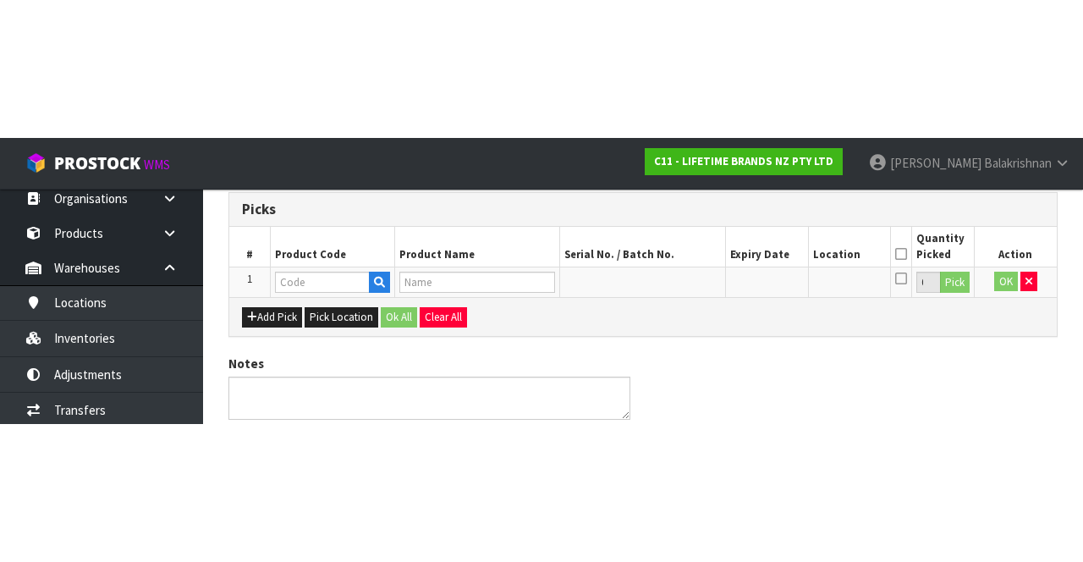
scroll to position [96, 0]
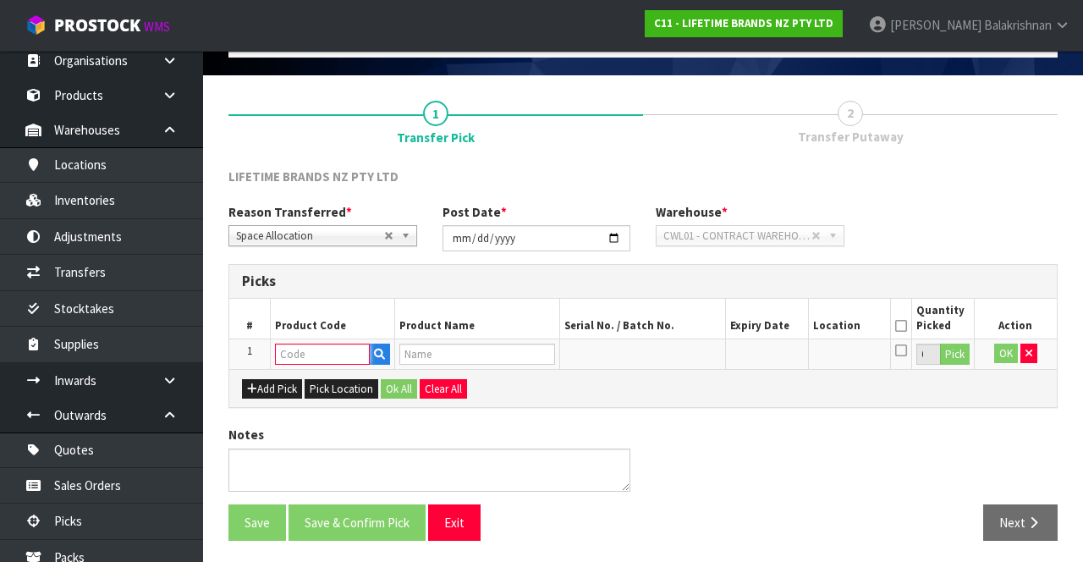
click at [301, 355] on input "text" at bounding box center [322, 353] width 95 height 21
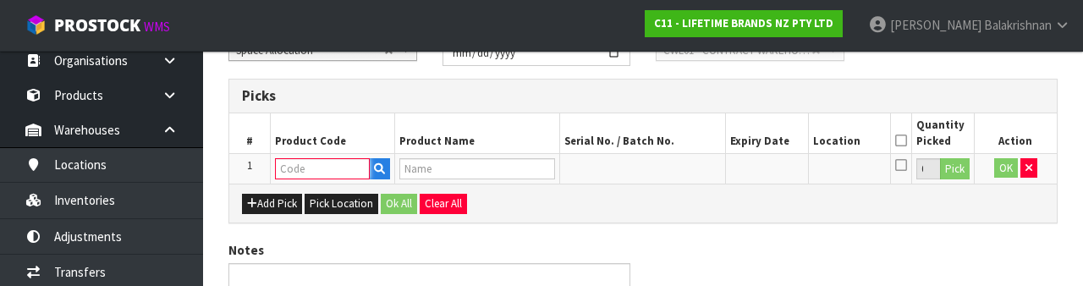
scroll to position [296, 0]
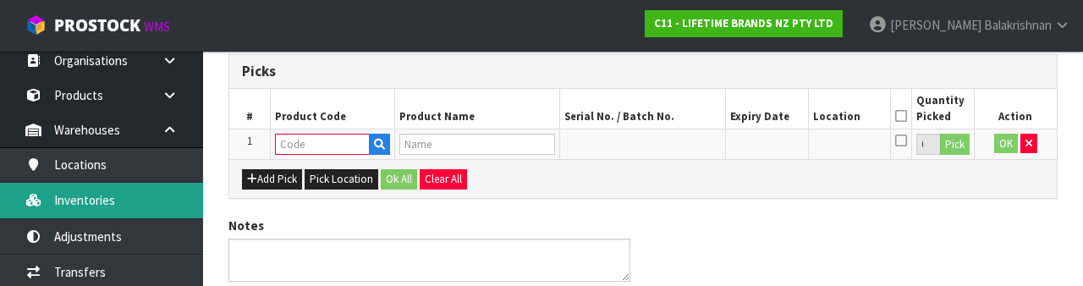
click at [113, 205] on link "Inventories" at bounding box center [101, 200] width 203 height 35
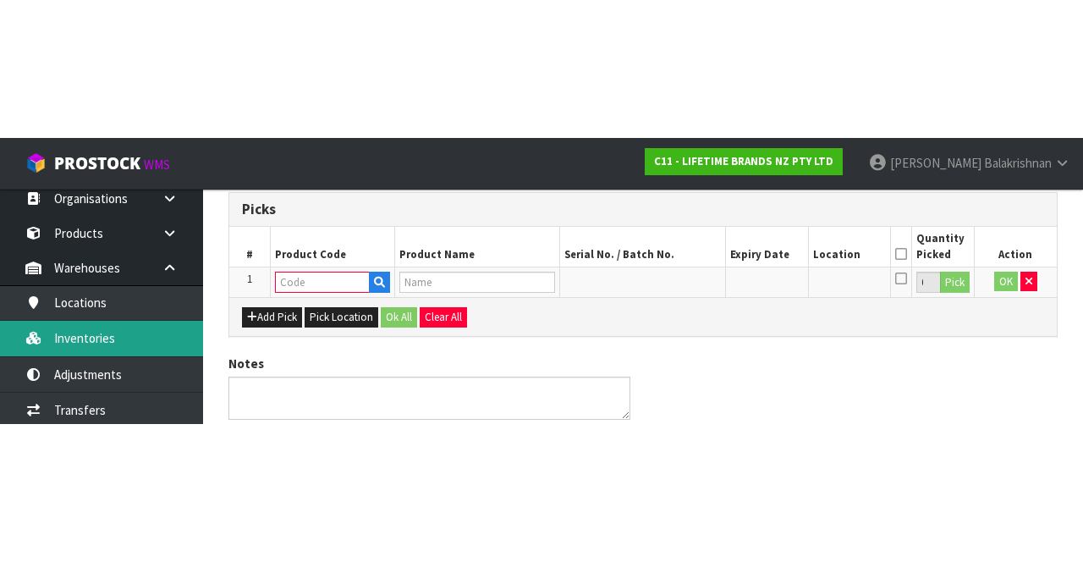
scroll to position [96, 0]
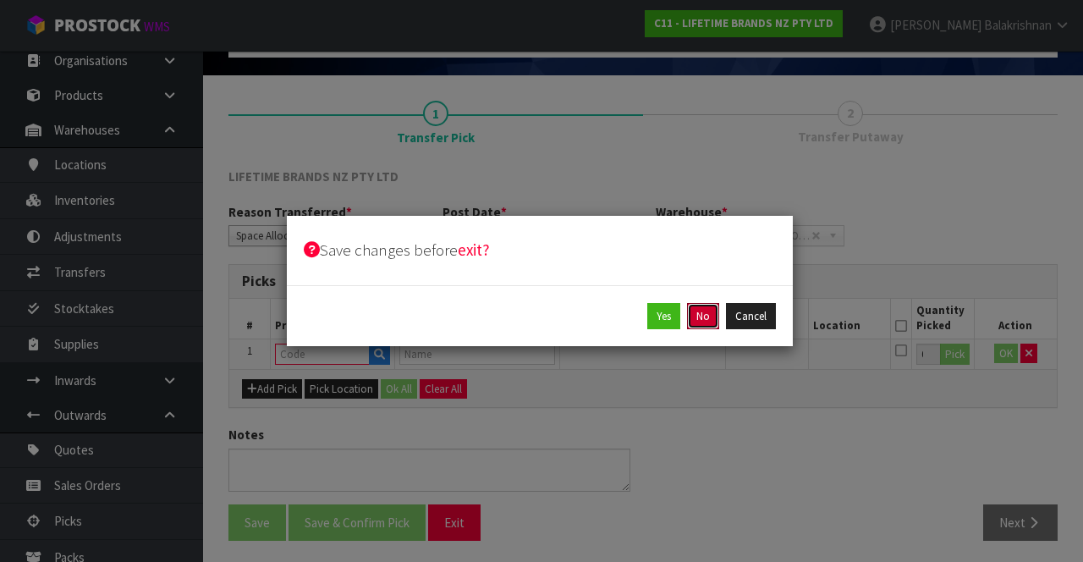
click at [711, 316] on button "No" at bounding box center [703, 316] width 32 height 27
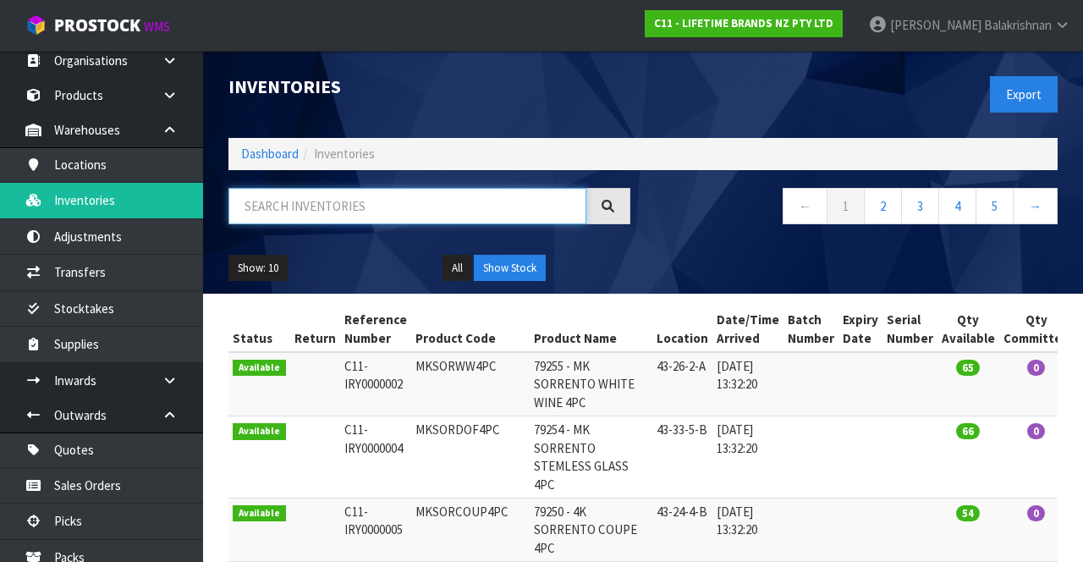
click at [418, 211] on input "text" at bounding box center [407, 206] width 358 height 36
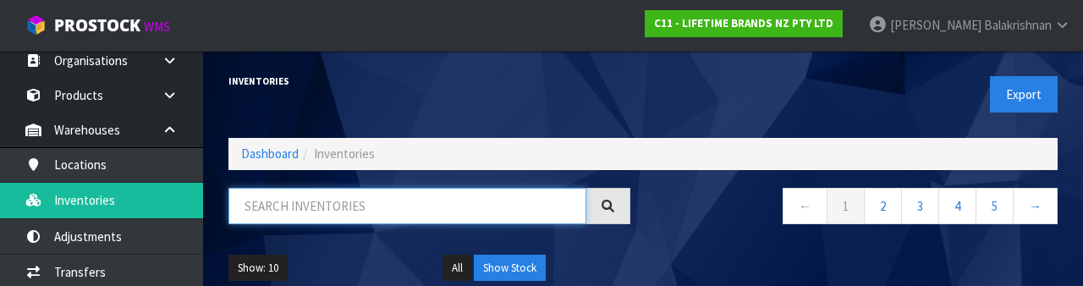
paste input "36-23-4-B"
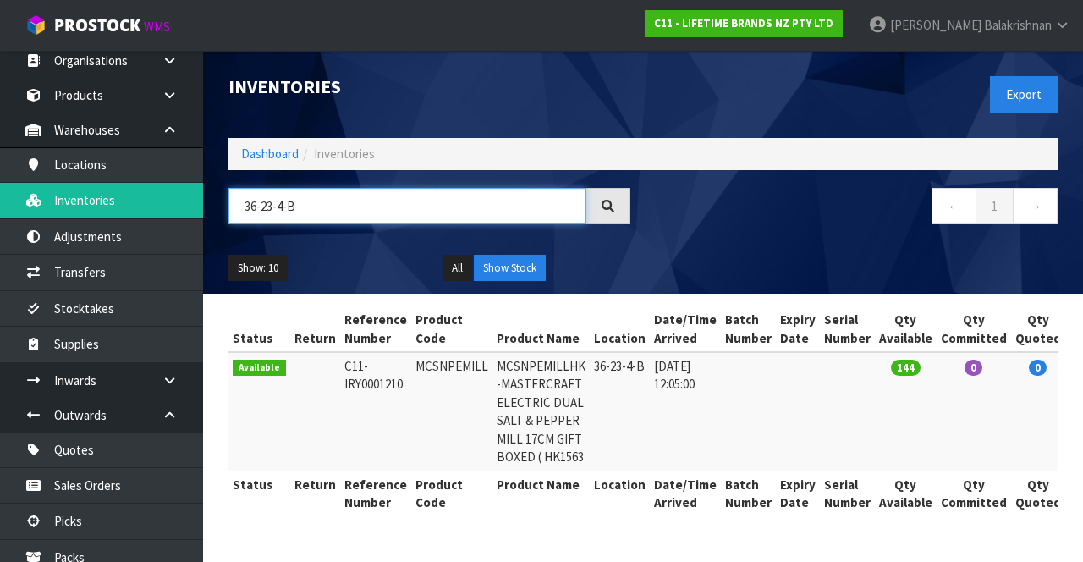
type input "36-23-4-B"
copy td "MCSNPEMILL"
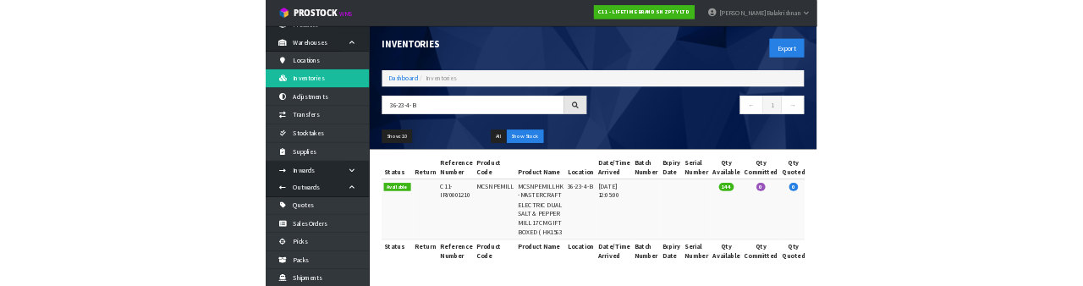
scroll to position [92, 0]
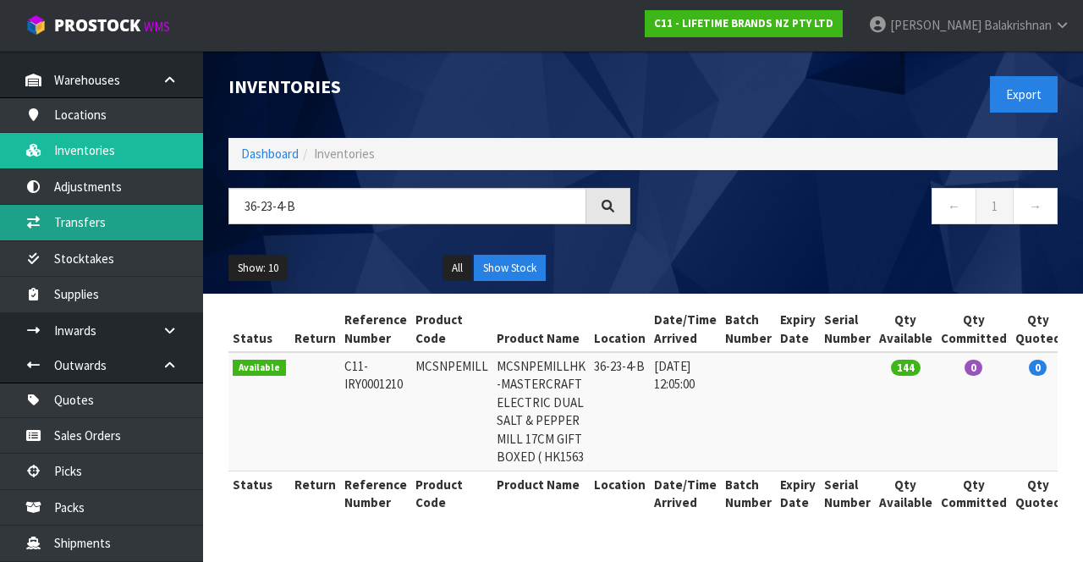
click at [142, 221] on link "Transfers" at bounding box center [101, 222] width 203 height 35
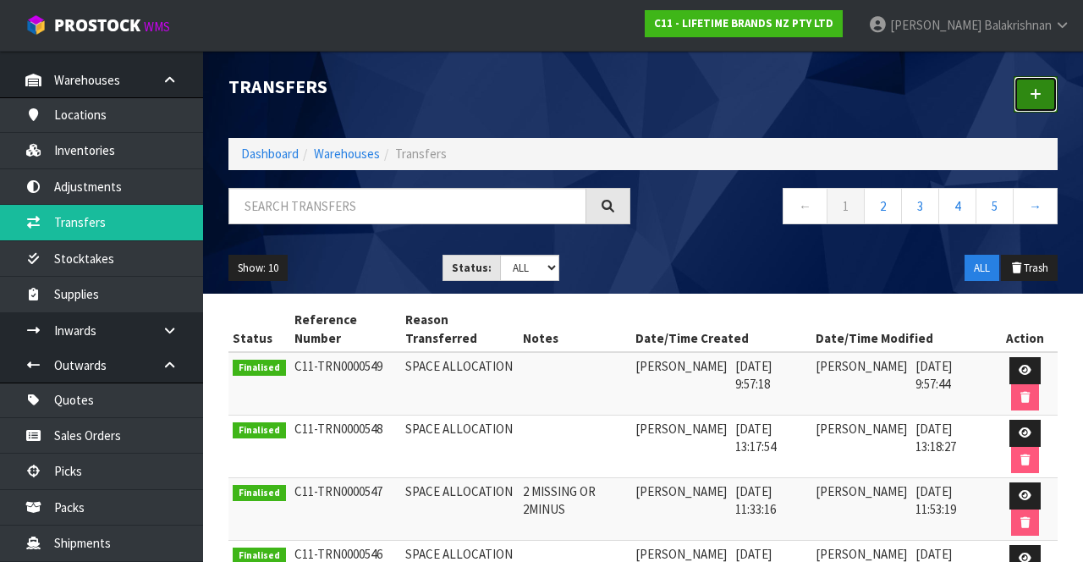
click at [1033, 99] on icon at bounding box center [1035, 94] width 12 height 13
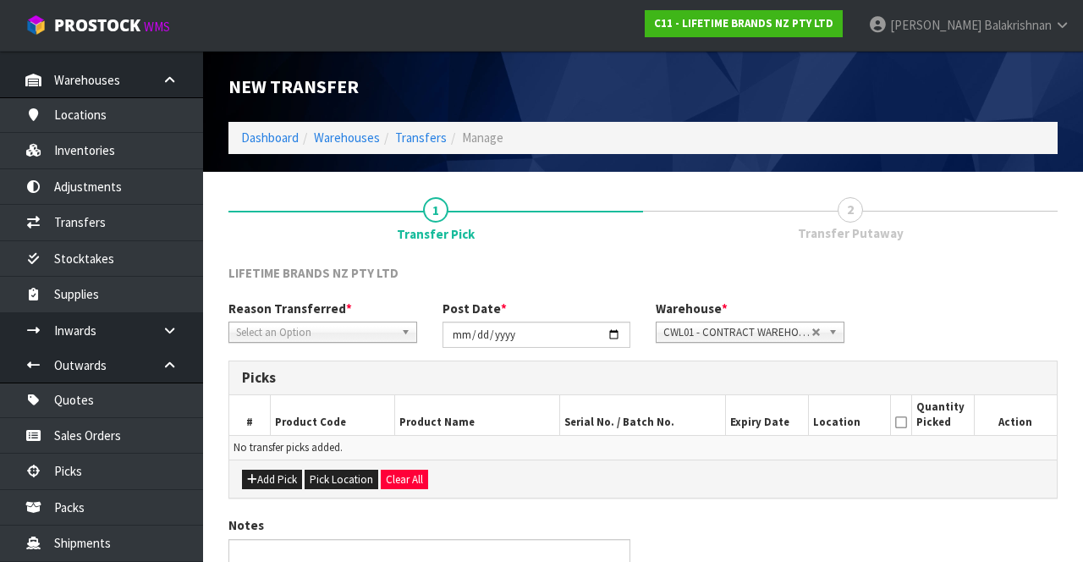
click at [357, 323] on span "Select an Option" at bounding box center [315, 332] width 158 height 20
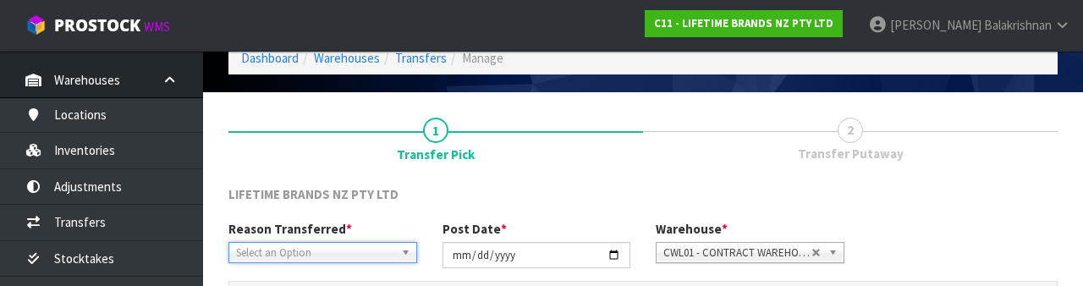
scroll to position [202, 0]
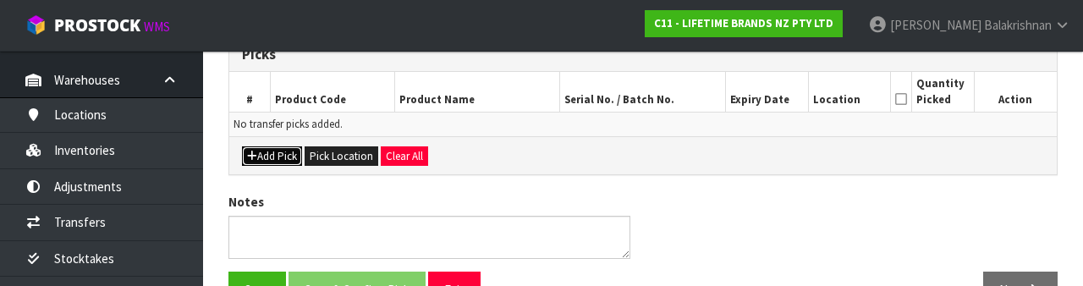
click at [277, 146] on button "Add Pick" at bounding box center [272, 156] width 60 height 20
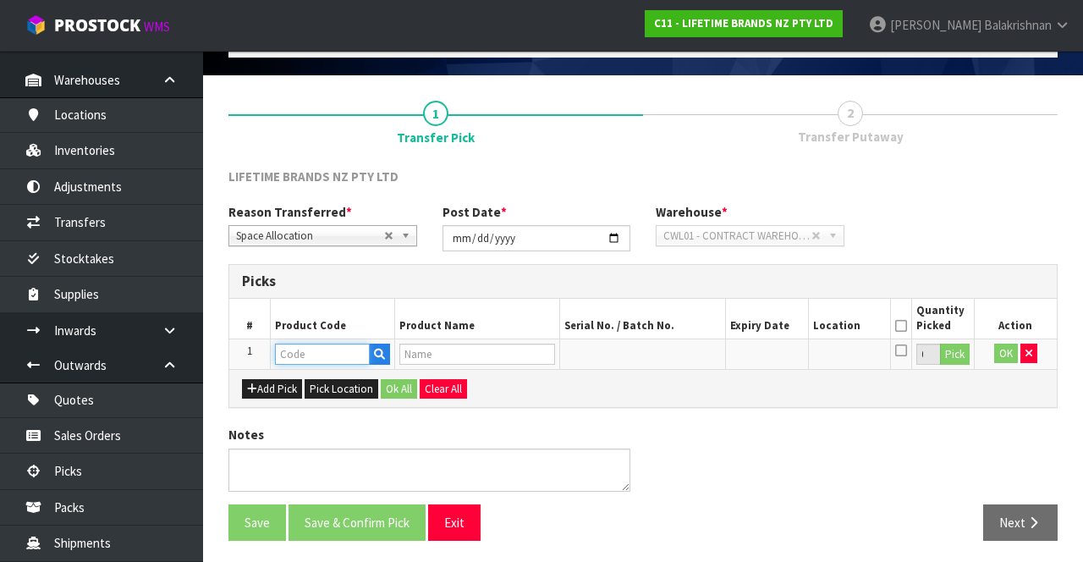
click at [327, 348] on input "text" at bounding box center [322, 353] width 95 height 21
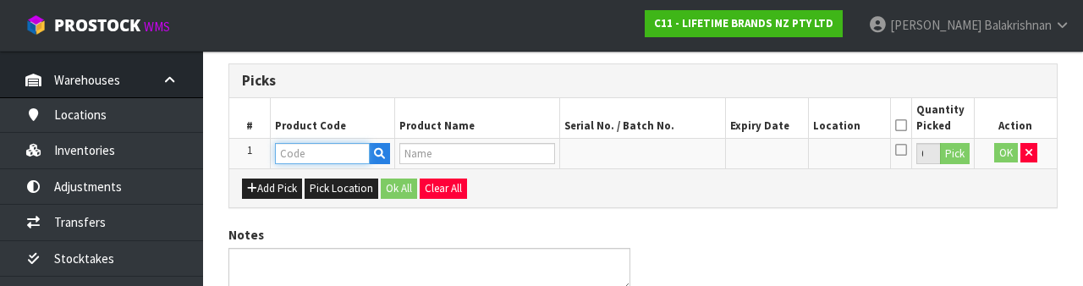
scroll to position [296, 0]
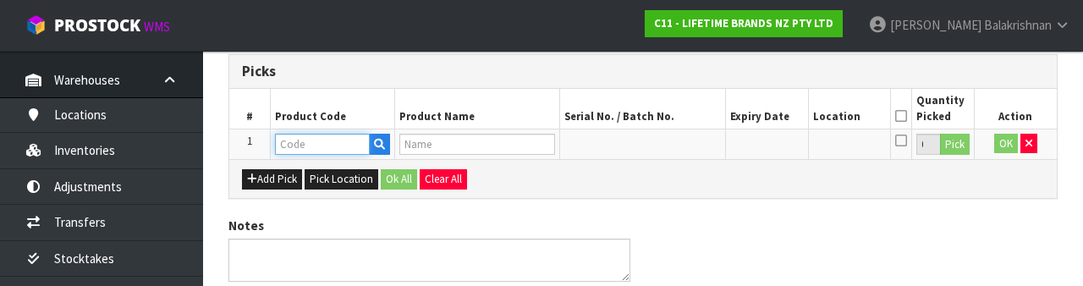
type input "MCSNPEMILL"
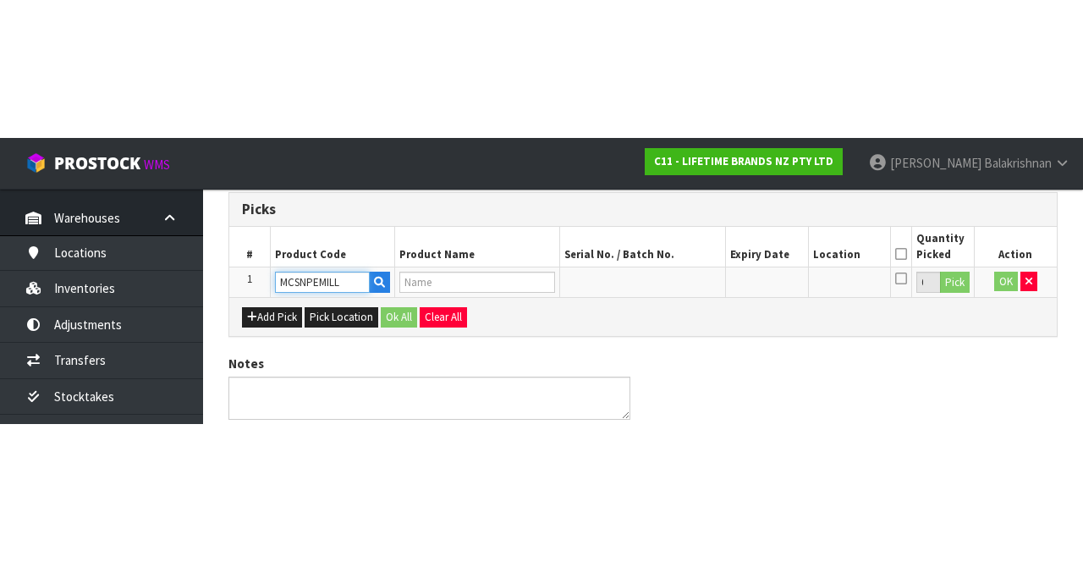
scroll to position [96, 0]
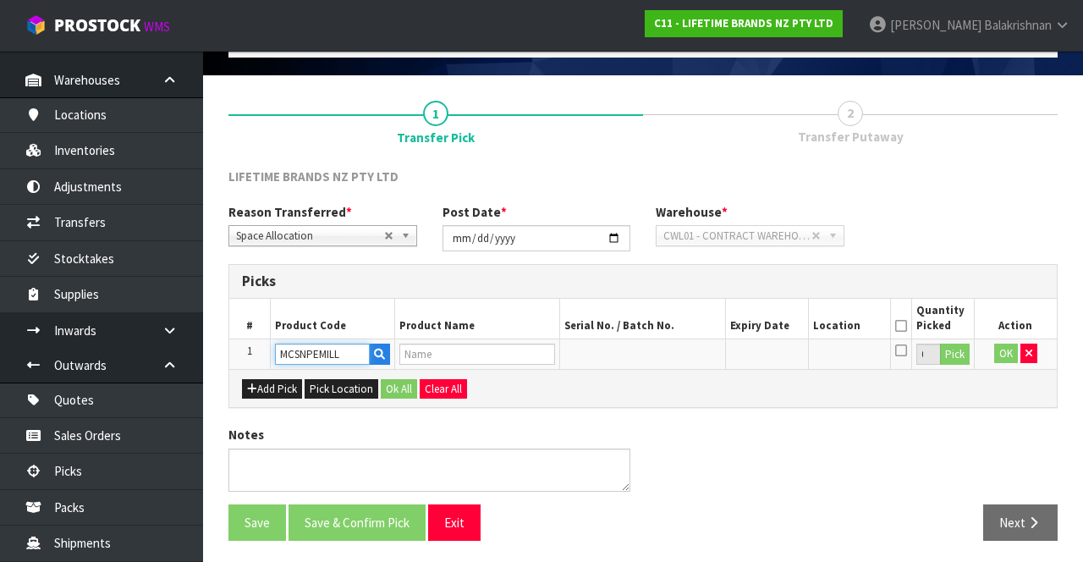
type input "MCSNPEMILLHK -MASTERCRAFT ELECTRIC DUAL SALT & PEPPER MILL 17CM GIFT BOXED ( HK…"
type input "MCSNPEMILL"
click at [952, 358] on button "Pick" at bounding box center [955, 354] width 30 height 22
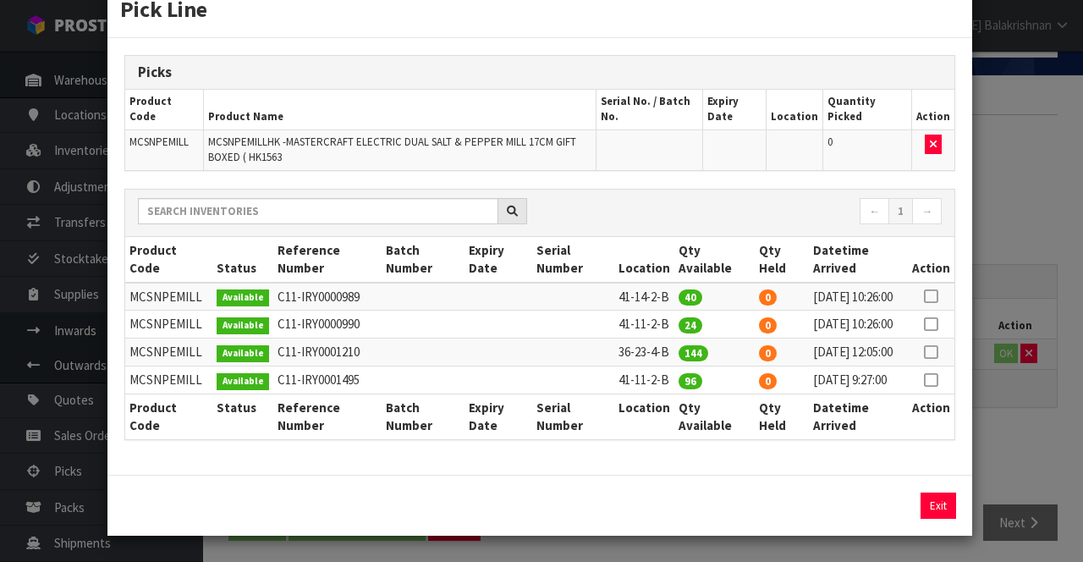
scroll to position [112, 0]
click at [932, 352] on icon at bounding box center [931, 352] width 14 height 1
click at [892, 503] on button "Assign Pick" at bounding box center [880, 505] width 69 height 26
type input "144"
click at [947, 499] on button "Exit" at bounding box center [938, 505] width 36 height 26
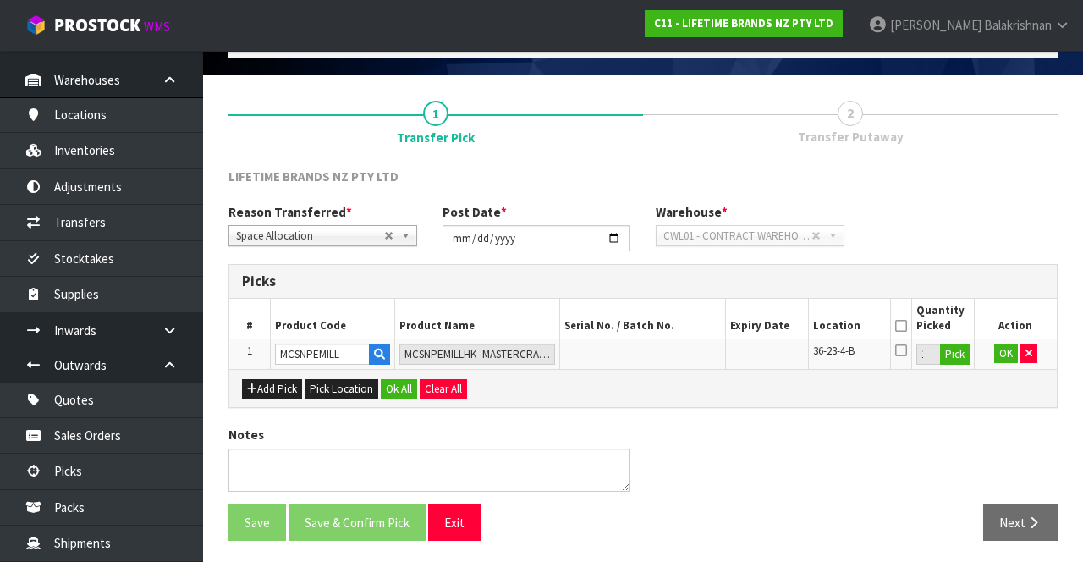
click at [903, 326] on icon at bounding box center [901, 326] width 12 height 1
click at [960, 360] on button "Pick" at bounding box center [955, 354] width 30 height 22
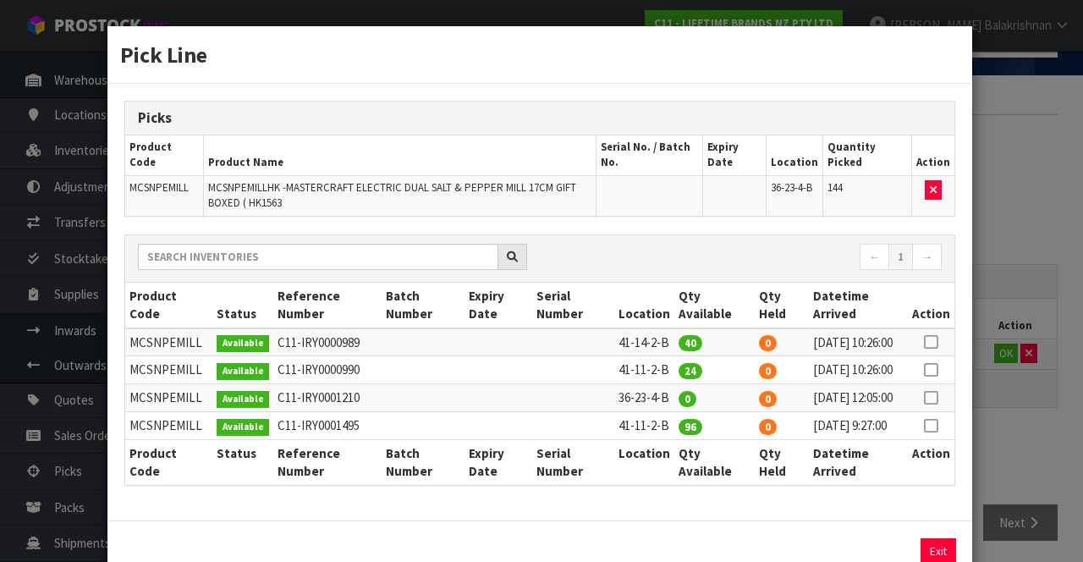
click at [1044, 266] on div "Pick Line Picks Product Code Product Name Serial No. / Batch No. Expiry Date Lo…" at bounding box center [541, 281] width 1083 height 562
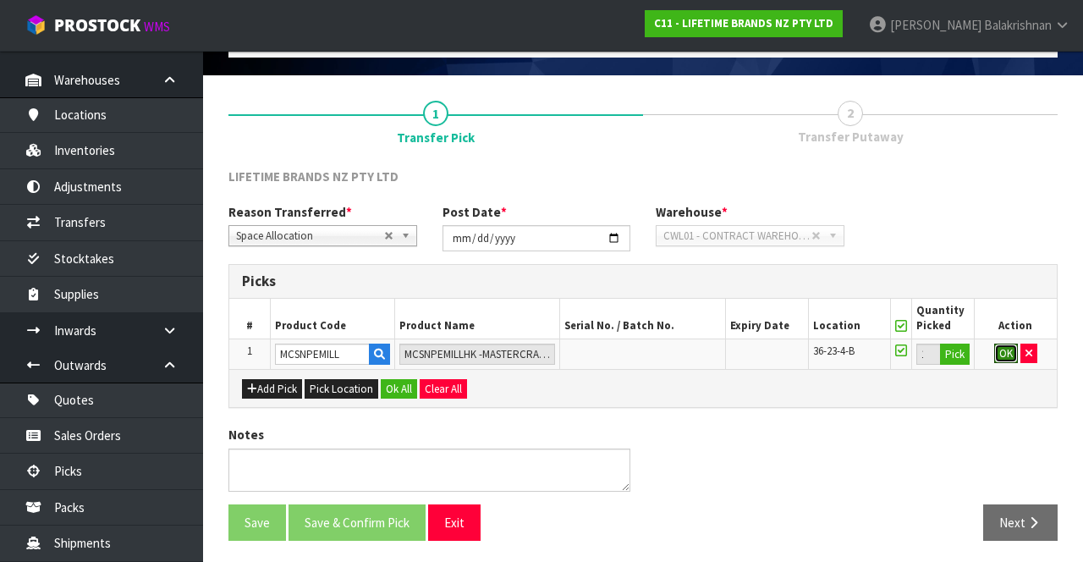
click at [1010, 350] on button "OK" at bounding box center [1006, 353] width 24 height 20
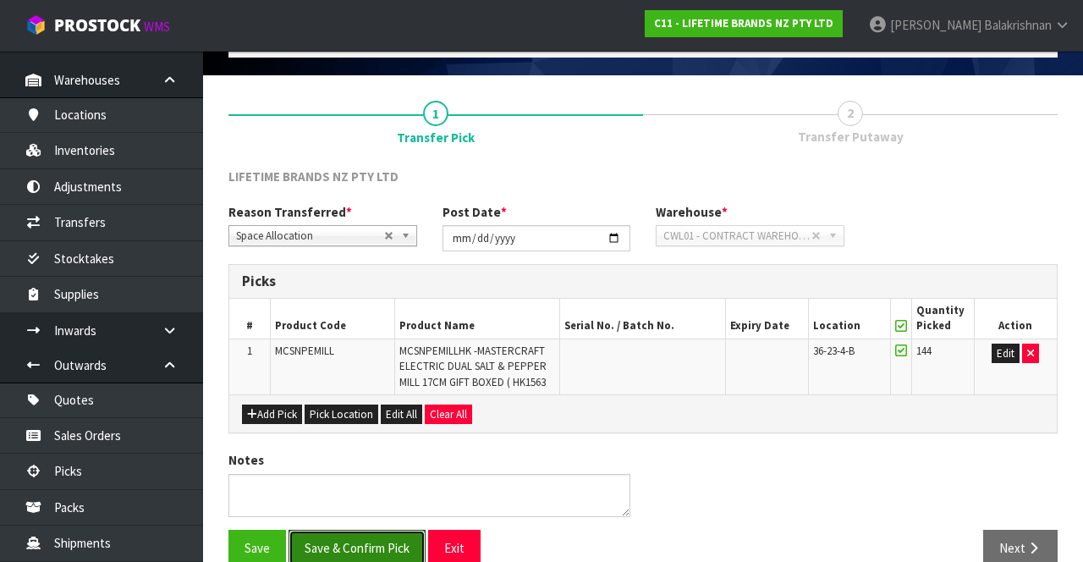
click at [372, 546] on button "Save & Confirm Pick" at bounding box center [356, 548] width 137 height 36
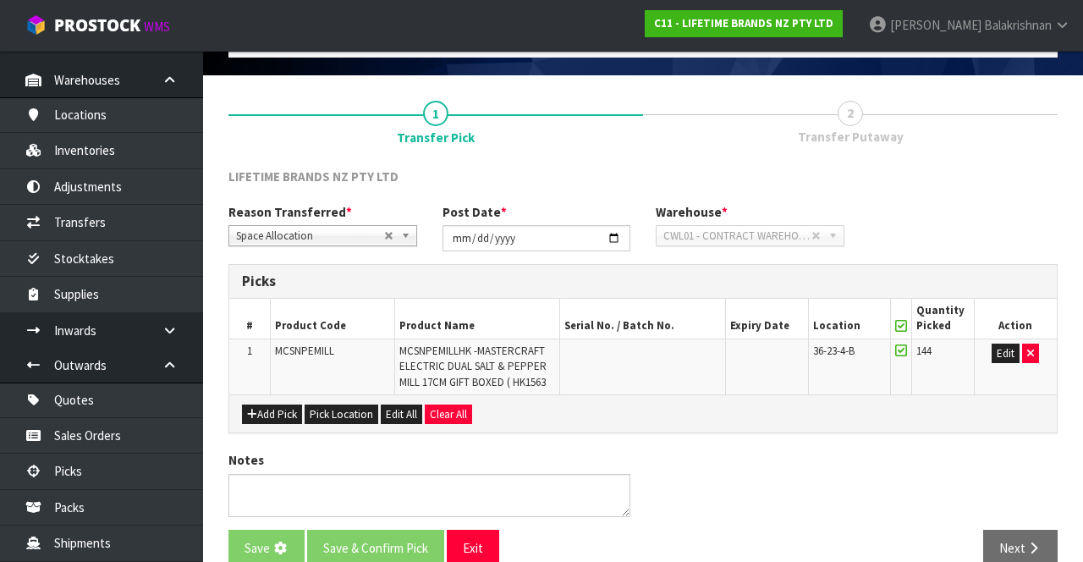
scroll to position [0, 0]
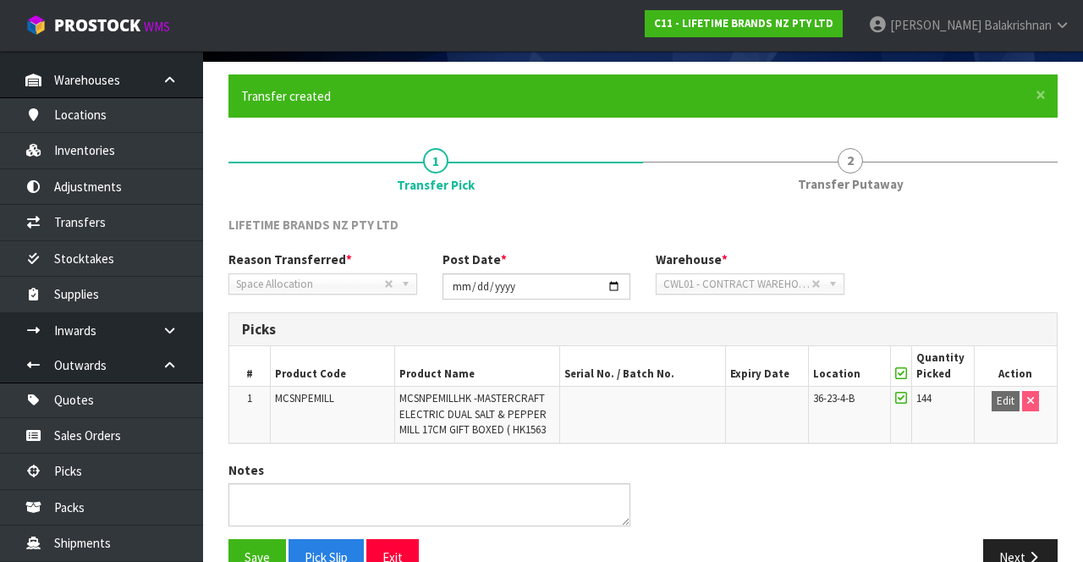
scroll to position [146, 0]
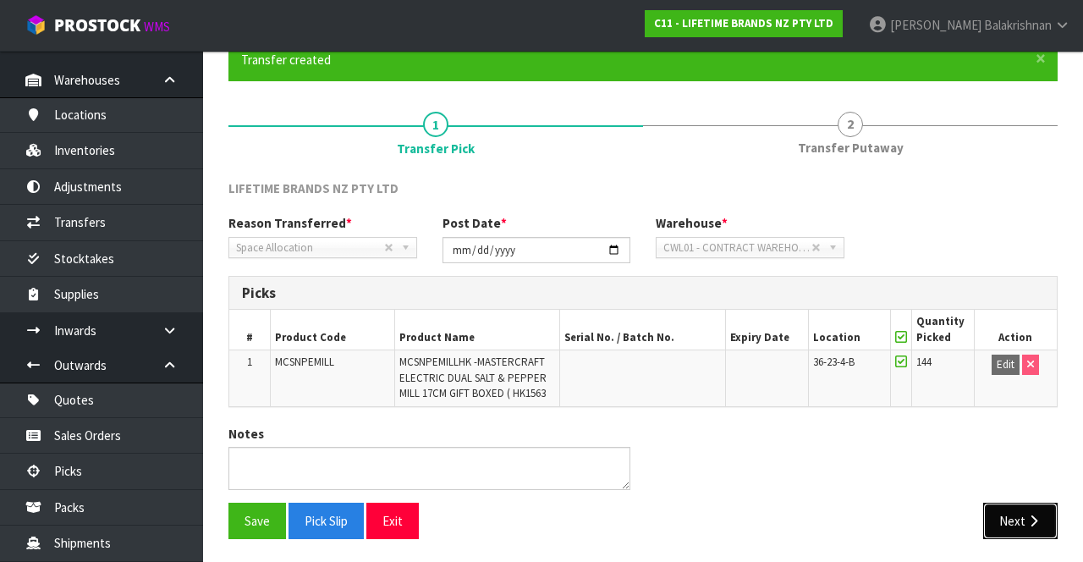
click at [1020, 524] on button "Next" at bounding box center [1020, 520] width 74 height 36
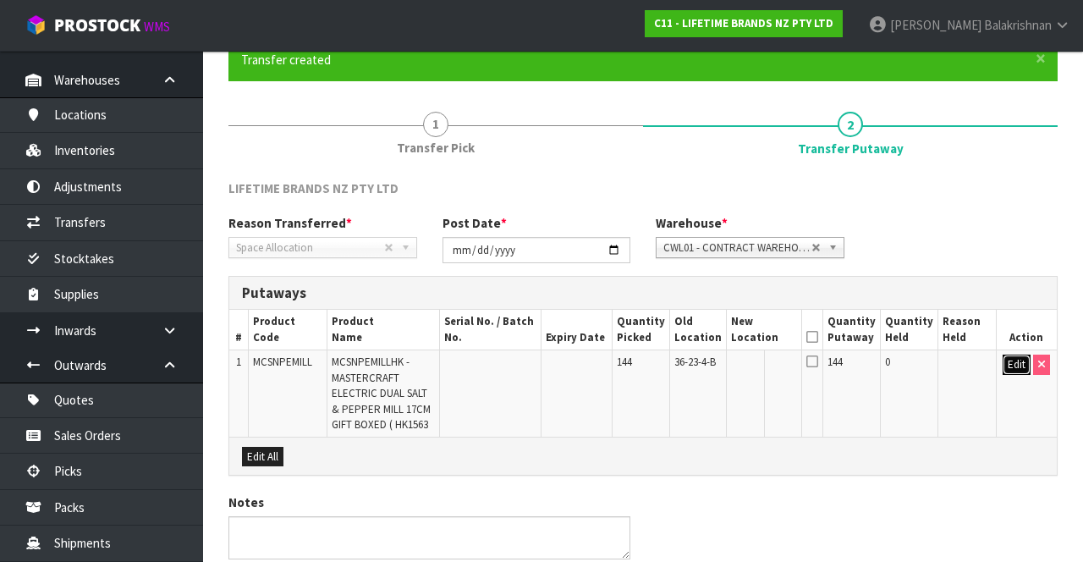
click at [1005, 368] on button "Edit" at bounding box center [1016, 364] width 28 height 20
click at [756, 357] on input "text" at bounding box center [755, 364] width 47 height 21
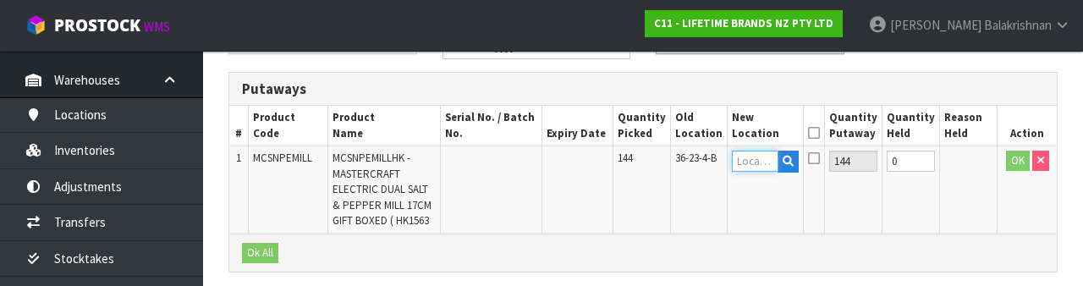
scroll to position [357, 0]
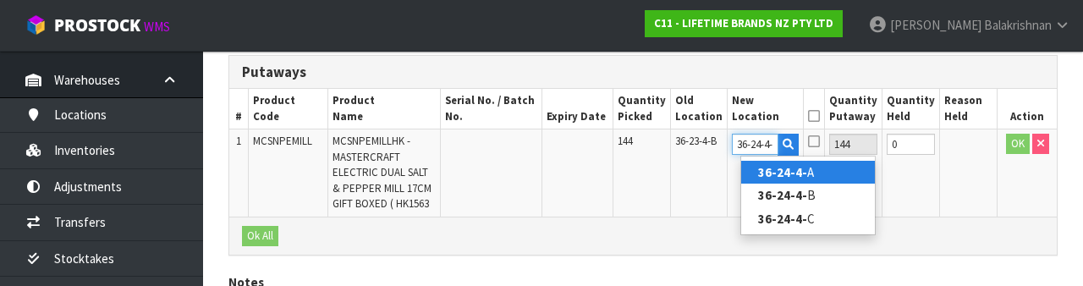
type input "36-24-4-A"
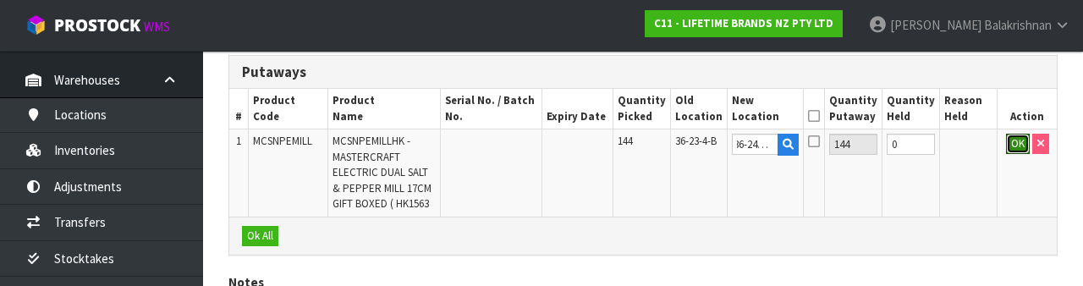
click at [1007, 151] on button "OK" at bounding box center [1018, 144] width 24 height 20
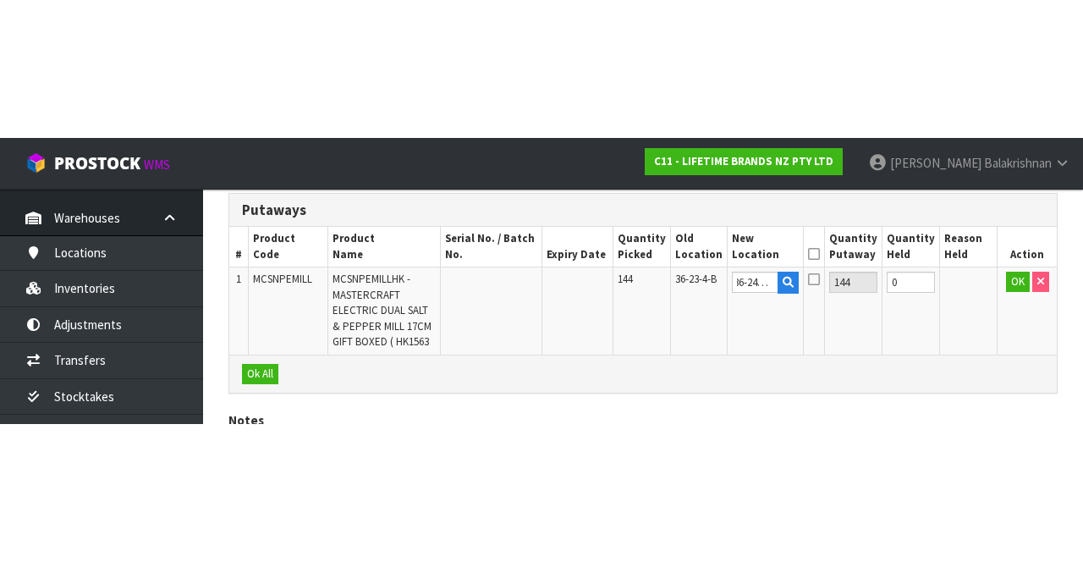
scroll to position [0, 0]
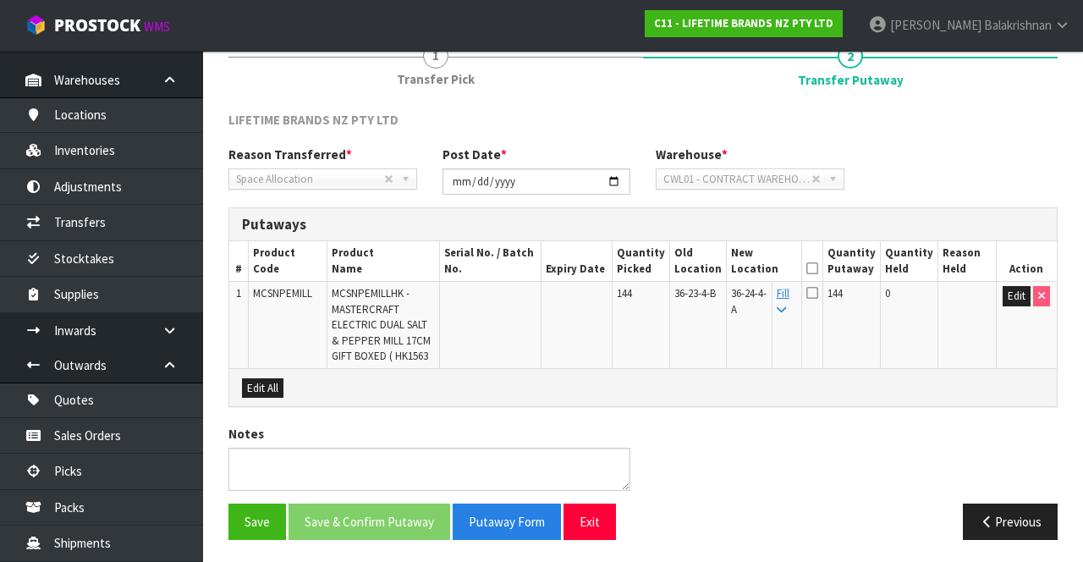
click at [818, 268] on icon at bounding box center [812, 268] width 12 height 1
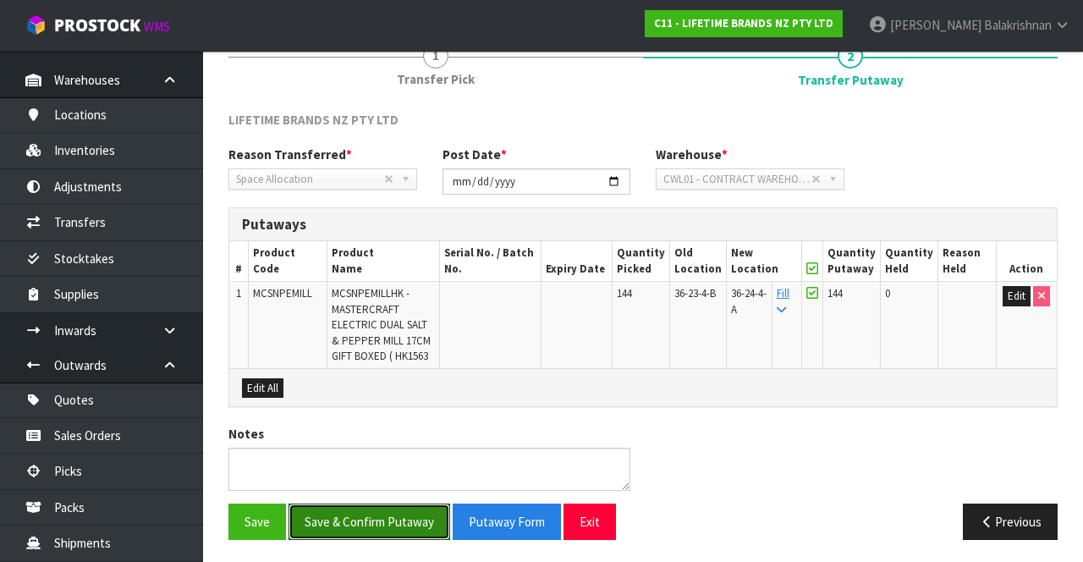
click at [398, 522] on button "Save & Confirm Putaway" at bounding box center [369, 521] width 162 height 36
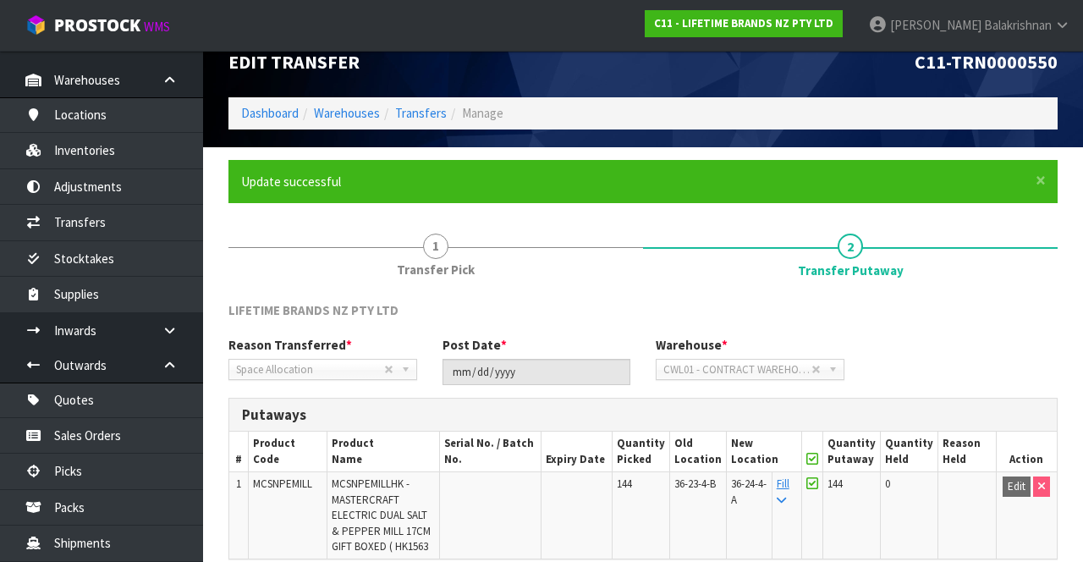
scroll to position [24, 0]
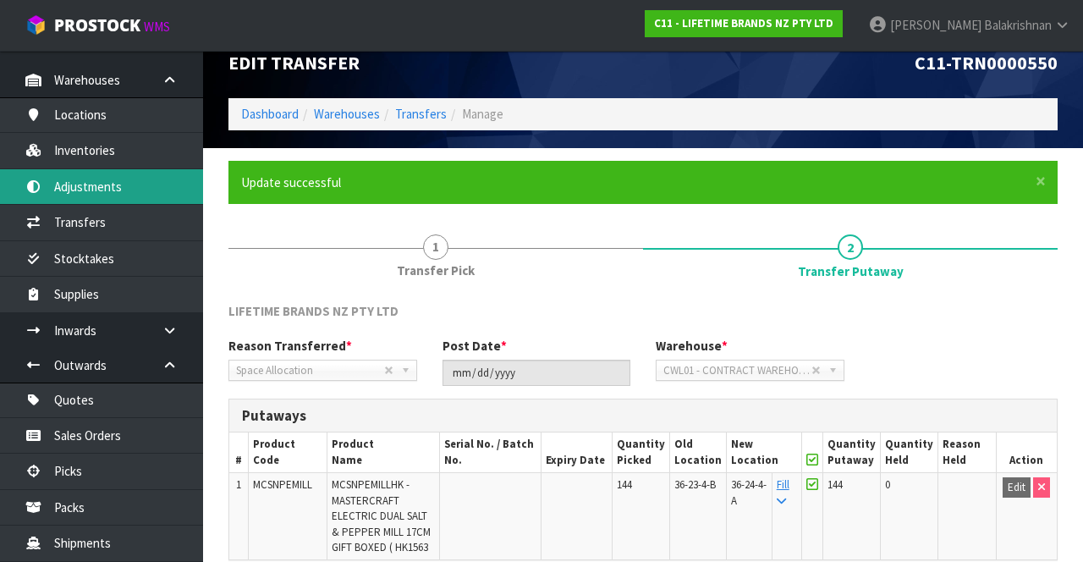
click at [129, 189] on link "Adjustments" at bounding box center [101, 186] width 203 height 35
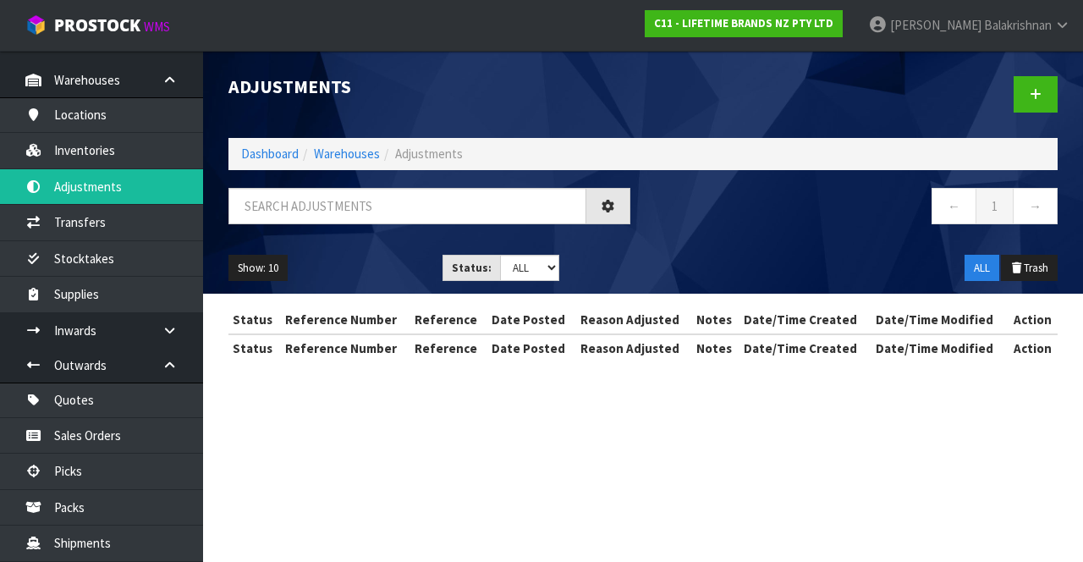
click at [126, 145] on div "Adjustments Dashboard Warehouses Adjustments ← 1 → Show: 10 5 10 25 50 Status: …" at bounding box center [541, 196] width 1083 height 392
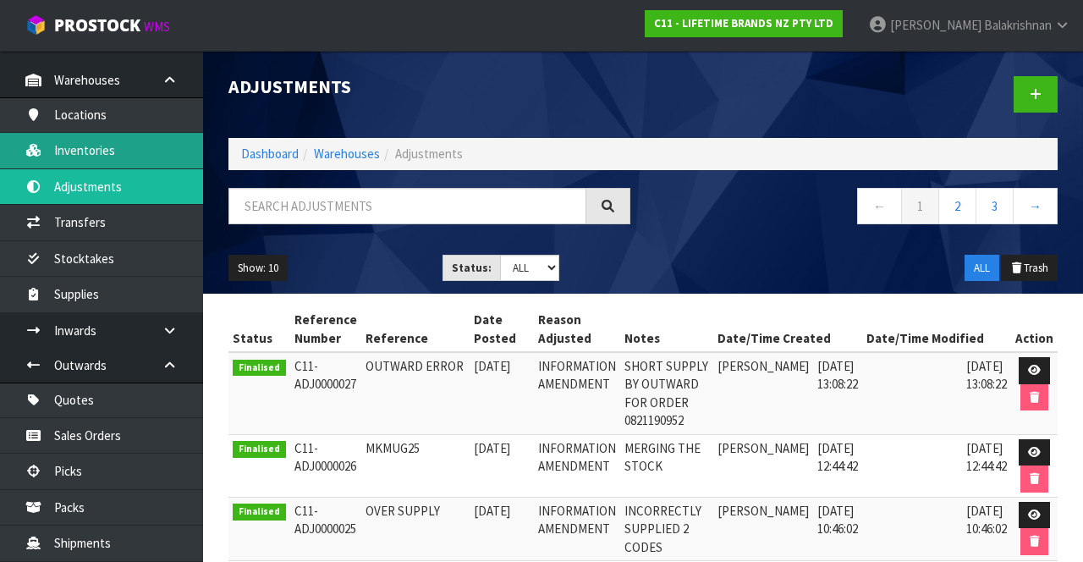
click at [107, 166] on link "Inventories" at bounding box center [101, 150] width 203 height 35
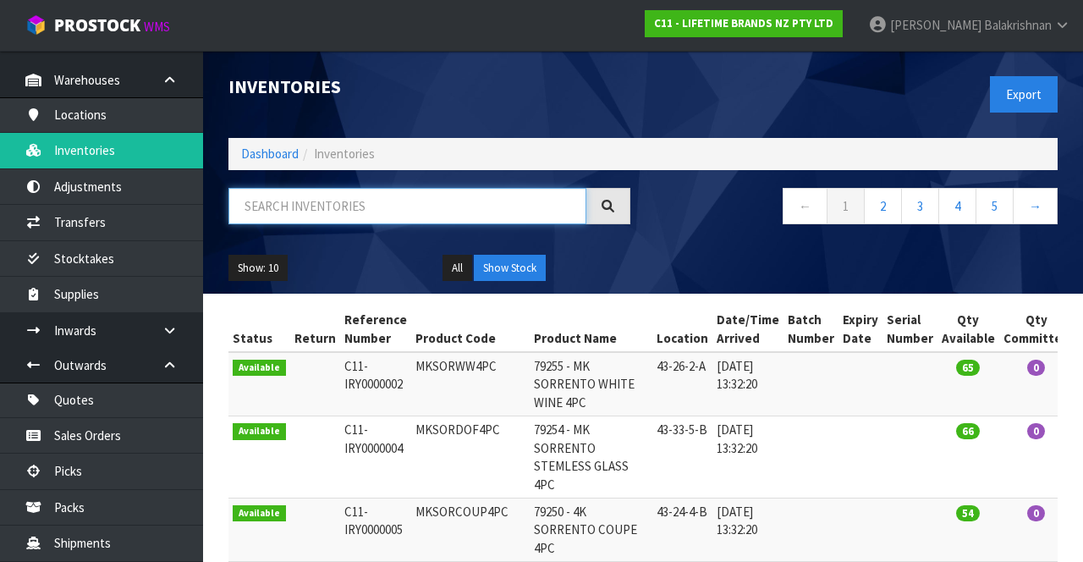
click at [372, 201] on input "text" at bounding box center [407, 206] width 358 height 36
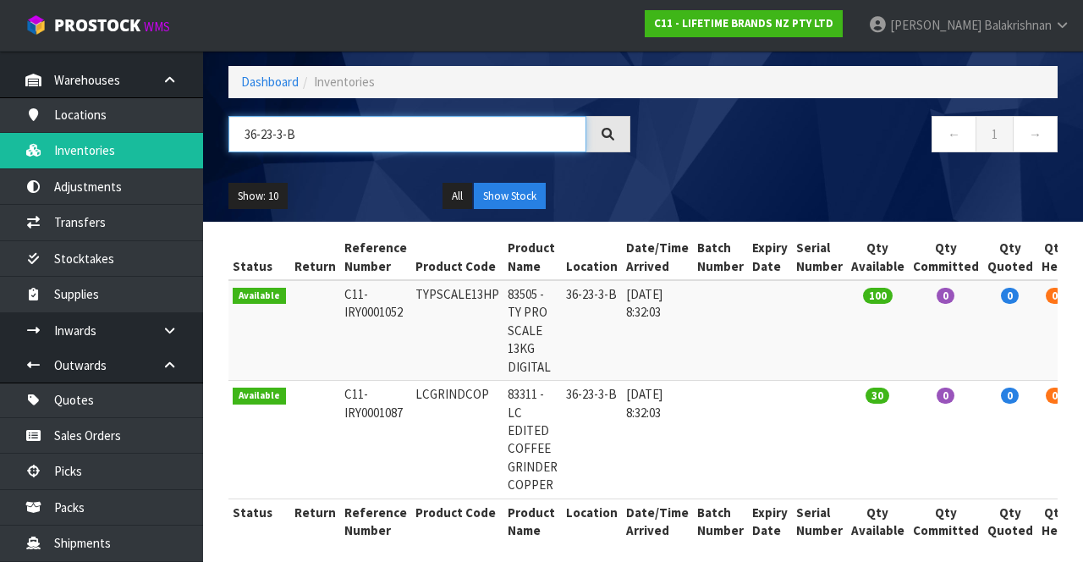
scroll to position [82, 0]
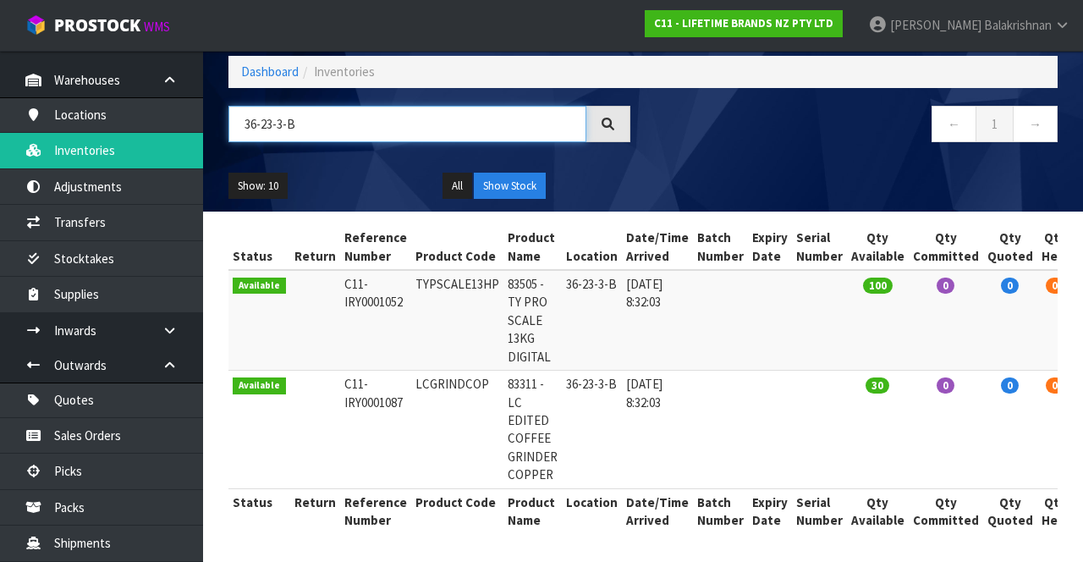
type input "36-23-3-B"
copy td "TYPSCALE13HP"
copy td "LCGRINDCOP"
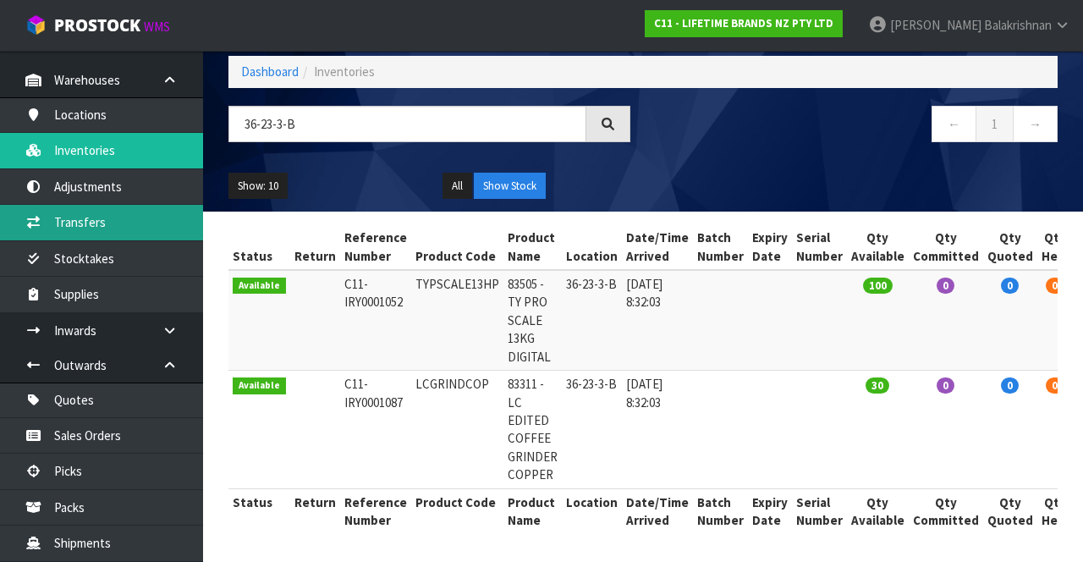
click at [131, 228] on link "Transfers" at bounding box center [101, 222] width 203 height 35
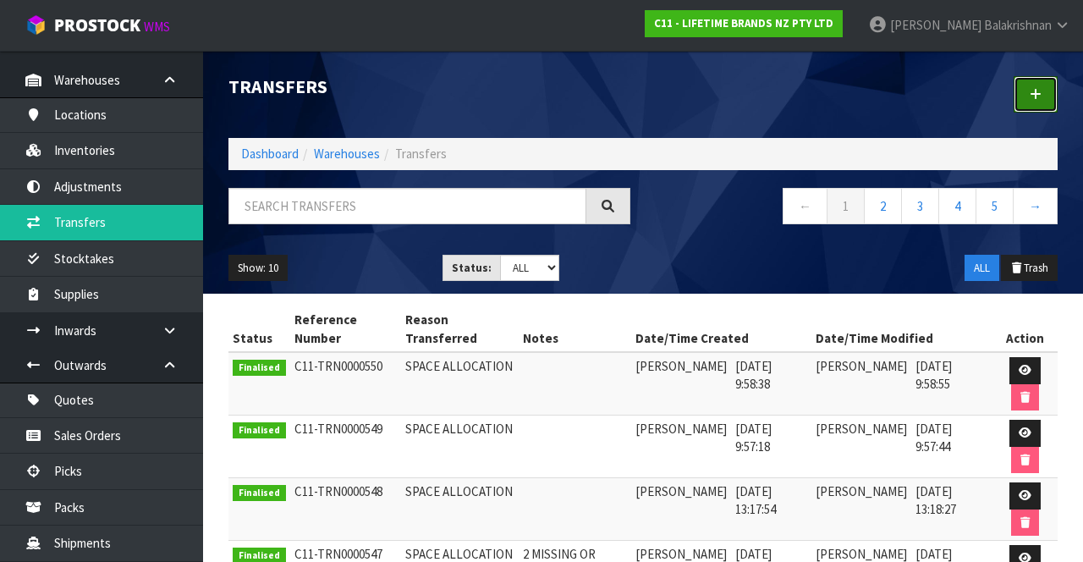
click at [1047, 110] on link at bounding box center [1035, 94] width 44 height 36
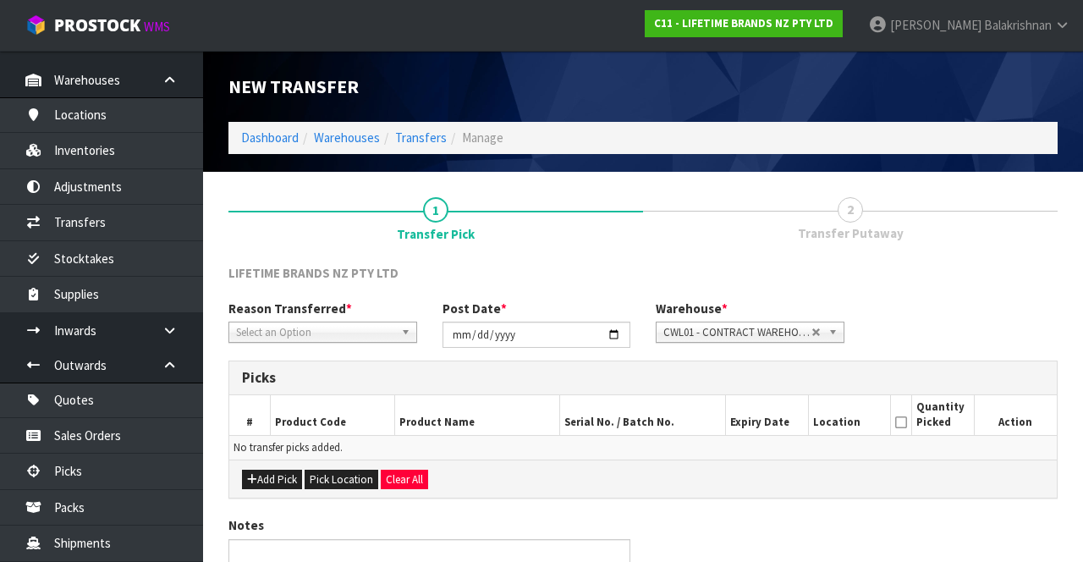
click at [346, 312] on span "*" at bounding box center [349, 308] width 6 height 16
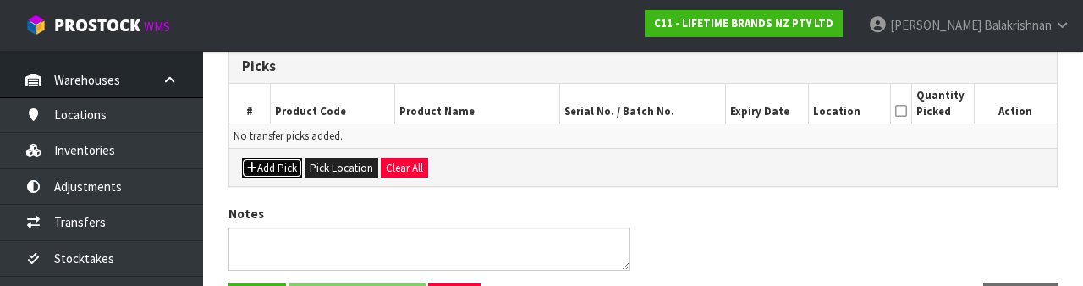
click at [259, 162] on button "Add Pick" at bounding box center [272, 168] width 60 height 20
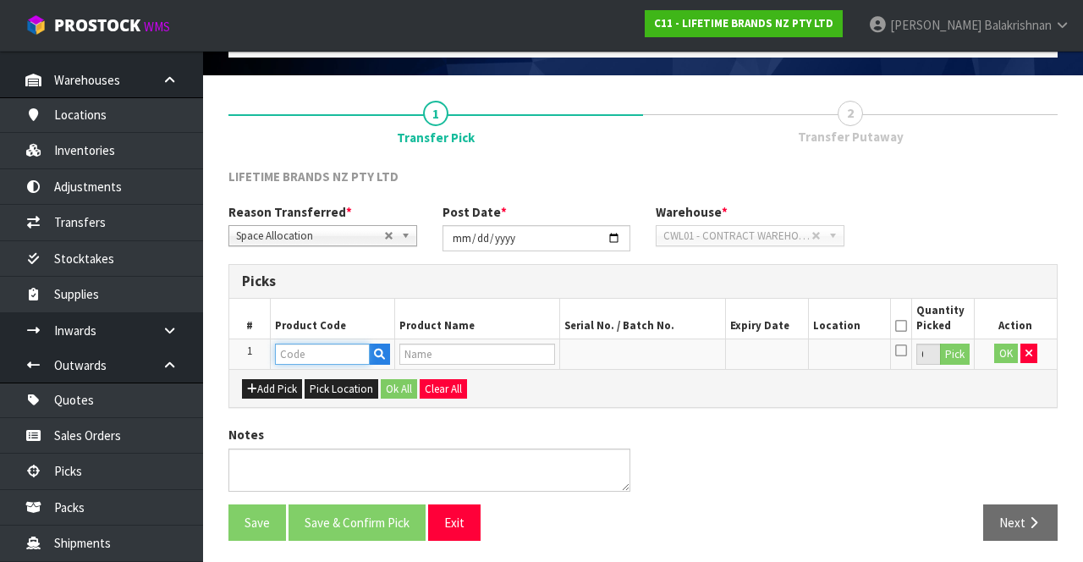
click at [343, 346] on input "text" at bounding box center [322, 353] width 95 height 21
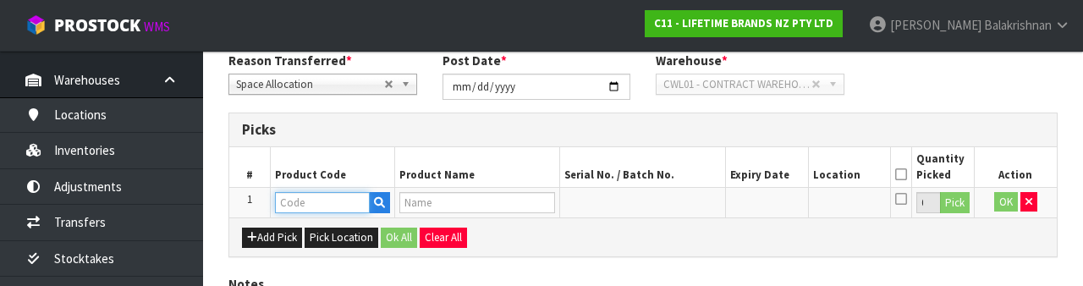
scroll to position [296, 0]
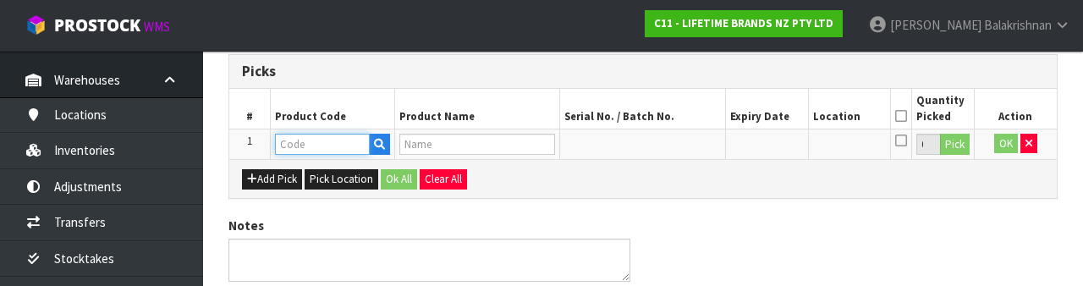
type input "LCGRINDCOP"
type input "83311 - LC EDITED COFFEE GRINDER COPPER"
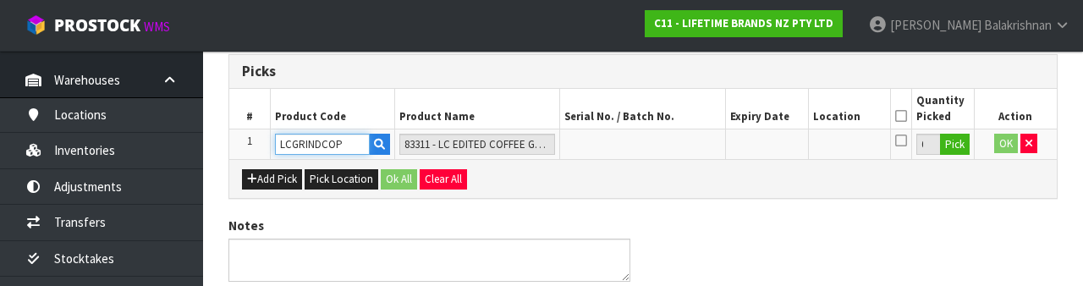
type input "LCGRINDCOP"
click at [959, 142] on button "Pick" at bounding box center [955, 145] width 30 height 22
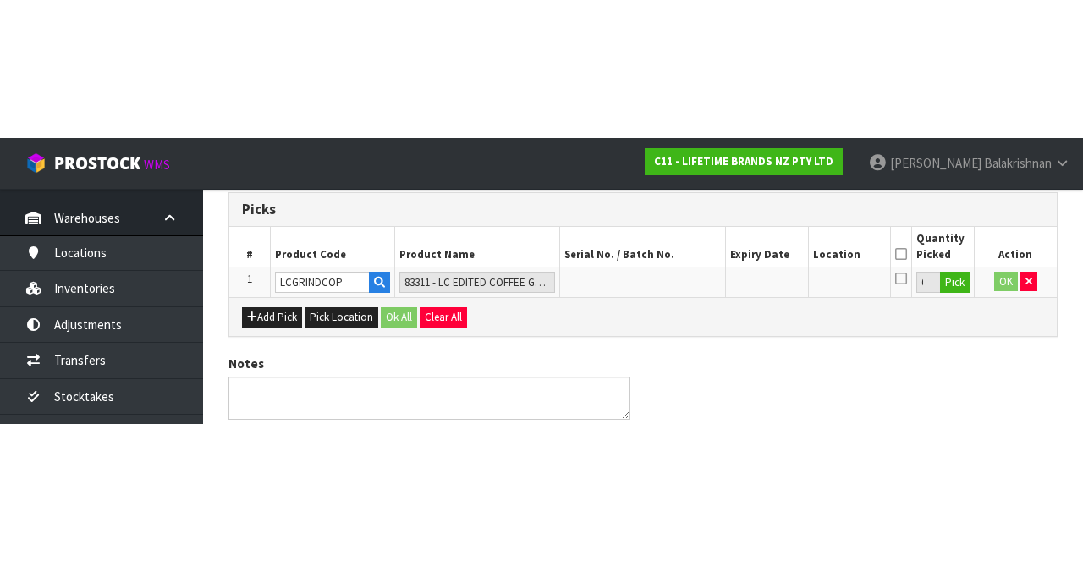
scroll to position [96, 0]
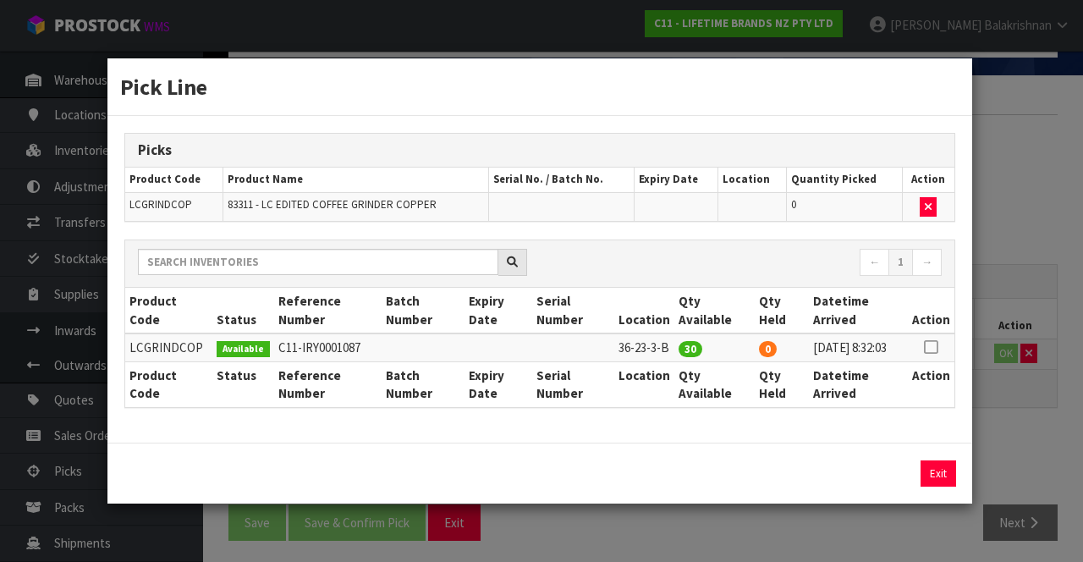
click at [937, 347] on icon at bounding box center [931, 347] width 14 height 1
click at [886, 484] on button "Assign Pick" at bounding box center [880, 473] width 69 height 26
type input "30"
click at [948, 482] on button "Exit" at bounding box center [938, 473] width 36 height 26
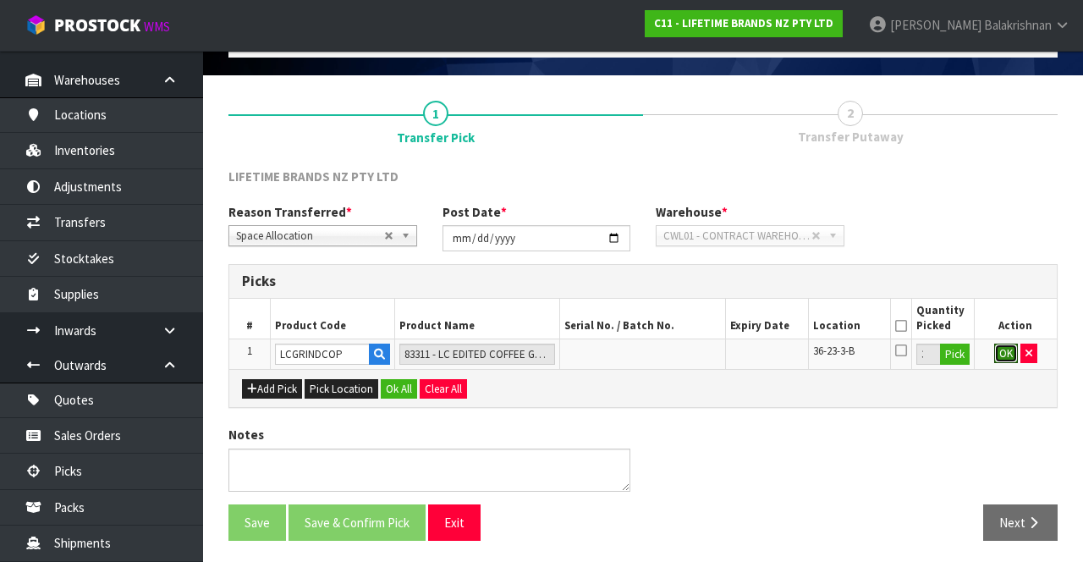
click at [1011, 347] on button "OK" at bounding box center [1006, 353] width 24 height 20
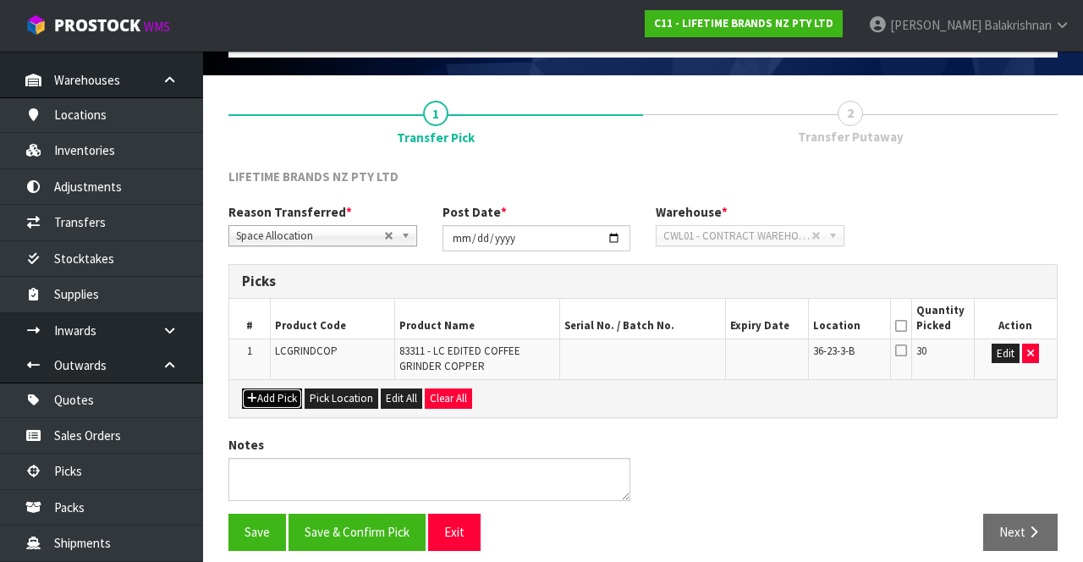
click at [271, 391] on button "Add Pick" at bounding box center [272, 398] width 60 height 20
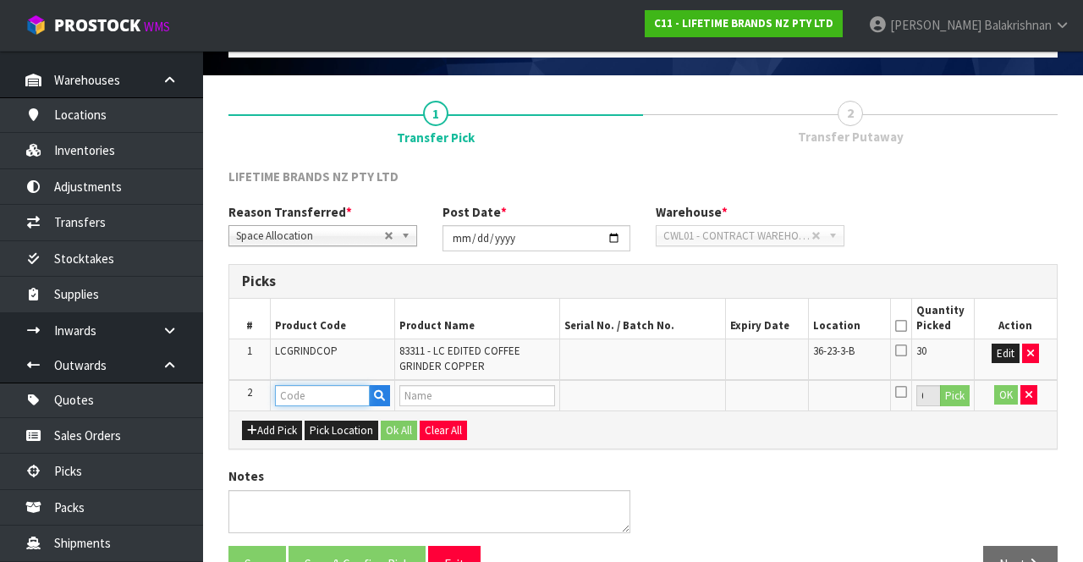
click at [342, 400] on input "text" at bounding box center [322, 395] width 95 height 21
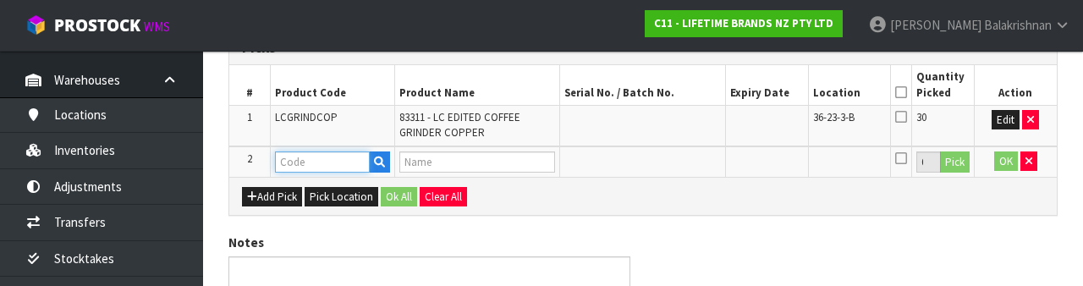
scroll to position [338, 0]
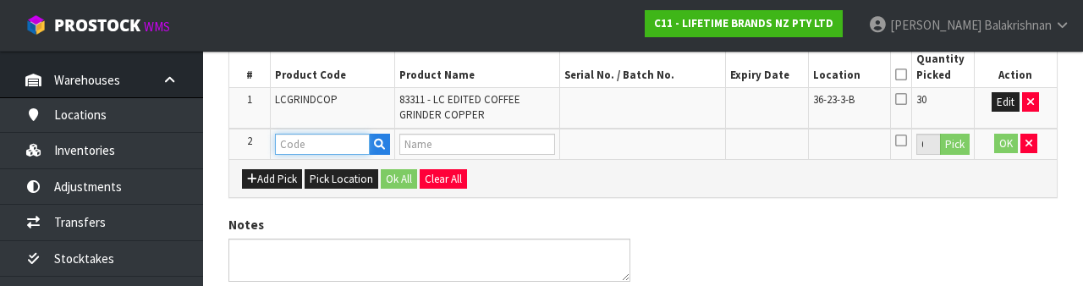
type input "TYPSCALE13HP"
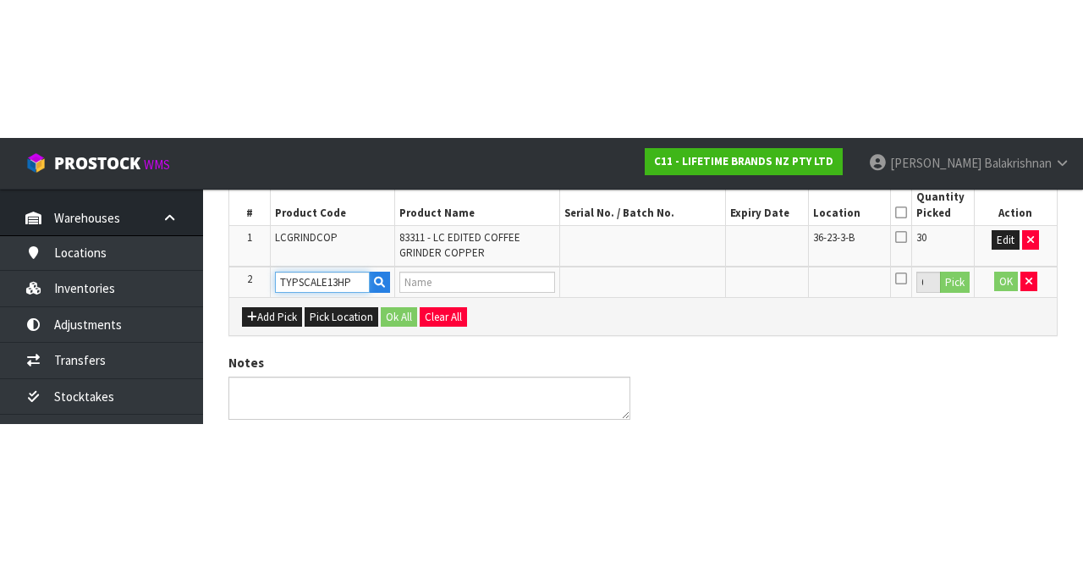
scroll to position [138, 0]
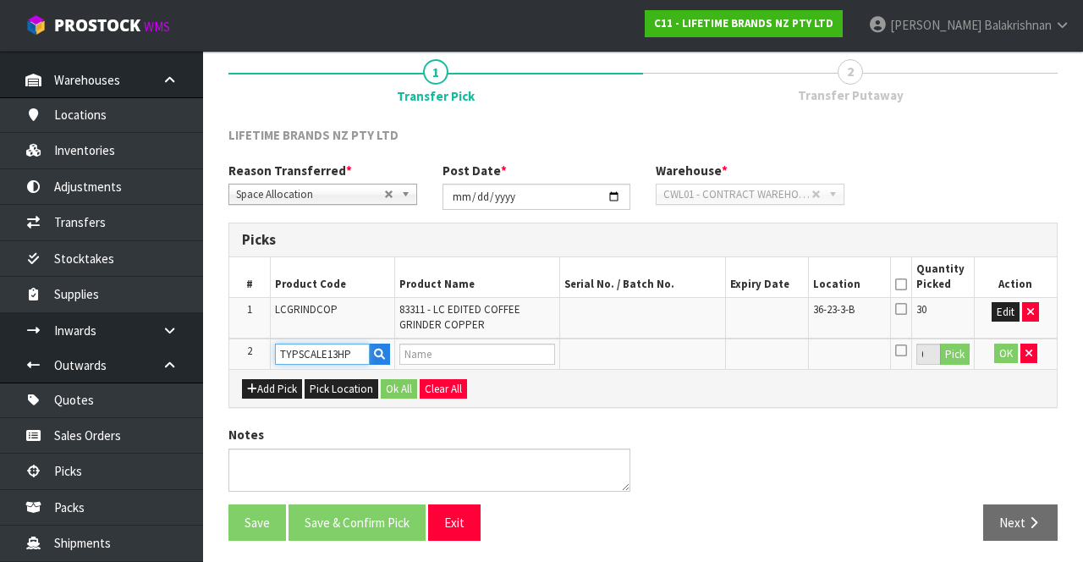
type input "83505 - TY PRO SCALE 13KG DIGITAL"
type input "TYPSCALE13HP"
click at [961, 357] on button "Pick" at bounding box center [955, 354] width 30 height 22
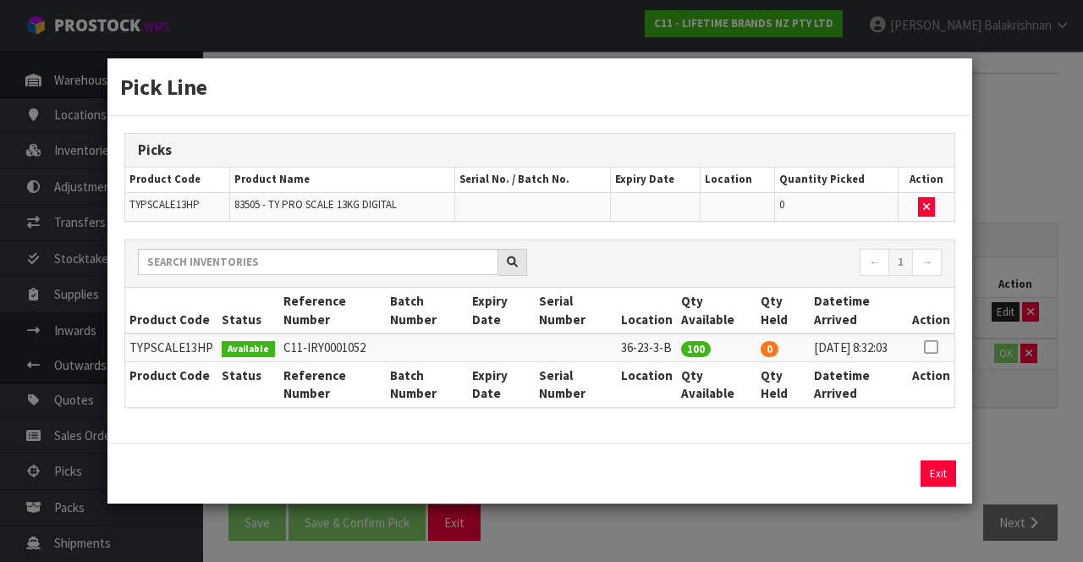
click at [961, 335] on div "Picks Product Code Product Name Serial No. / Batch No. Expiry Date Location Qua…" at bounding box center [539, 279] width 864 height 326
click at [927, 347] on icon at bounding box center [931, 347] width 14 height 1
click at [886, 475] on button "Assign Pick" at bounding box center [880, 473] width 69 height 26
type input "100"
click at [929, 467] on button "Exit" at bounding box center [938, 473] width 36 height 26
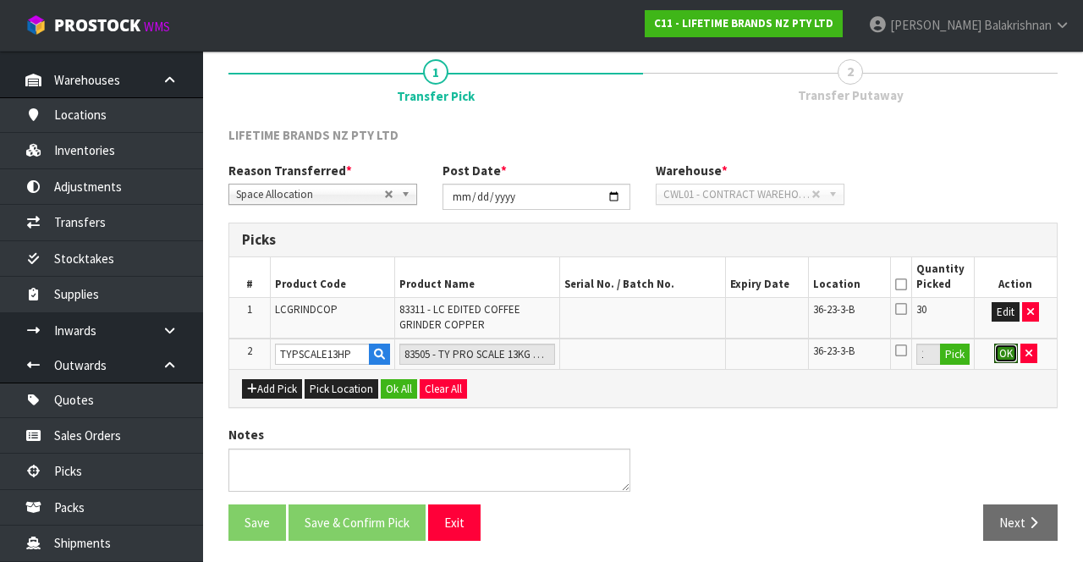
click at [1013, 354] on button "OK" at bounding box center [1006, 353] width 24 height 20
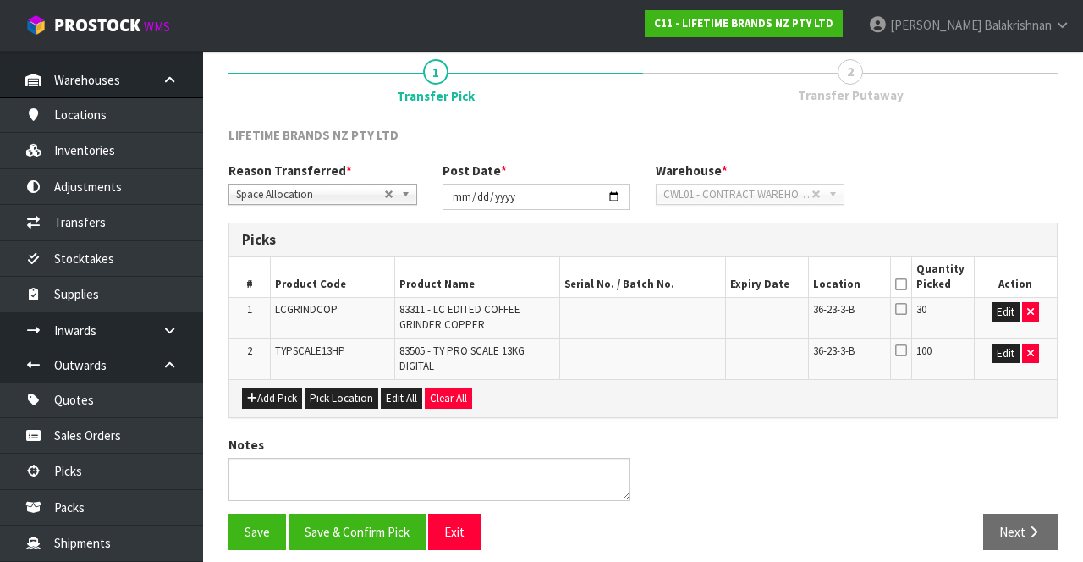
click at [904, 284] on icon at bounding box center [901, 284] width 12 height 1
click at [365, 531] on button "Save & Confirm Pick" at bounding box center [356, 531] width 137 height 36
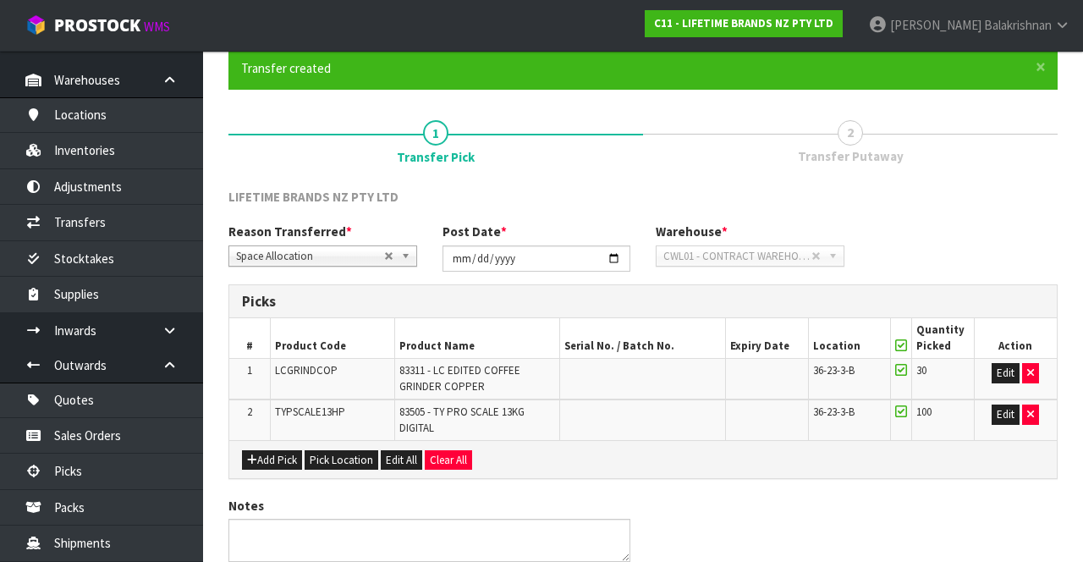
scroll to position [0, 0]
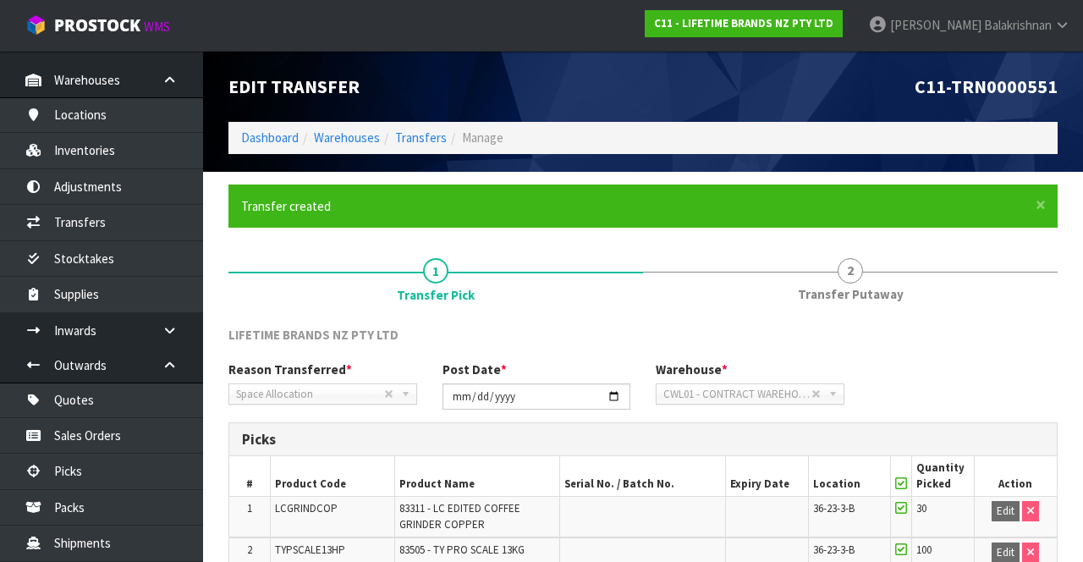
scroll to position [173, 0]
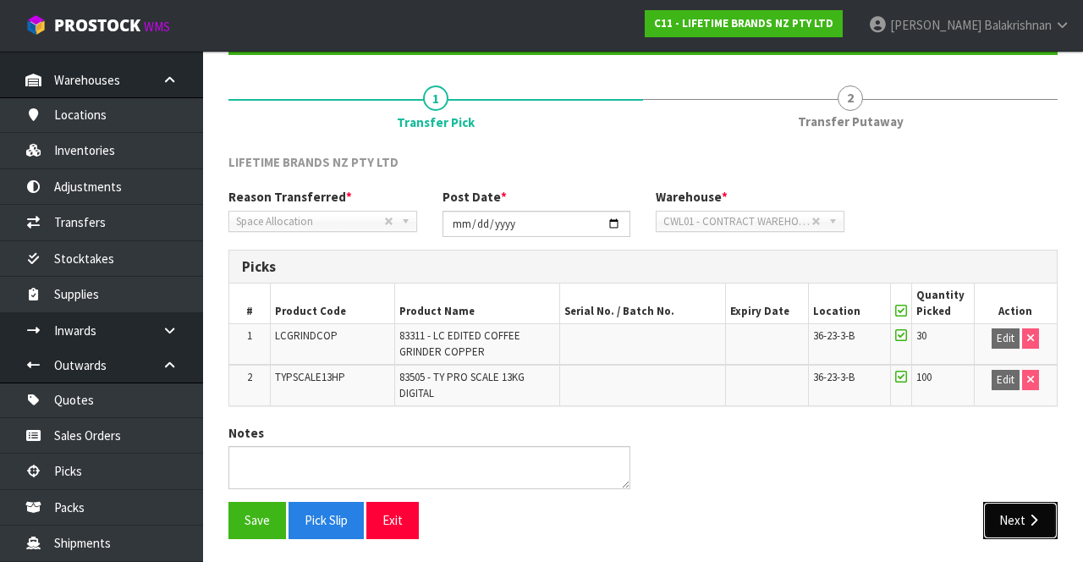
click at [1029, 526] on button "Next" at bounding box center [1020, 520] width 74 height 36
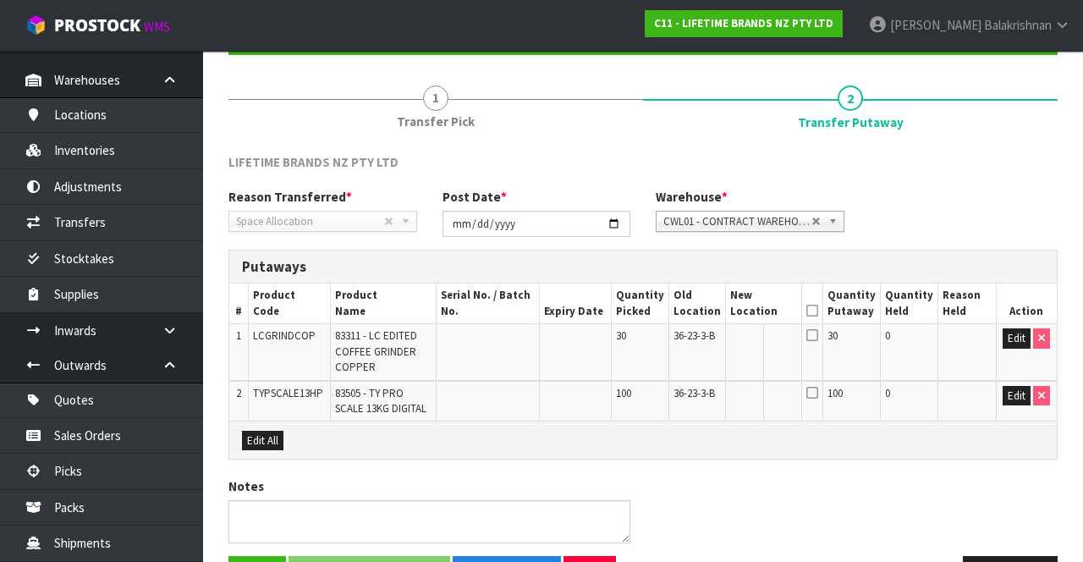
scroll to position [225, 0]
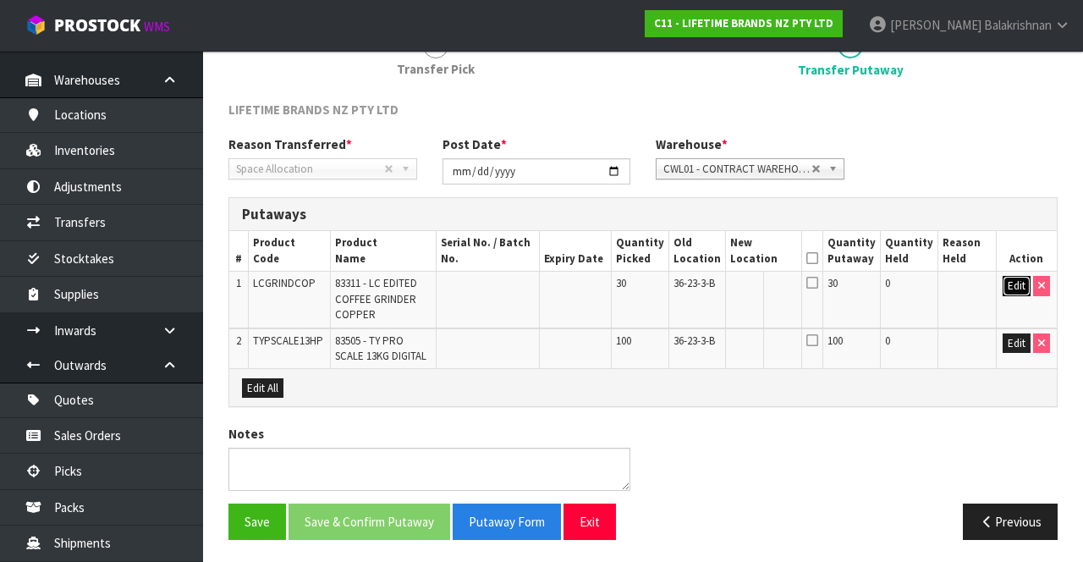
click at [1016, 283] on button "Edit" at bounding box center [1016, 286] width 28 height 20
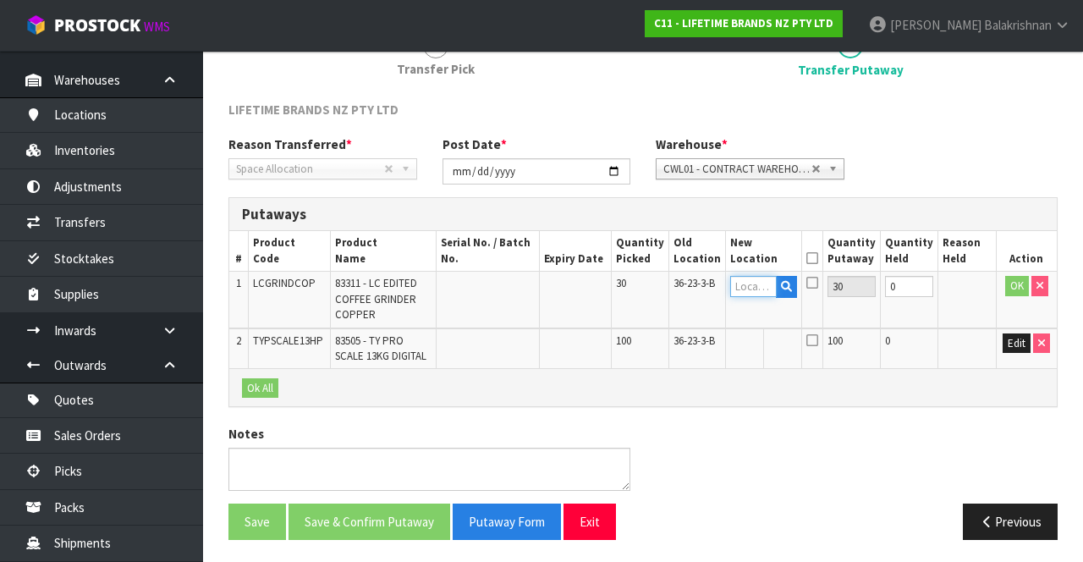
click at [774, 287] on input "text" at bounding box center [753, 286] width 47 height 21
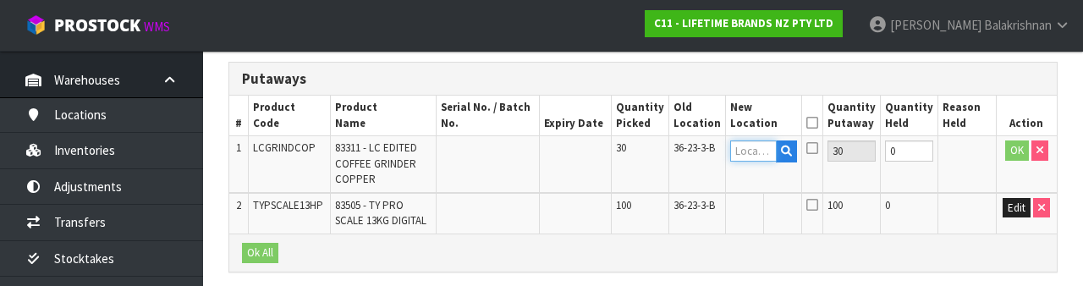
scroll to position [357, 0]
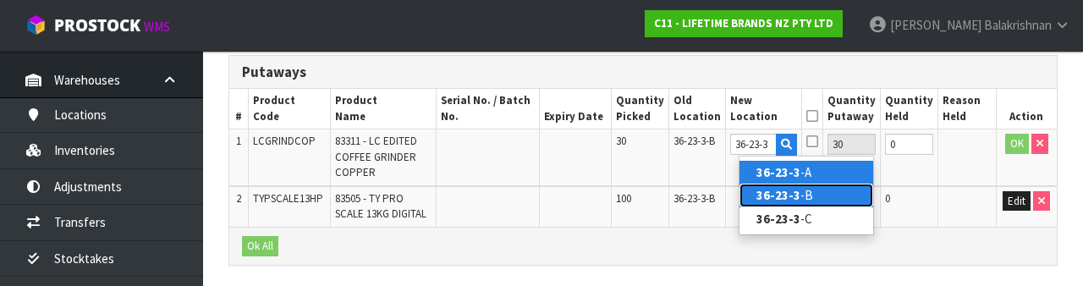
click at [813, 198] on link "36-23-3 -B" at bounding box center [806, 195] width 134 height 23
type input "36-23-3-B"
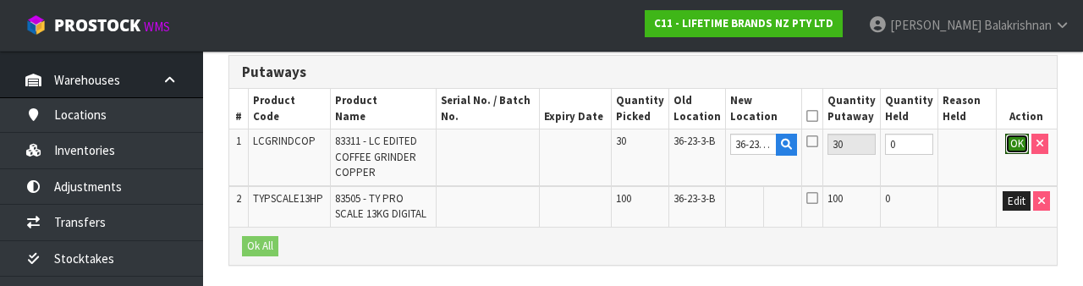
click at [1006, 144] on button "OK" at bounding box center [1017, 144] width 24 height 20
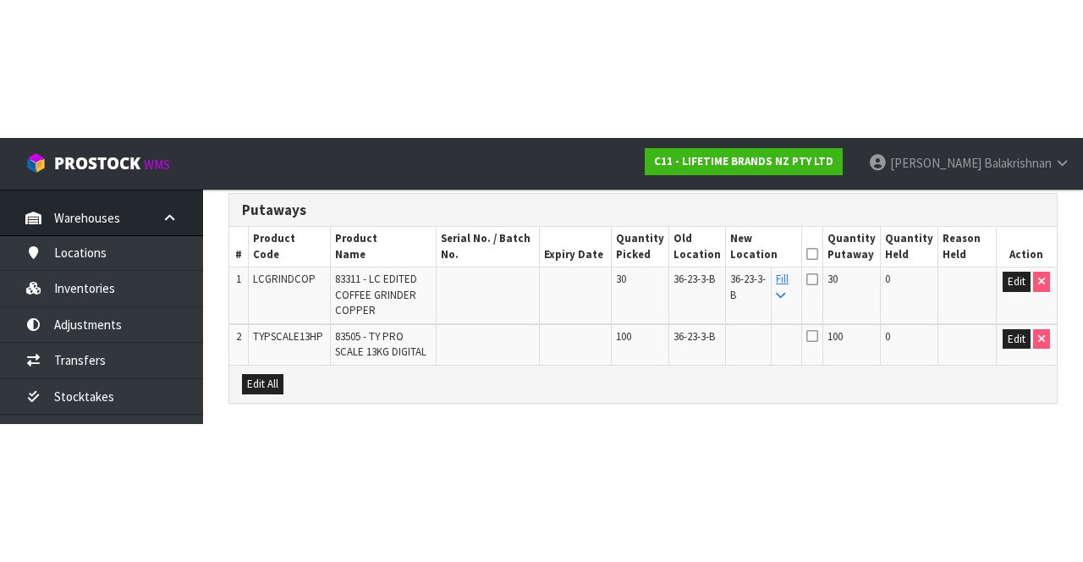
scroll to position [225, 0]
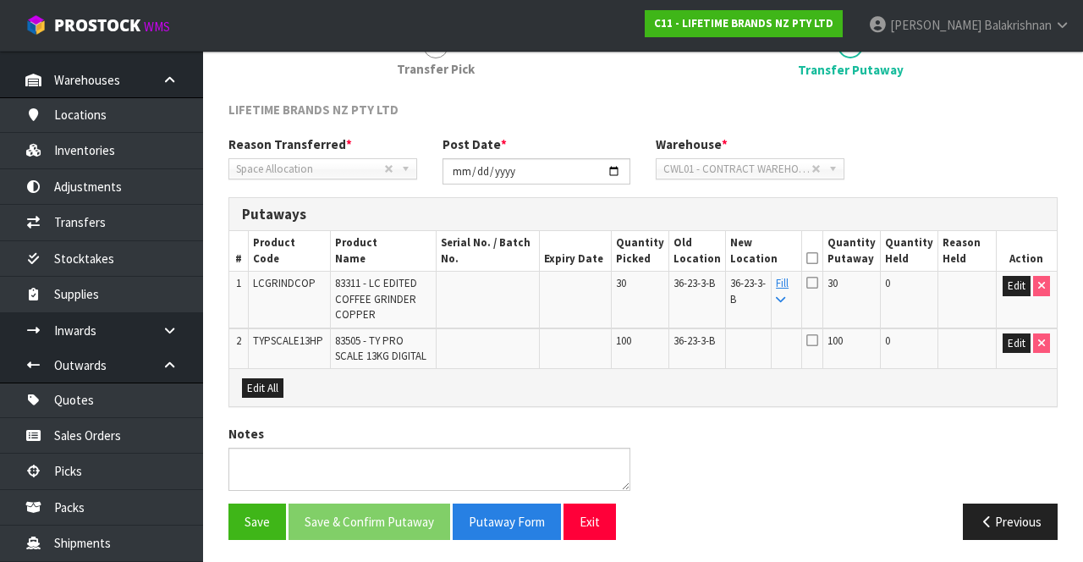
click at [788, 288] on link "Fill" at bounding box center [782, 291] width 13 height 30
click at [818, 258] on icon at bounding box center [812, 258] width 12 height 1
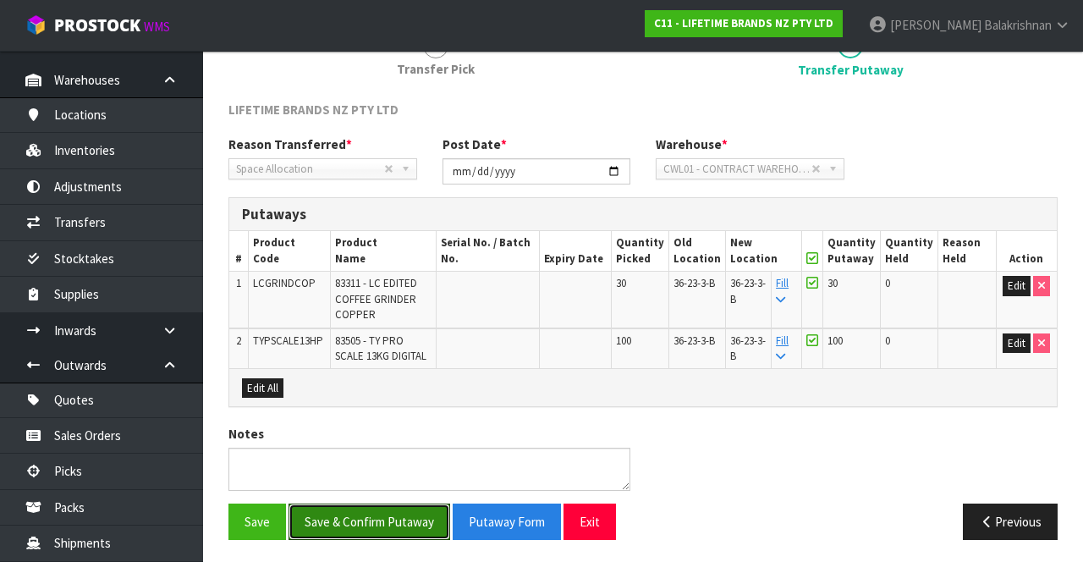
click at [391, 520] on button "Save & Confirm Putaway" at bounding box center [369, 521] width 162 height 36
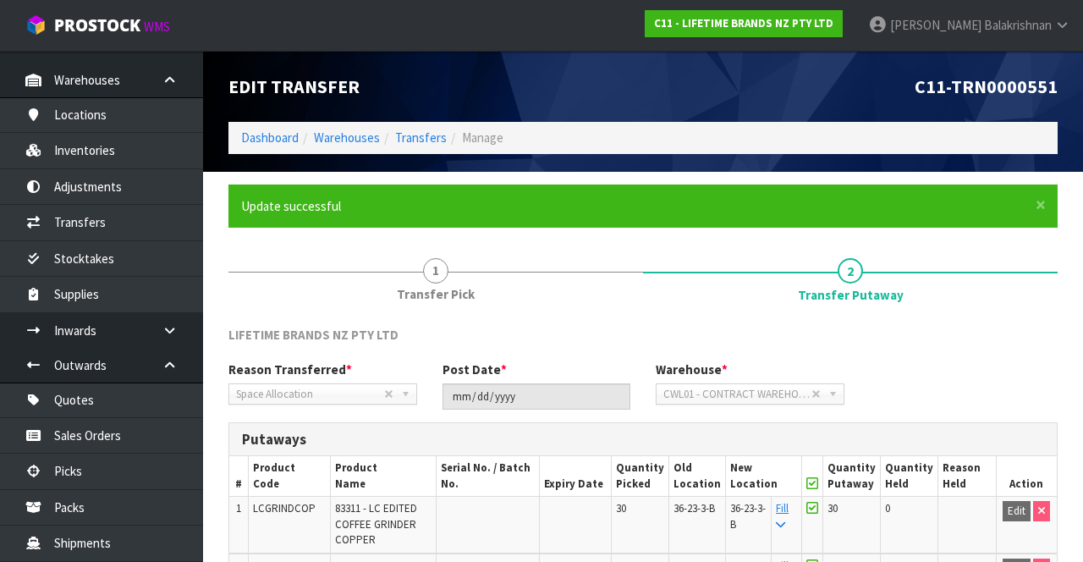
scroll to position [188, 0]
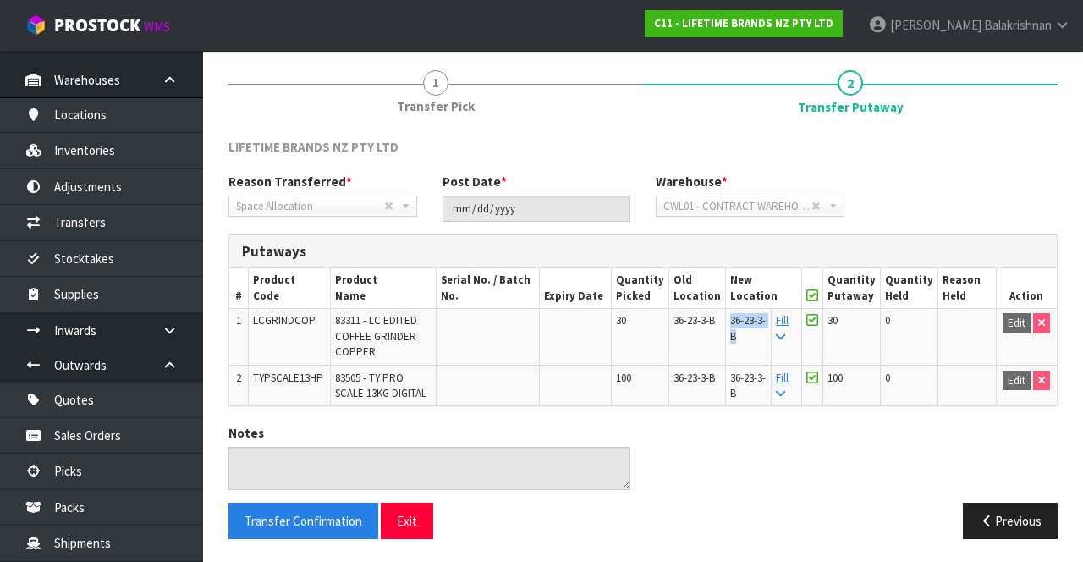
click at [705, 445] on div "Notes" at bounding box center [643, 463] width 854 height 78
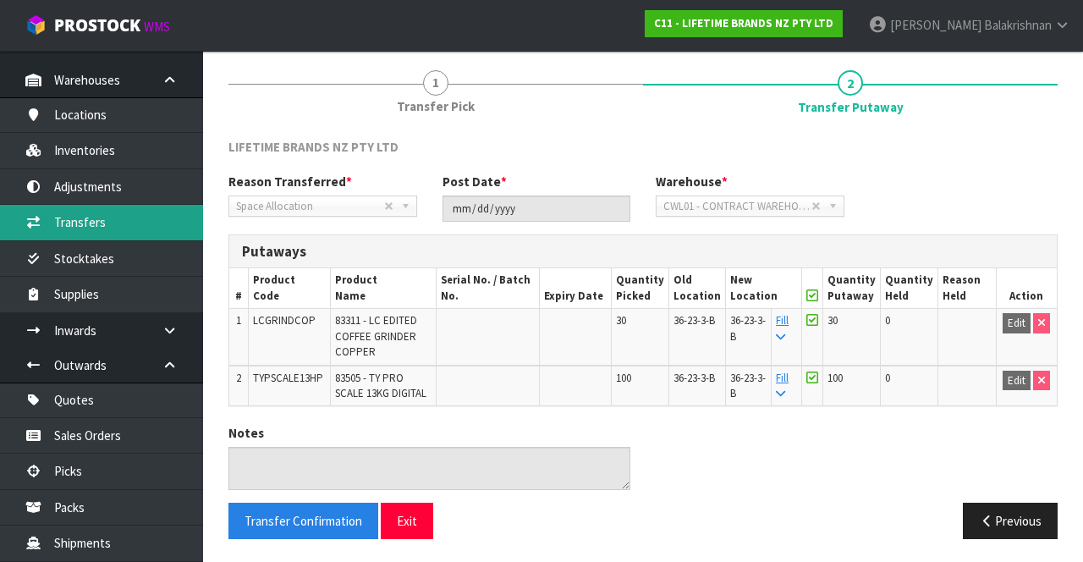
click at [129, 226] on link "Transfers" at bounding box center [101, 222] width 203 height 35
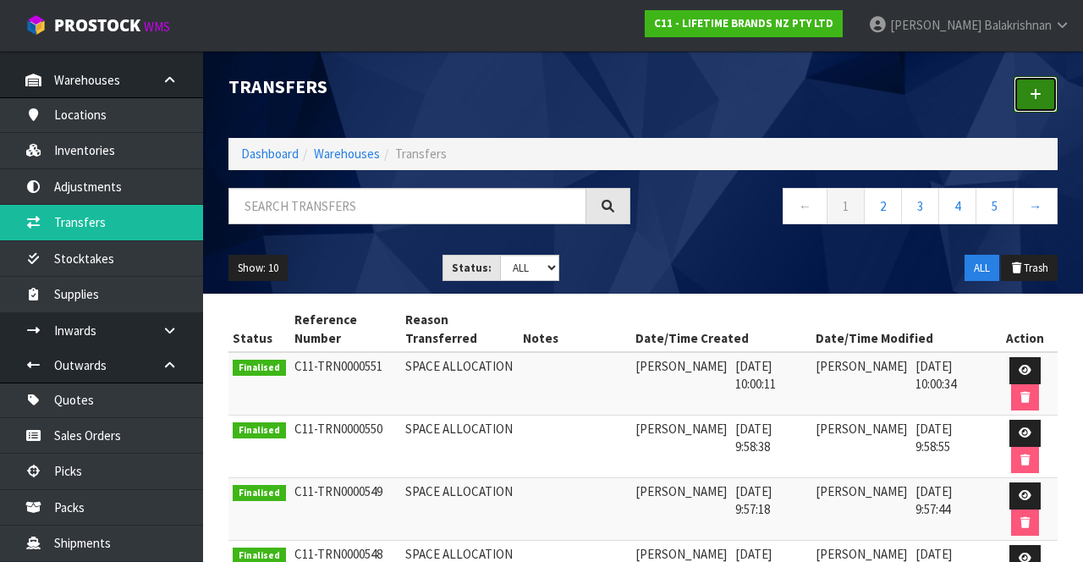
click at [1033, 103] on link at bounding box center [1035, 94] width 44 height 36
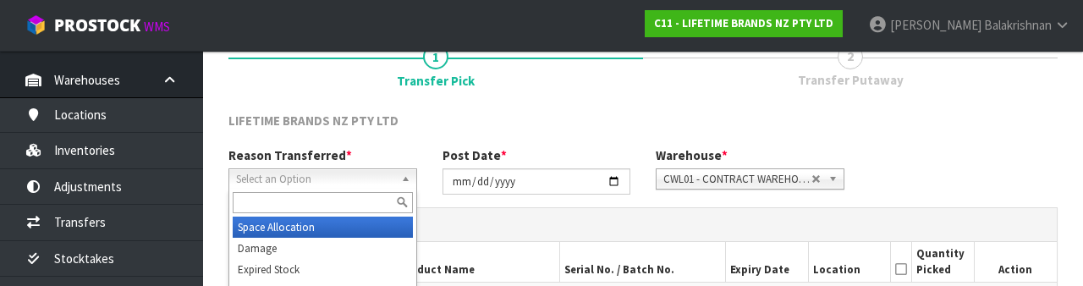
scroll to position [202, 0]
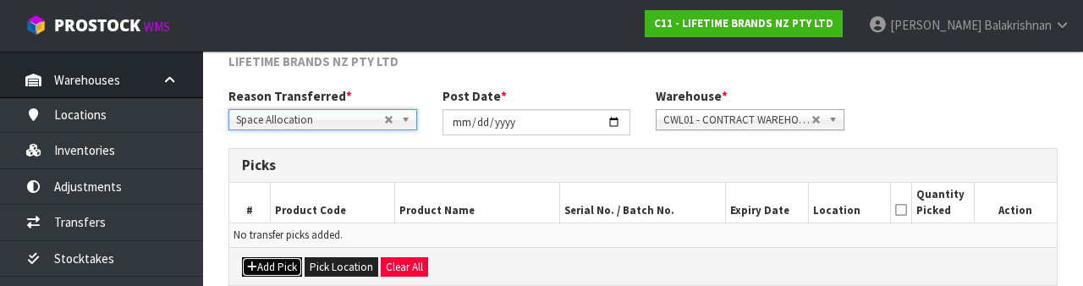
click at [291, 258] on button "Add Pick" at bounding box center [272, 267] width 60 height 20
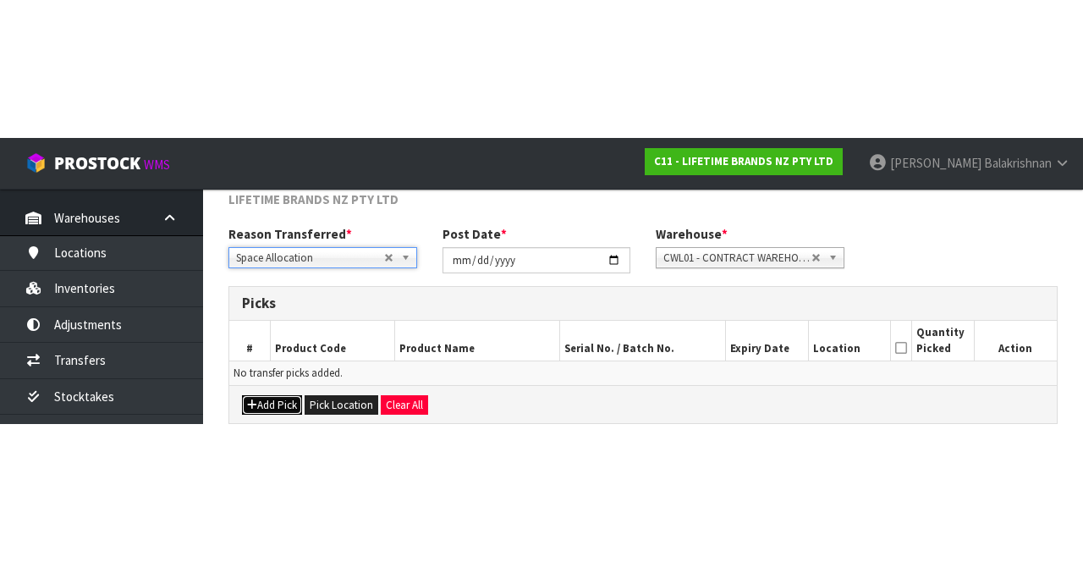
scroll to position [96, 0]
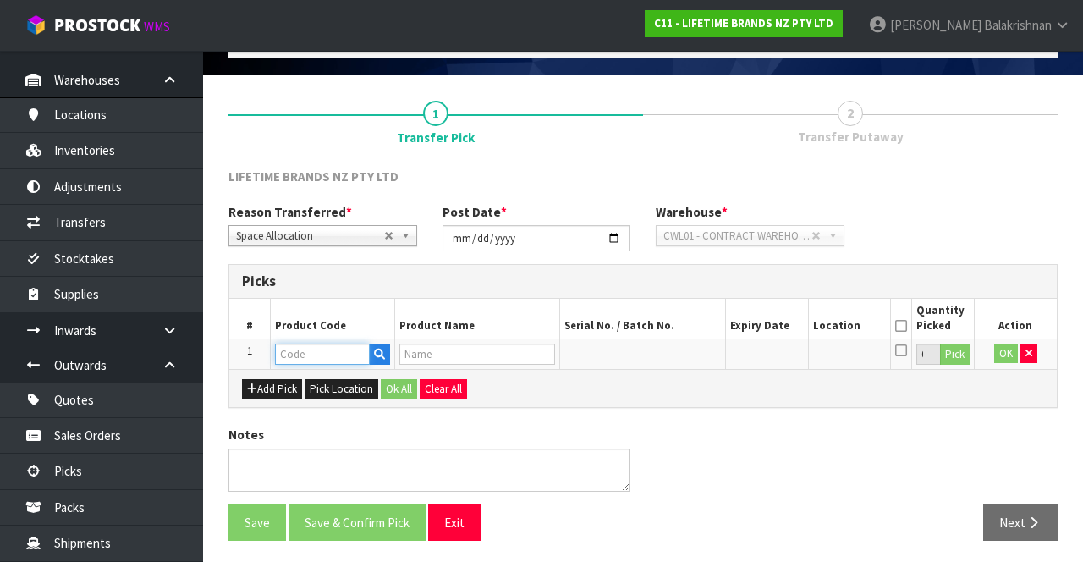
click at [336, 350] on input "text" at bounding box center [322, 353] width 95 height 21
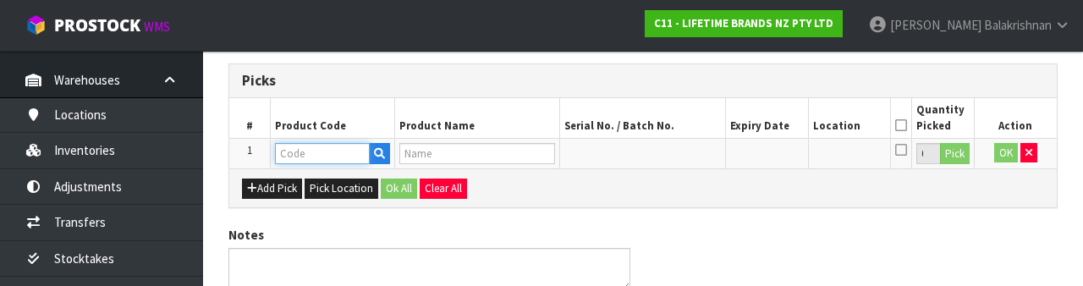
scroll to position [296, 0]
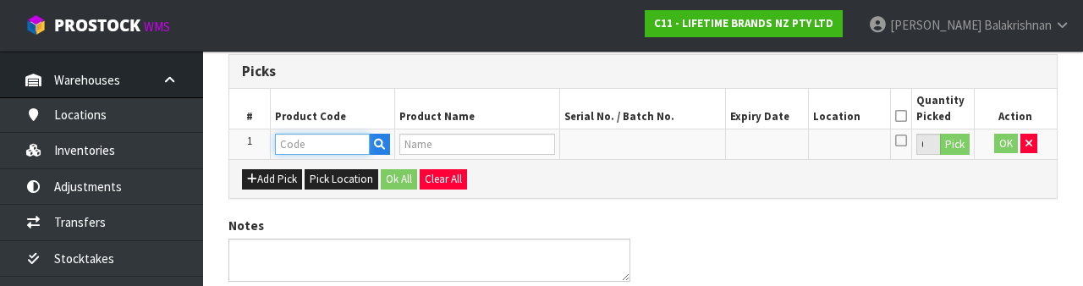
click at [347, 144] on input "text" at bounding box center [322, 144] width 95 height 21
type input "Y"
type input "LCGRINDCOP"
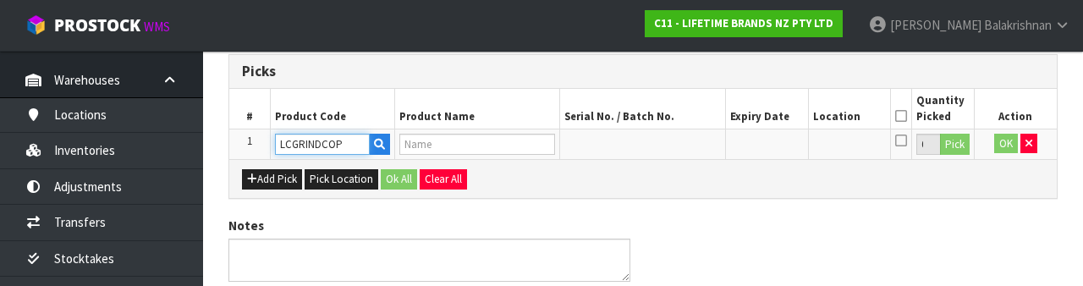
type input "83311 - LC EDITED COFFEE GRINDER COPPER"
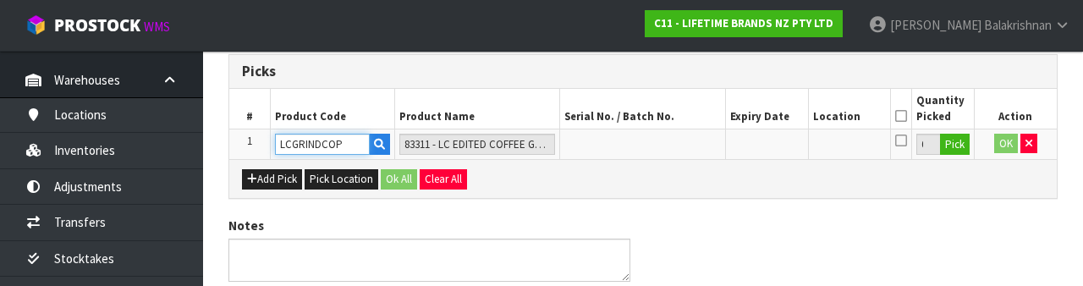
type input "LCGRINDCOP"
click at [959, 151] on button "Pick" at bounding box center [955, 145] width 30 height 22
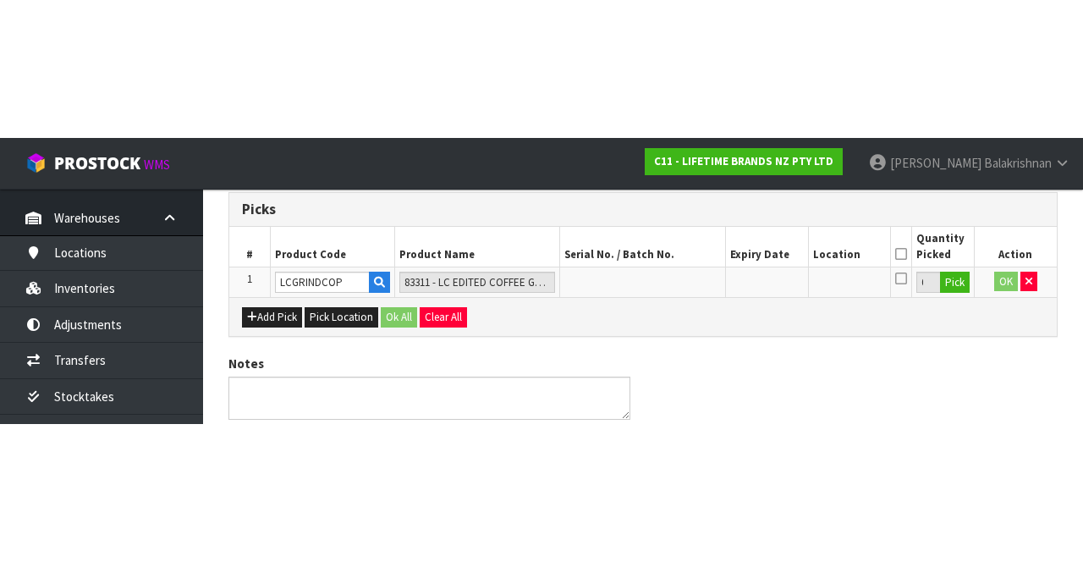
scroll to position [96, 0]
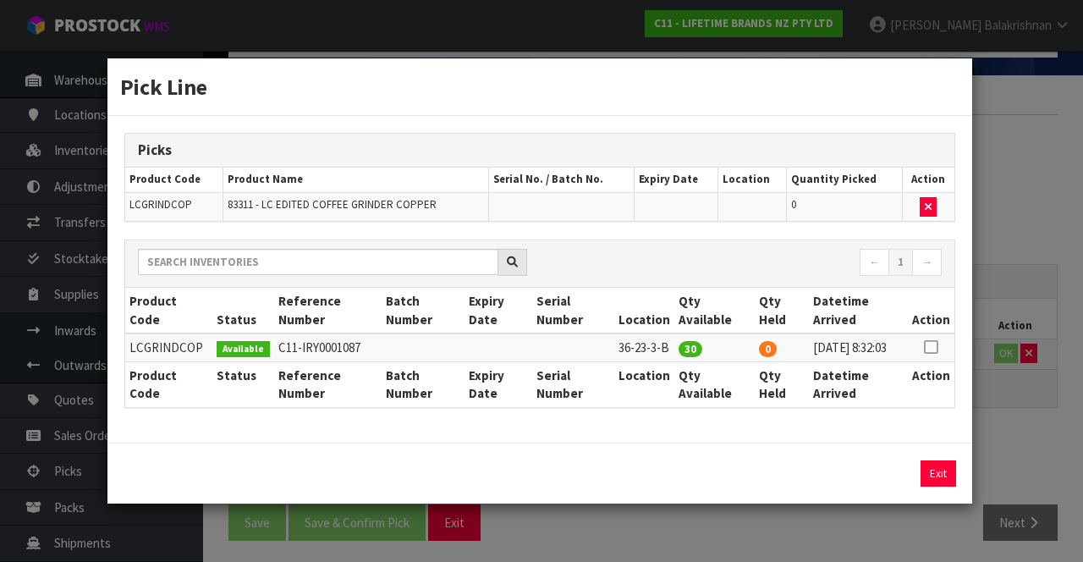
click at [934, 347] on icon at bounding box center [931, 347] width 14 height 1
click at [886, 482] on button "Assign Pick" at bounding box center [880, 473] width 69 height 26
type input "30"
click at [946, 477] on button "Exit" at bounding box center [938, 473] width 36 height 26
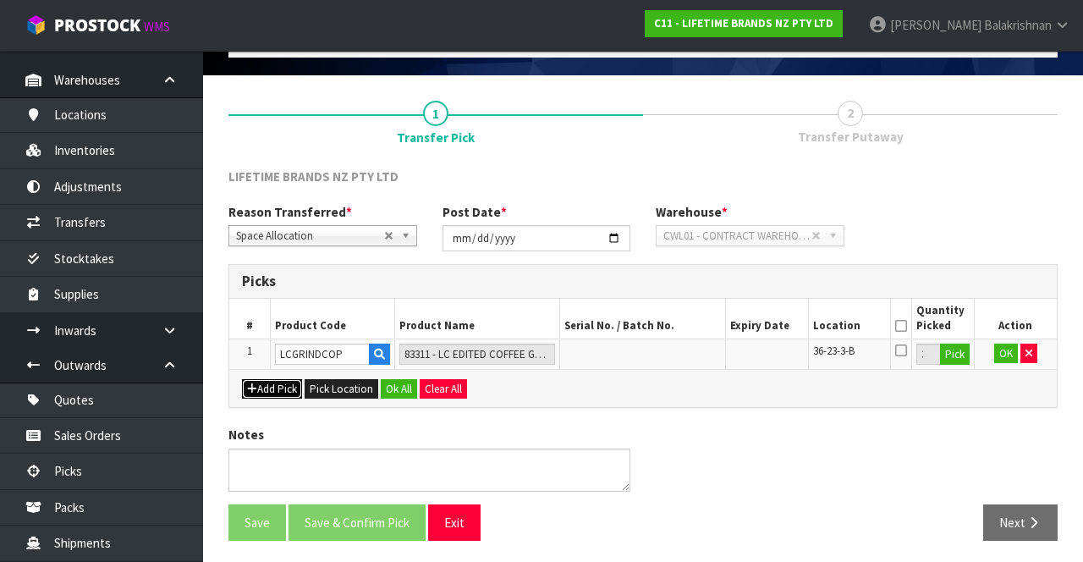
click at [249, 392] on button "Add Pick" at bounding box center [272, 389] width 60 height 20
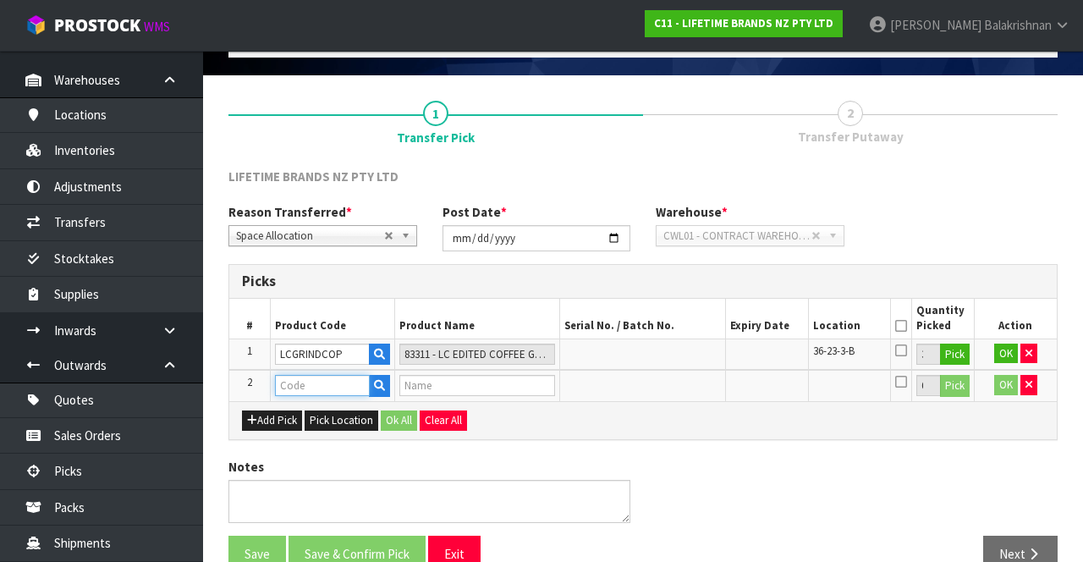
click at [309, 387] on input "text" at bounding box center [322, 385] width 95 height 21
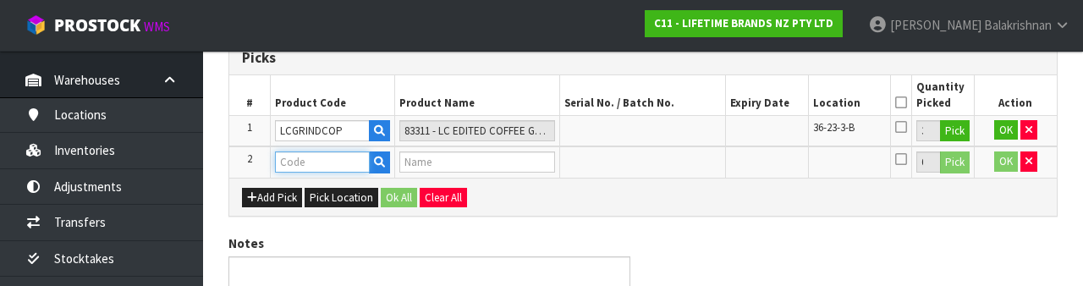
scroll to position [327, 0]
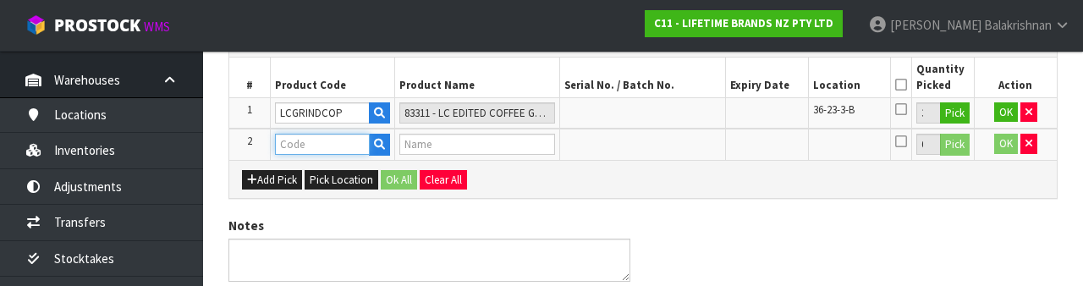
type input "4"
type input "TYPSCALE13HP"
type input "83505 - TY PRO SCALE 13KG DIGITAL"
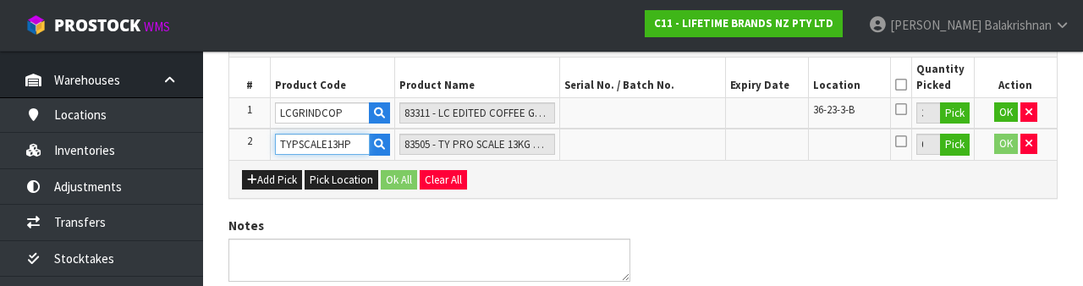
type input "TYPSCALE13HP"
click at [956, 146] on button "Pick" at bounding box center [955, 145] width 30 height 22
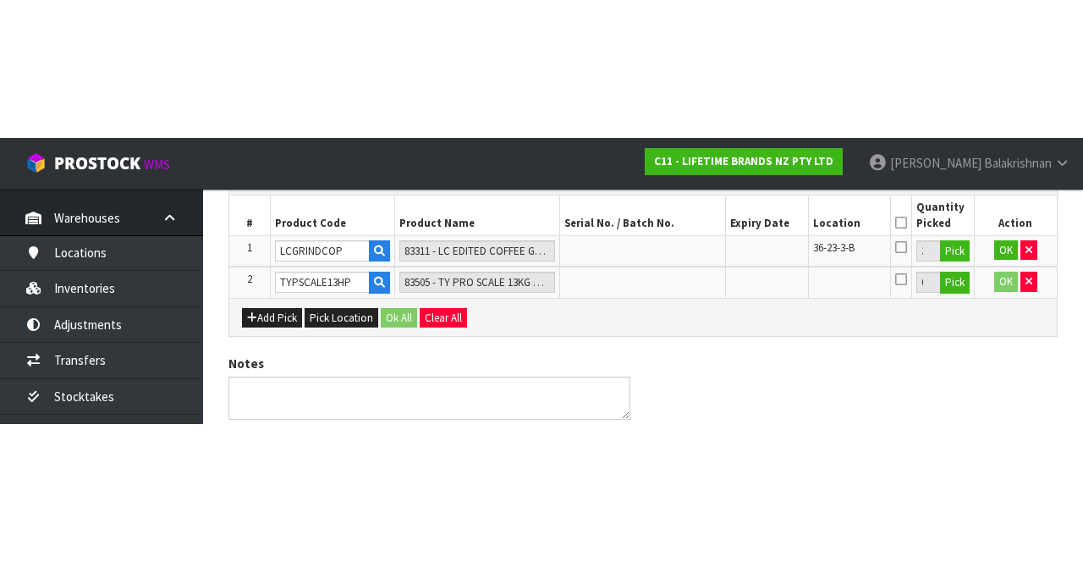
scroll to position [129, 0]
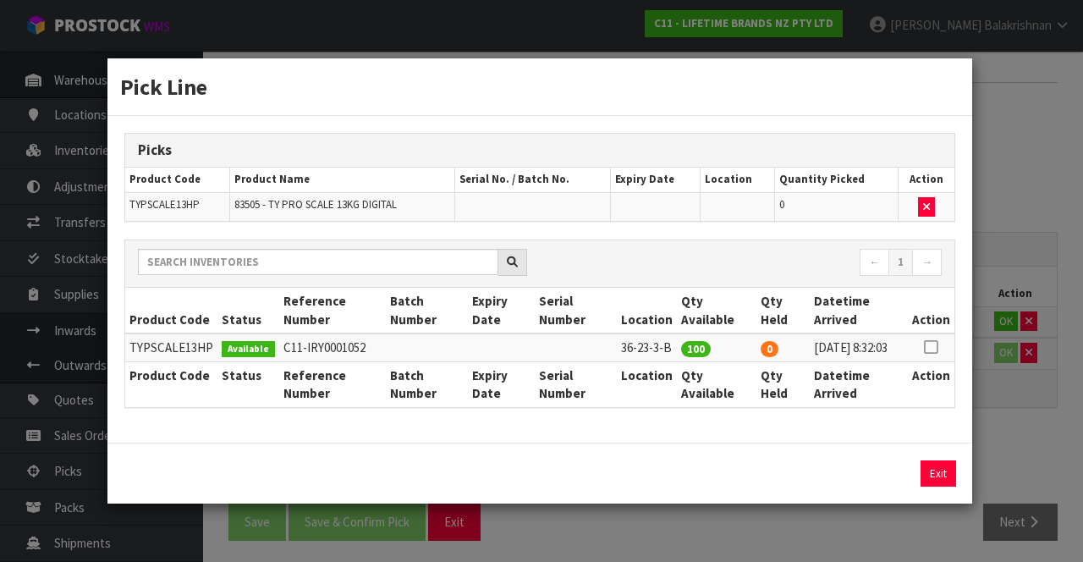
click at [937, 347] on icon at bounding box center [931, 347] width 14 height 1
click at [886, 486] on button "Assign Pick" at bounding box center [880, 473] width 69 height 26
type input "100"
click at [954, 473] on button "Exit" at bounding box center [938, 473] width 36 height 26
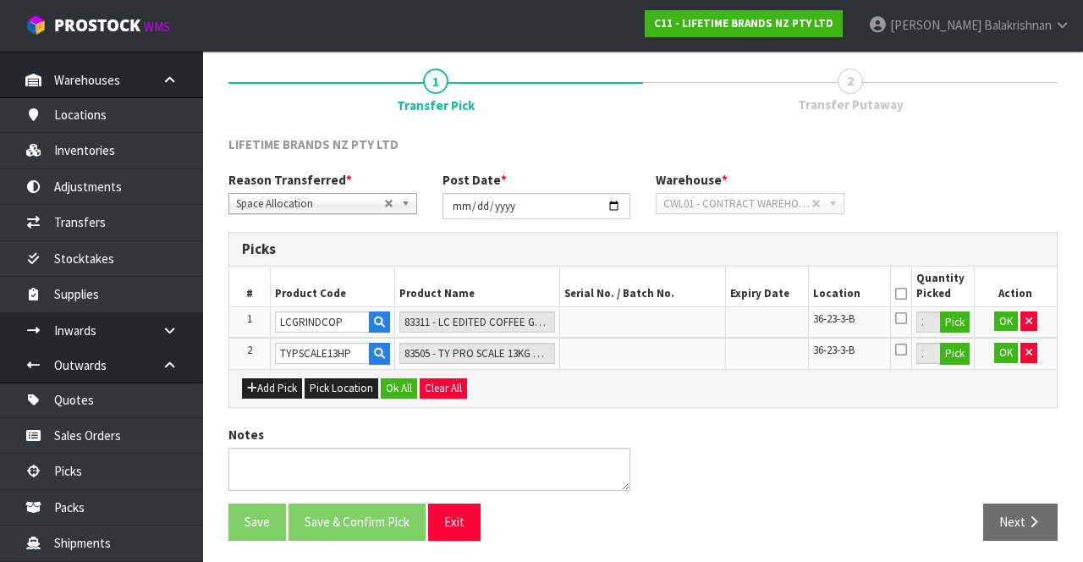
click at [903, 294] on icon at bounding box center [901, 294] width 12 height 1
click at [388, 381] on button "Ok All" at bounding box center [399, 388] width 36 height 20
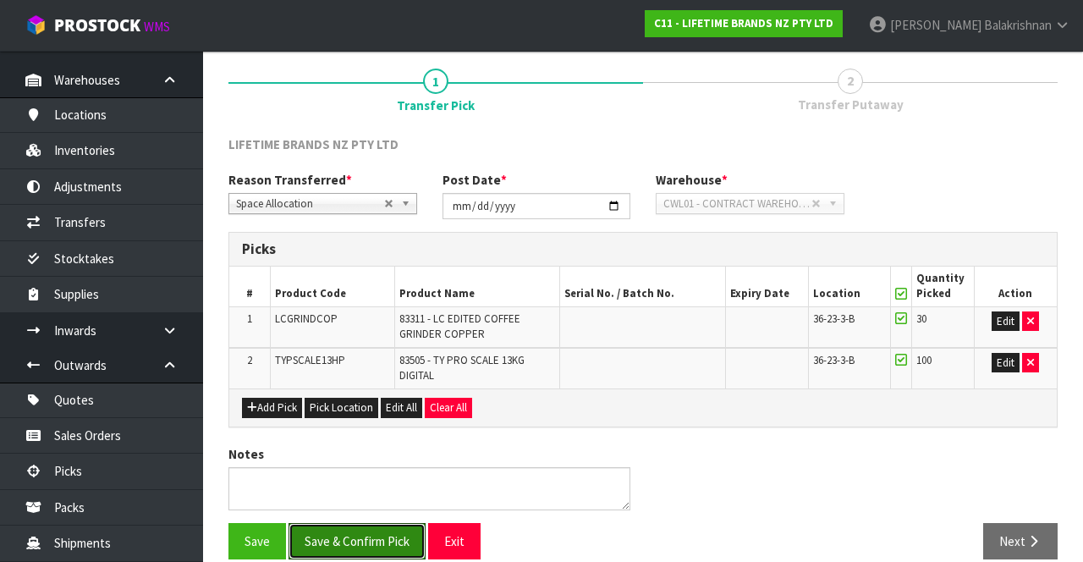
click at [385, 541] on button "Save & Confirm Pick" at bounding box center [356, 541] width 137 height 36
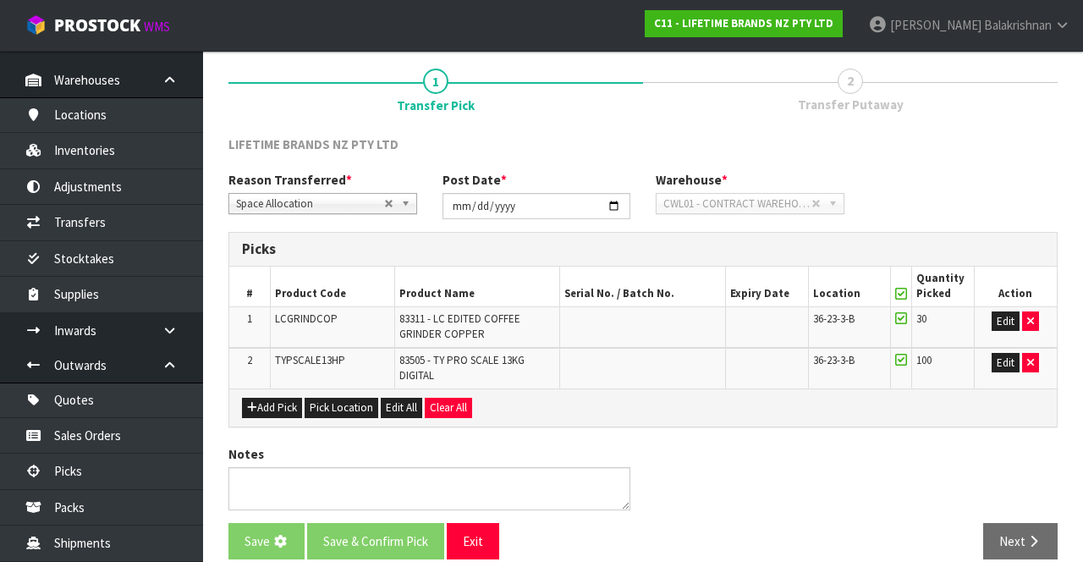
scroll to position [0, 0]
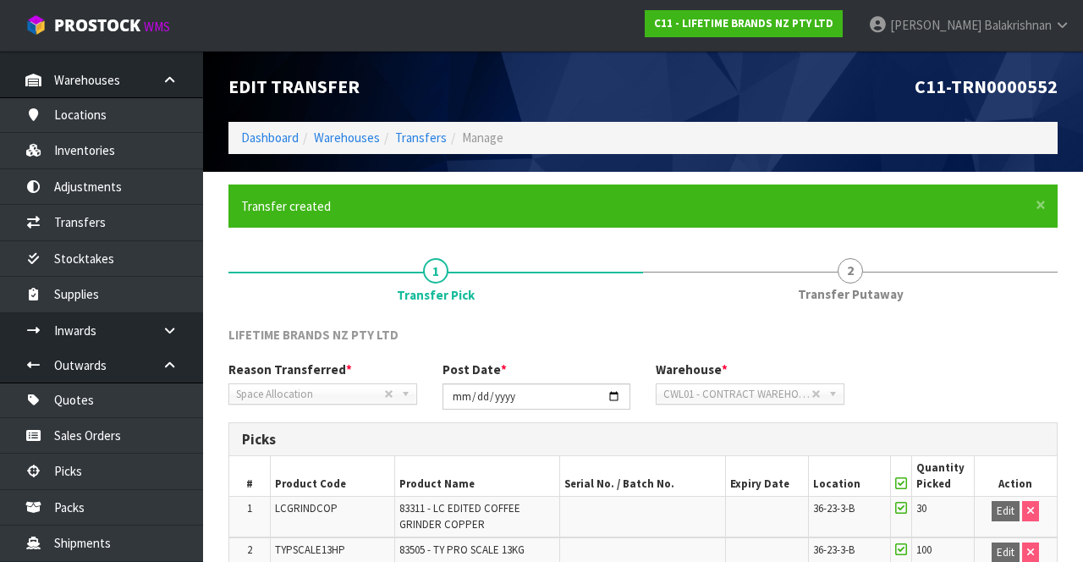
scroll to position [173, 0]
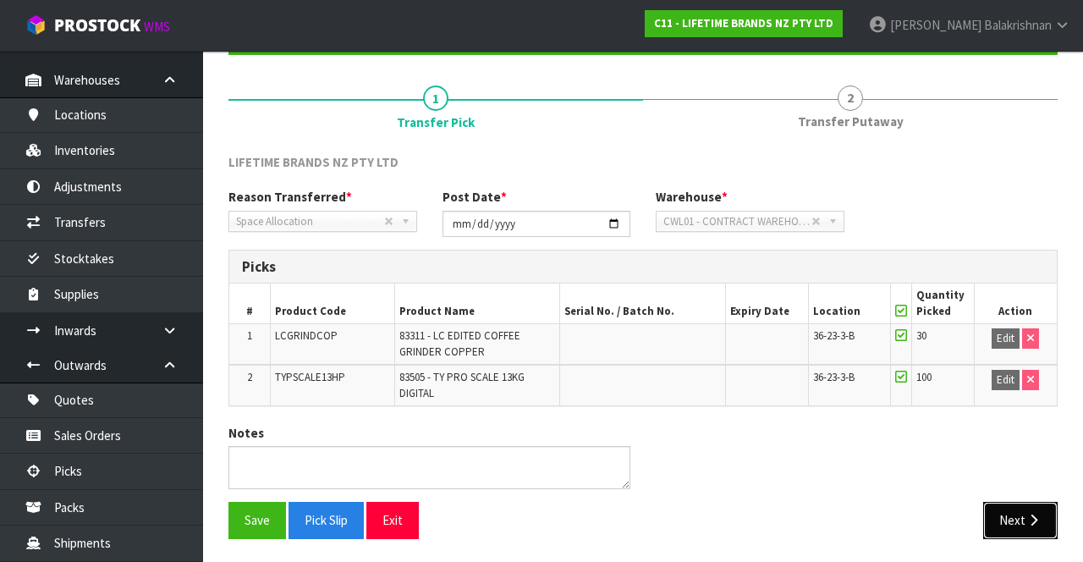
click at [1056, 517] on button "Next" at bounding box center [1020, 520] width 74 height 36
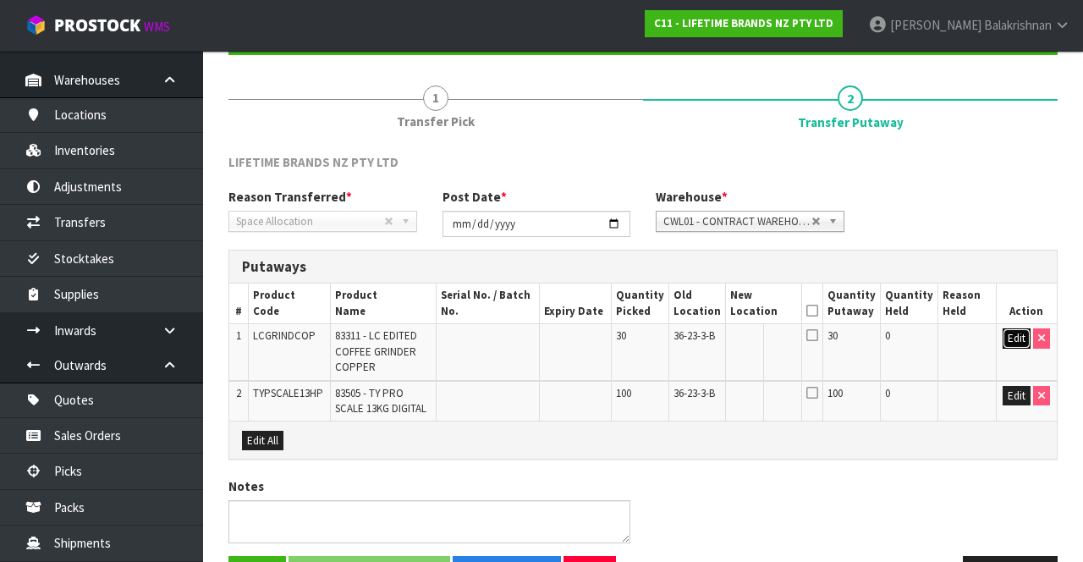
click at [1011, 337] on button "Edit" at bounding box center [1016, 338] width 28 height 20
click at [768, 334] on input "text" at bounding box center [753, 338] width 47 height 21
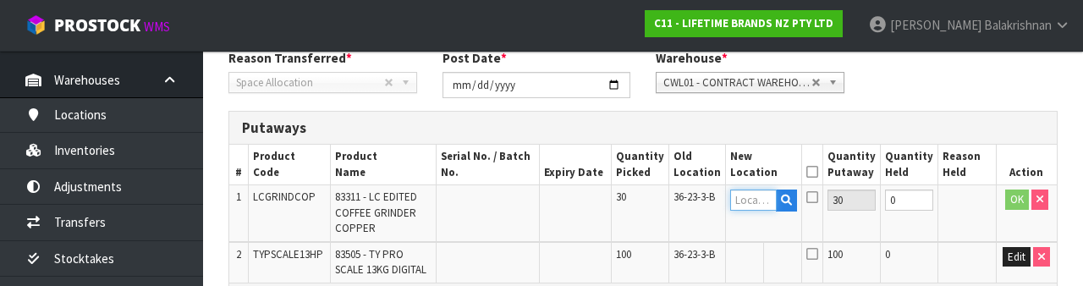
scroll to position [357, 0]
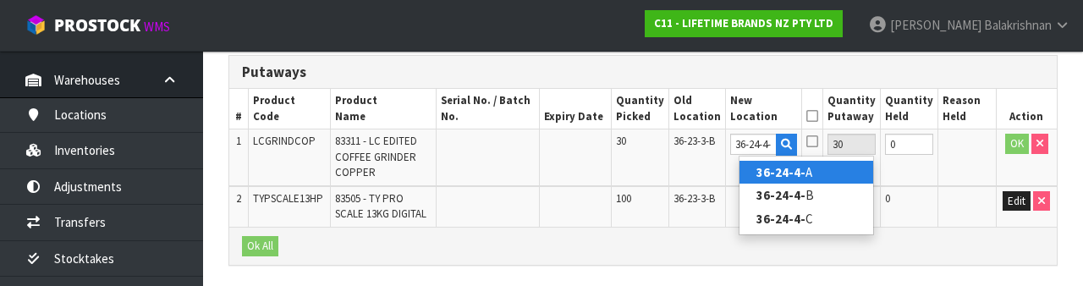
click at [808, 181] on link "36-24-4- A" at bounding box center [806, 172] width 134 height 23
type input "36-24-4-A"
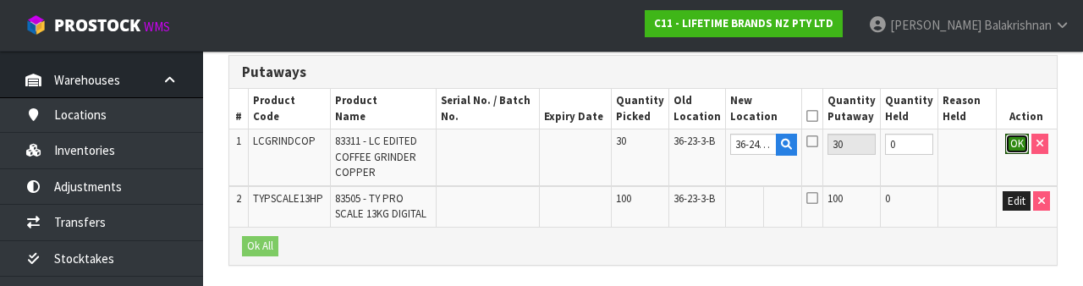
click at [1012, 147] on button "OK" at bounding box center [1017, 144] width 24 height 20
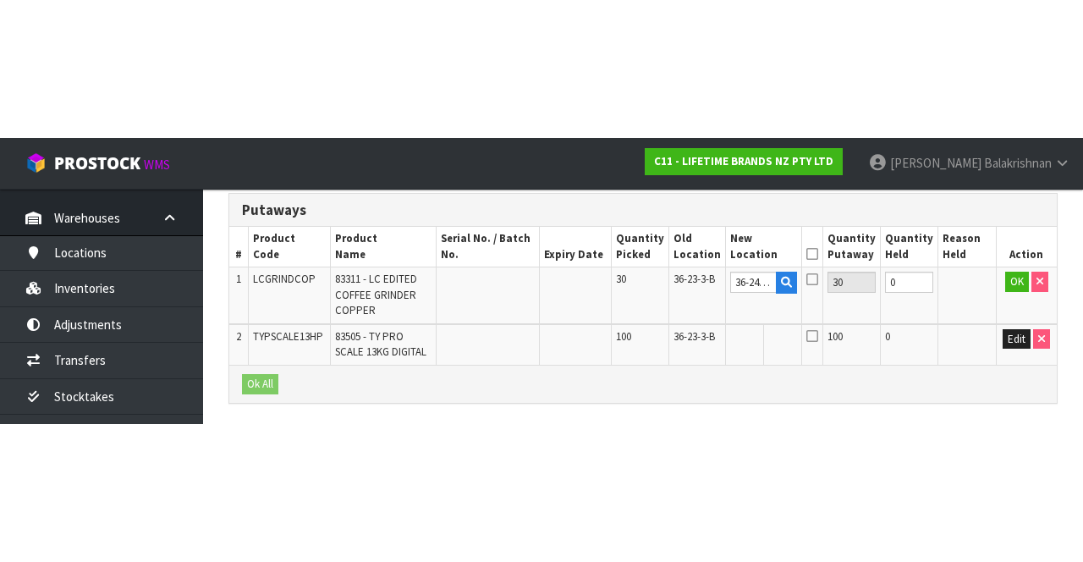
scroll to position [225, 0]
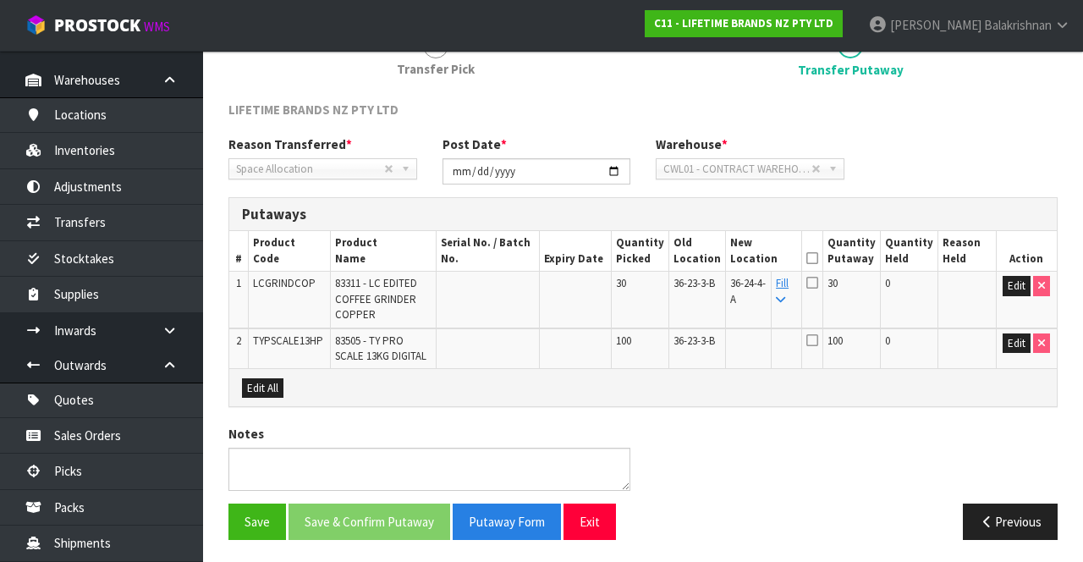
click at [788, 283] on link "Fill" at bounding box center [782, 291] width 13 height 30
click at [818, 258] on icon at bounding box center [812, 258] width 12 height 1
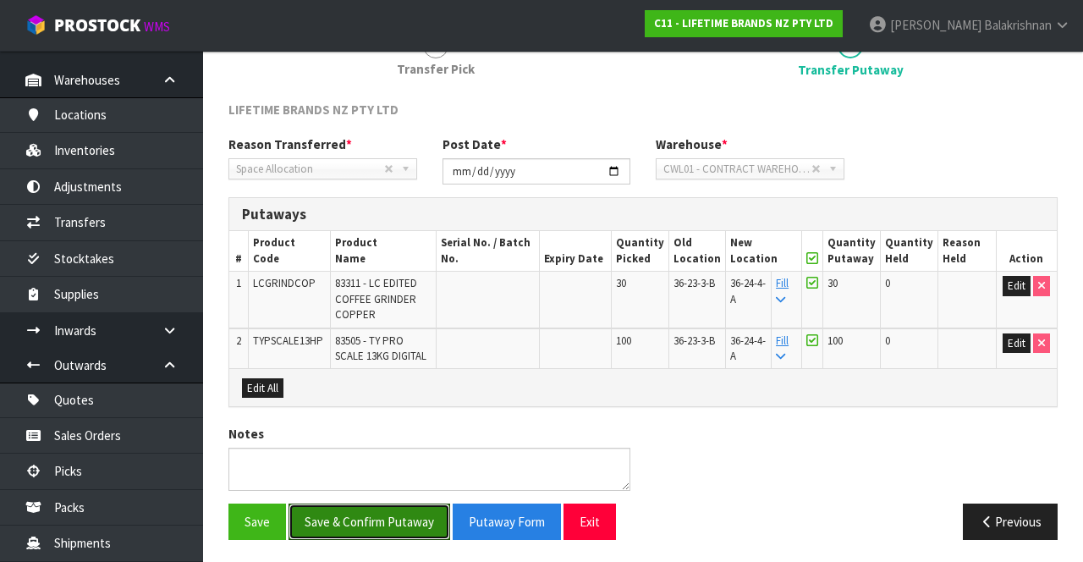
click at [388, 513] on button "Save & Confirm Putaway" at bounding box center [369, 521] width 162 height 36
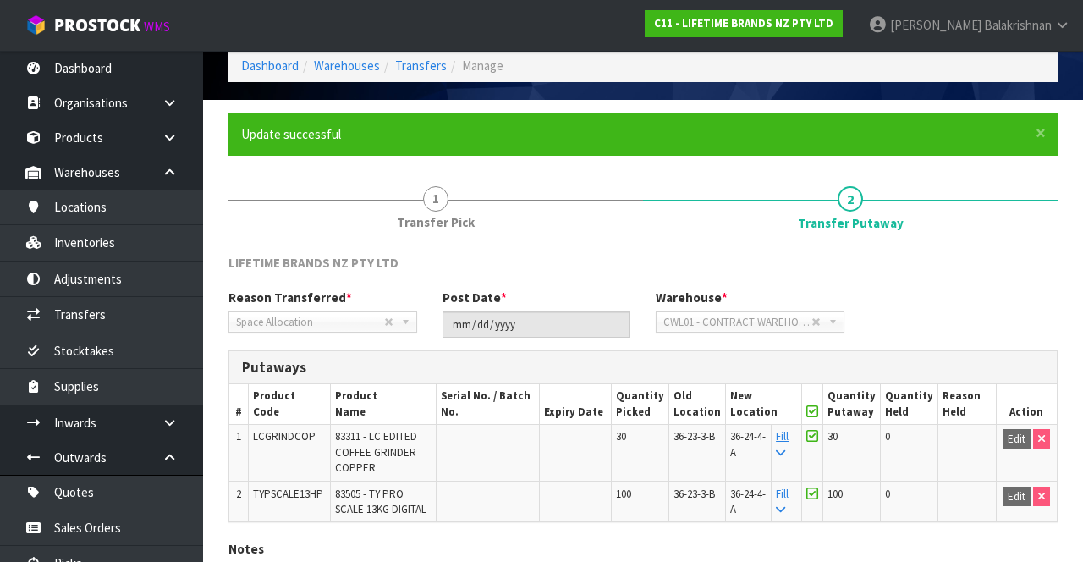
scroll to position [188, 0]
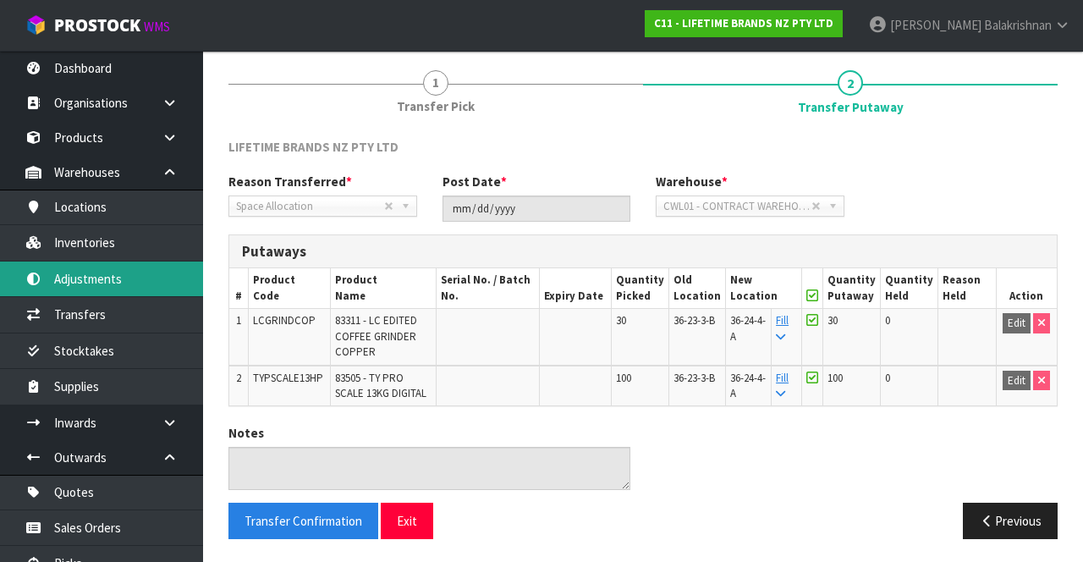
click at [117, 278] on link "Adjustments" at bounding box center [101, 278] width 203 height 35
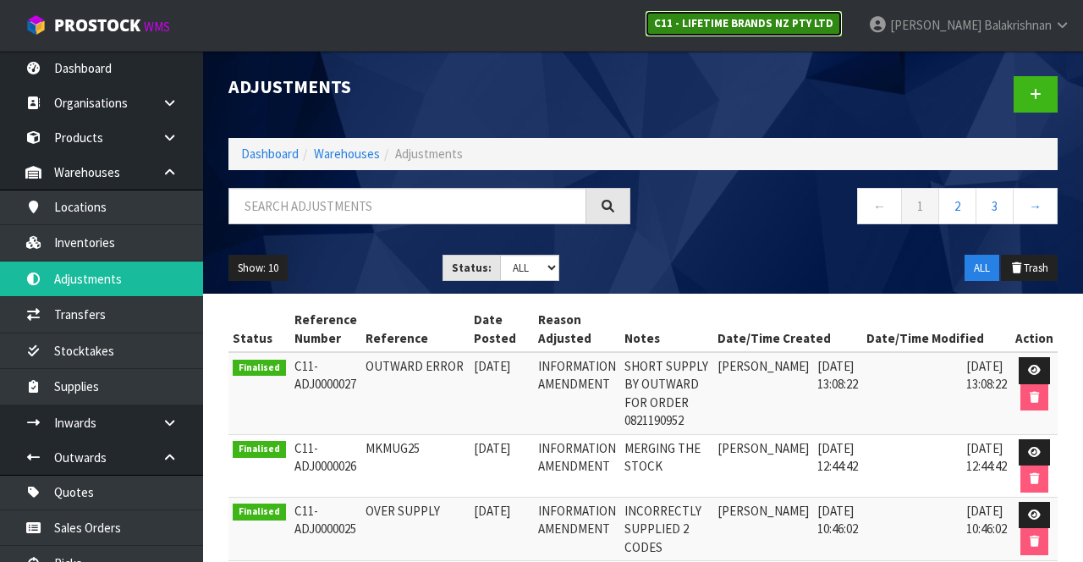
click at [811, 20] on strong "C11 - LIFETIME BRANDS NZ PTY LTD" at bounding box center [743, 23] width 179 height 14
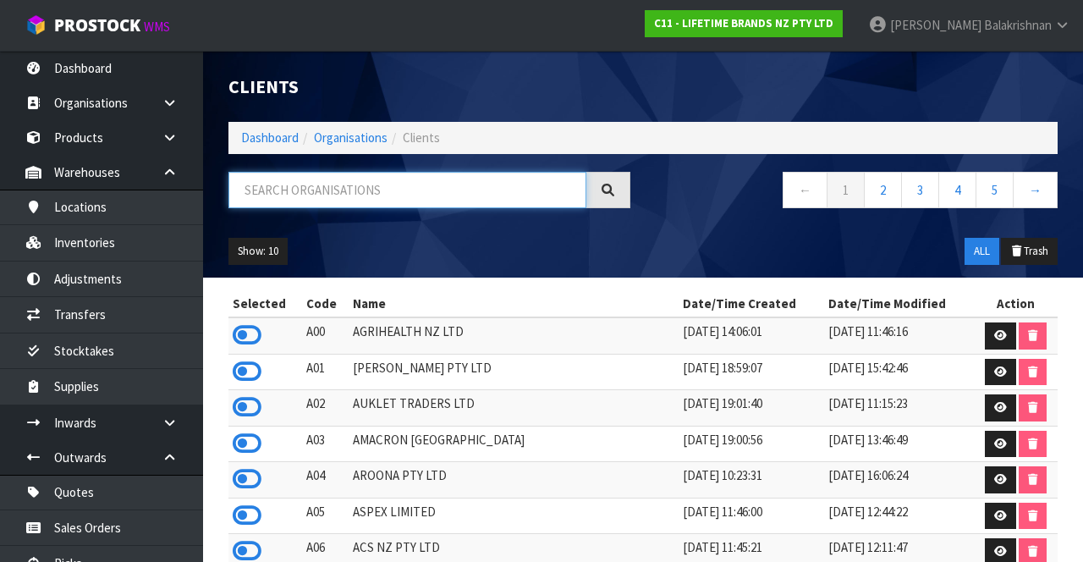
click at [461, 205] on input "text" at bounding box center [407, 190] width 358 height 36
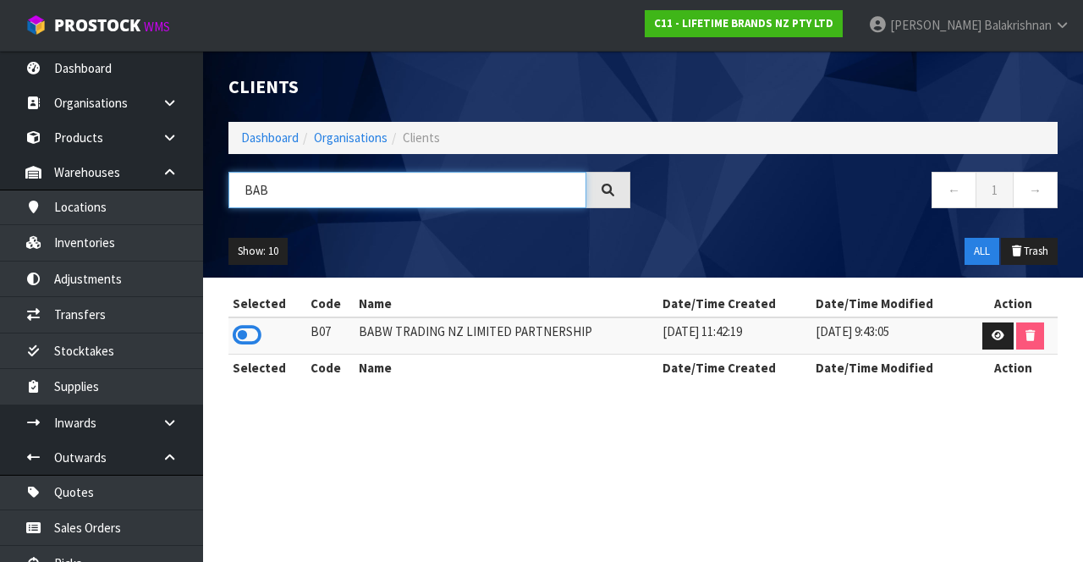
type input "BAB"
click at [233, 334] on icon at bounding box center [247, 334] width 29 height 25
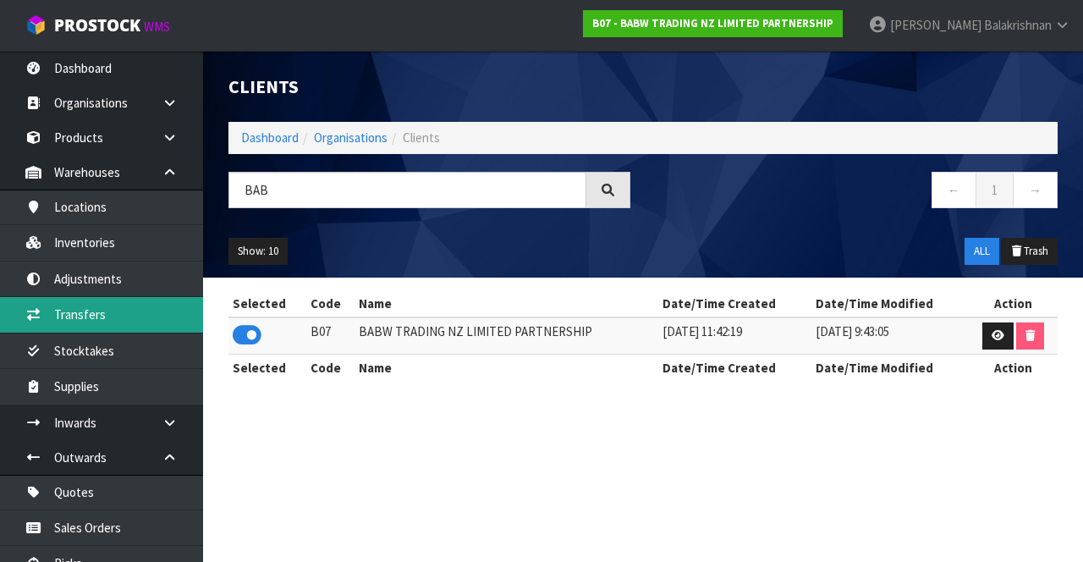
click at [104, 318] on link "Transfers" at bounding box center [101, 314] width 203 height 35
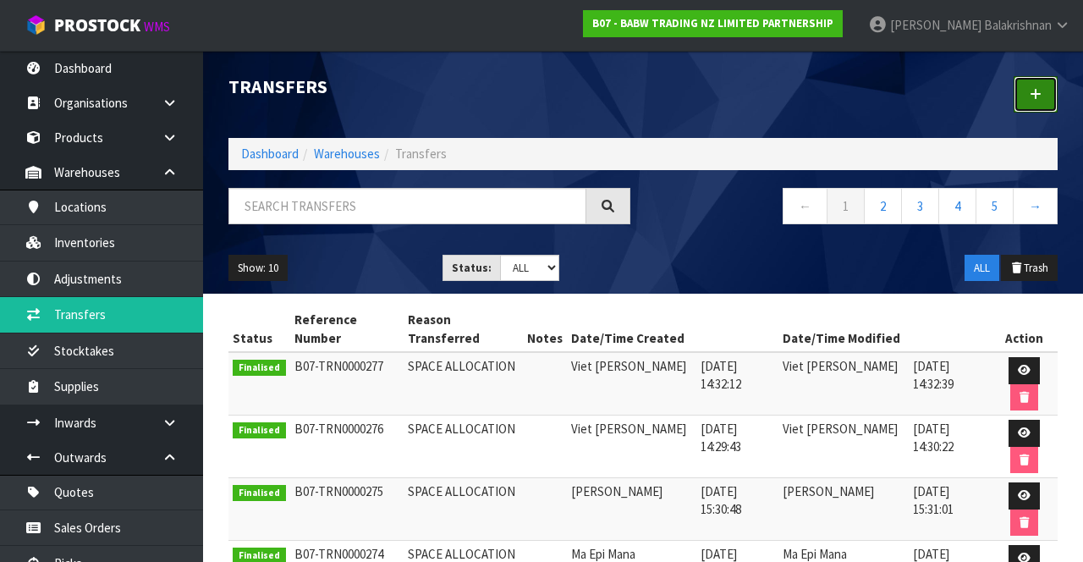
click at [1032, 102] on link at bounding box center [1035, 94] width 44 height 36
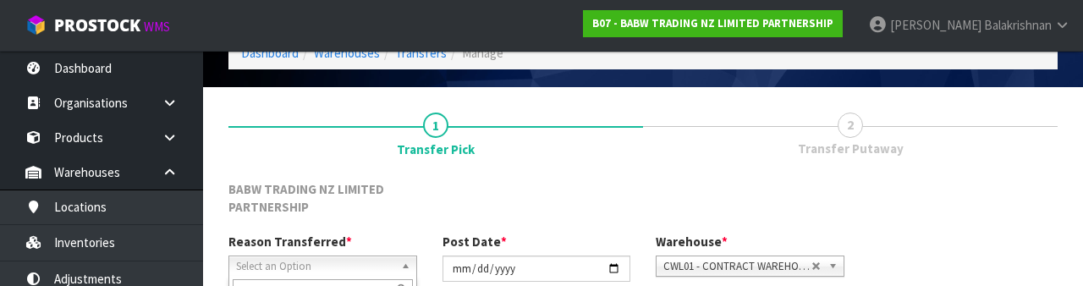
scroll to position [220, 0]
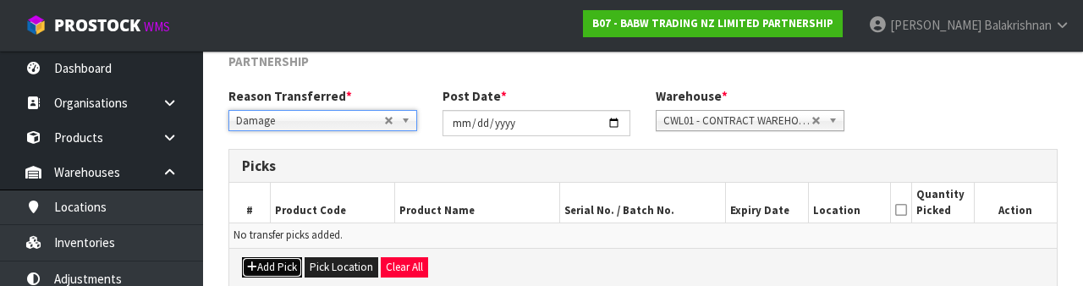
click at [277, 264] on button "Add Pick" at bounding box center [272, 267] width 60 height 20
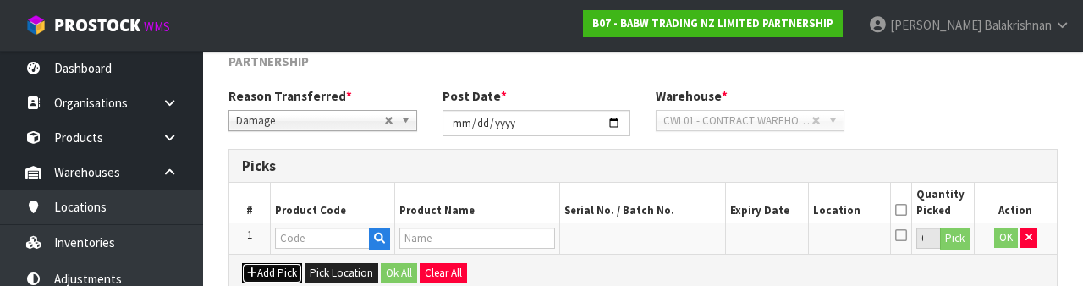
scroll to position [115, 0]
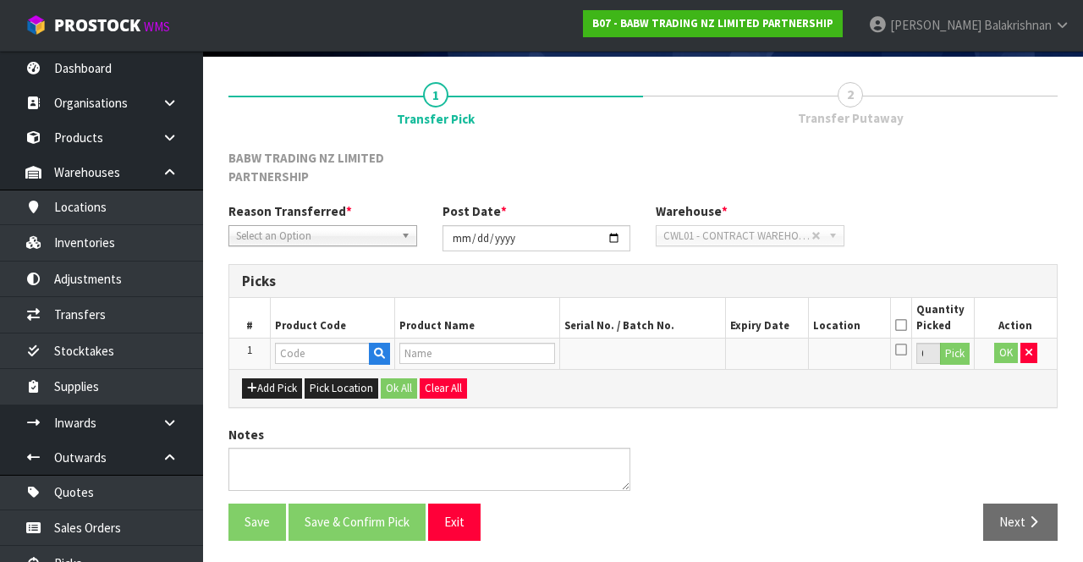
click at [363, 242] on span "Select an Option" at bounding box center [310, 236] width 148 height 20
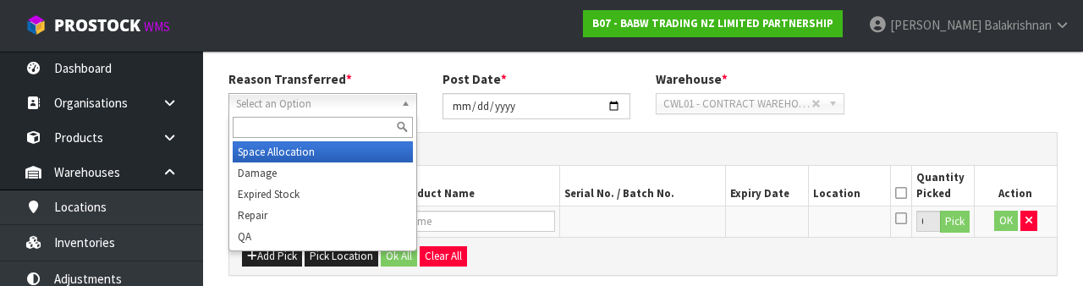
scroll to position [252, 0]
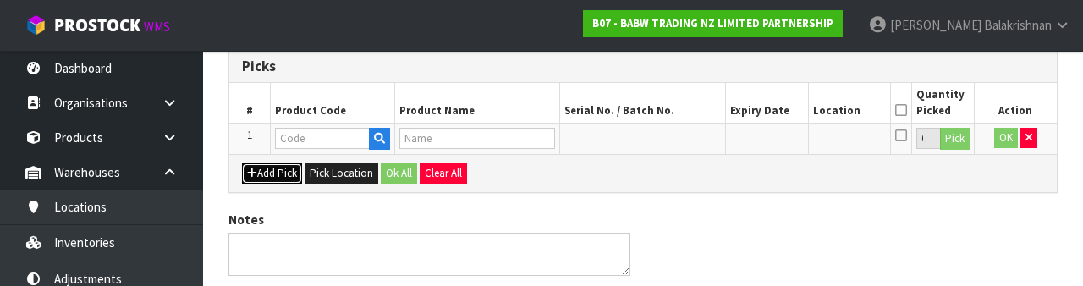
click at [289, 173] on button "Add Pick" at bounding box center [272, 173] width 60 height 20
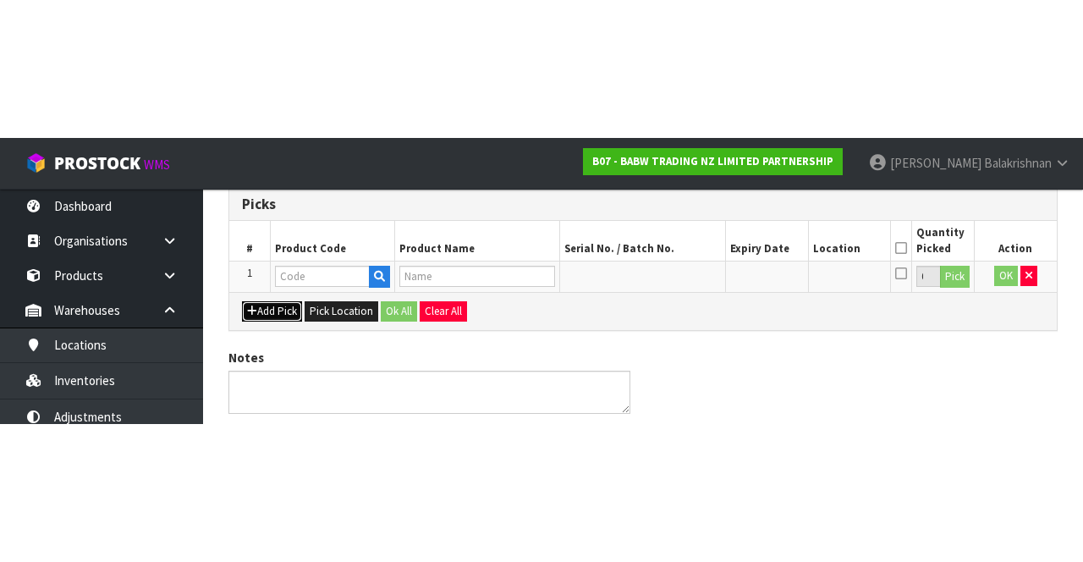
scroll to position [146, 0]
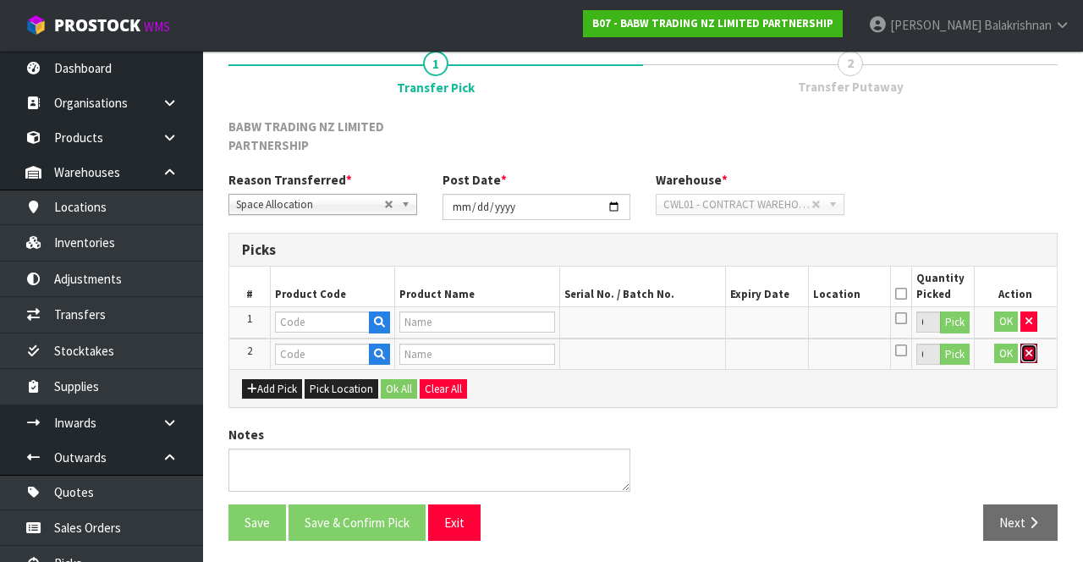
click at [1029, 350] on icon "button" at bounding box center [1028, 353] width 7 height 11
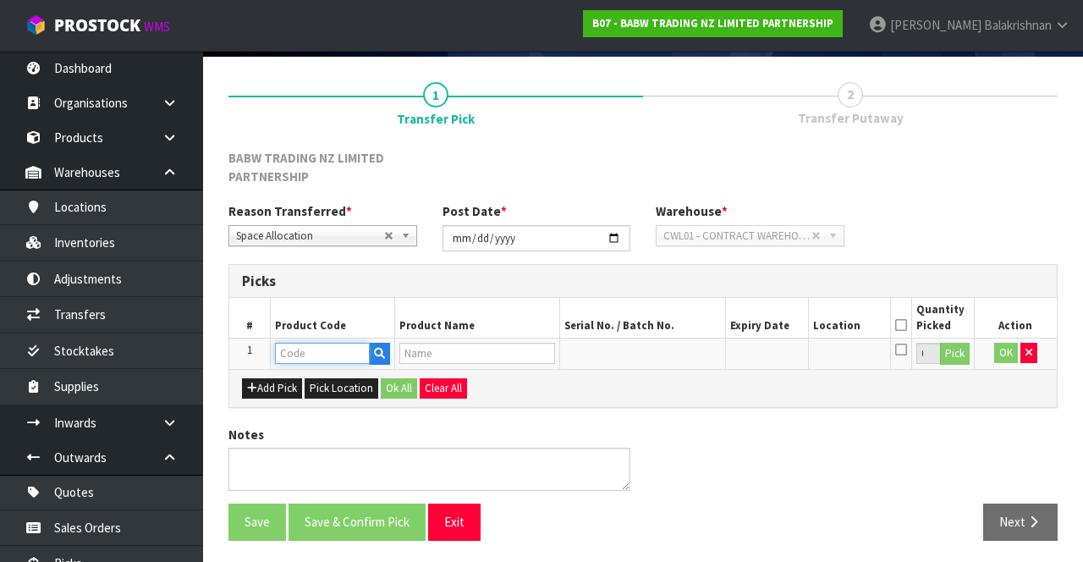
click at [306, 345] on input "text" at bounding box center [322, 353] width 95 height 21
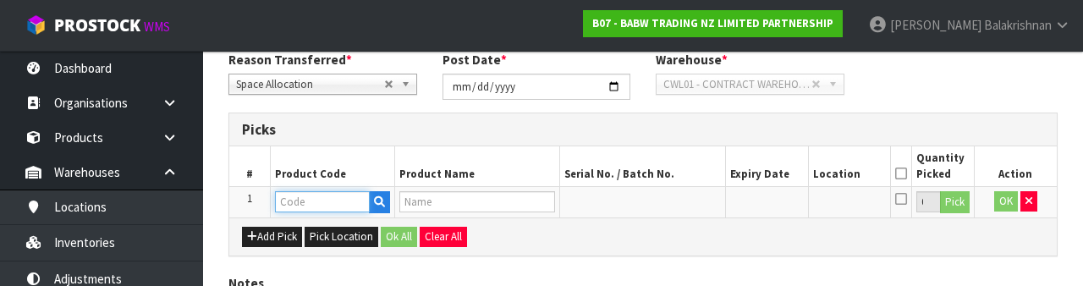
scroll to position [315, 0]
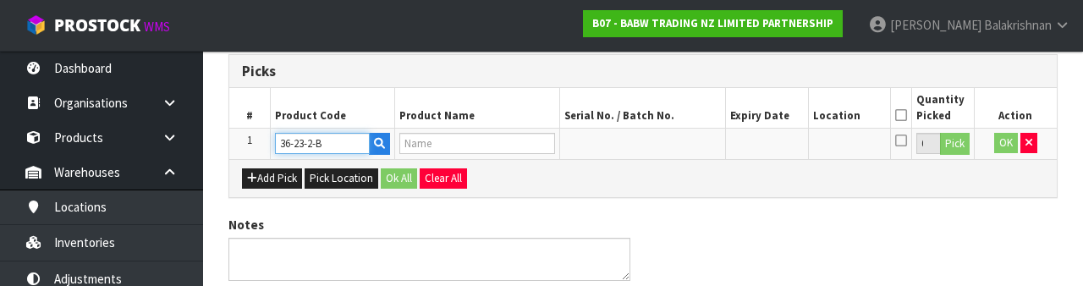
type input "36-23-2-B"
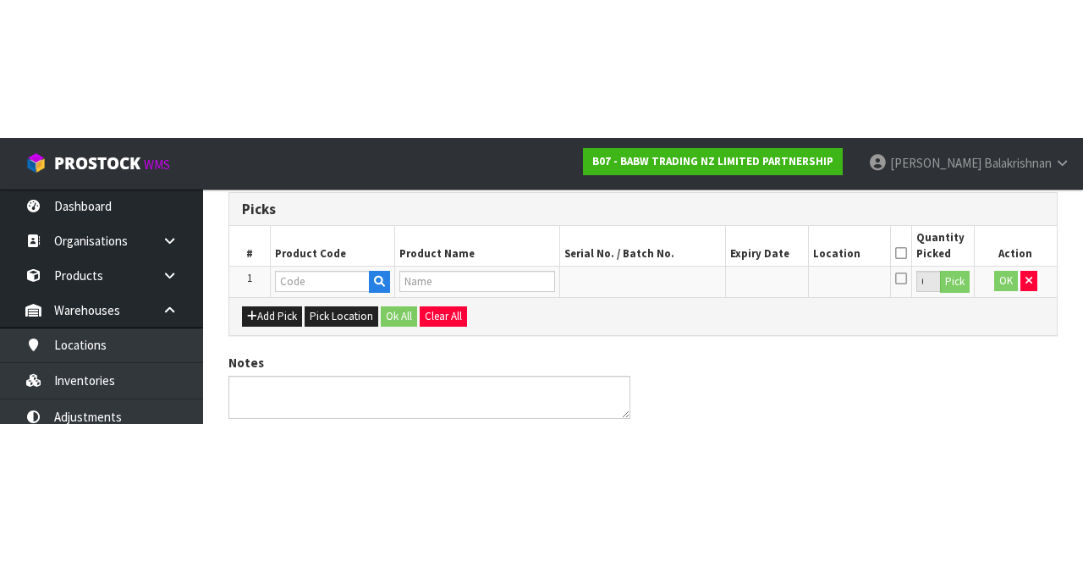
scroll to position [115, 0]
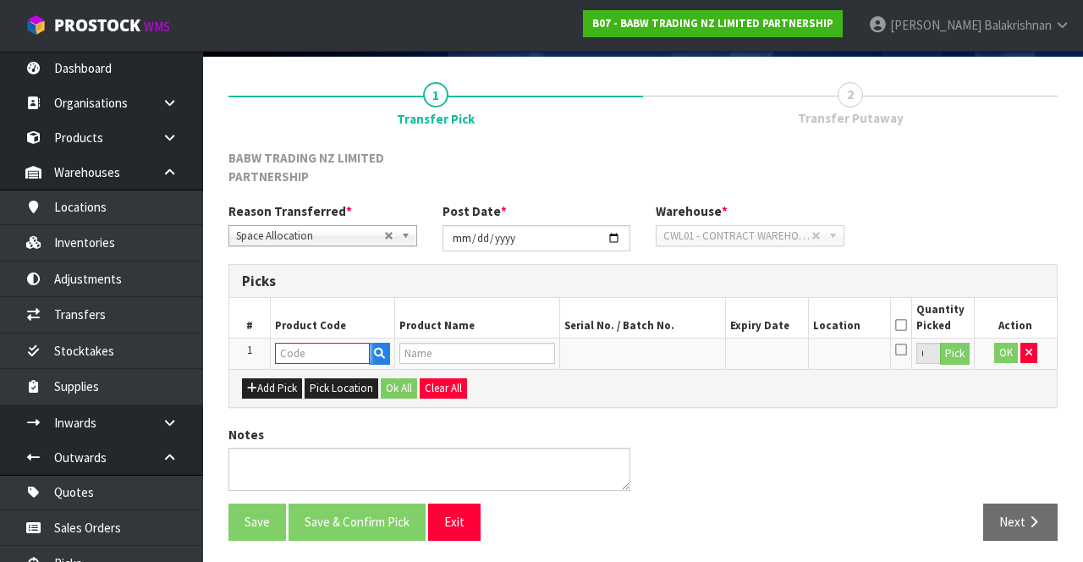
click at [328, 350] on input "text" at bounding box center [322, 353] width 95 height 21
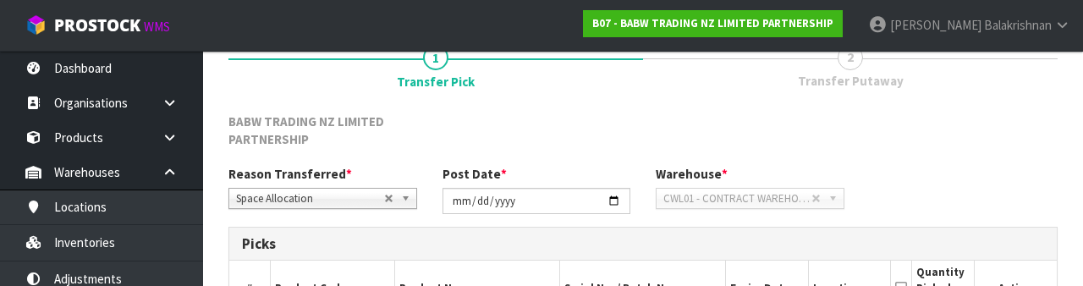
scroll to position [315, 0]
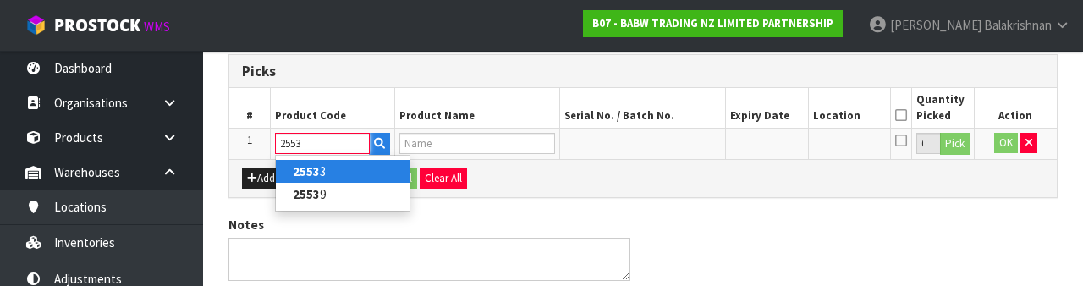
type input "25539"
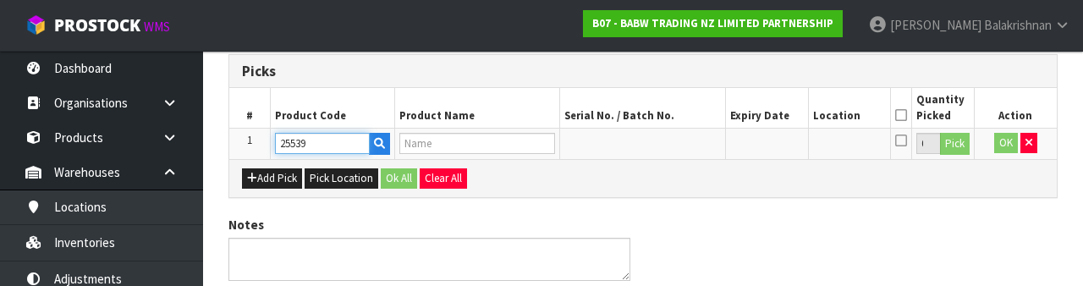
type input "SMILEY MONKEY II"
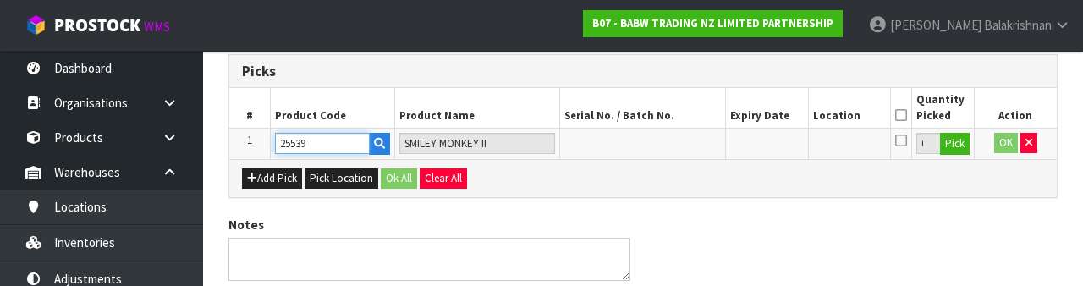
type input "25539"
click at [961, 145] on button "Pick" at bounding box center [955, 144] width 30 height 22
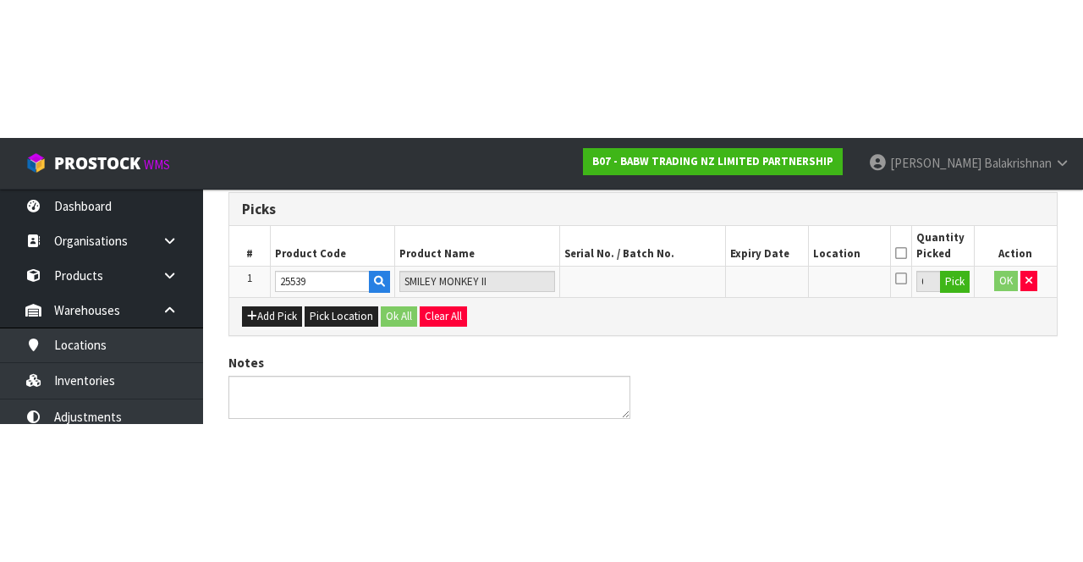
scroll to position [115, 0]
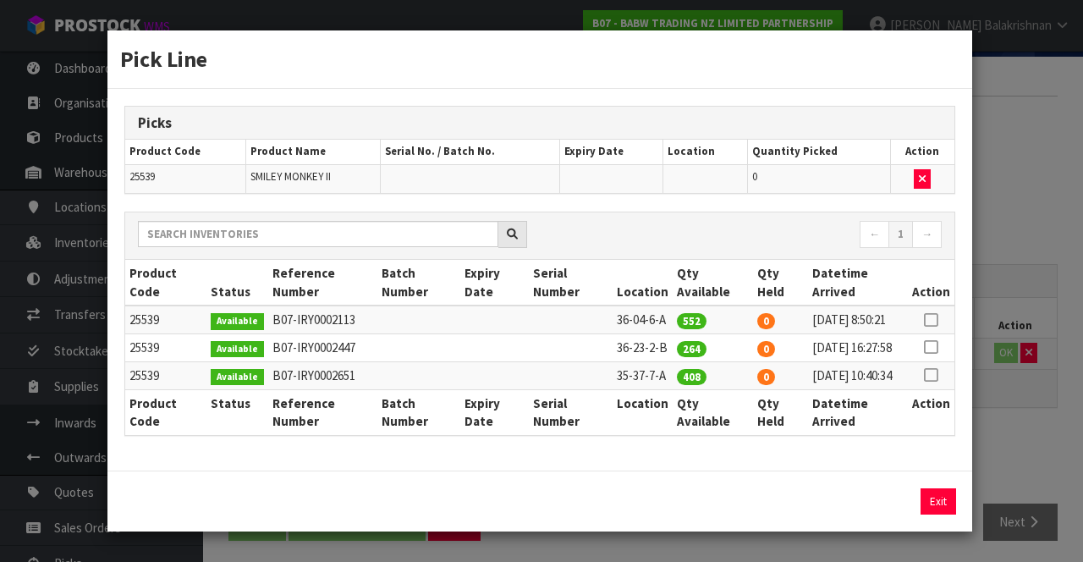
click at [932, 347] on icon at bounding box center [931, 347] width 14 height 1
click at [886, 514] on button "Assign Pick" at bounding box center [880, 501] width 69 height 26
type input "264"
click at [948, 514] on button "Exit" at bounding box center [938, 501] width 36 height 26
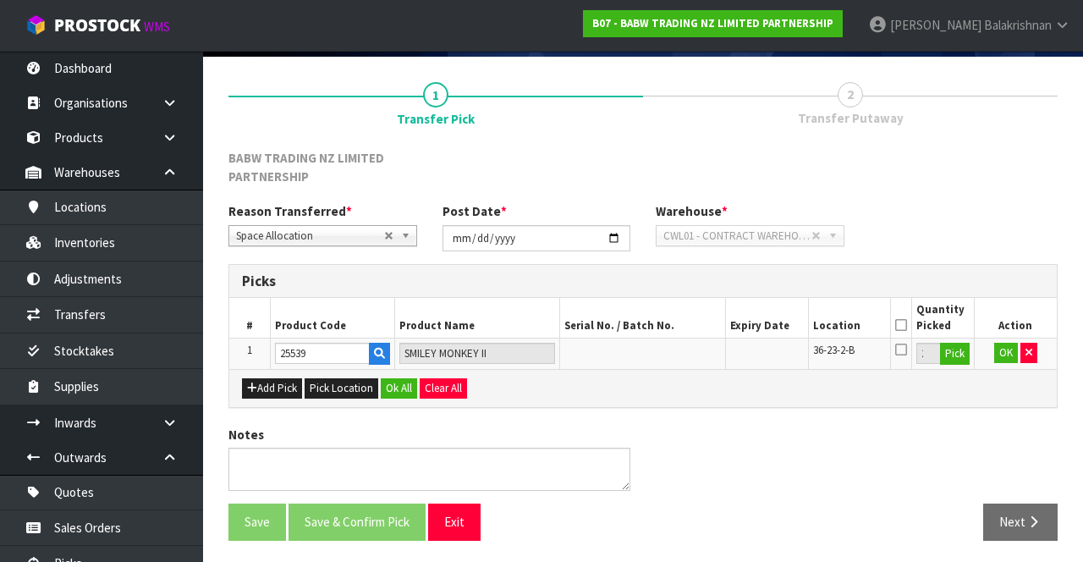
click at [903, 325] on icon at bounding box center [901, 325] width 12 height 1
click at [996, 360] on button "OK" at bounding box center [1006, 353] width 24 height 20
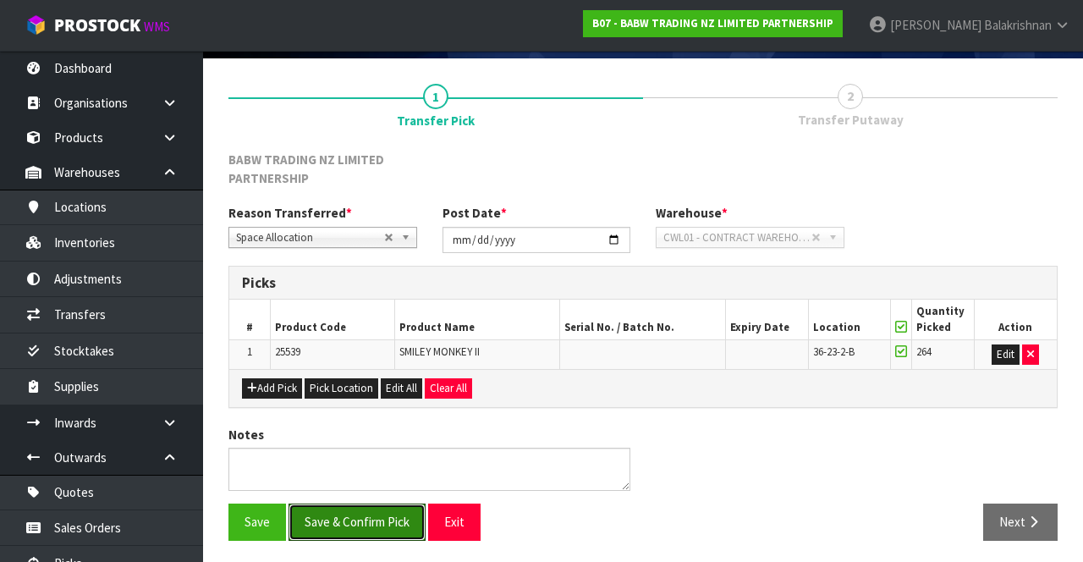
click at [370, 508] on button "Save & Confirm Pick" at bounding box center [356, 521] width 137 height 36
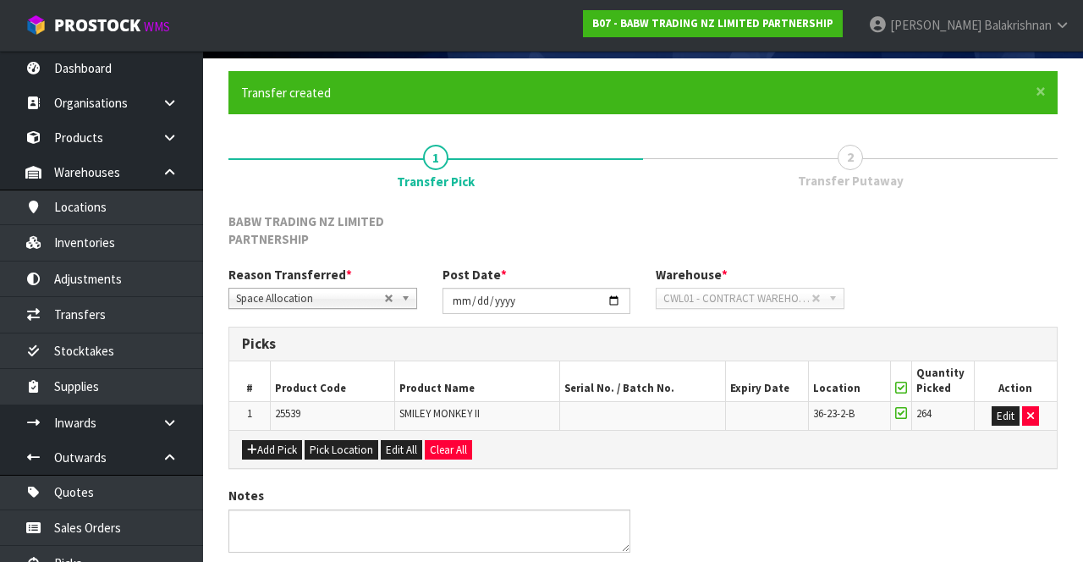
scroll to position [0, 0]
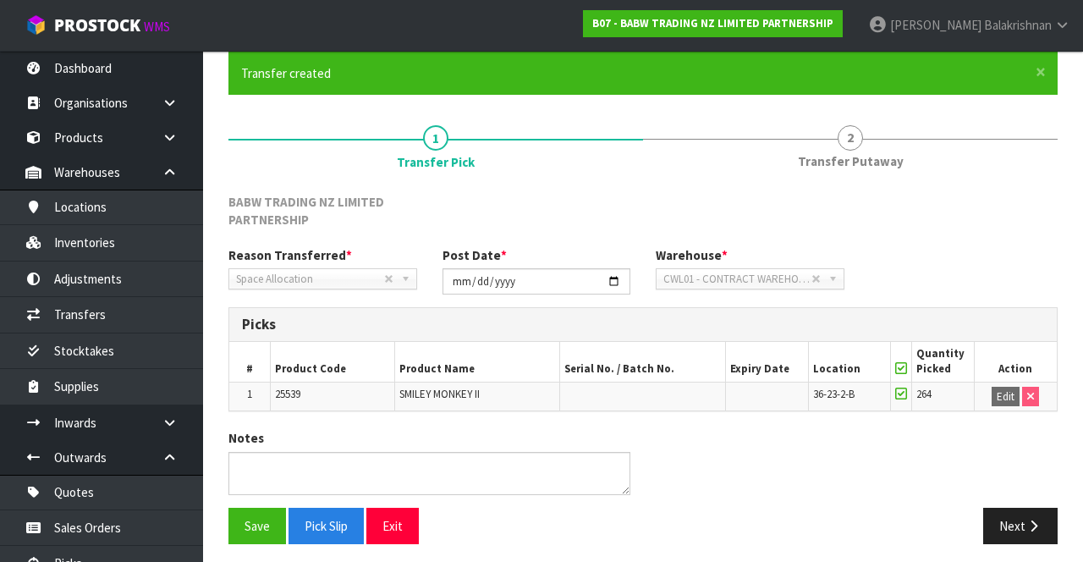
scroll to position [137, 0]
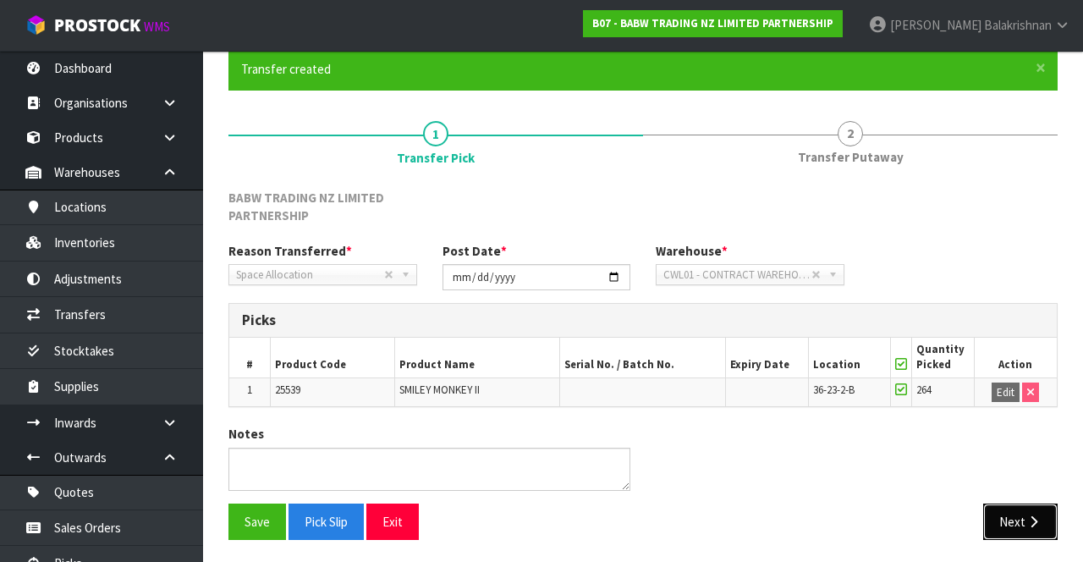
click at [1023, 516] on button "Next" at bounding box center [1020, 521] width 74 height 36
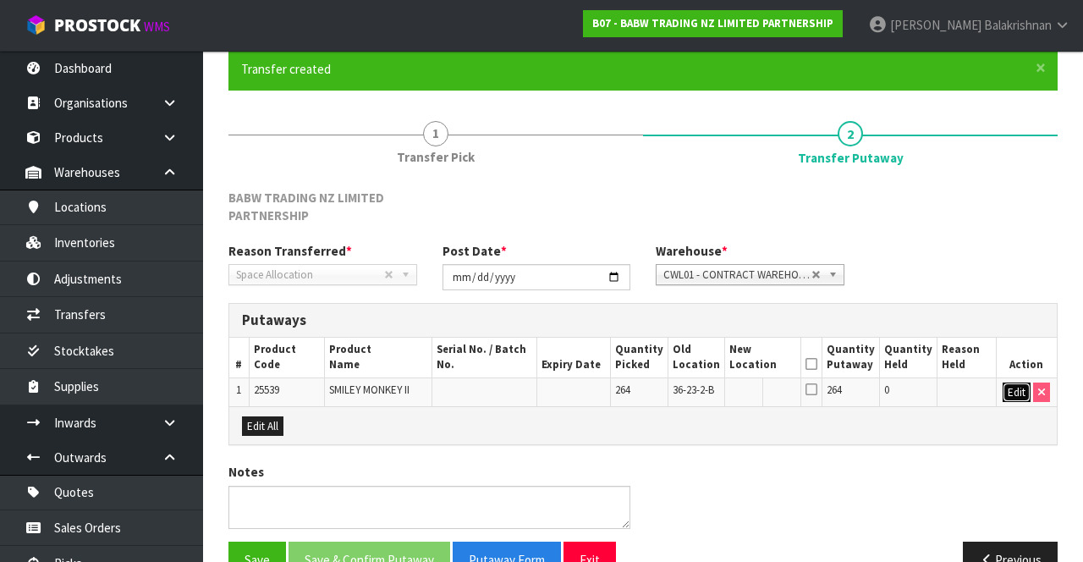
click at [1009, 391] on button "Edit" at bounding box center [1016, 392] width 28 height 20
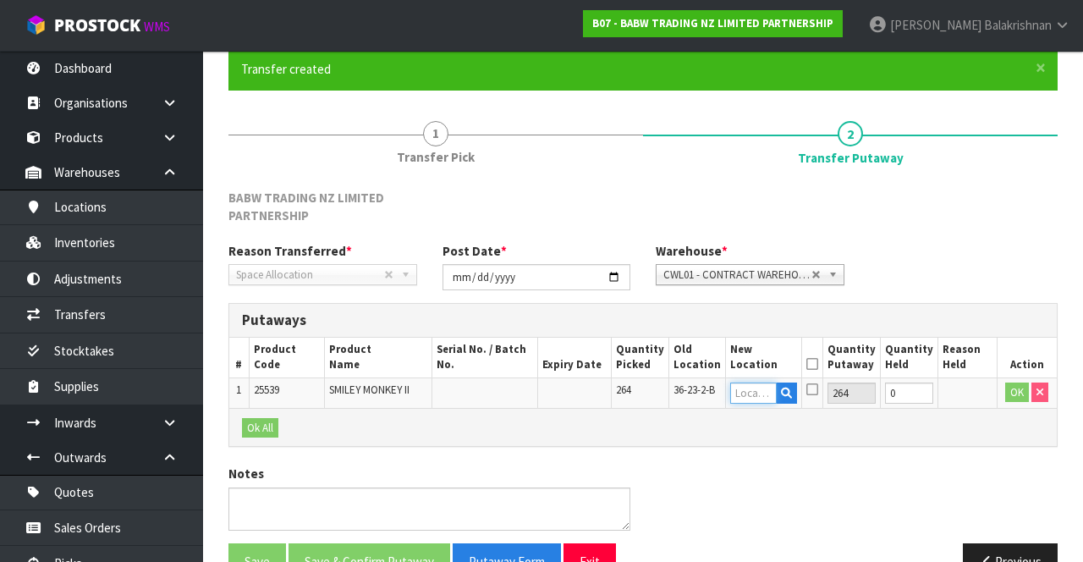
click at [761, 387] on input "text" at bounding box center [753, 392] width 47 height 21
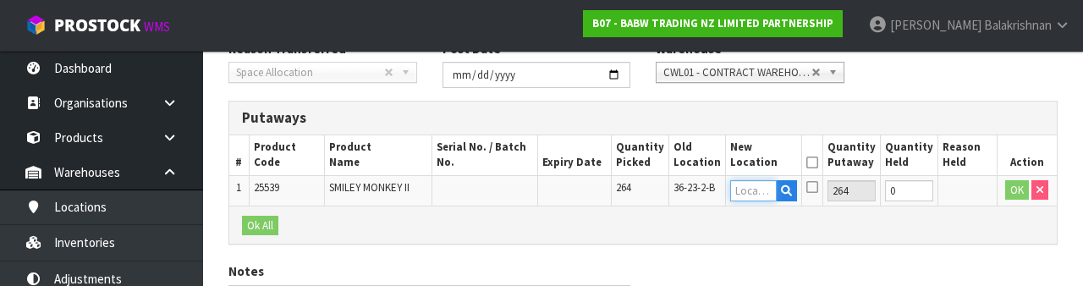
scroll to position [376, 0]
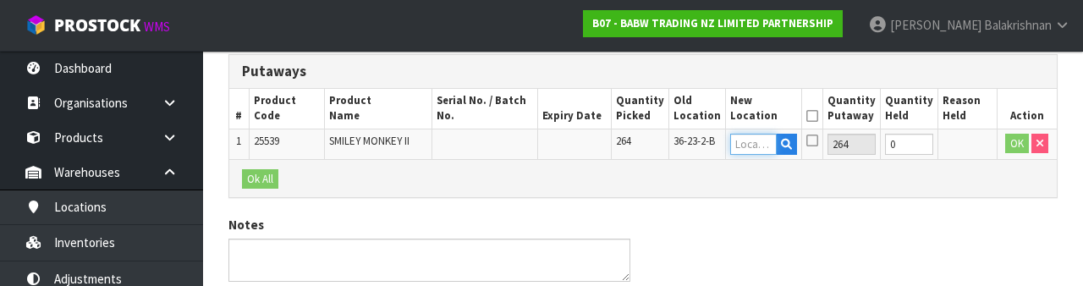
click at [744, 148] on input "text" at bounding box center [753, 144] width 47 height 21
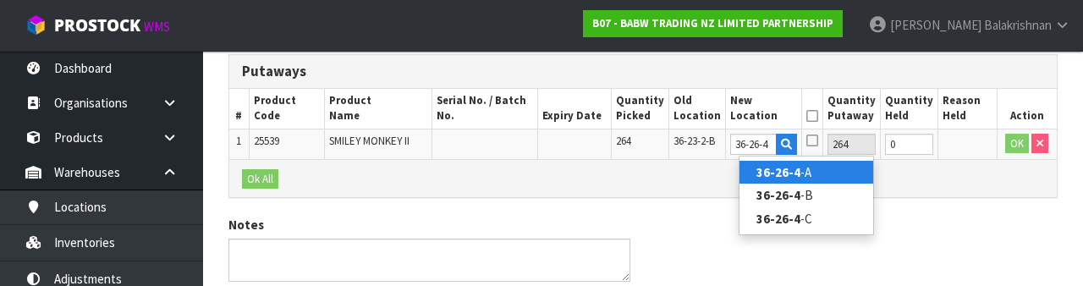
click at [798, 173] on link "36-26-4 -A" at bounding box center [806, 172] width 134 height 23
type input "36-26-4-A"
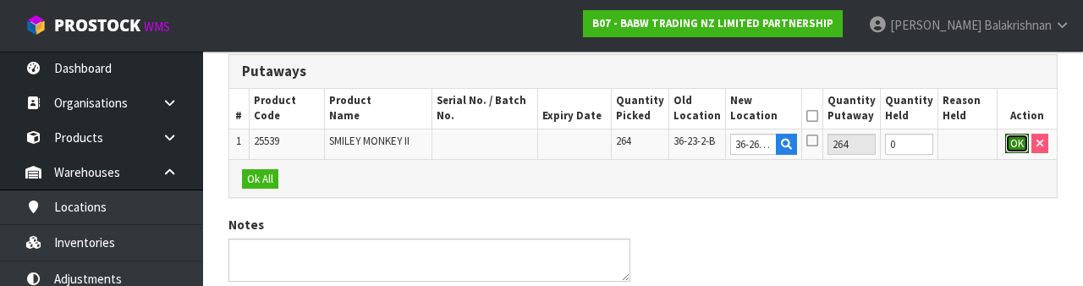
click at [1013, 141] on button "OK" at bounding box center [1017, 144] width 24 height 20
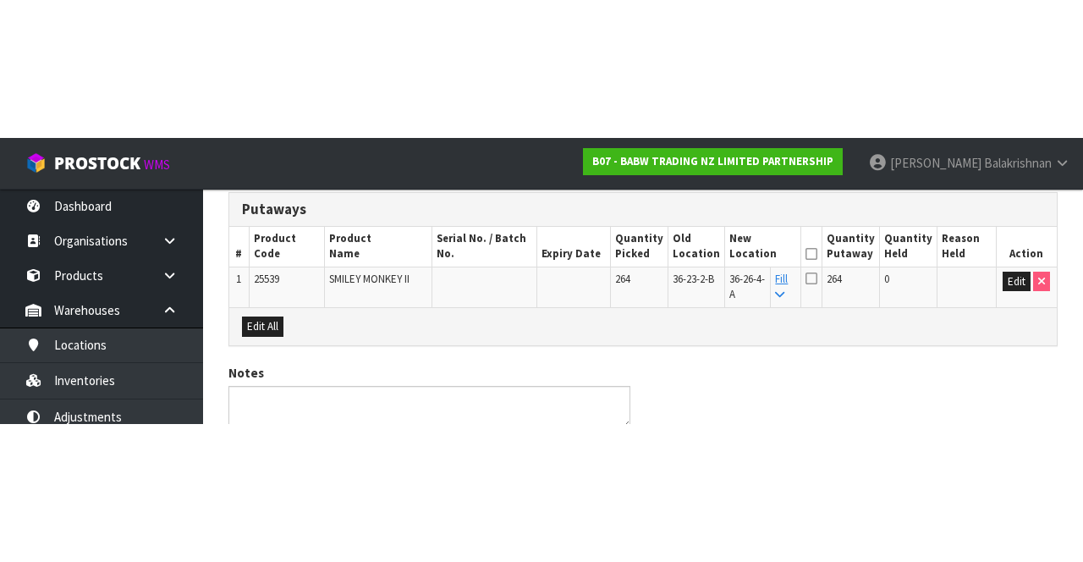
scroll to position [186, 0]
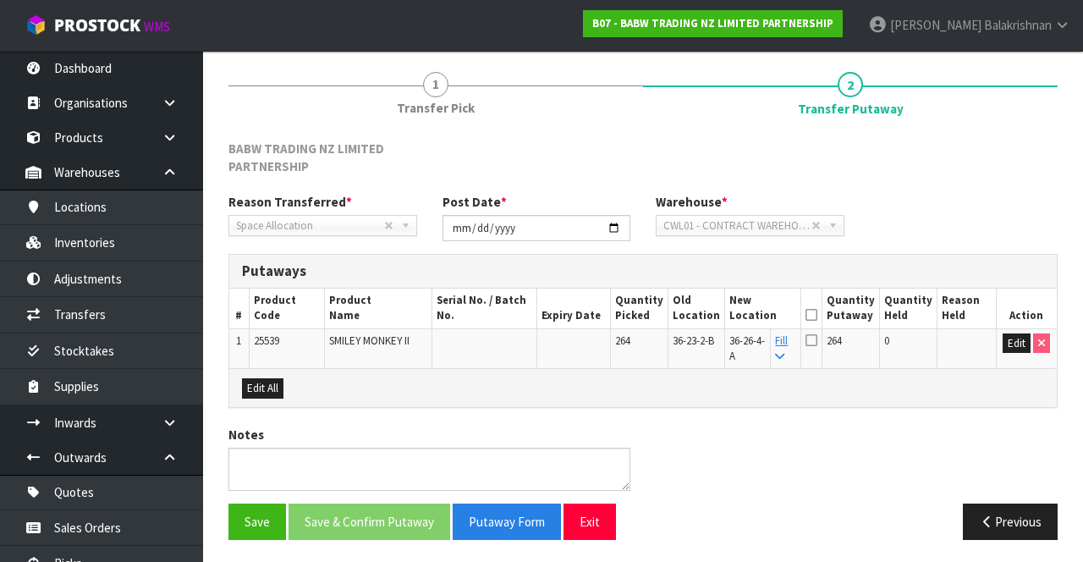
click at [817, 315] on icon at bounding box center [811, 315] width 12 height 1
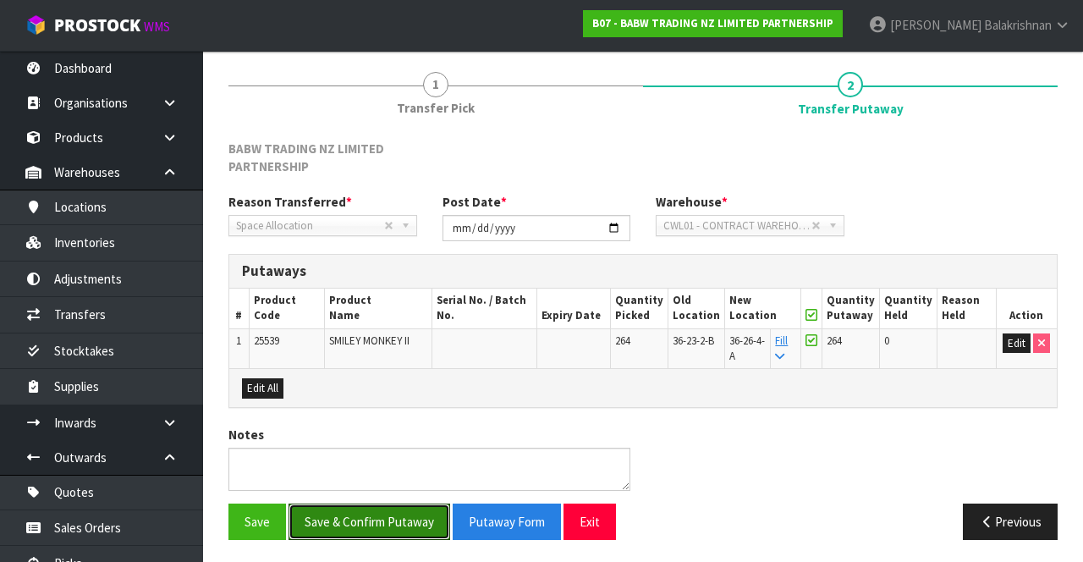
click at [377, 506] on button "Save & Confirm Putaway" at bounding box center [369, 521] width 162 height 36
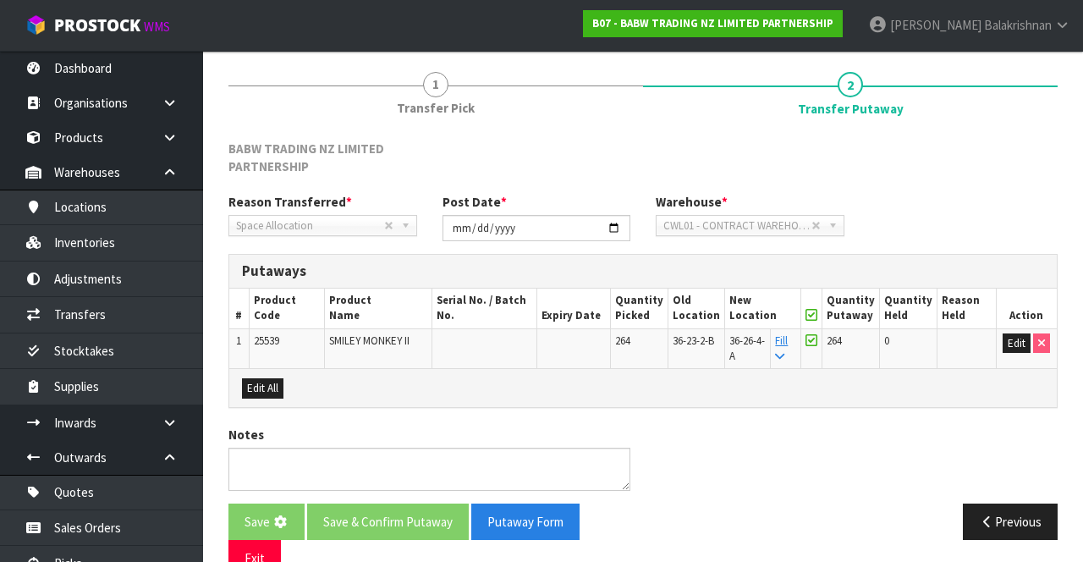
scroll to position [0, 0]
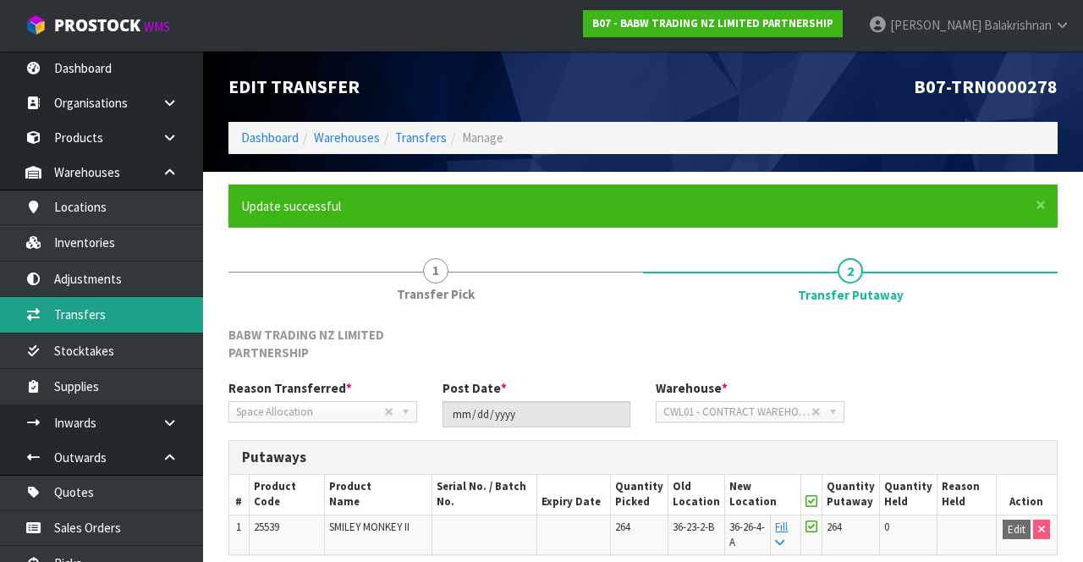
click at [66, 310] on link "Transfers" at bounding box center [101, 314] width 203 height 35
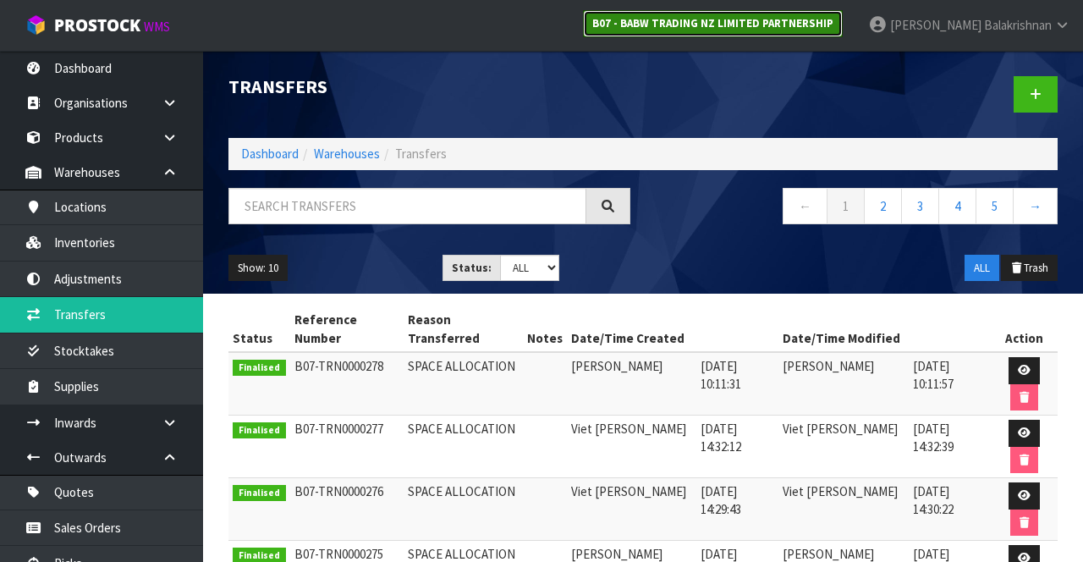
click at [815, 25] on strong "B07 - BABW TRADING NZ LIMITED PARTNERSHIP" at bounding box center [712, 23] width 241 height 14
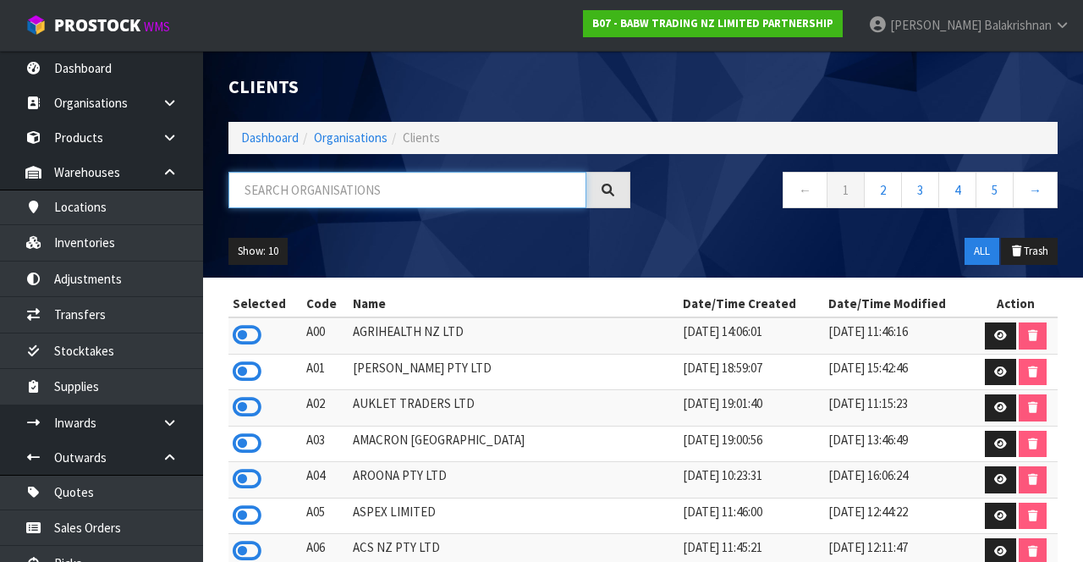
click at [424, 189] on input "text" at bounding box center [407, 190] width 358 height 36
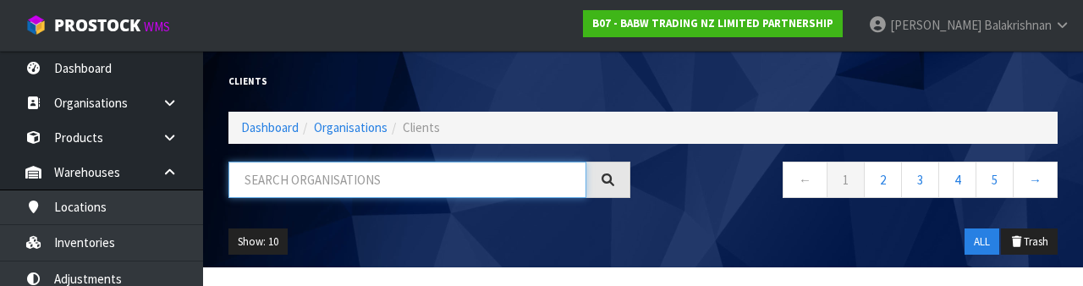
click at [380, 176] on input "text" at bounding box center [407, 180] width 358 height 36
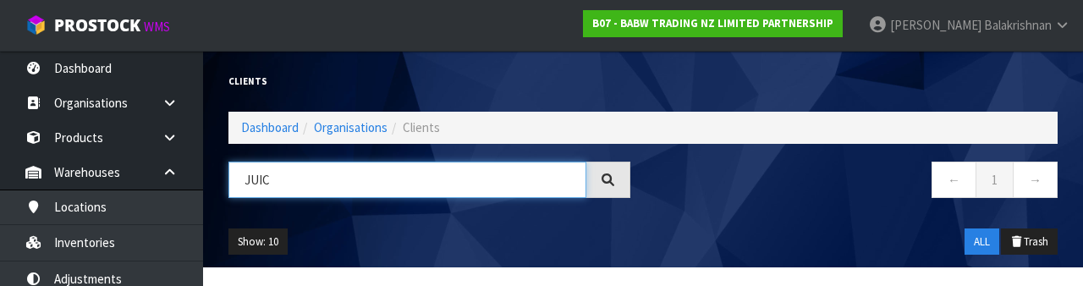
click at [384, 174] on input "JUIC" at bounding box center [407, 180] width 358 height 36
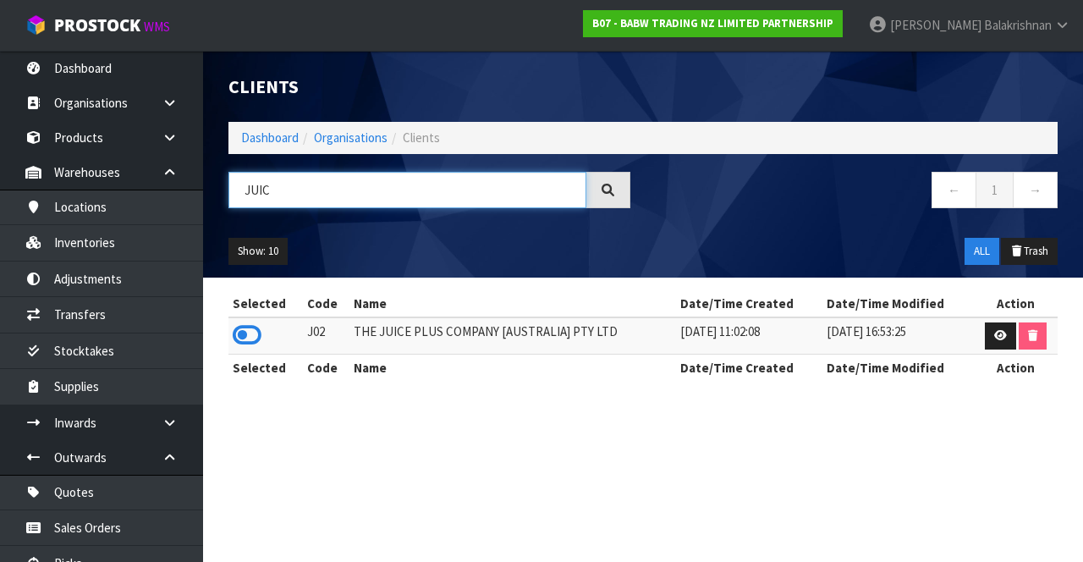
type input "JUIC"
click at [261, 337] on icon at bounding box center [247, 334] width 29 height 25
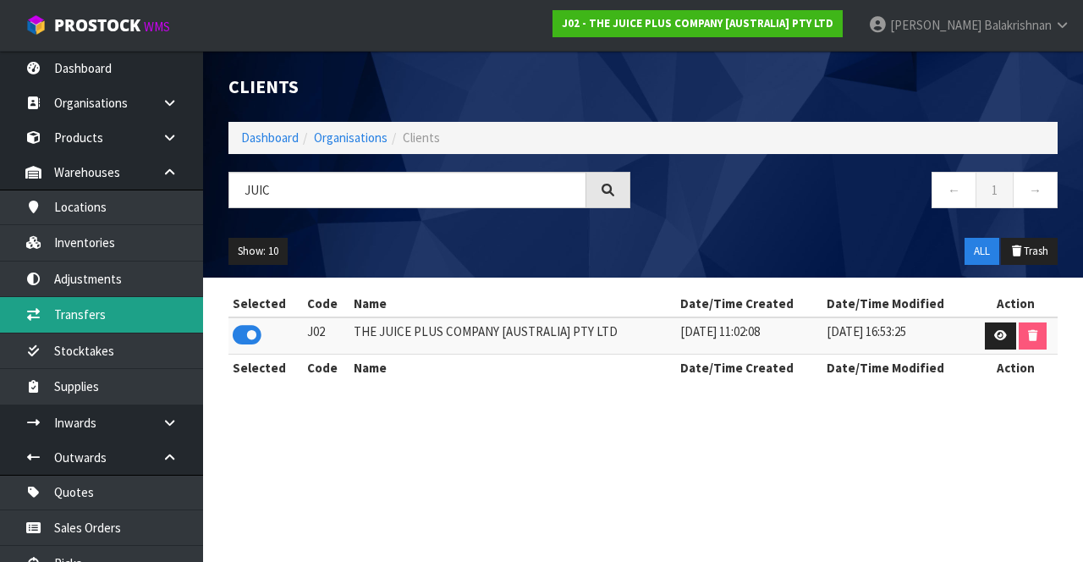
click at [122, 310] on link "Transfers" at bounding box center [101, 314] width 203 height 35
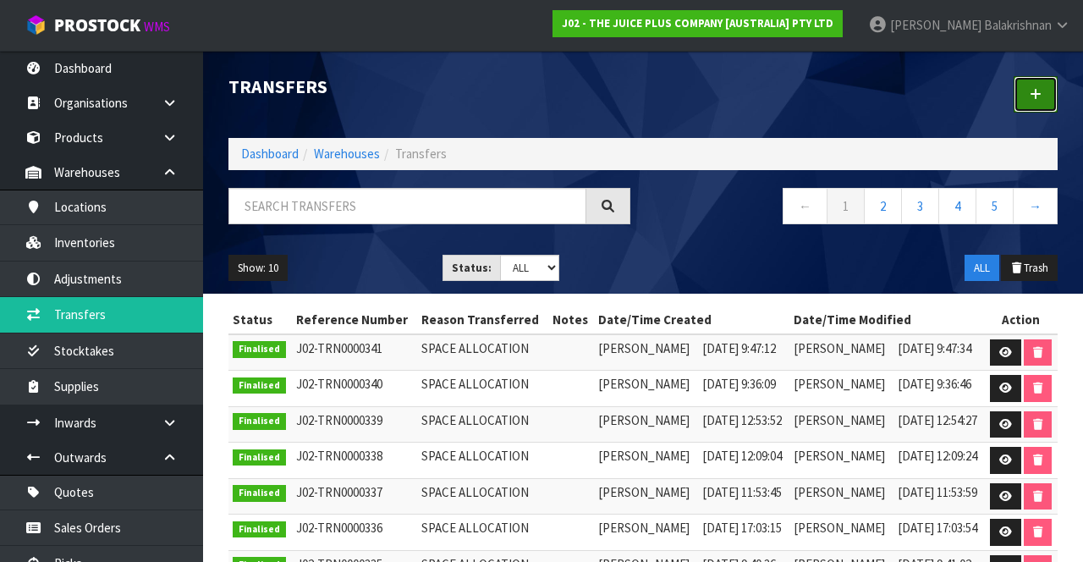
click at [1038, 85] on link at bounding box center [1035, 94] width 44 height 36
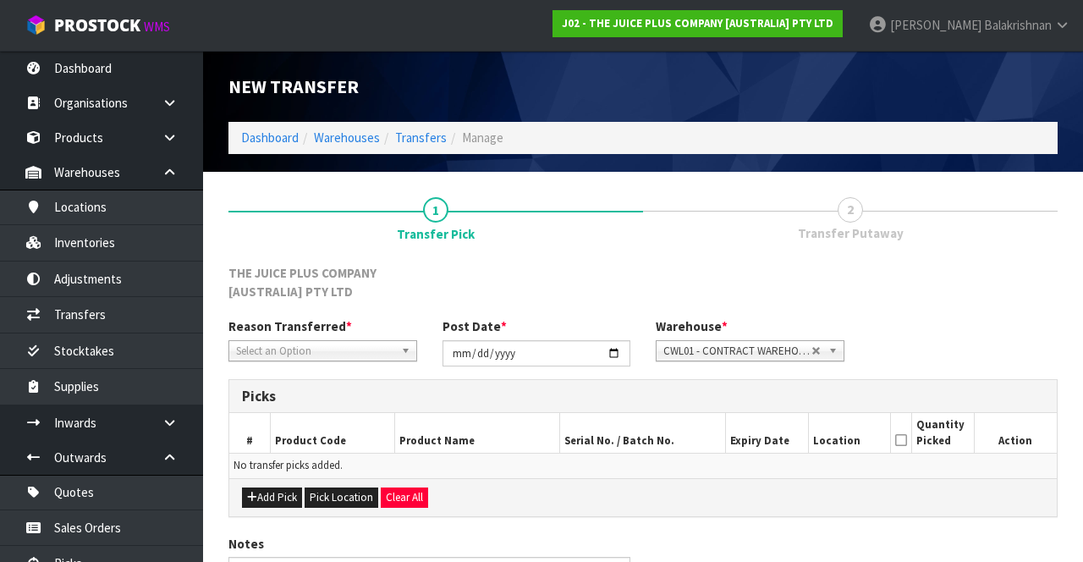
click at [346, 327] on span "*" at bounding box center [349, 326] width 6 height 16
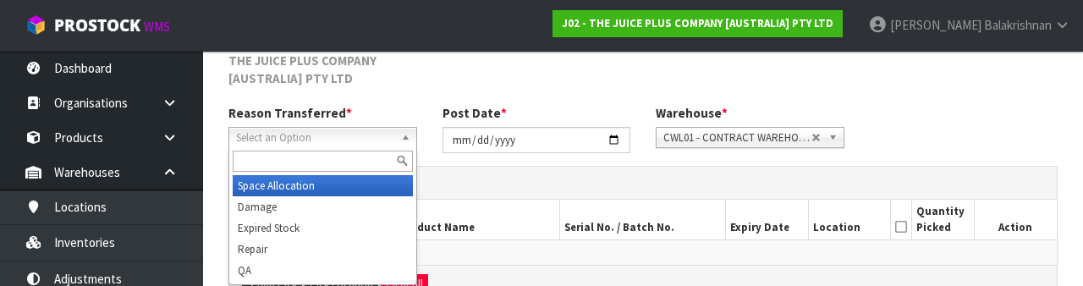
scroll to position [220, 0]
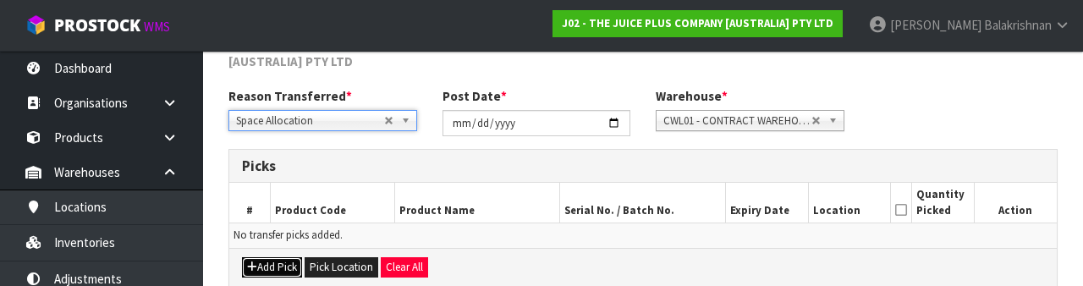
click at [277, 274] on button "Add Pick" at bounding box center [272, 267] width 60 height 20
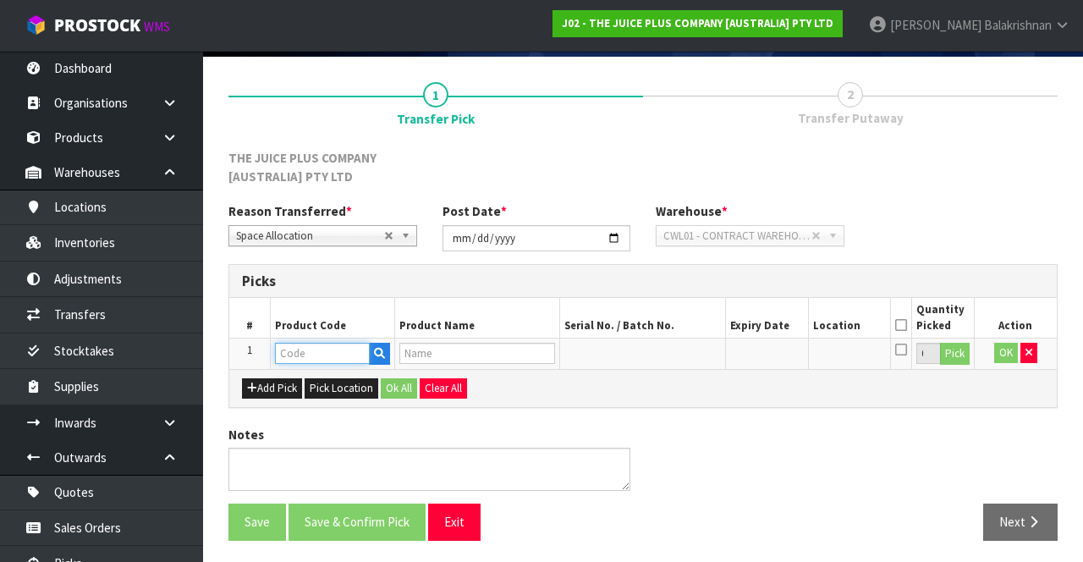
click at [339, 348] on input "text" at bounding box center [322, 353] width 95 height 21
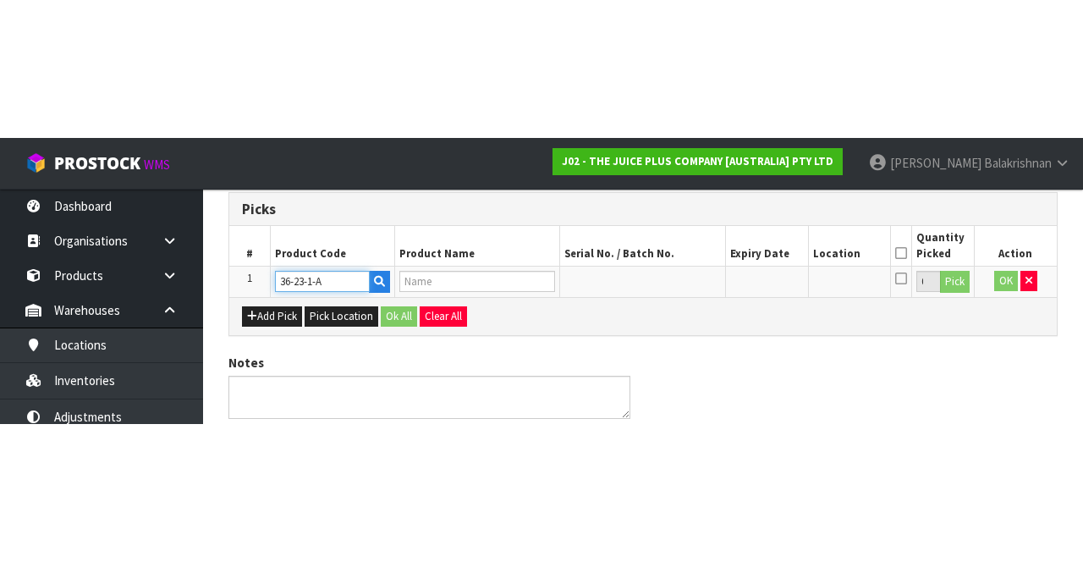
scroll to position [115, 0]
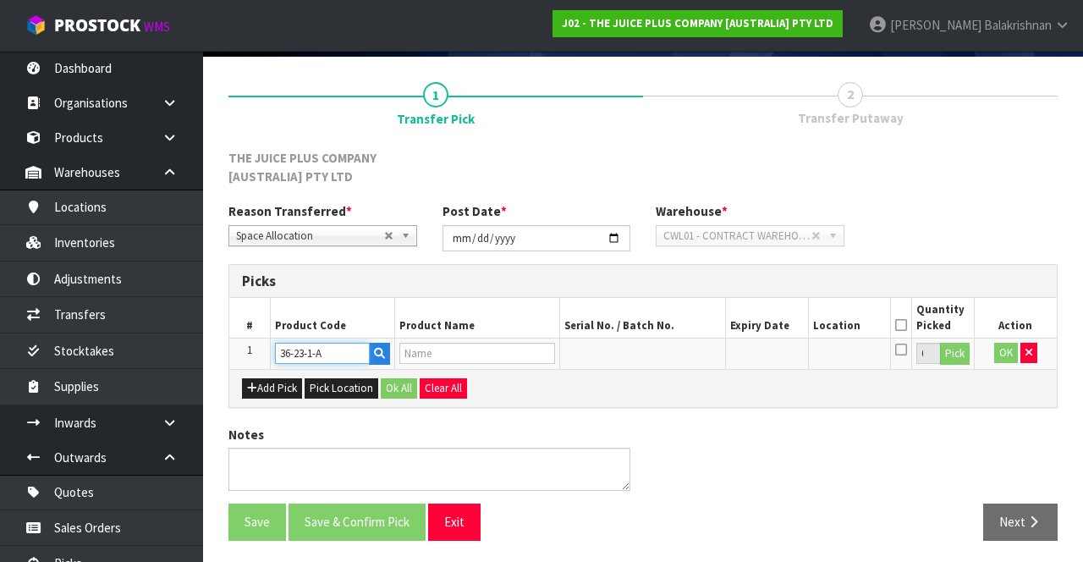
click at [327, 343] on input "36-23-1-A" at bounding box center [322, 353] width 95 height 21
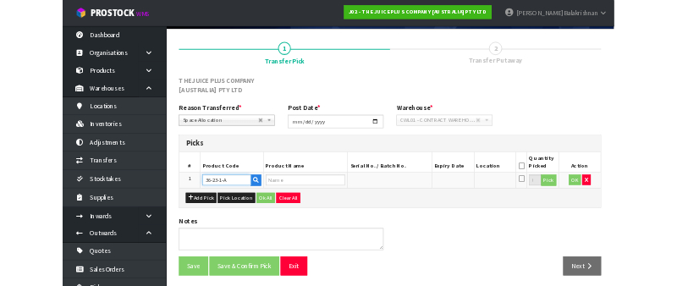
scroll to position [315, 0]
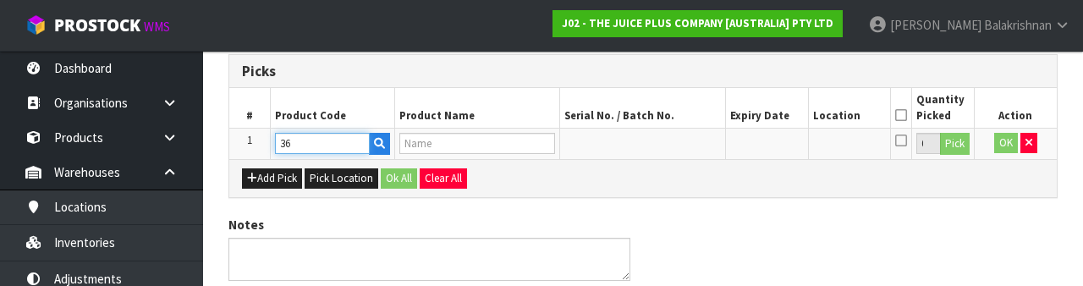
type input "3"
click at [328, 136] on input "text" at bounding box center [322, 143] width 95 height 21
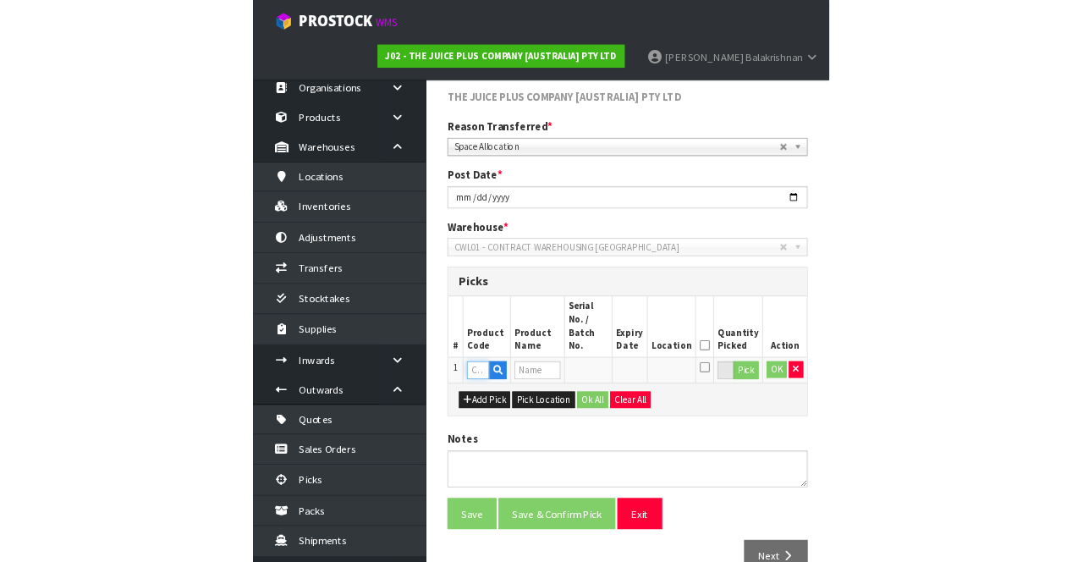
scroll to position [115, 0]
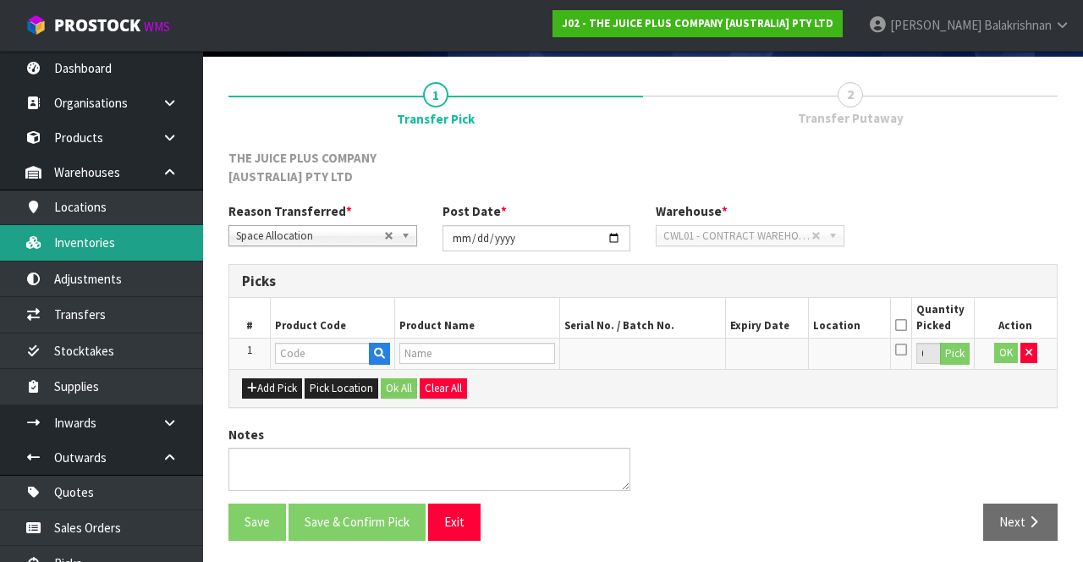
click at [126, 238] on link "Inventories" at bounding box center [101, 242] width 203 height 35
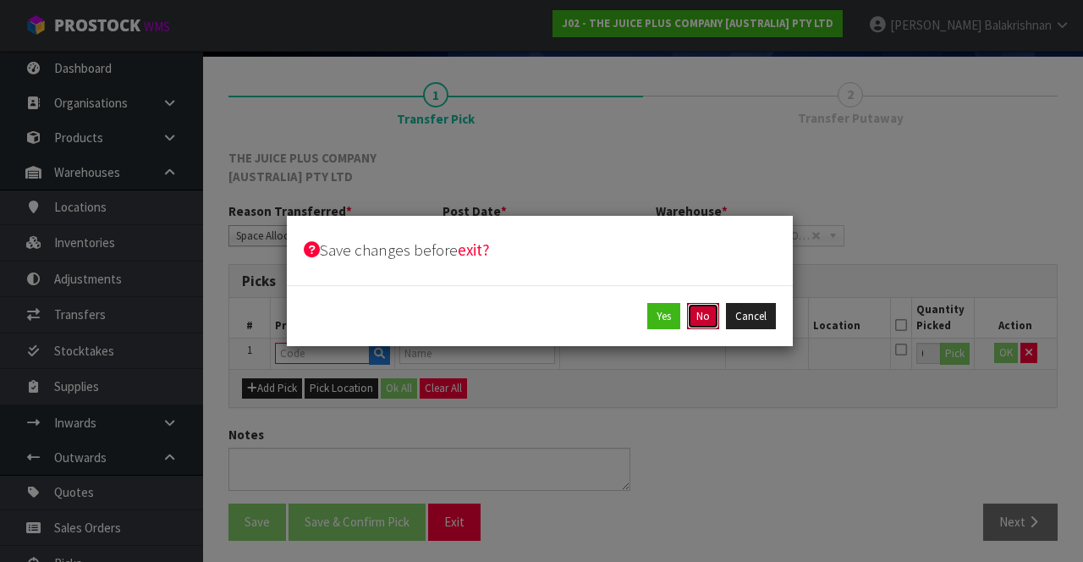
click at [715, 320] on button "No" at bounding box center [703, 316] width 32 height 27
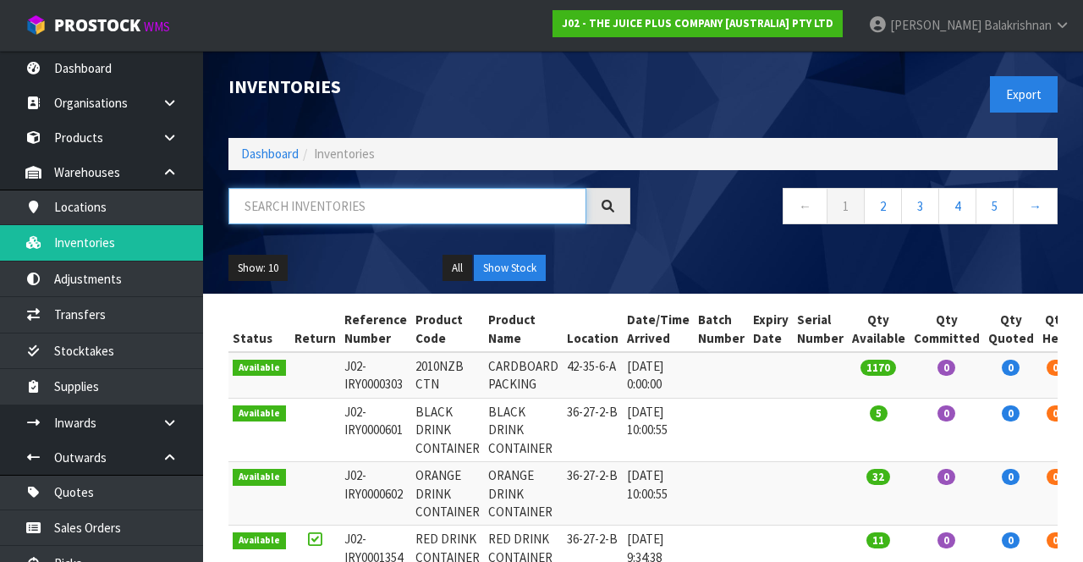
click at [409, 209] on input "text" at bounding box center [407, 206] width 358 height 36
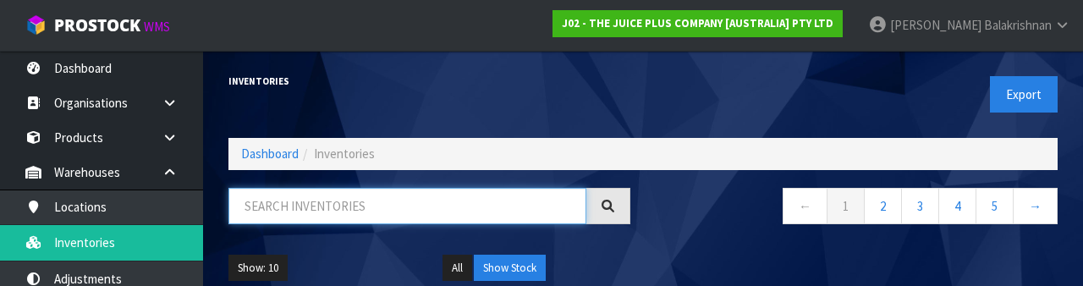
type input "2"
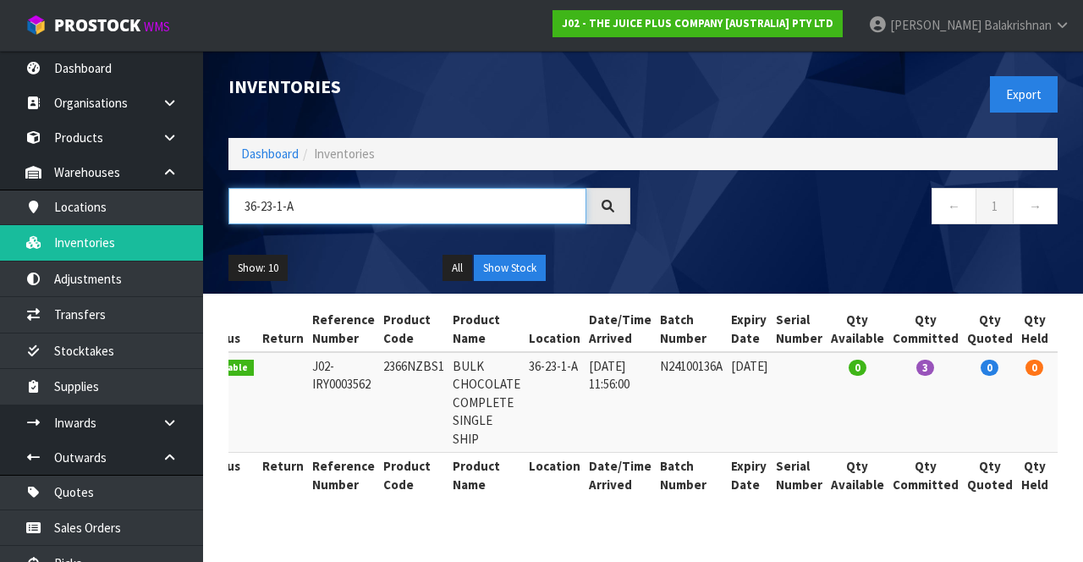
scroll to position [0, 106]
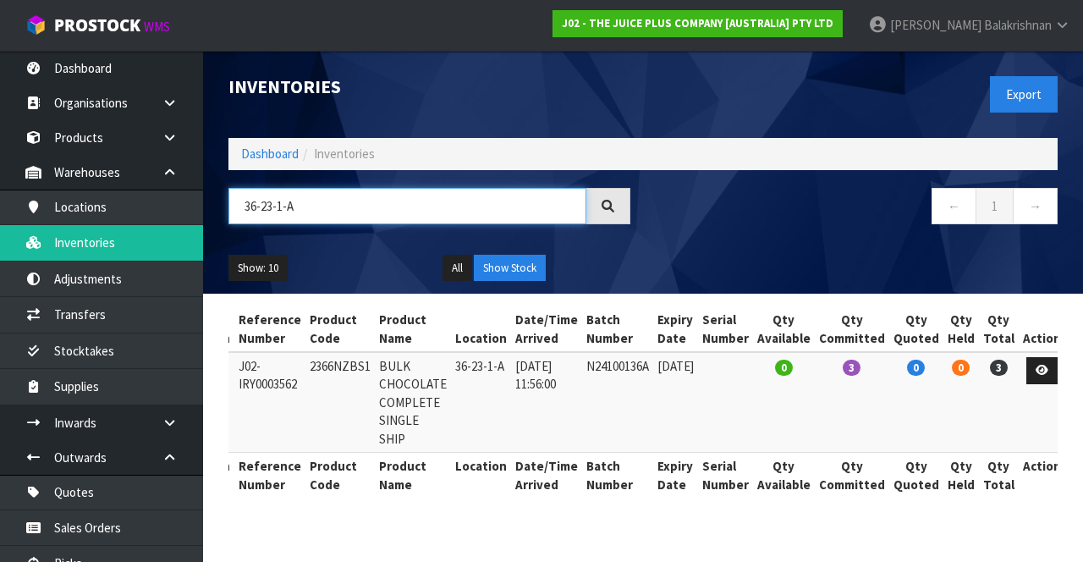
type input "36-23-1-A"
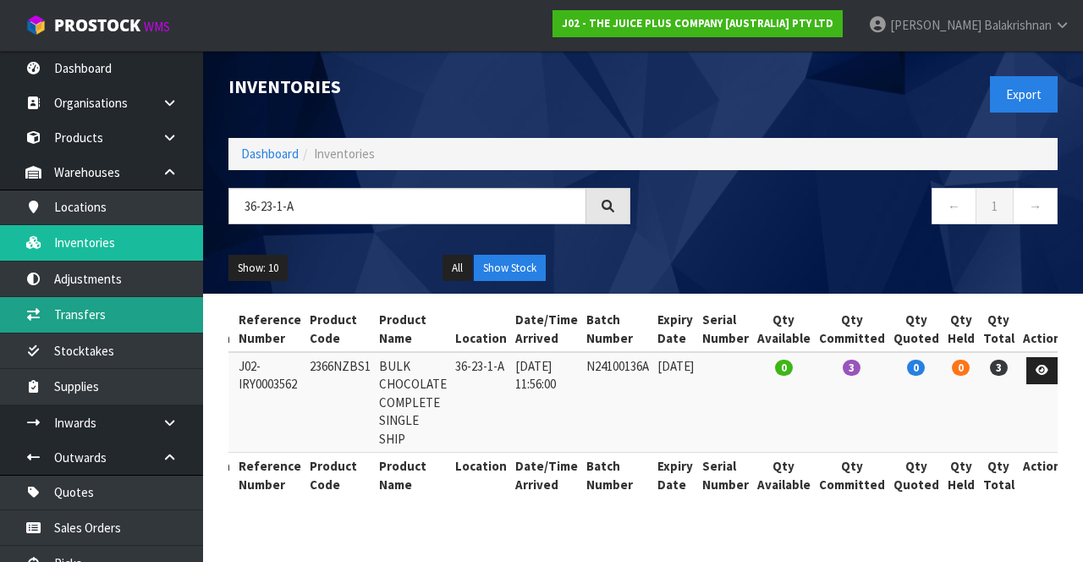
click at [118, 316] on link "Transfers" at bounding box center [101, 314] width 203 height 35
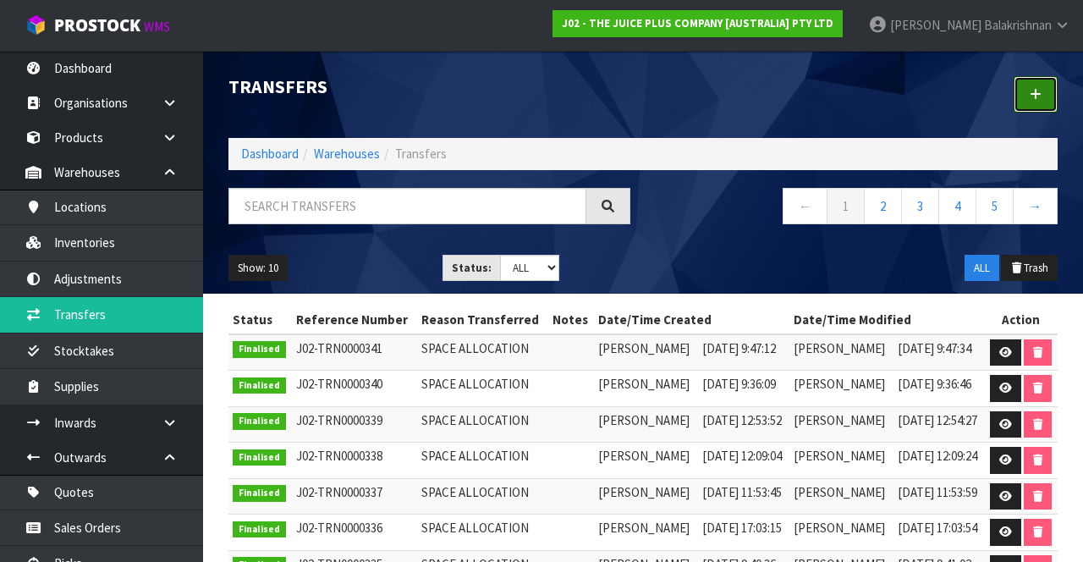
click at [1051, 87] on link at bounding box center [1035, 94] width 44 height 36
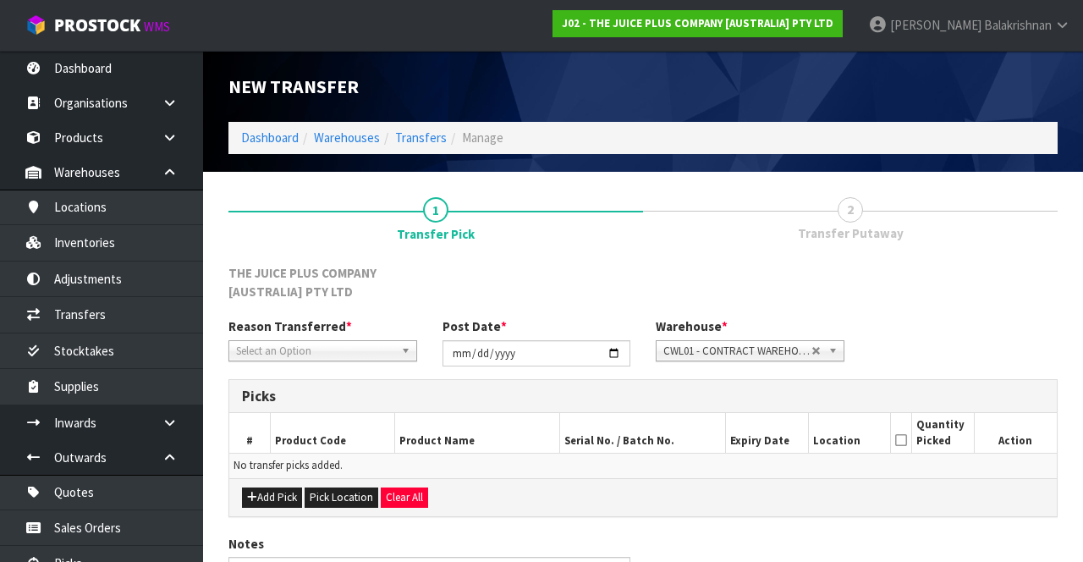
click at [323, 343] on span "Select an Option" at bounding box center [315, 351] width 158 height 20
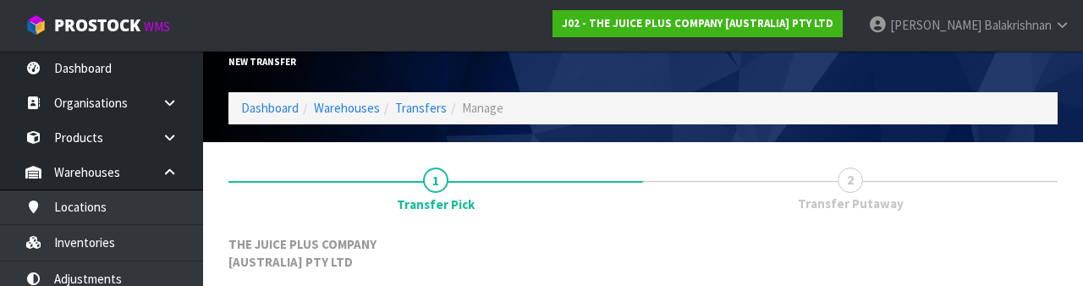
scroll to position [220, 0]
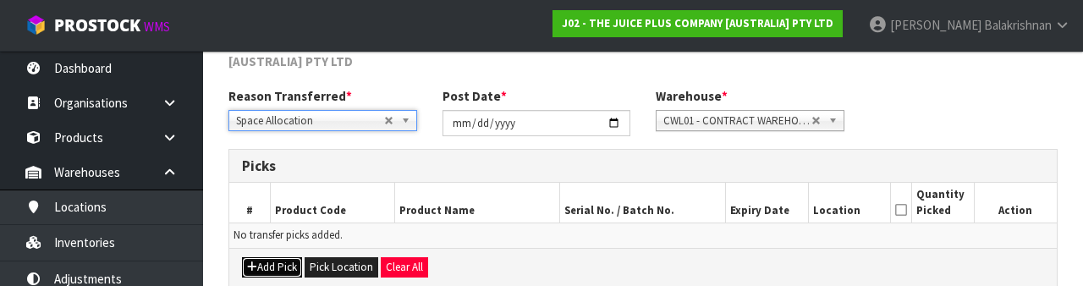
click at [277, 264] on button "Add Pick" at bounding box center [272, 267] width 60 height 20
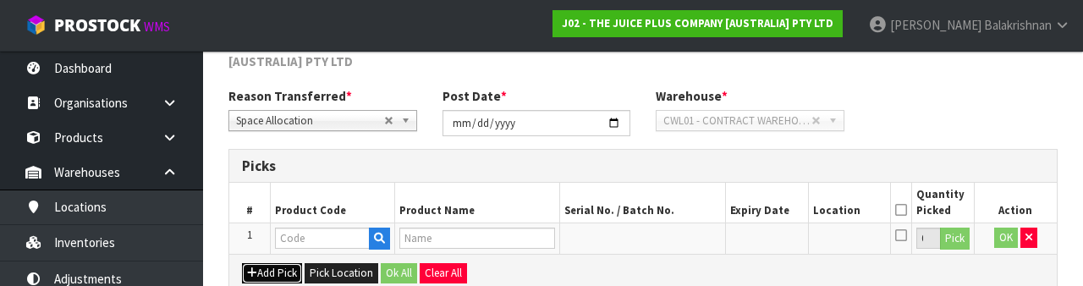
scroll to position [115, 0]
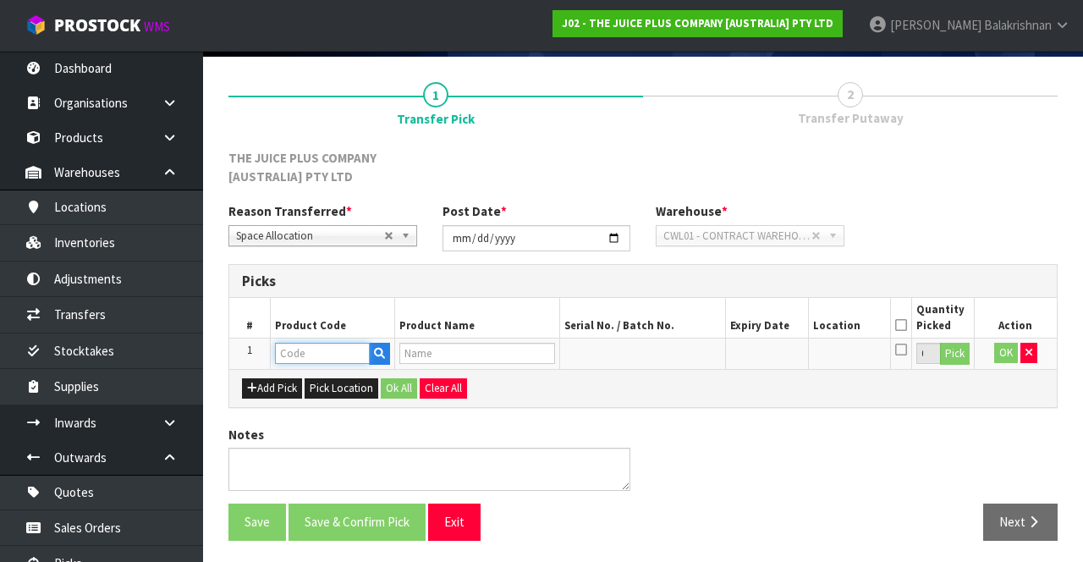
click at [323, 355] on input "text" at bounding box center [322, 353] width 95 height 21
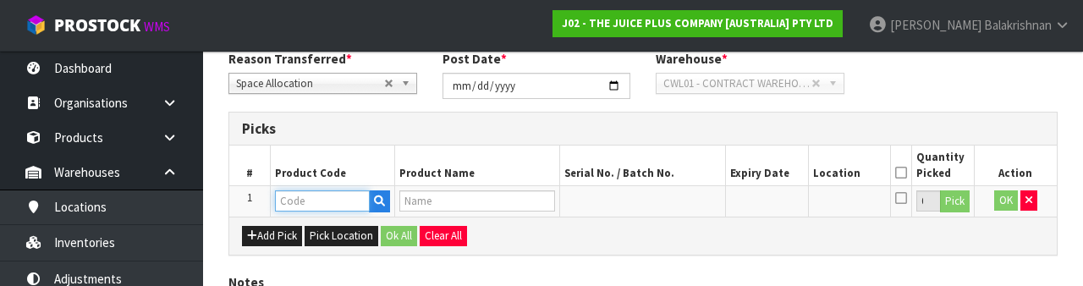
scroll to position [315, 0]
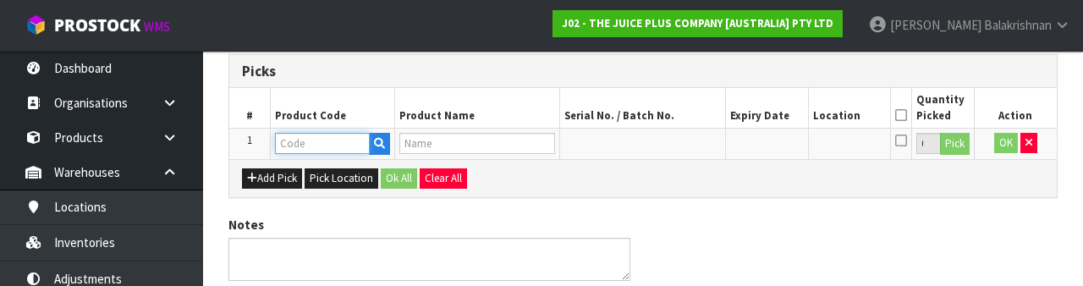
type input "2366NZBS1"
type input "BULK CHOCOLATE COMPLETE SINGLE SHIP"
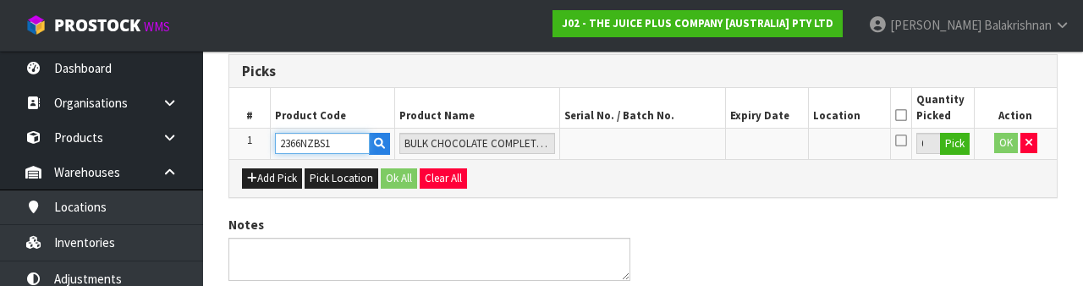
type input "2366NZBS1"
click at [963, 141] on button "Pick" at bounding box center [955, 144] width 30 height 22
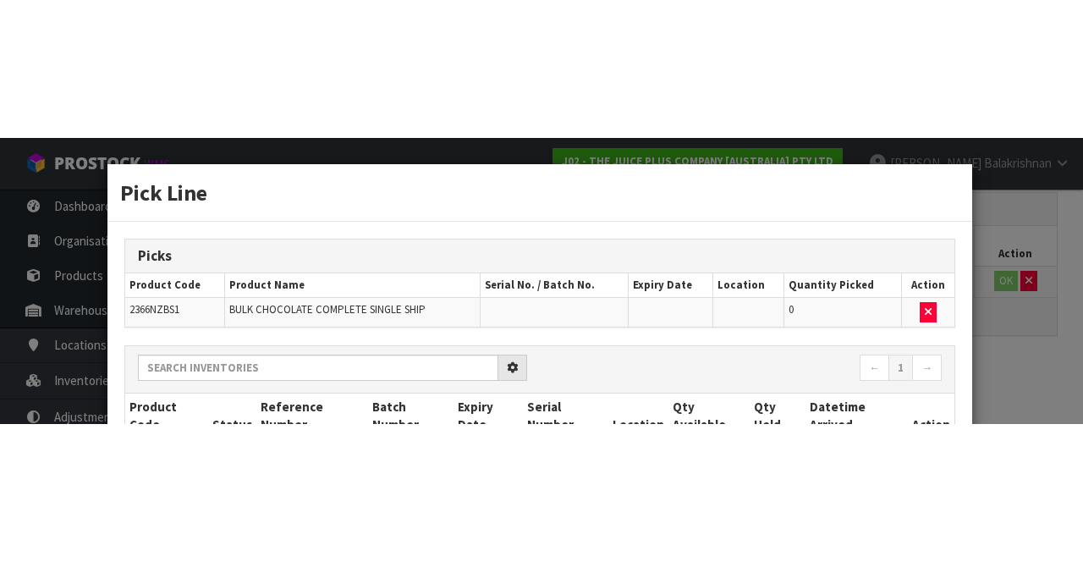
scroll to position [115, 0]
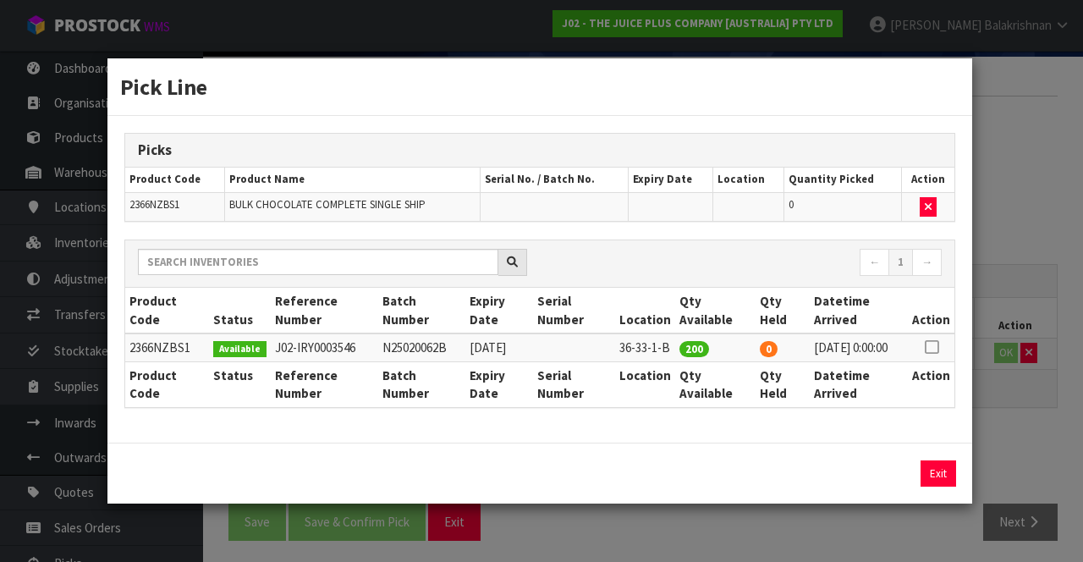
click at [936, 347] on icon at bounding box center [932, 347] width 14 height 1
click at [937, 347] on icon at bounding box center [932, 347] width 14 height 1
click at [933, 347] on icon at bounding box center [932, 347] width 14 height 1
click at [937, 347] on icon at bounding box center [932, 347] width 14 height 1
click at [935, 479] on button "Exit" at bounding box center [937, 473] width 36 height 26
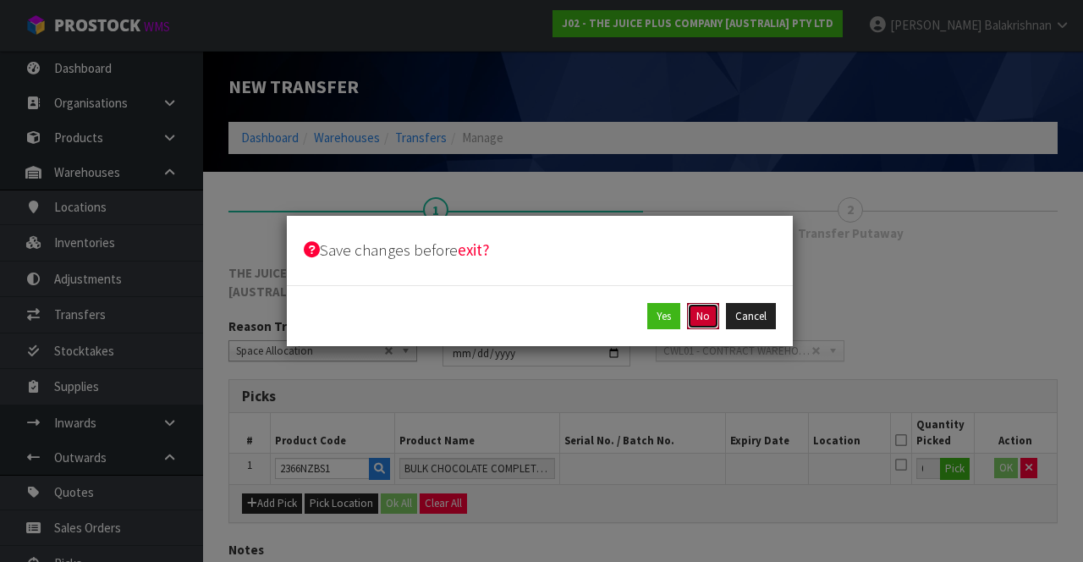
click at [712, 310] on button "No" at bounding box center [703, 316] width 32 height 27
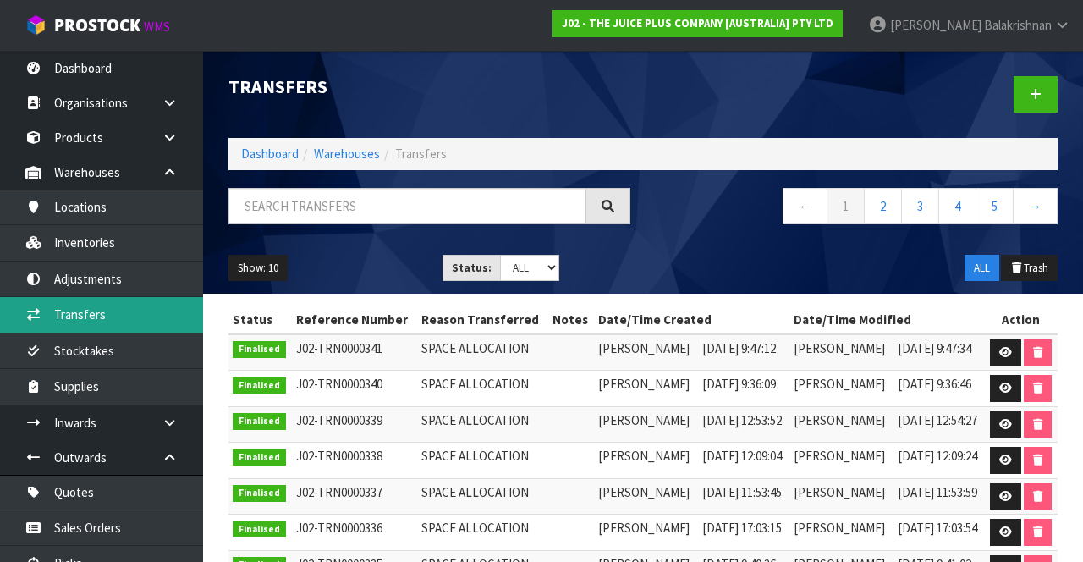
click at [59, 324] on link "Transfers" at bounding box center [101, 314] width 203 height 35
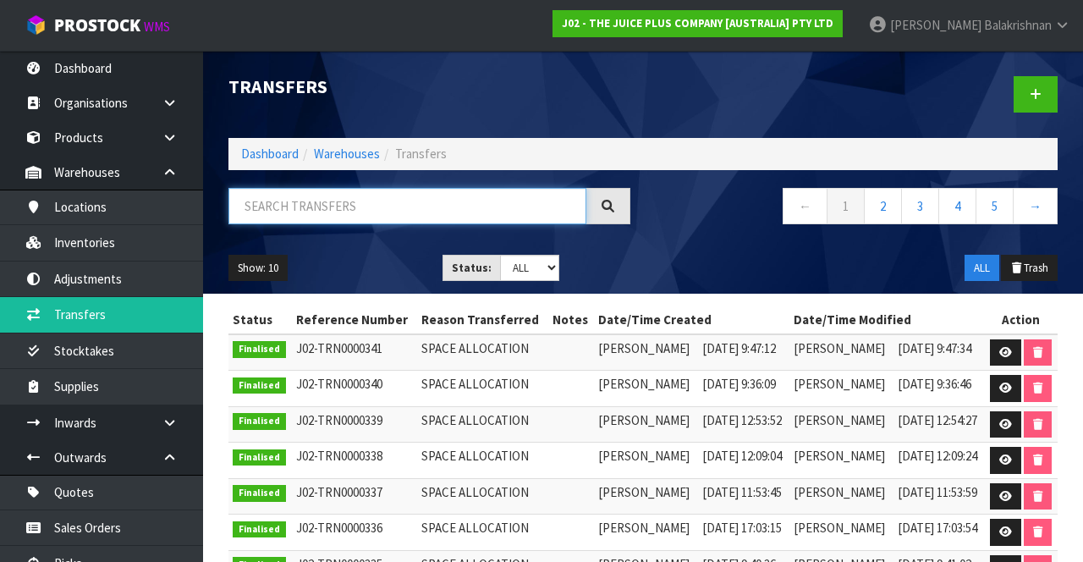
click at [442, 200] on input "text" at bounding box center [407, 206] width 358 height 36
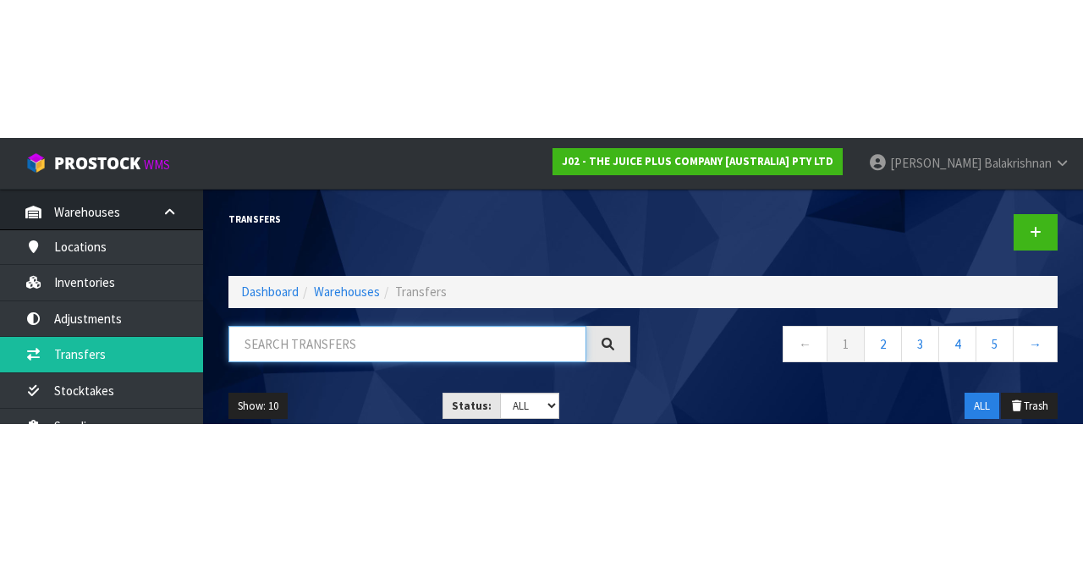
scroll to position [97, 0]
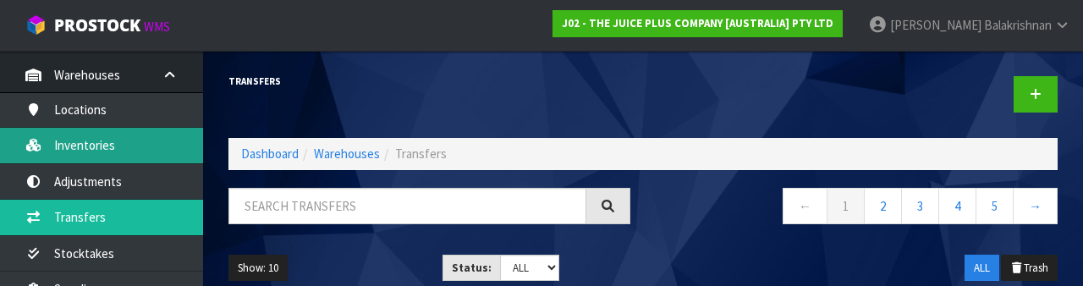
click at [52, 148] on link "Inventories" at bounding box center [101, 145] width 203 height 35
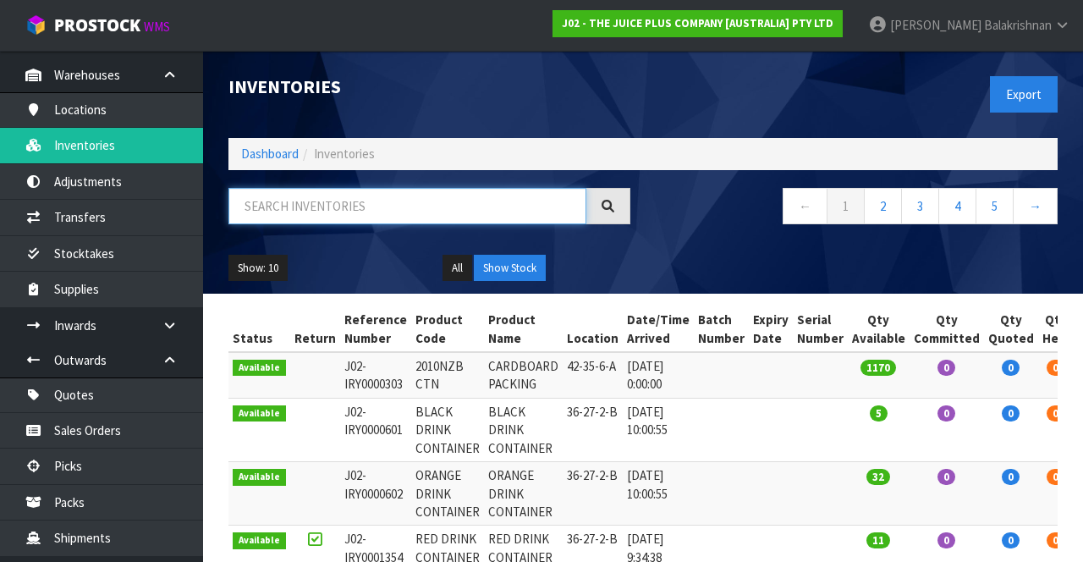
click at [278, 210] on input "text" at bounding box center [407, 206] width 358 height 36
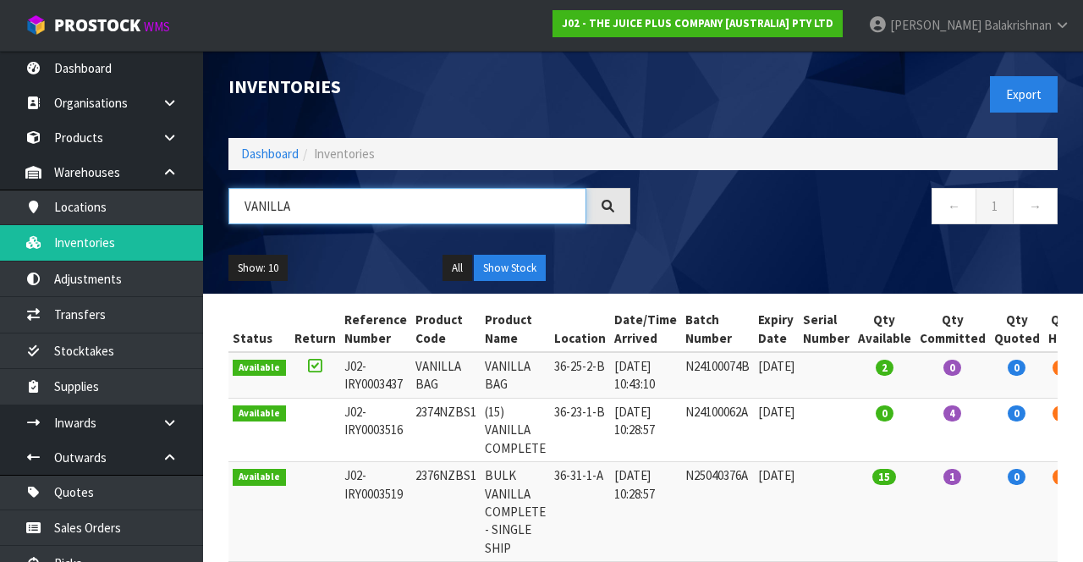
type input "VANILLA"
click at [1020, 37] on link "Raj Balakrishnan" at bounding box center [969, 25] width 228 height 51
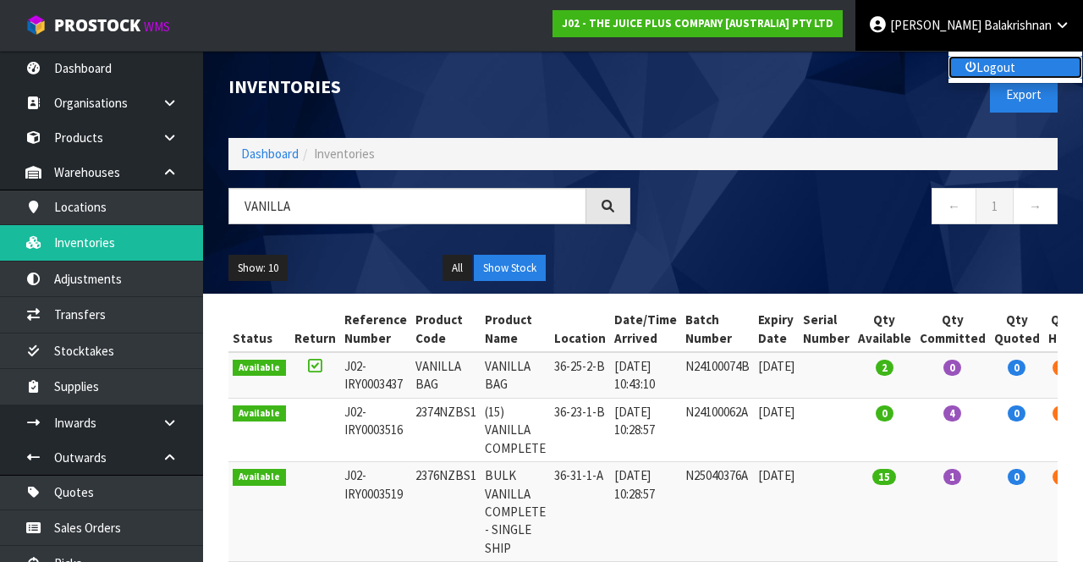
click at [1029, 78] on link "Logout" at bounding box center [1015, 67] width 134 height 23
